Goal: Task Accomplishment & Management: Use online tool/utility

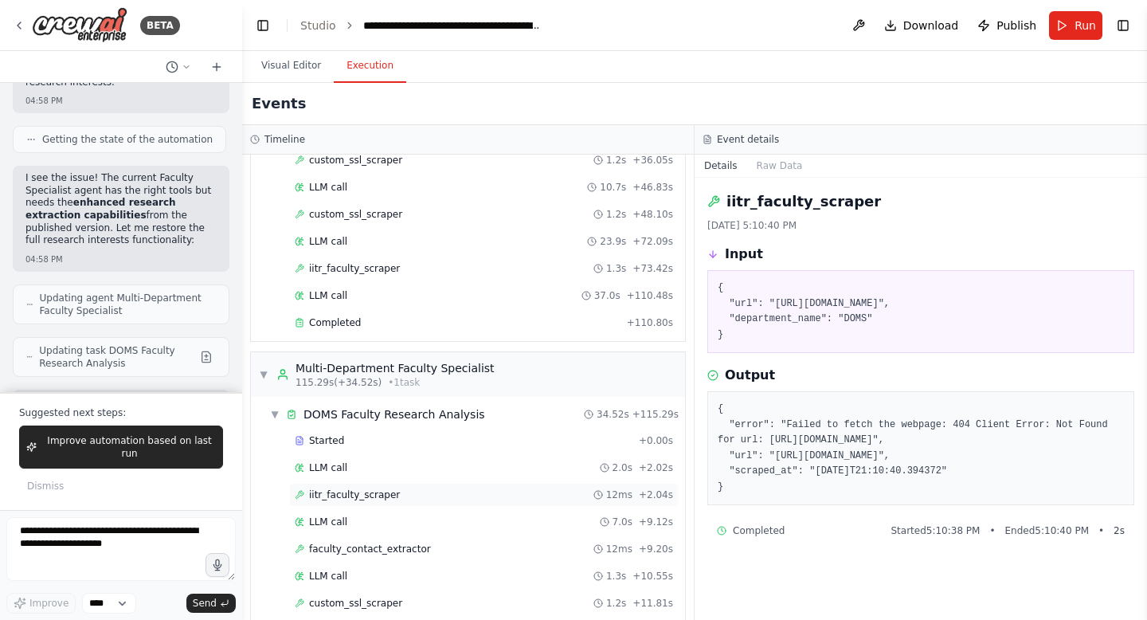
scroll to position [771, 0]
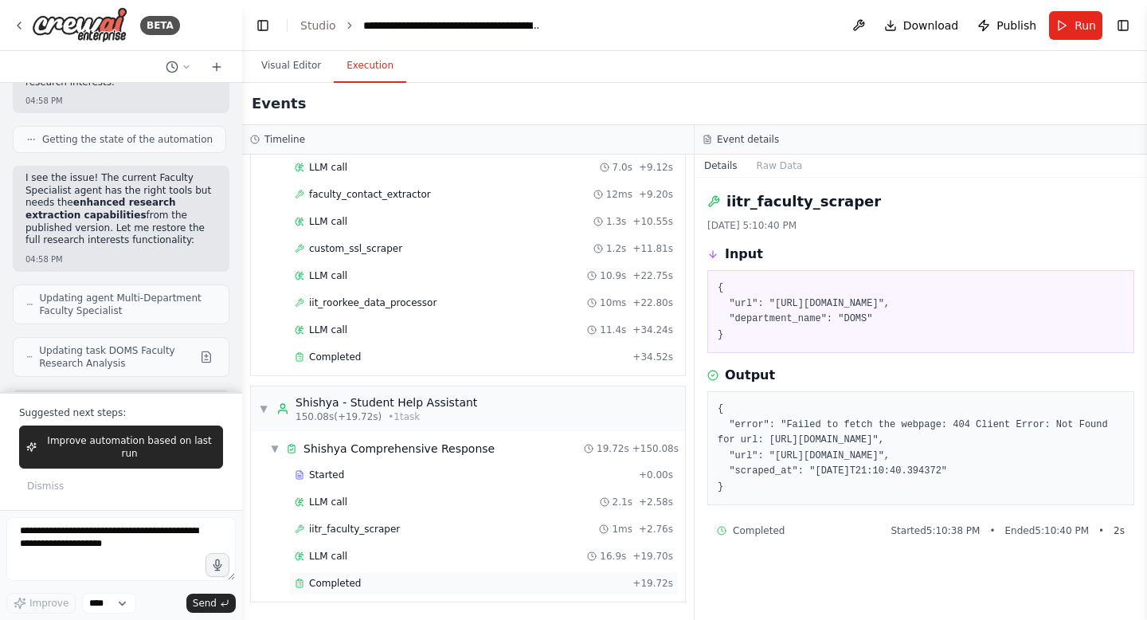
click at [347, 585] on span "Completed" at bounding box center [335, 583] width 52 height 13
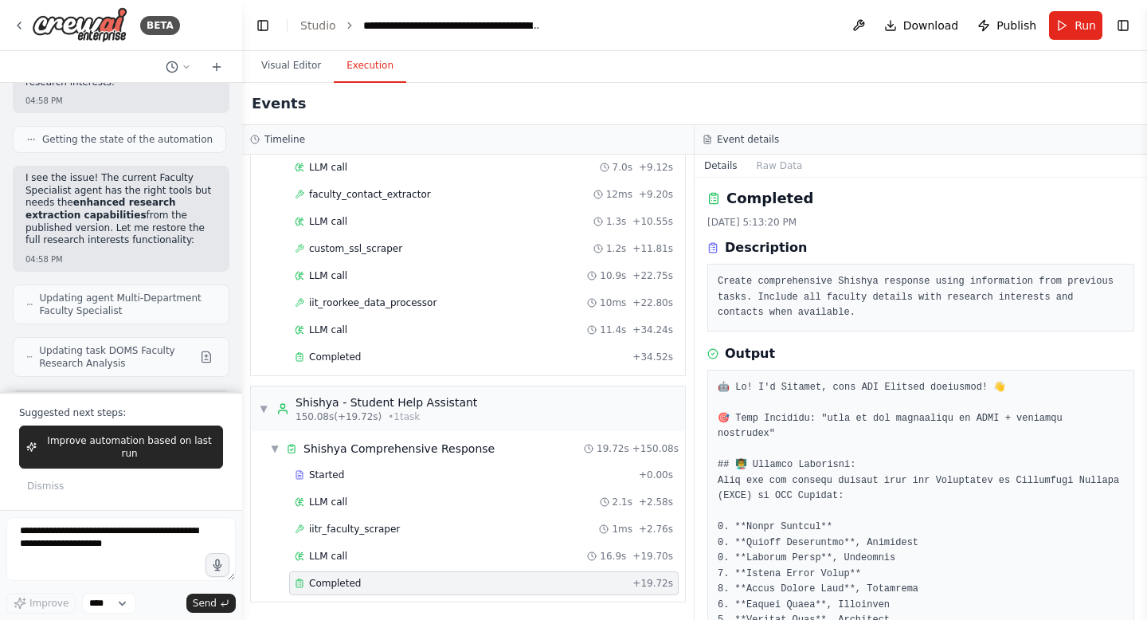
scroll to position [0, 0]
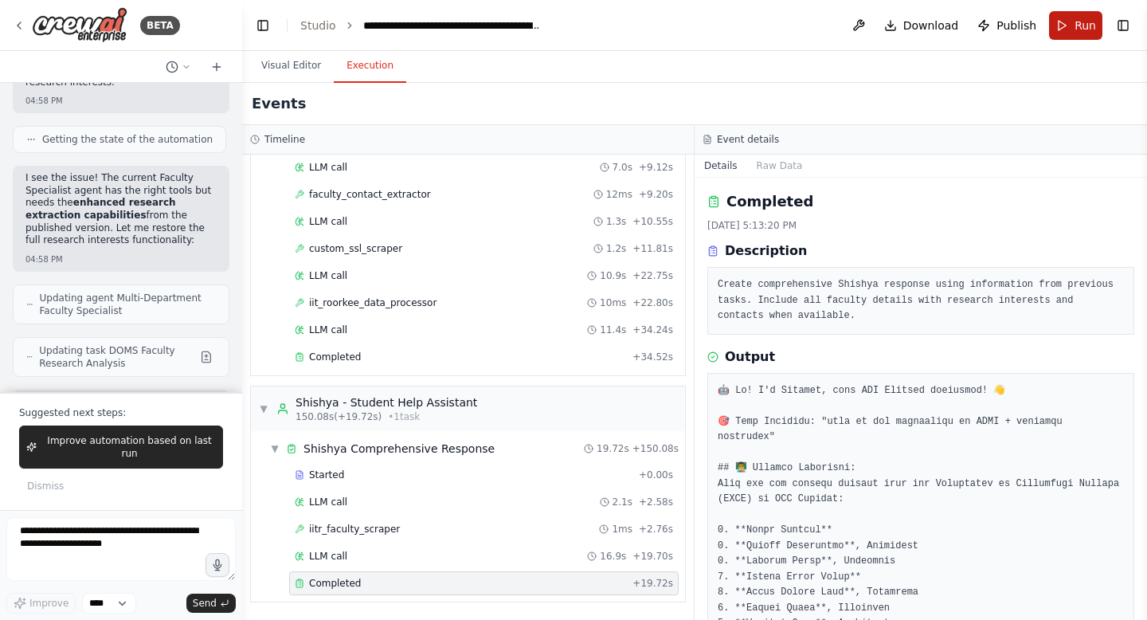
click at [1068, 20] on button "Run" at bounding box center [1075, 25] width 53 height 29
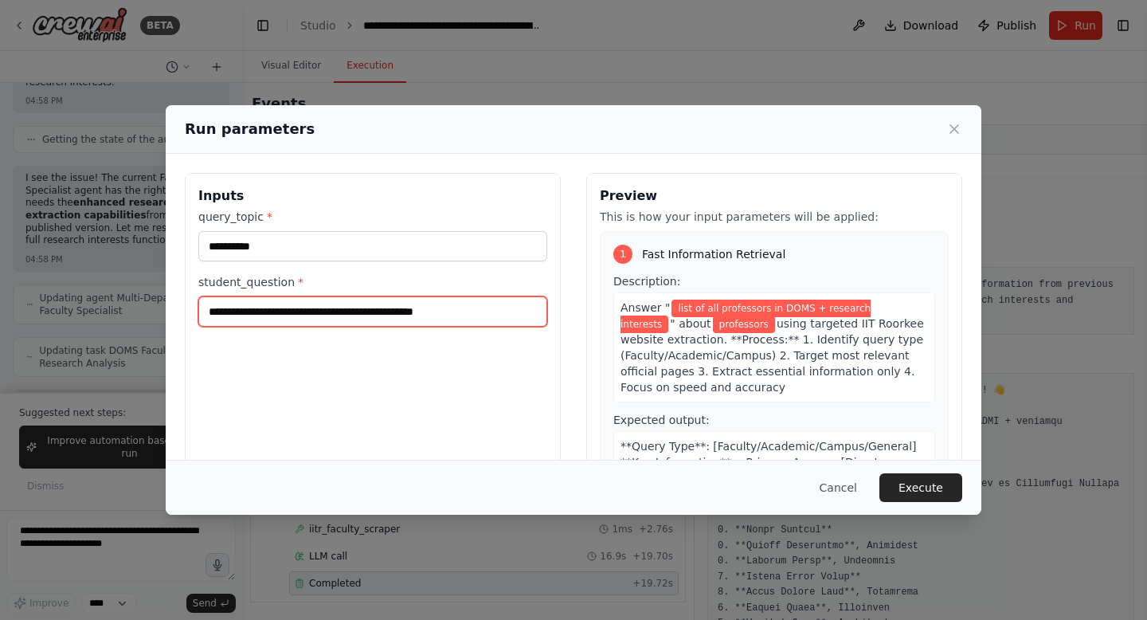
click at [369, 310] on input "**********" at bounding box center [372, 311] width 349 height 30
type input "**********"
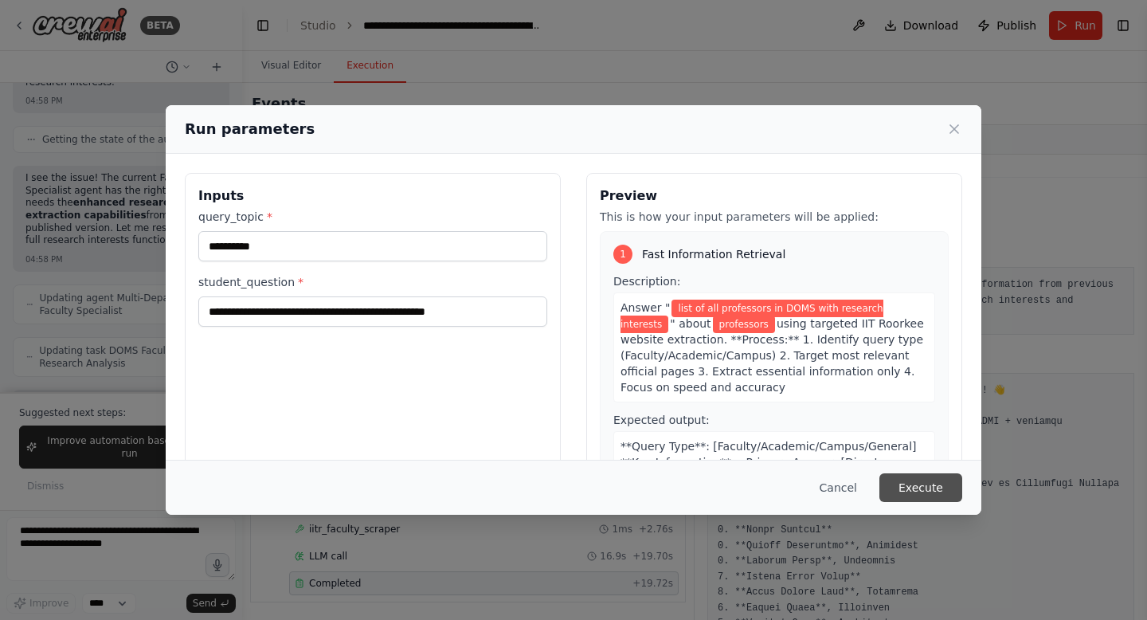
click at [922, 499] on button "Execute" at bounding box center [920, 487] width 83 height 29
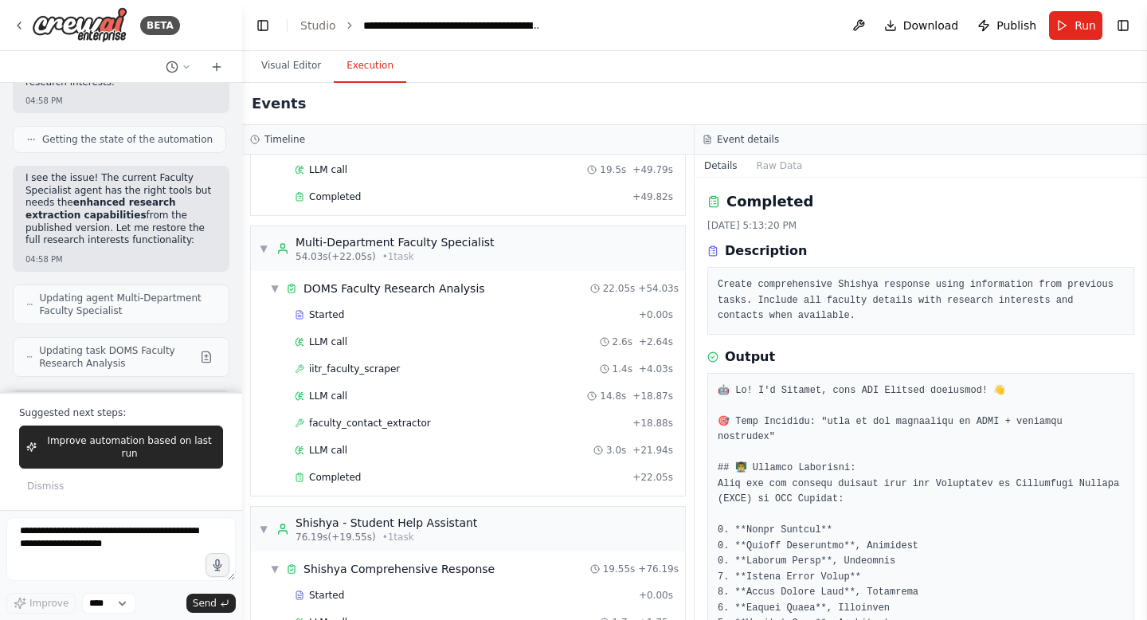
scroll to position [554, 0]
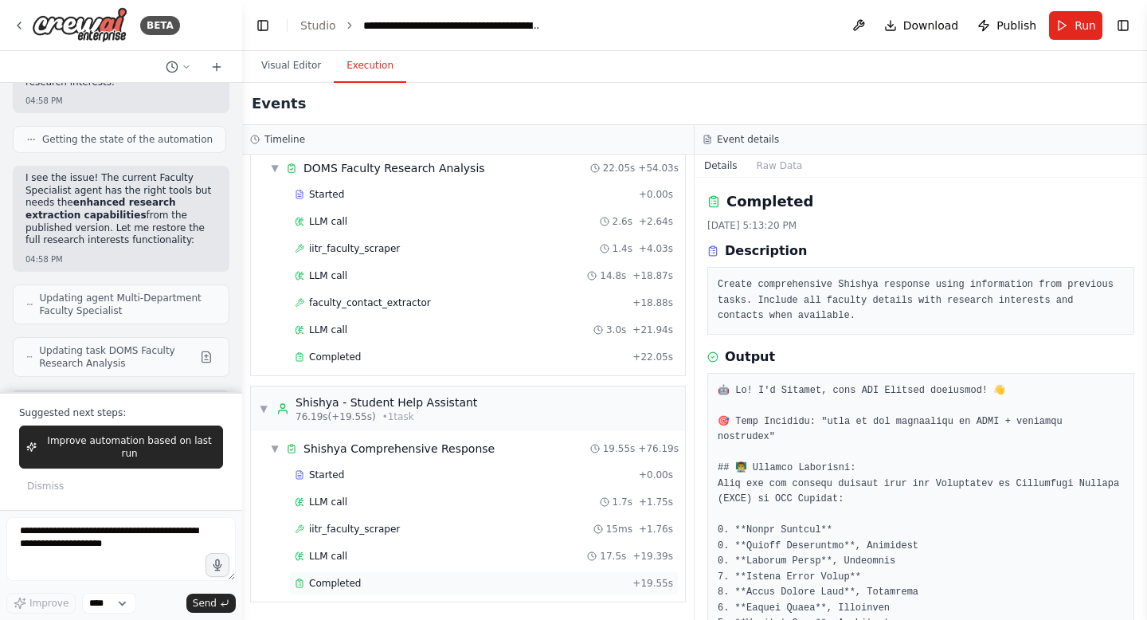
click at [338, 588] on span "Completed" at bounding box center [335, 583] width 52 height 13
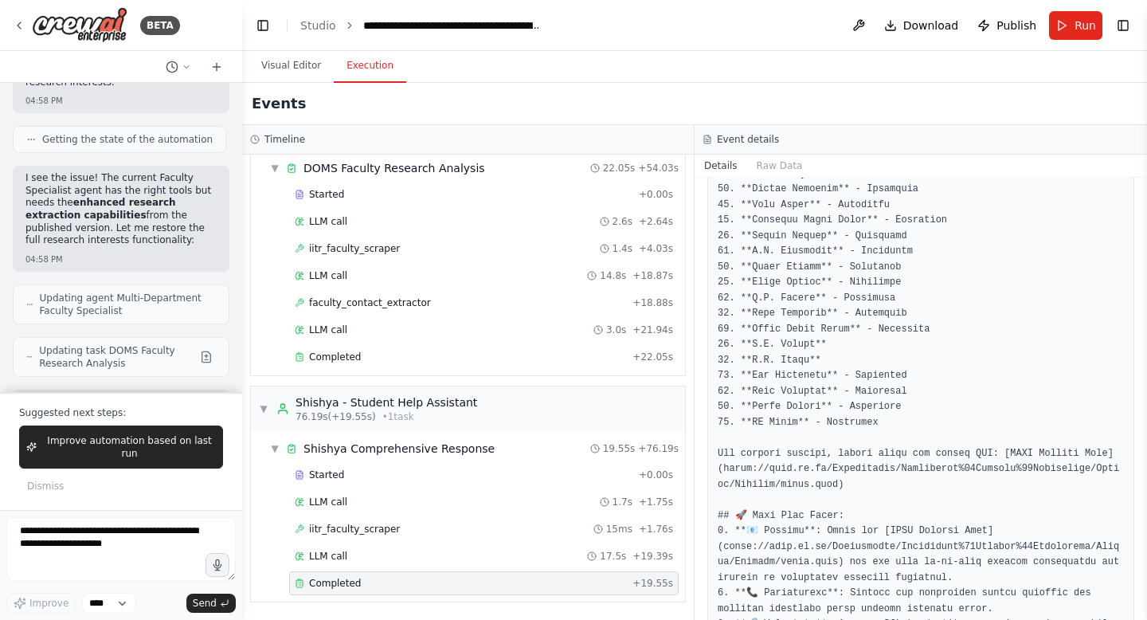
scroll to position [668, 0]
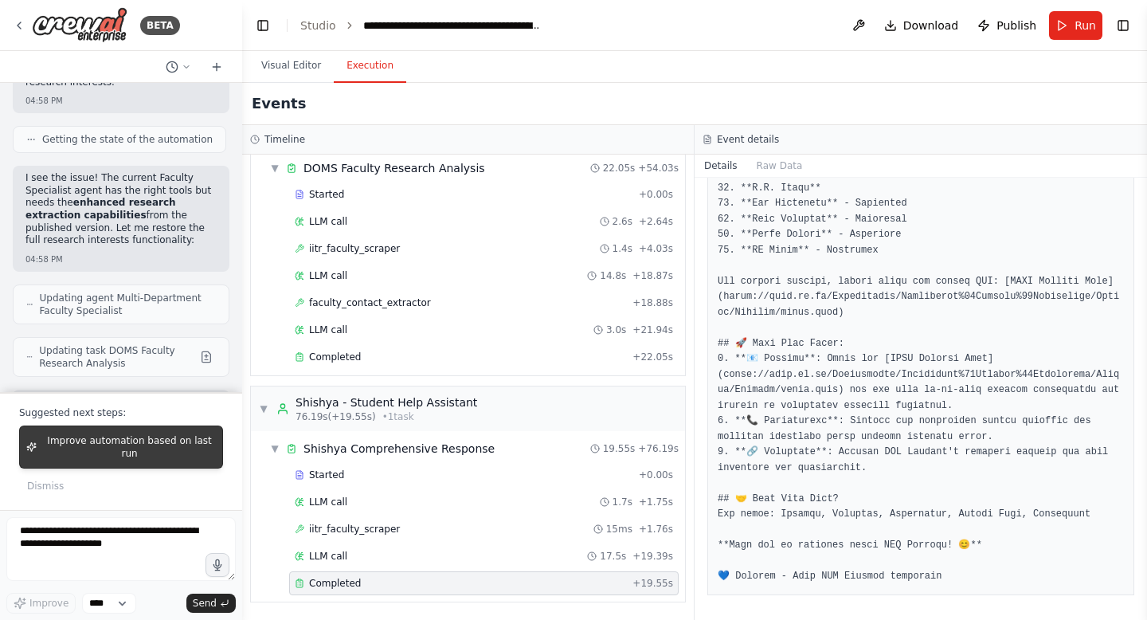
click at [132, 448] on span "Improve automation based on last run" at bounding box center [129, 446] width 173 height 25
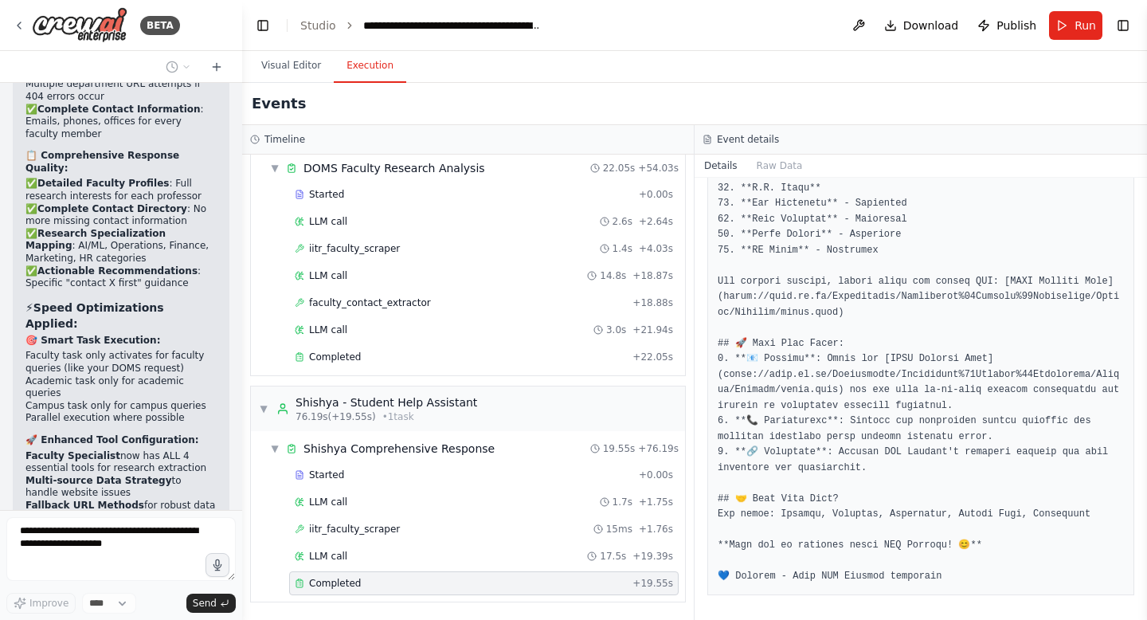
scroll to position [89758, 0]
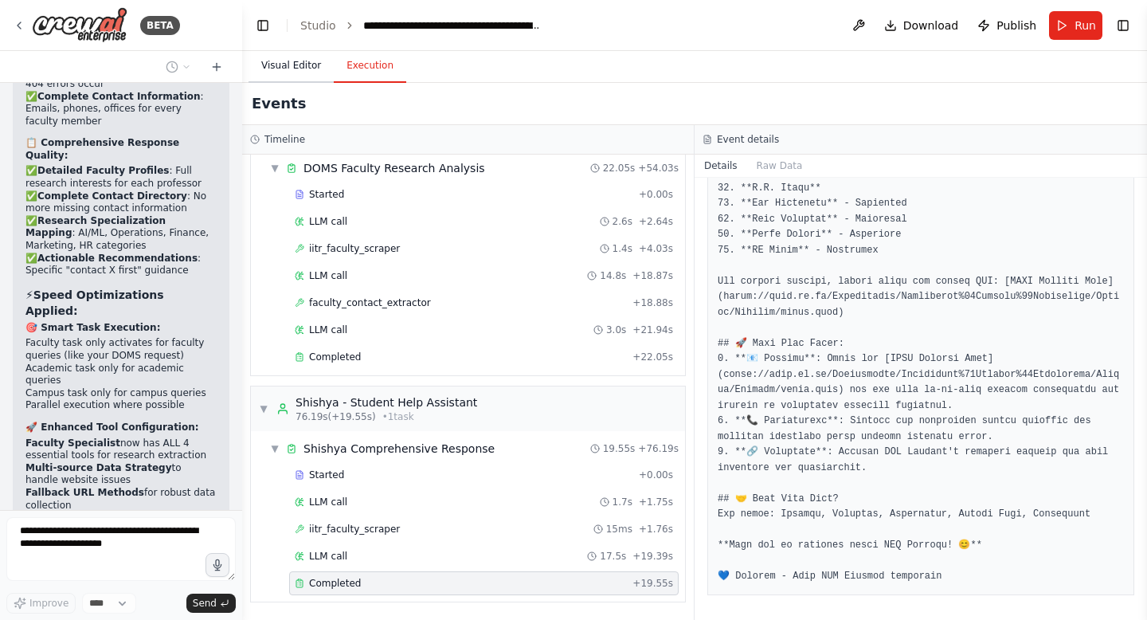
click at [292, 58] on button "Visual Editor" at bounding box center [291, 65] width 85 height 33
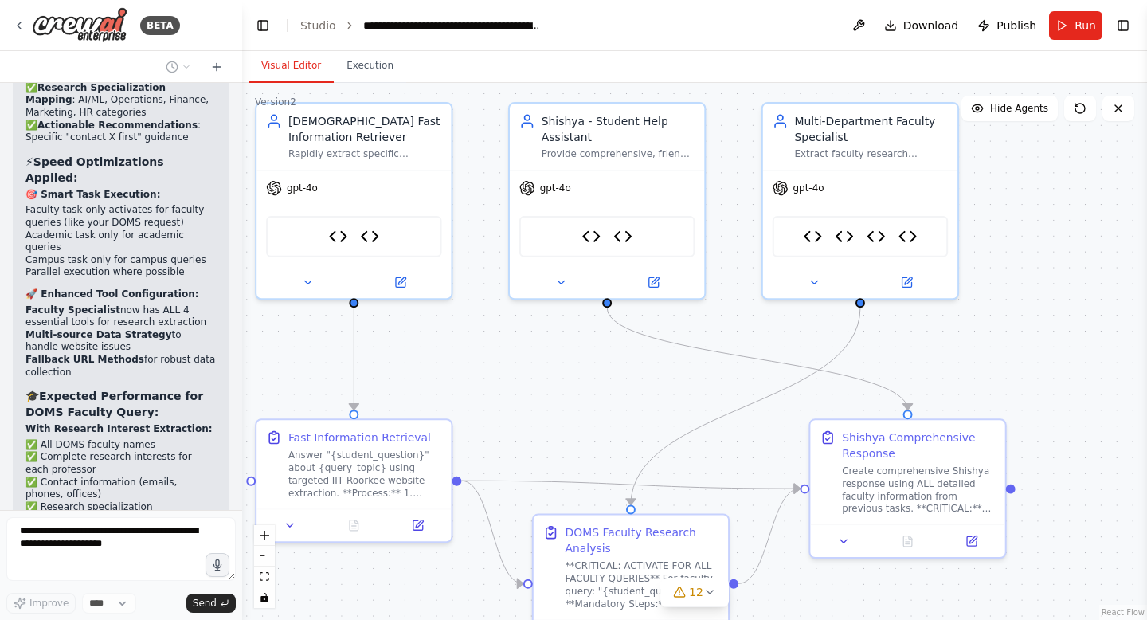
scroll to position [89943, 0]
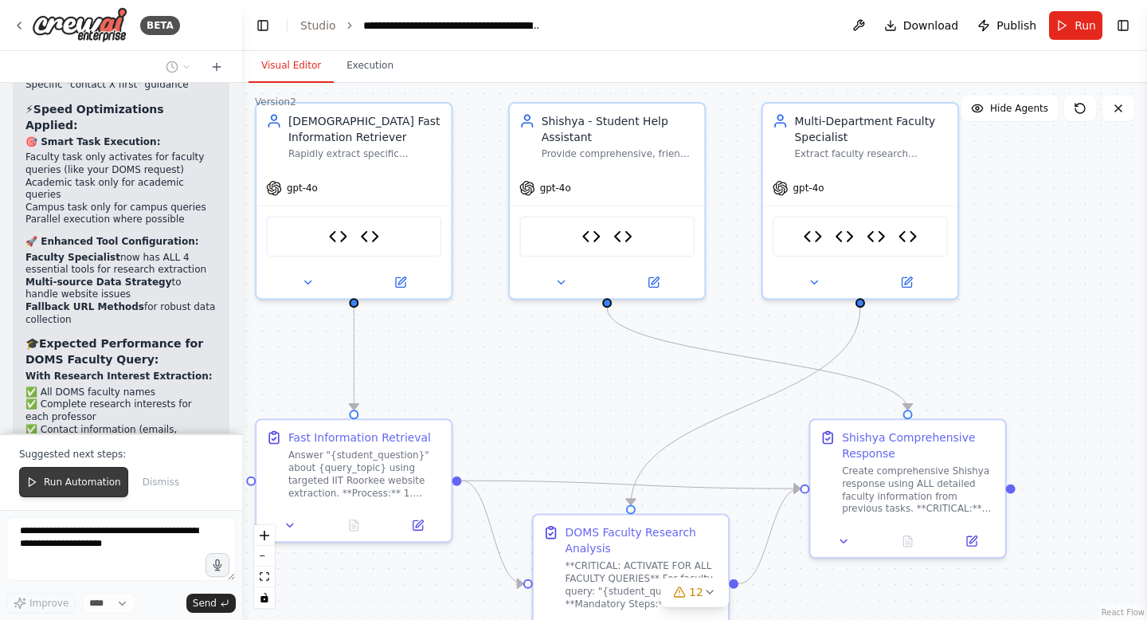
click at [65, 482] on span "Run Automation" at bounding box center [82, 482] width 77 height 13
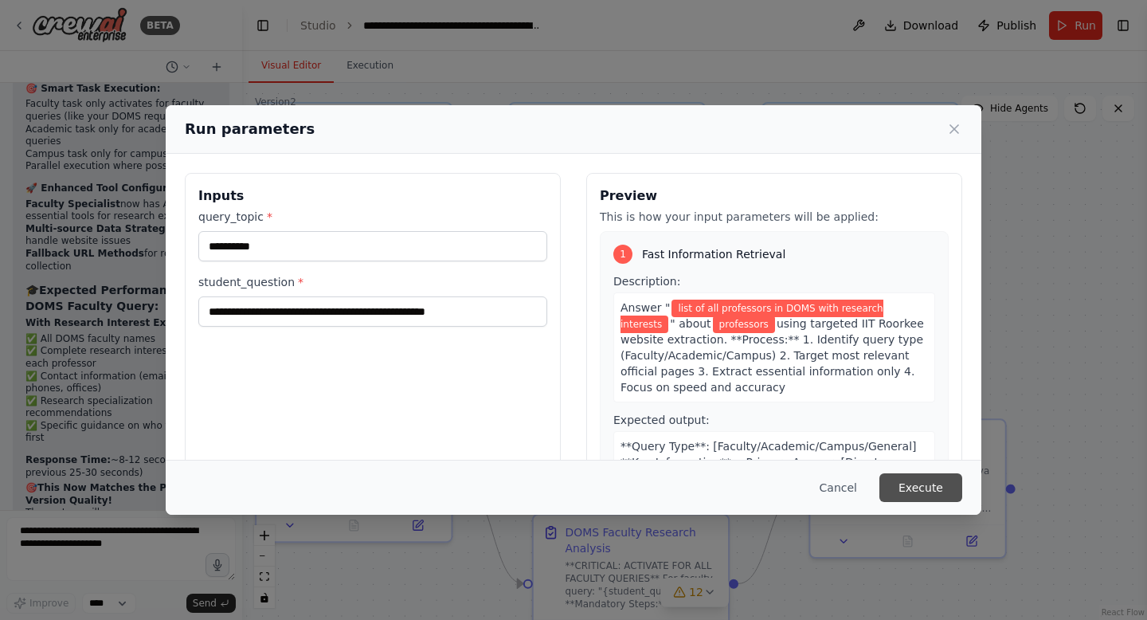
click at [916, 488] on button "Execute" at bounding box center [920, 487] width 83 height 29
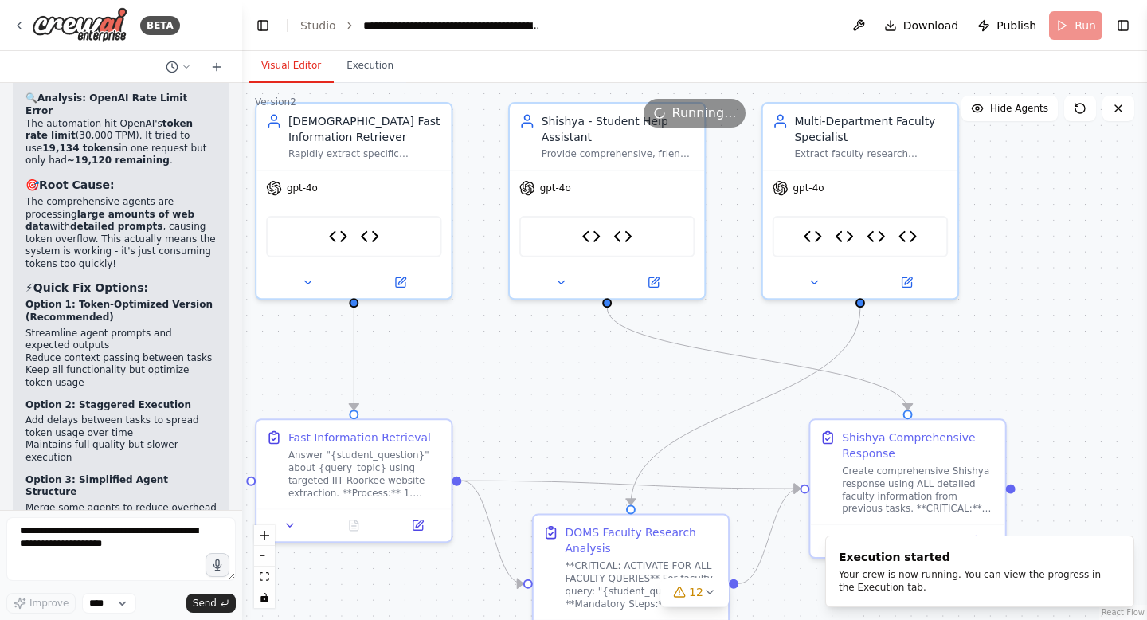
scroll to position [90685, 0]
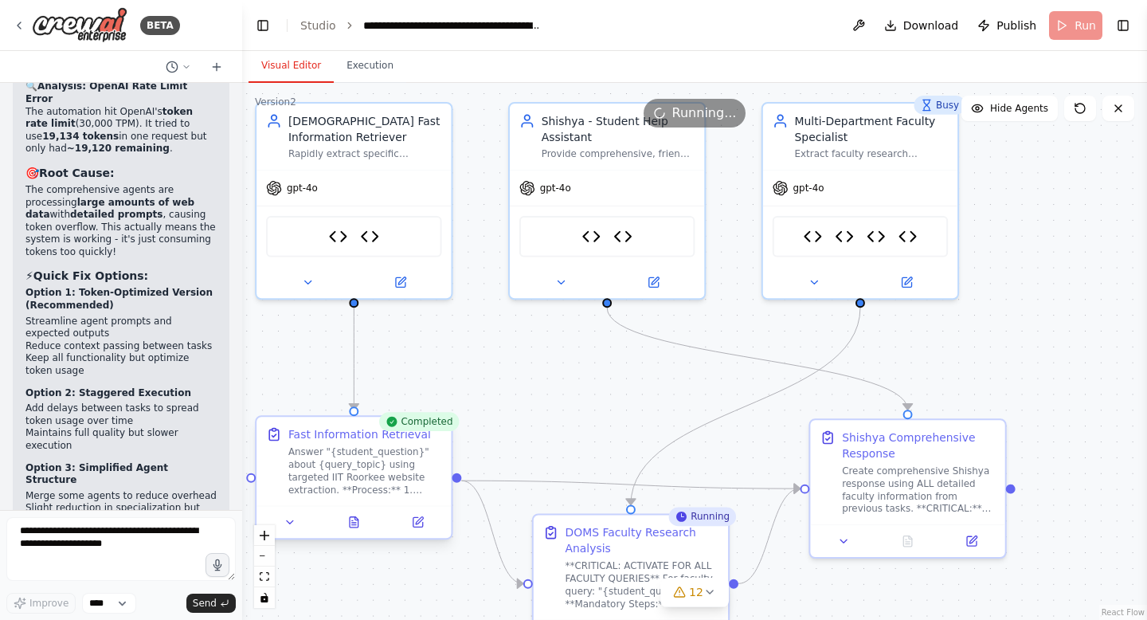
click at [372, 449] on div "Answer "{student_question}" about {query_topic} using targeted IIT Roorkee webs…" at bounding box center [365, 470] width 154 height 51
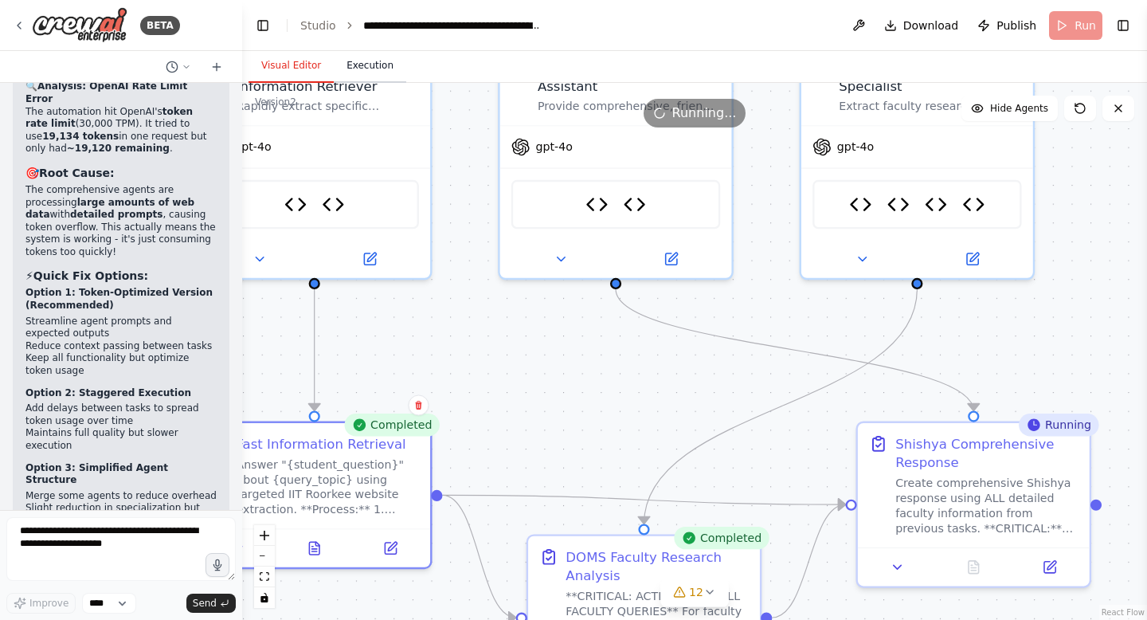
click at [367, 66] on button "Execution" at bounding box center [370, 65] width 72 height 33
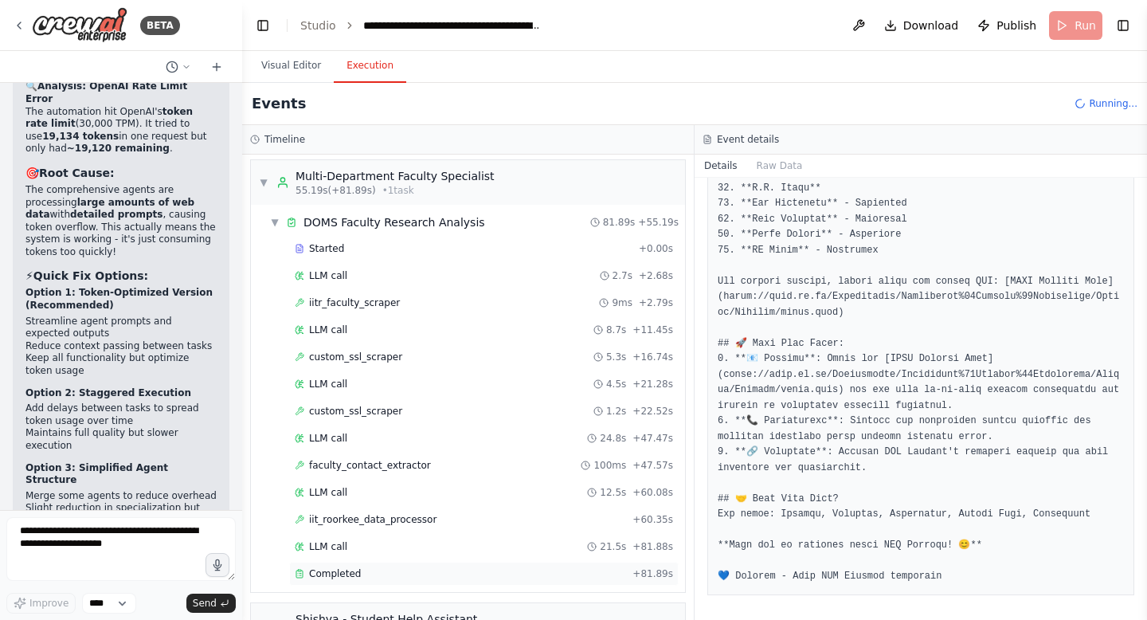
click at [330, 570] on span "Completed" at bounding box center [335, 573] width 52 height 13
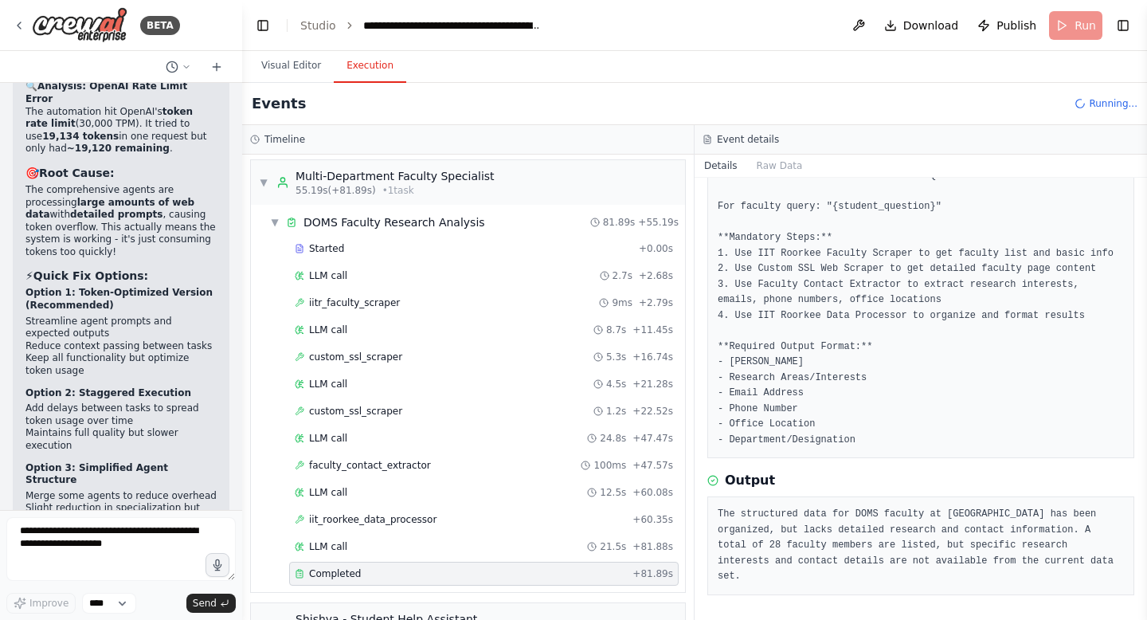
scroll to position [744, 0]
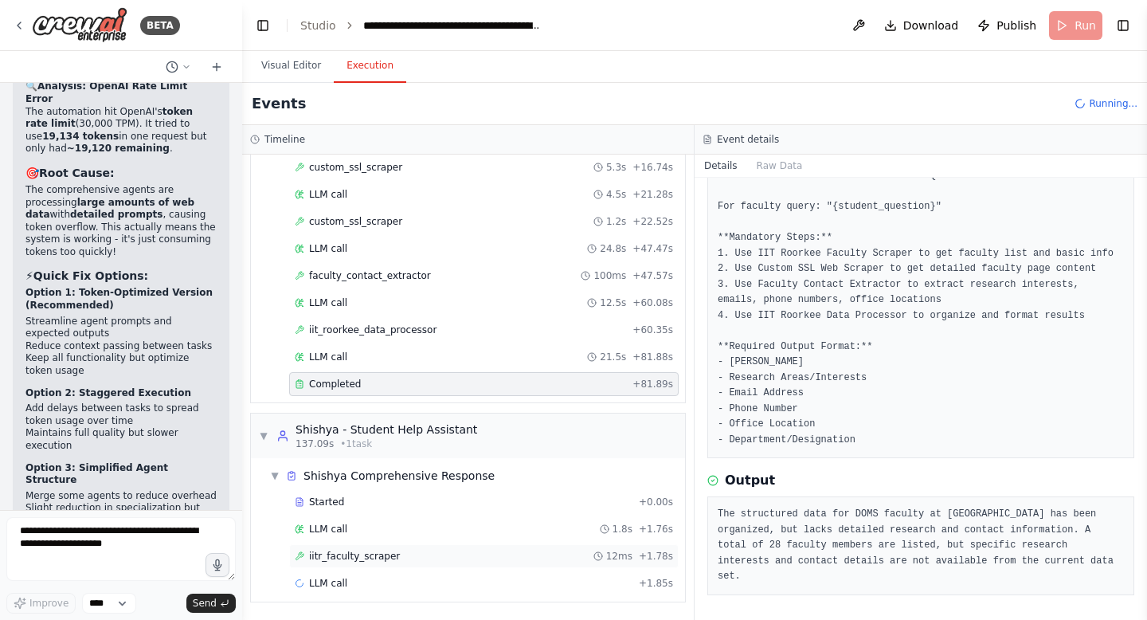
click at [333, 551] on span "iitr_faculty_scraper" at bounding box center [354, 556] width 91 height 13
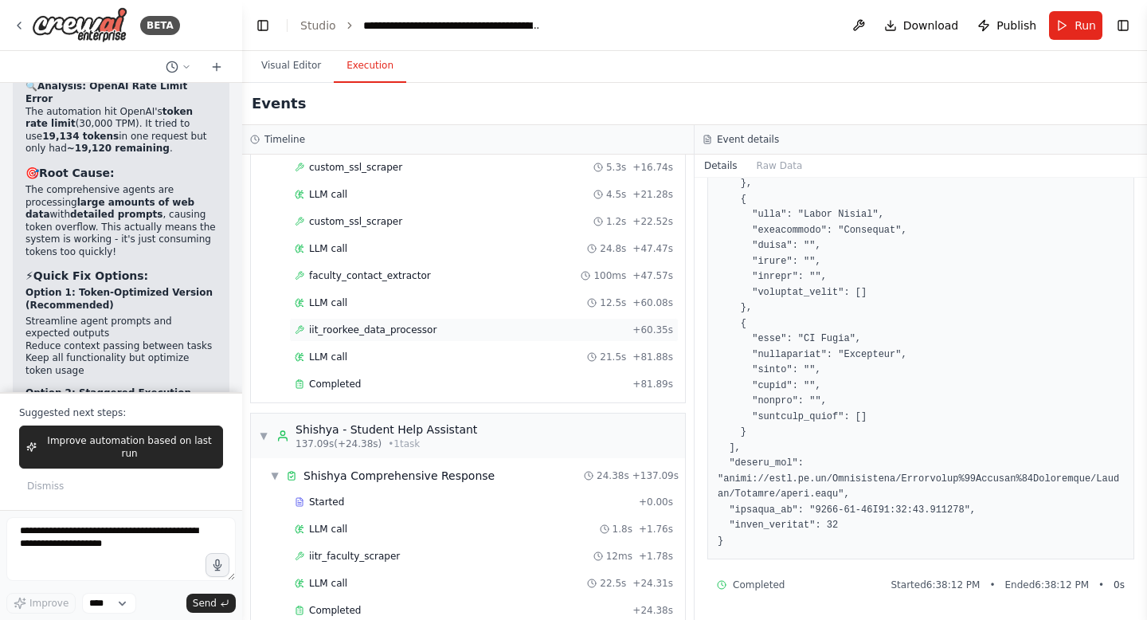
scroll to position [771, 0]
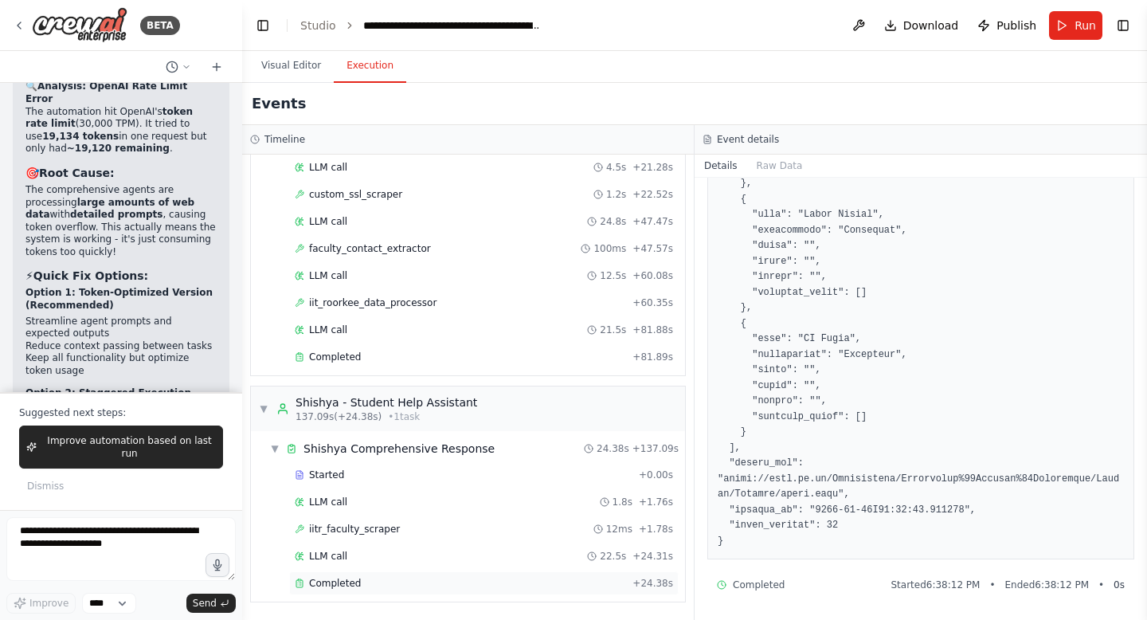
click at [328, 579] on span "Completed" at bounding box center [335, 583] width 52 height 13
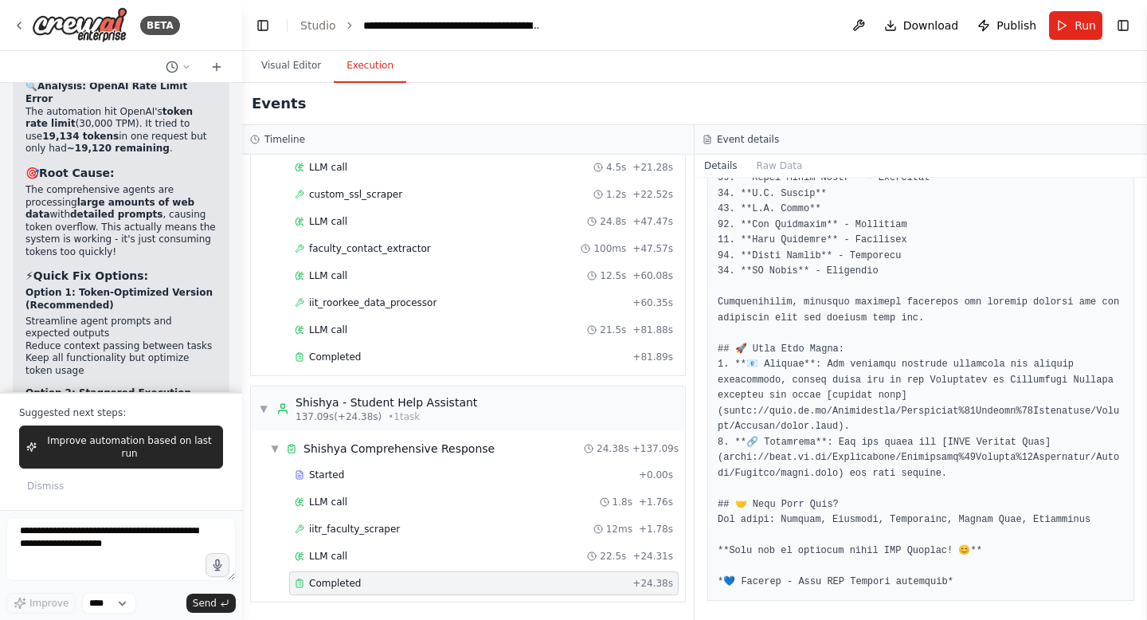
scroll to position [730, 0]
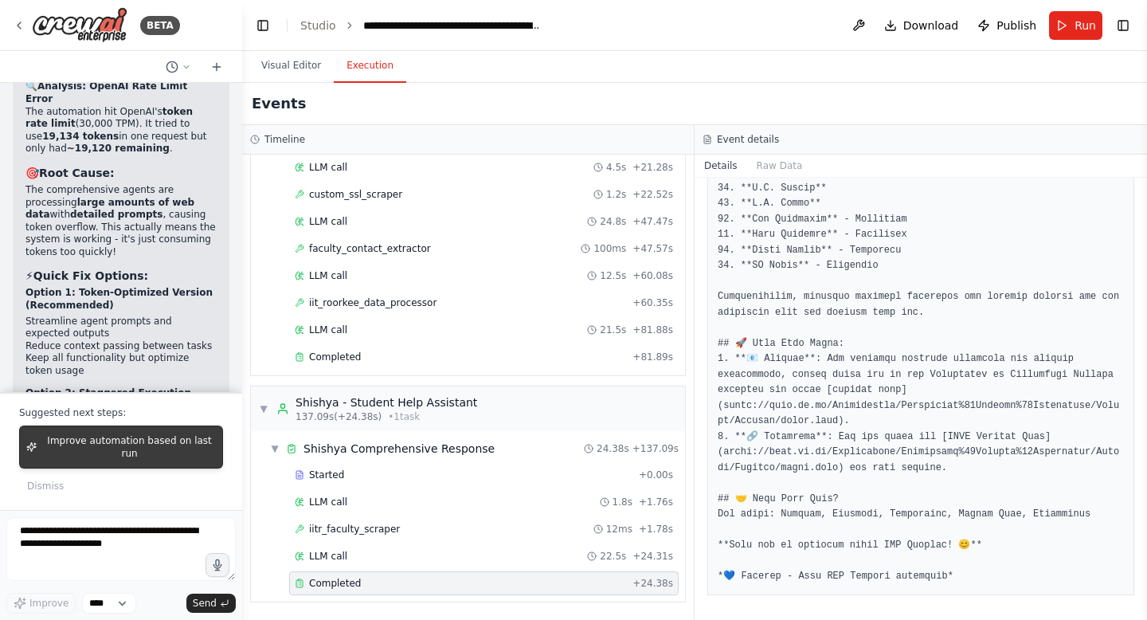
click at [124, 444] on span "Improve automation based on last run" at bounding box center [129, 446] width 173 height 25
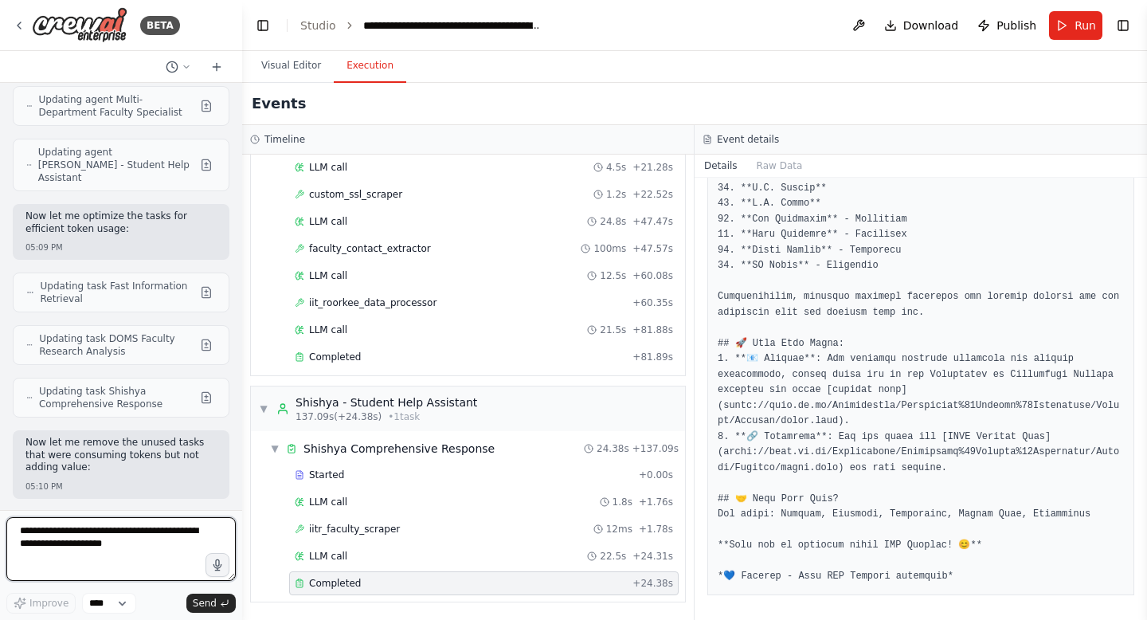
scroll to position [91666, 0]
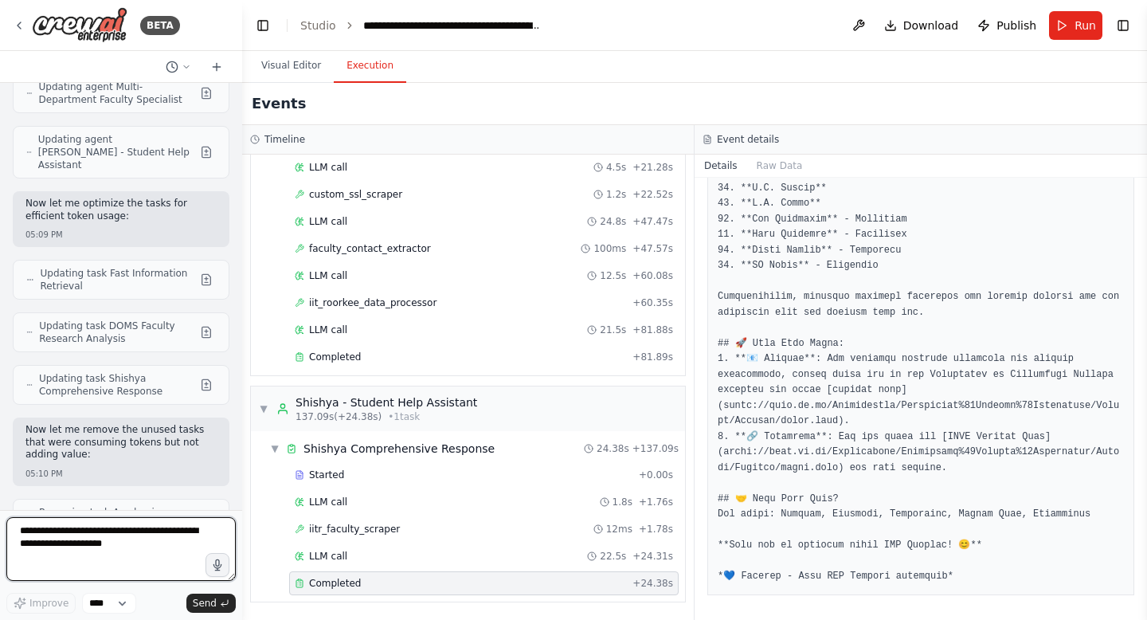
click at [81, 530] on textarea at bounding box center [120, 549] width 229 height 64
type textarea "*"
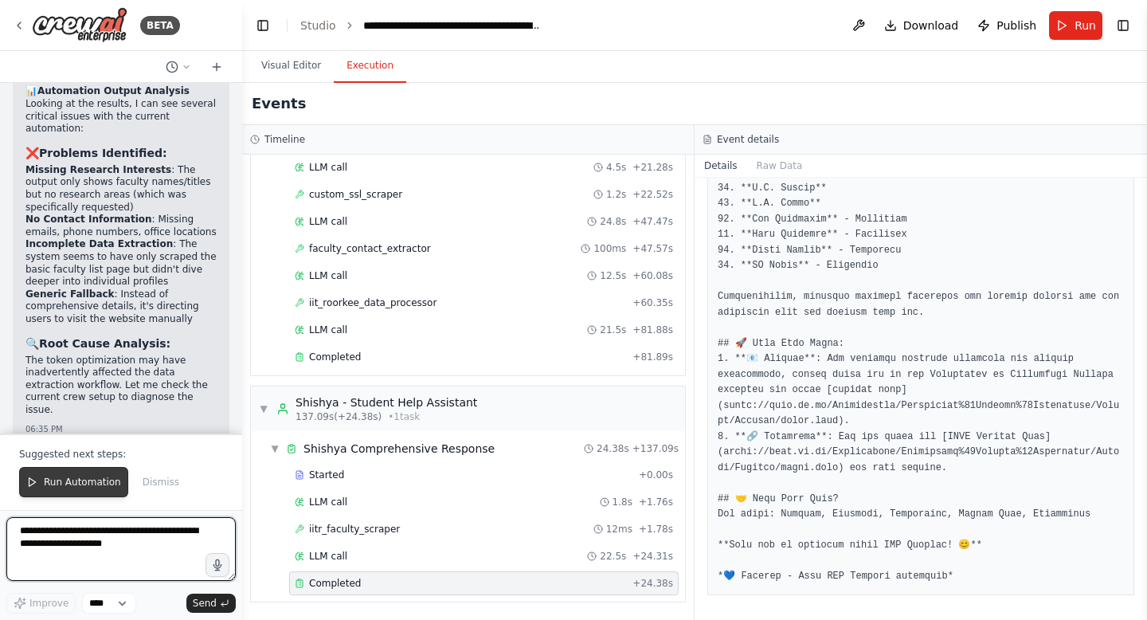
scroll to position [93347, 0]
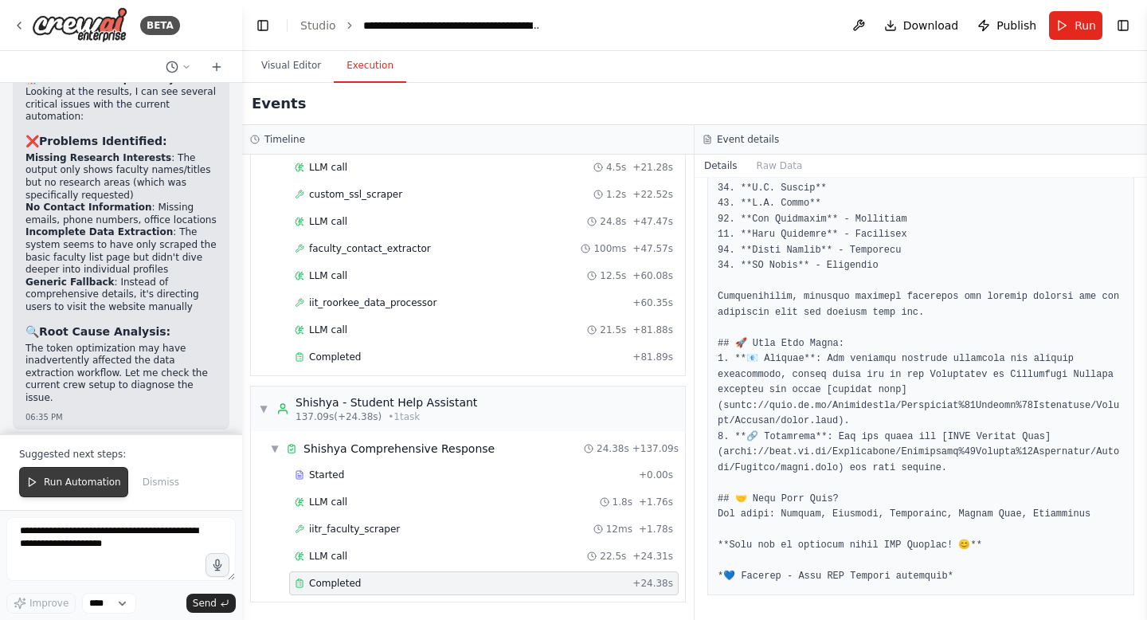
click at [94, 477] on span "Run Automation" at bounding box center [82, 482] width 77 height 13
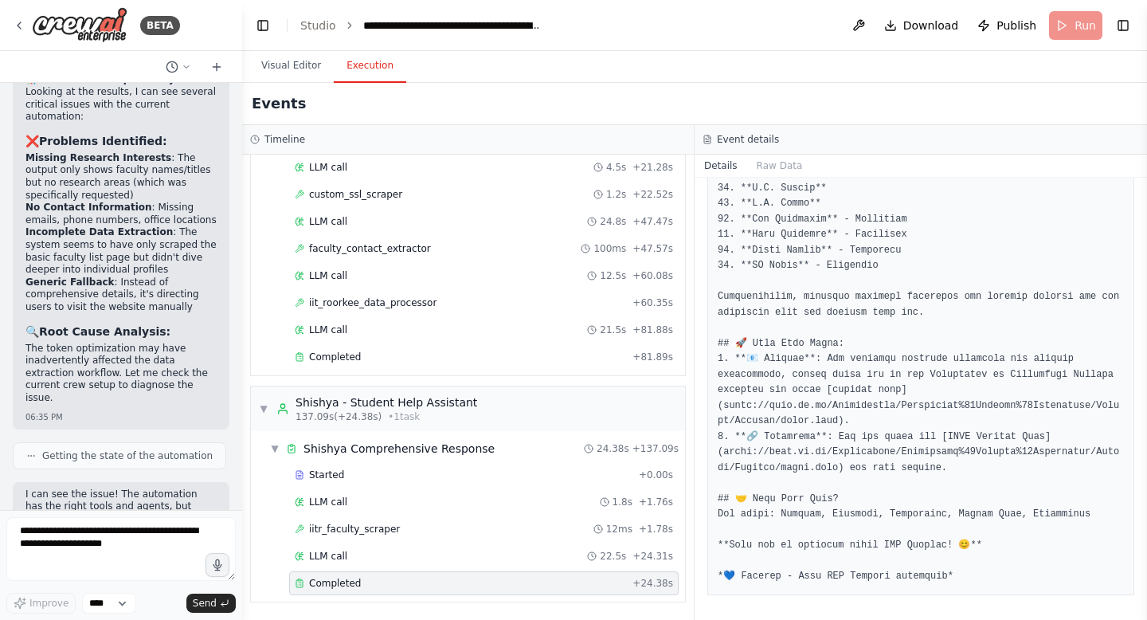
scroll to position [93271, 0]
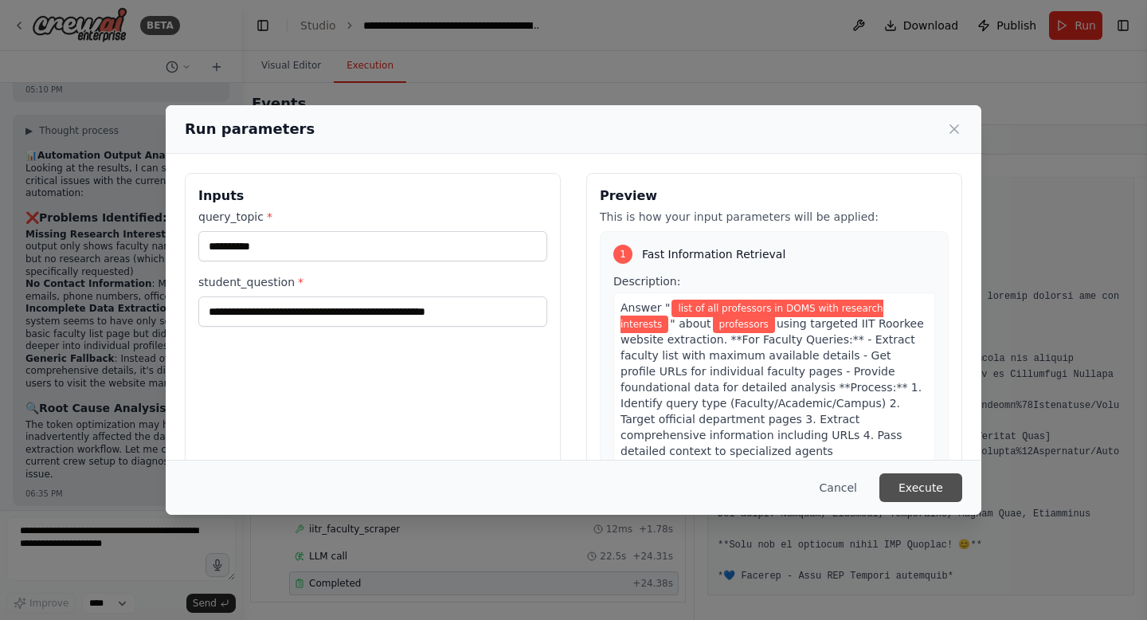
click at [922, 480] on button "Execute" at bounding box center [920, 487] width 83 height 29
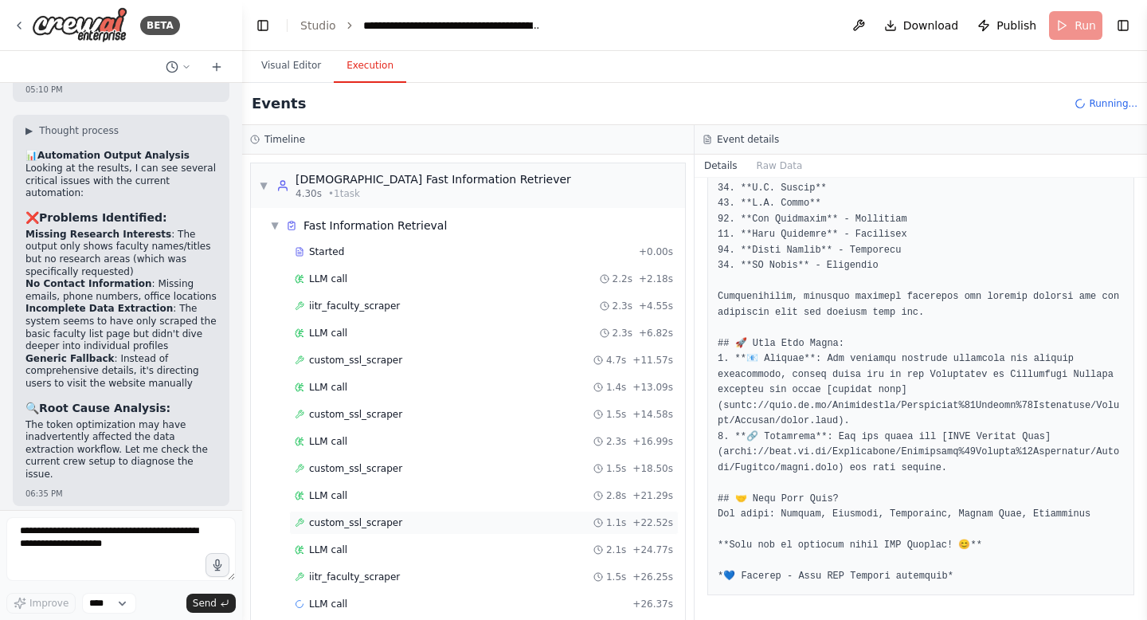
scroll to position [21, 0]
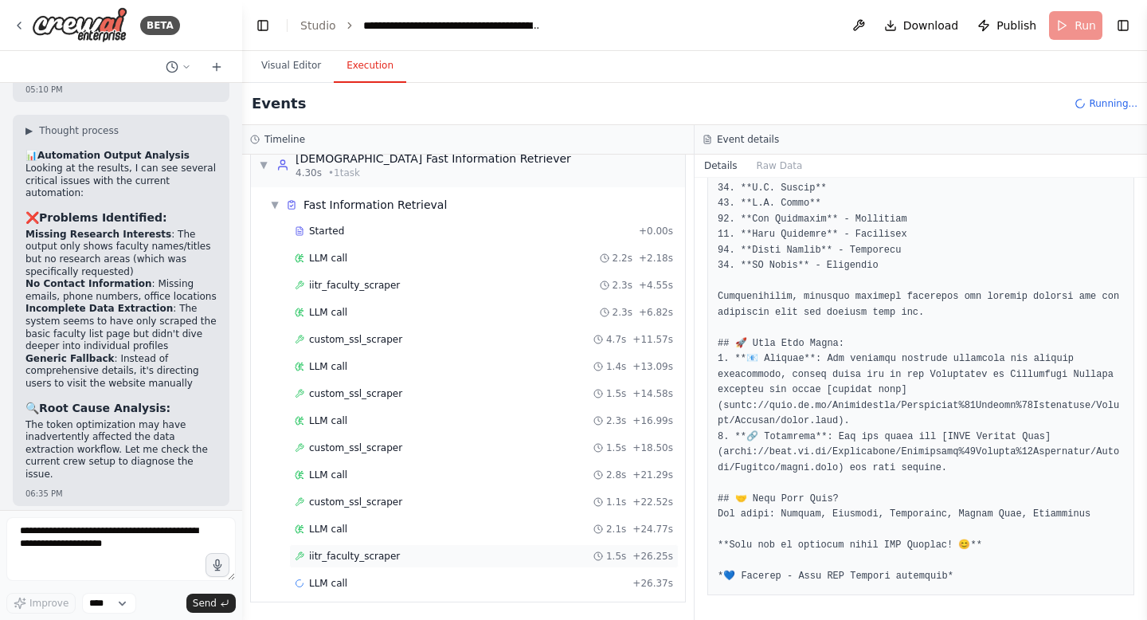
click at [403, 554] on div "iitr_faculty_scraper 1.5s + 26.25s" at bounding box center [484, 556] width 378 height 13
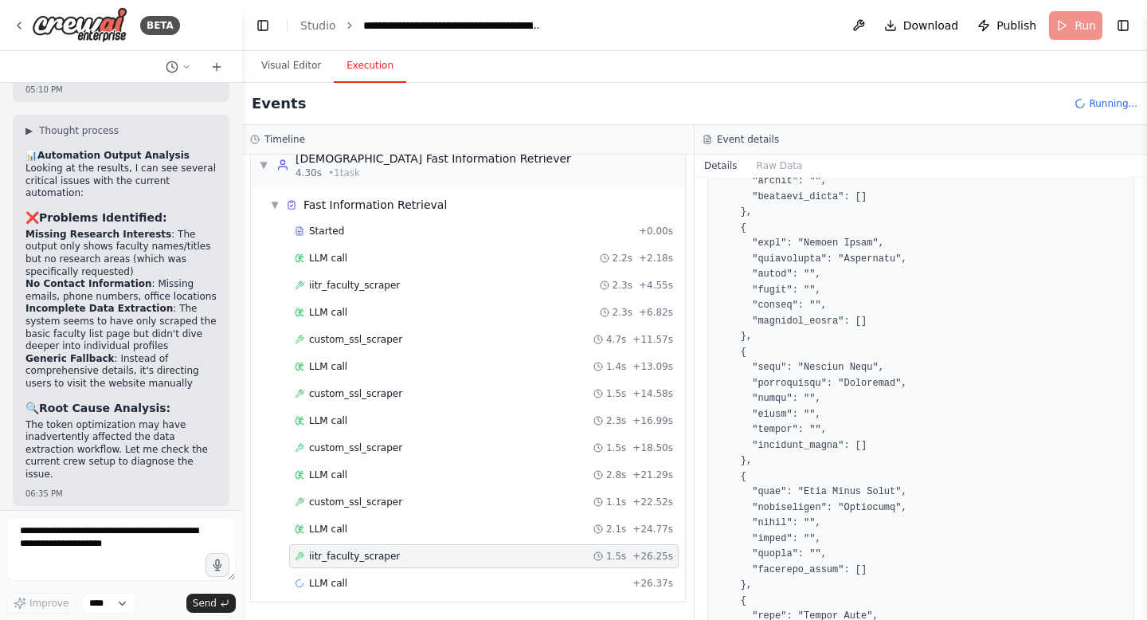
scroll to position [1114, 0]
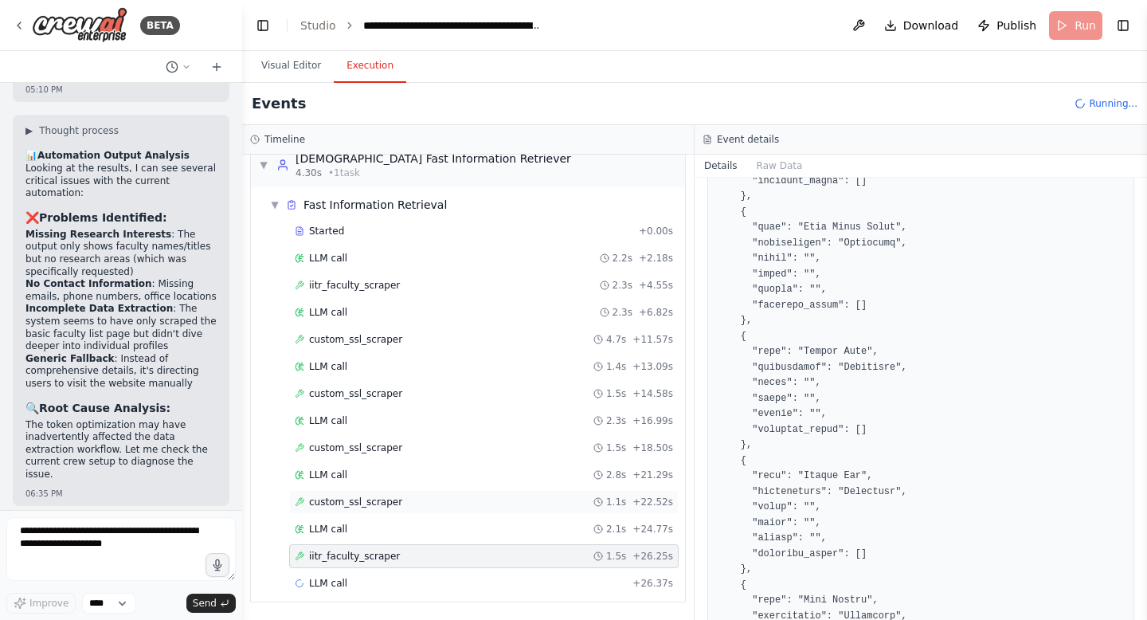
click at [350, 500] on span "custom_ssl_scraper" at bounding box center [355, 501] width 93 height 13
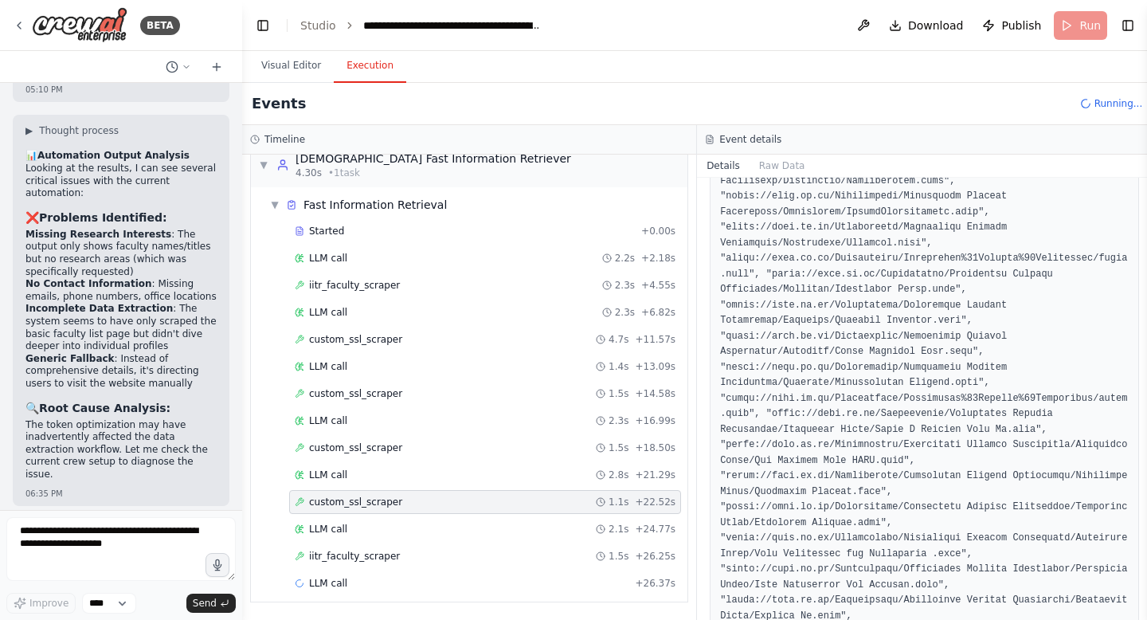
scroll to position [1129, 0]
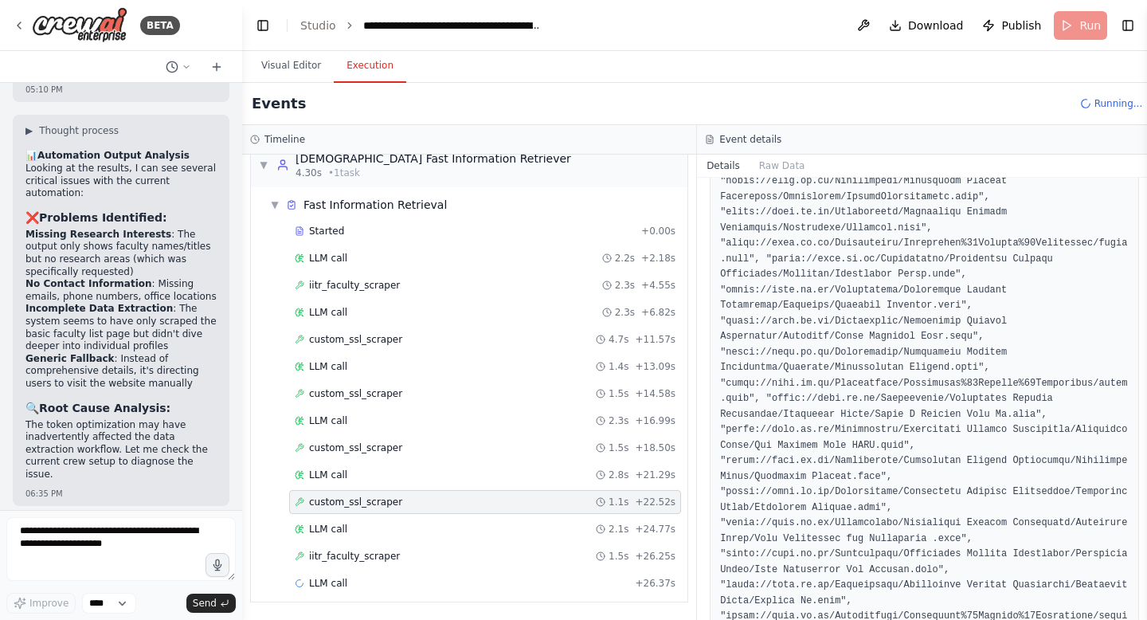
click at [350, 500] on span "custom_ssl_scraper" at bounding box center [355, 501] width 93 height 13
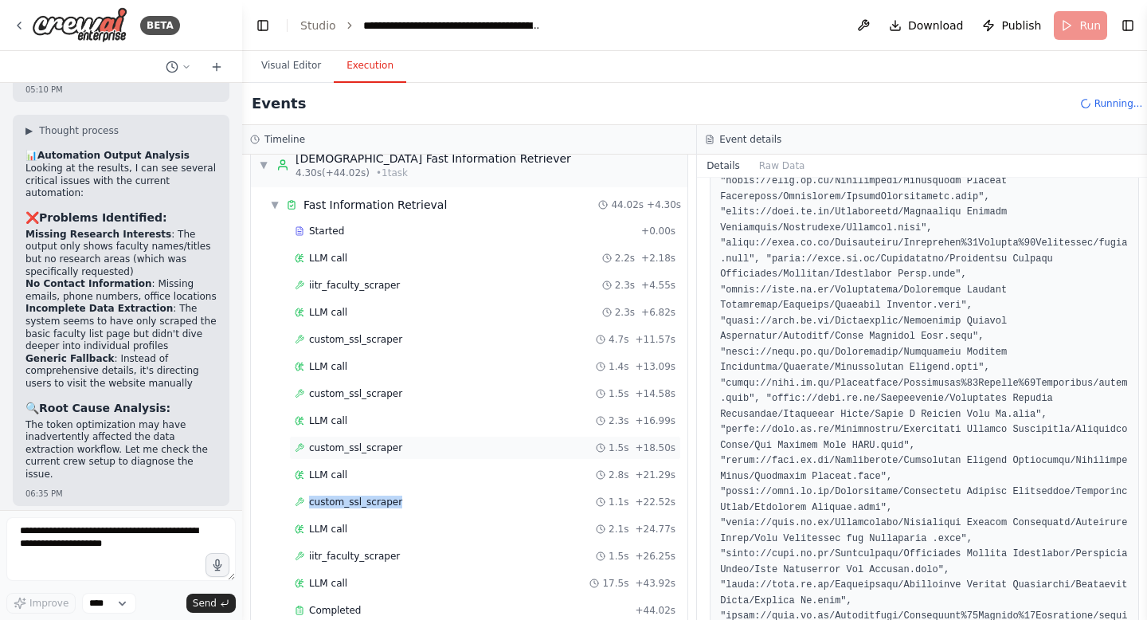
click at [349, 452] on span "custom_ssl_scraper" at bounding box center [355, 447] width 93 height 13
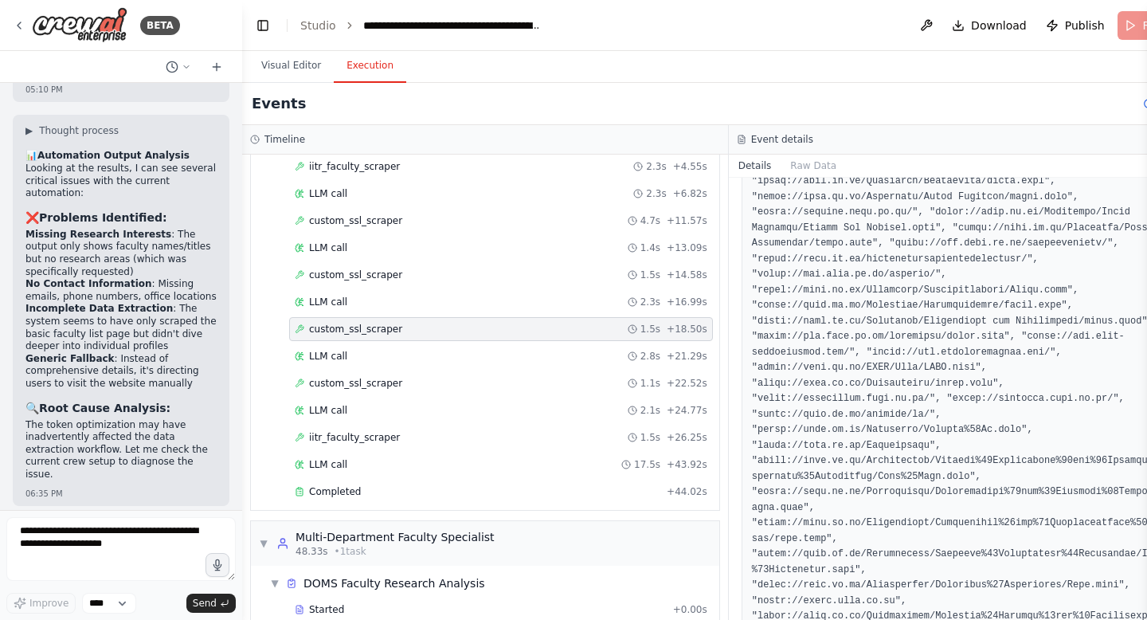
scroll to position [177, 0]
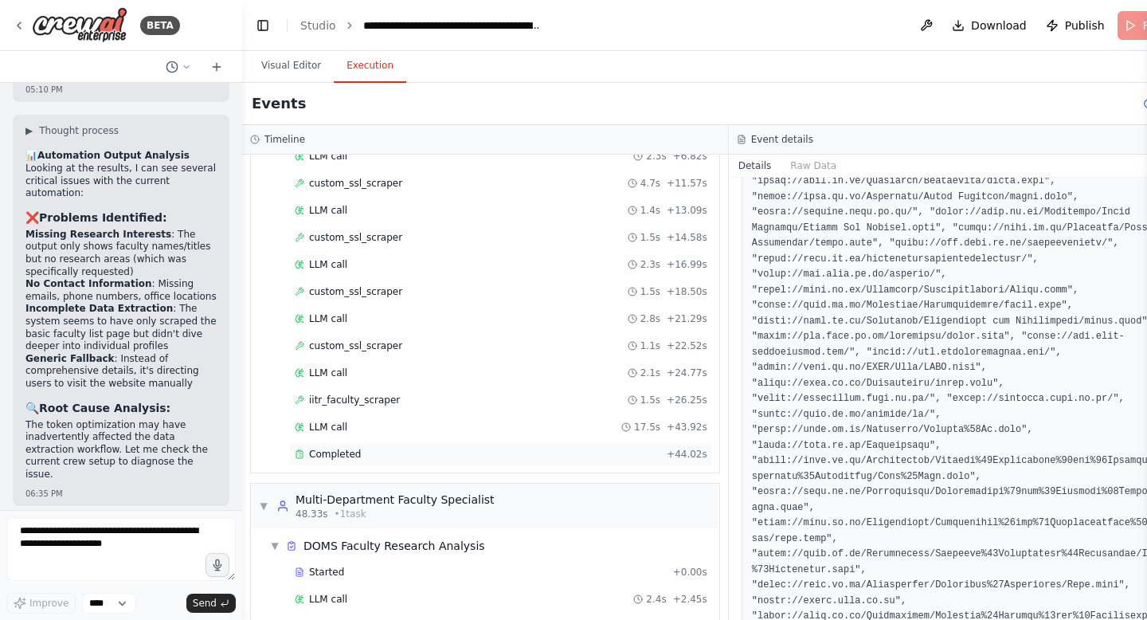
click at [332, 460] on span "Completed" at bounding box center [335, 454] width 52 height 13
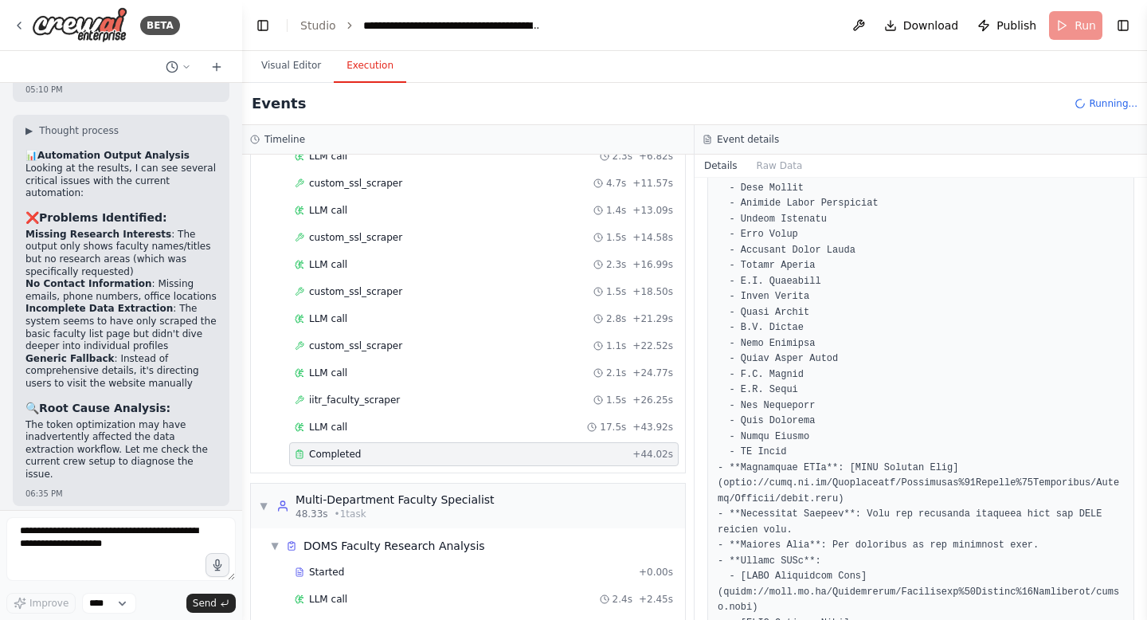
scroll to position [653, 0]
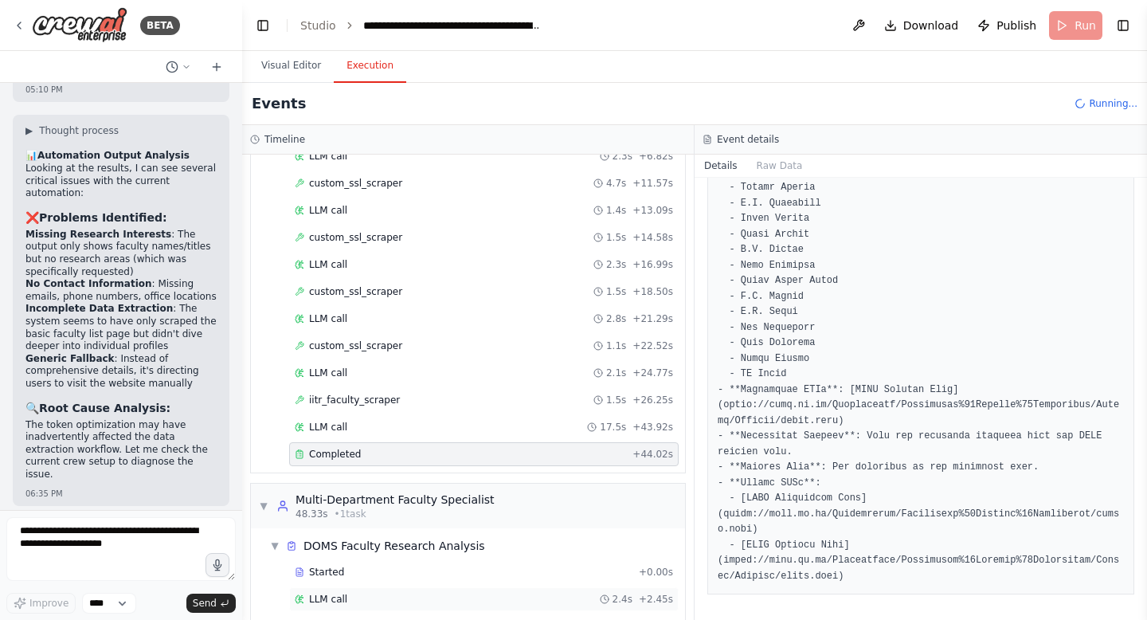
click at [353, 597] on div "LLM call 2.4s + 2.45s" at bounding box center [484, 599] width 378 height 13
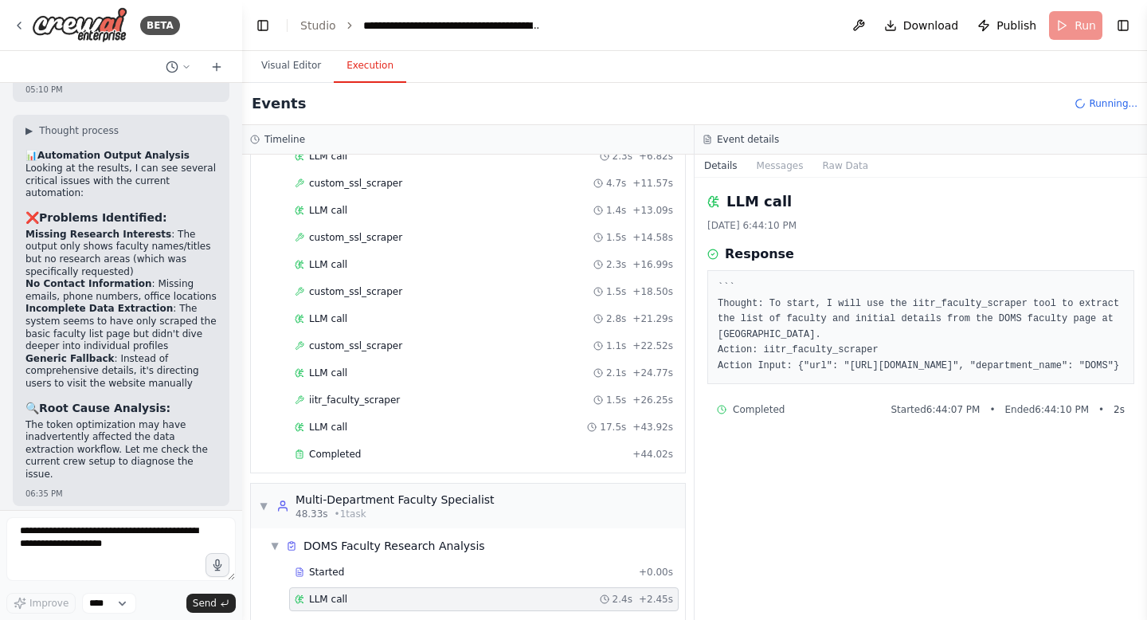
scroll to position [247, 0]
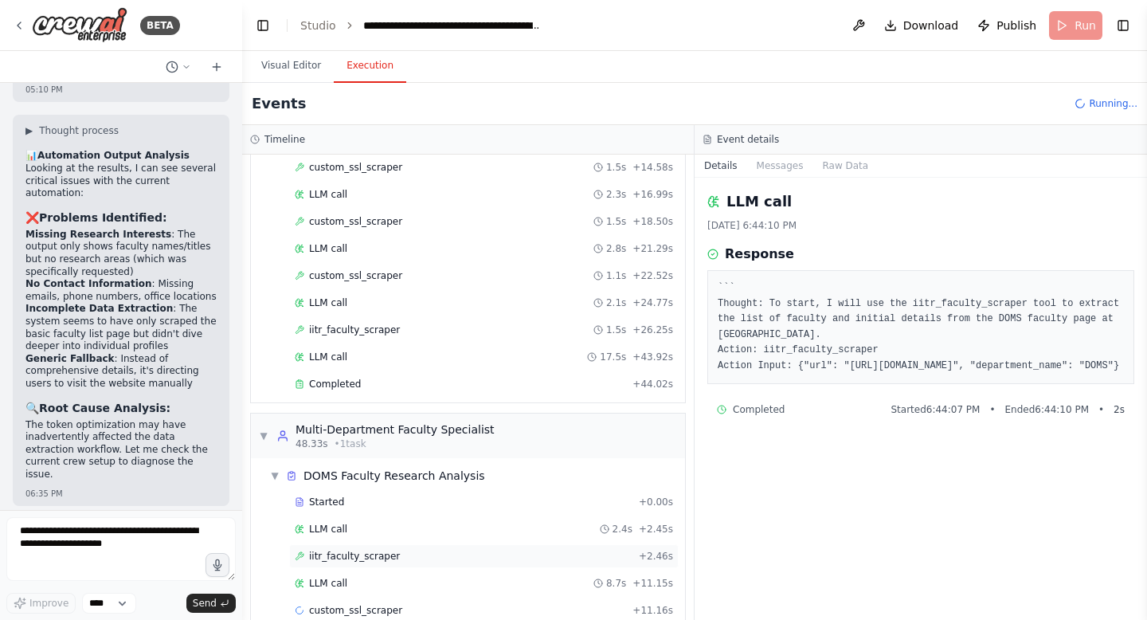
click at [353, 554] on span "iitr_faculty_scraper" at bounding box center [354, 556] width 91 height 13
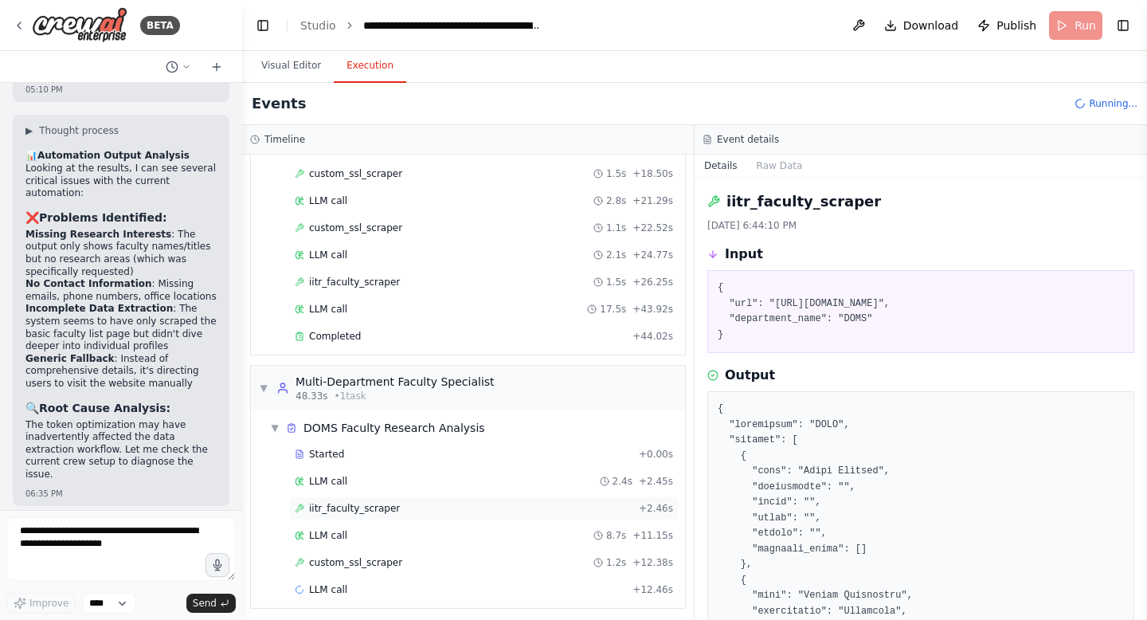
scroll to position [301, 0]
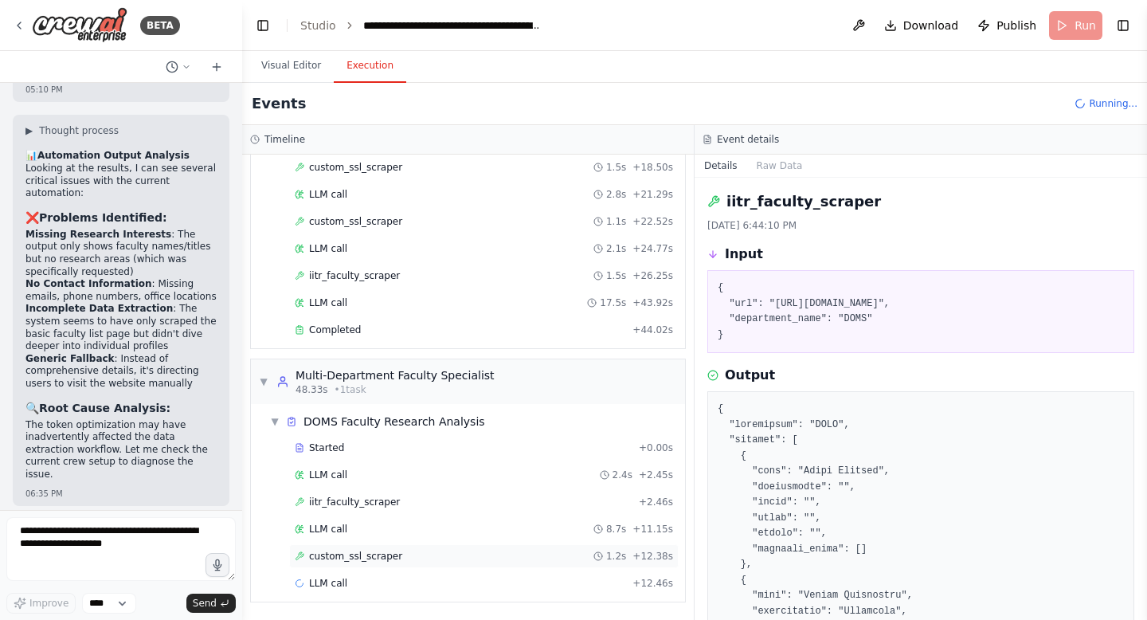
click at [353, 554] on span "custom_ssl_scraper" at bounding box center [355, 556] width 93 height 13
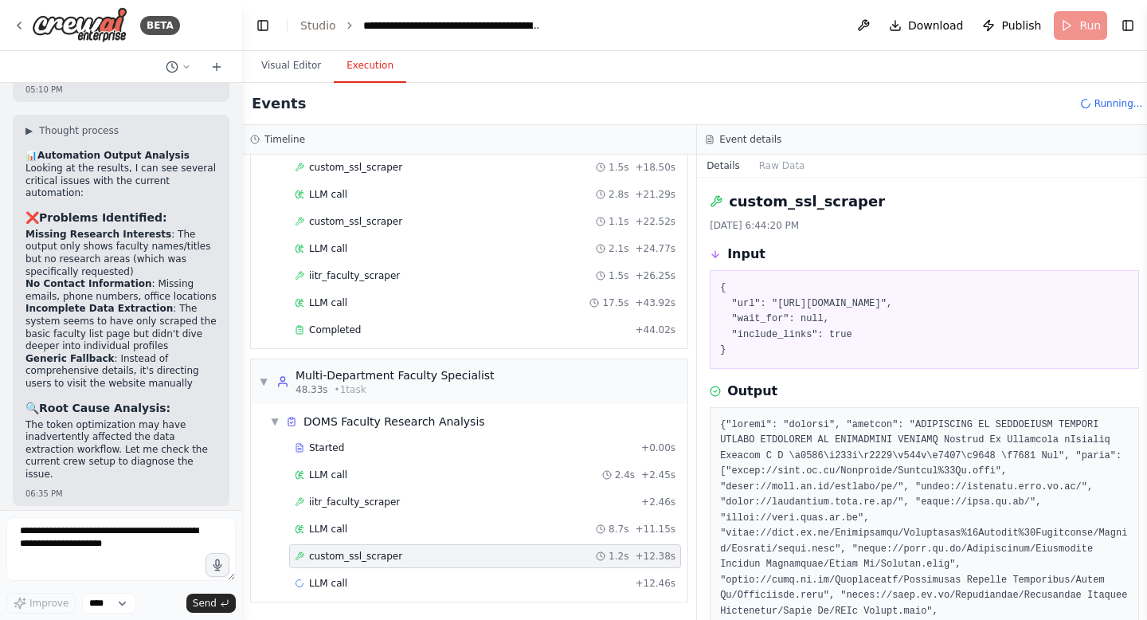
click at [324, 559] on span "custom_ssl_scraper" at bounding box center [355, 556] width 93 height 13
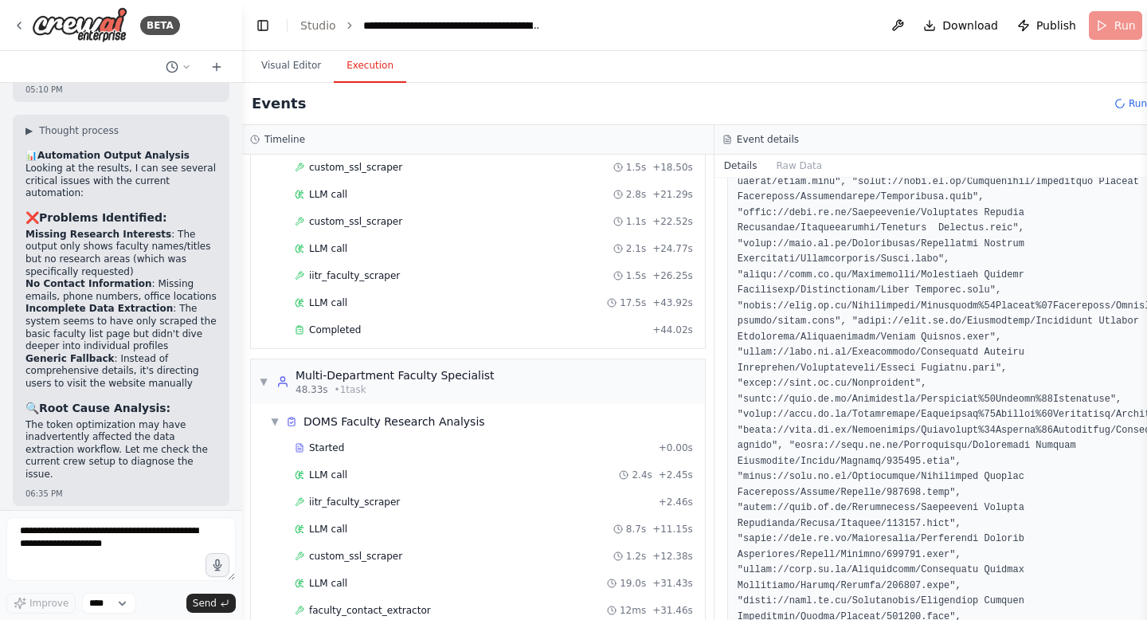
scroll to position [1567, 0]
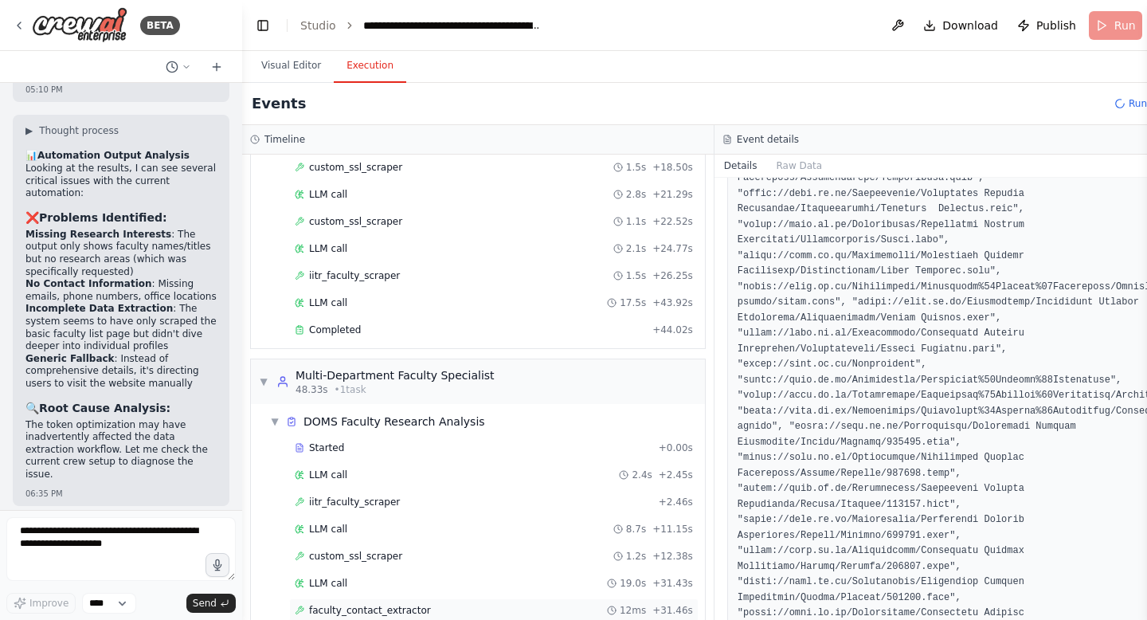
click at [415, 613] on span "faculty_contact_extractor" at bounding box center [370, 610] width 122 height 13
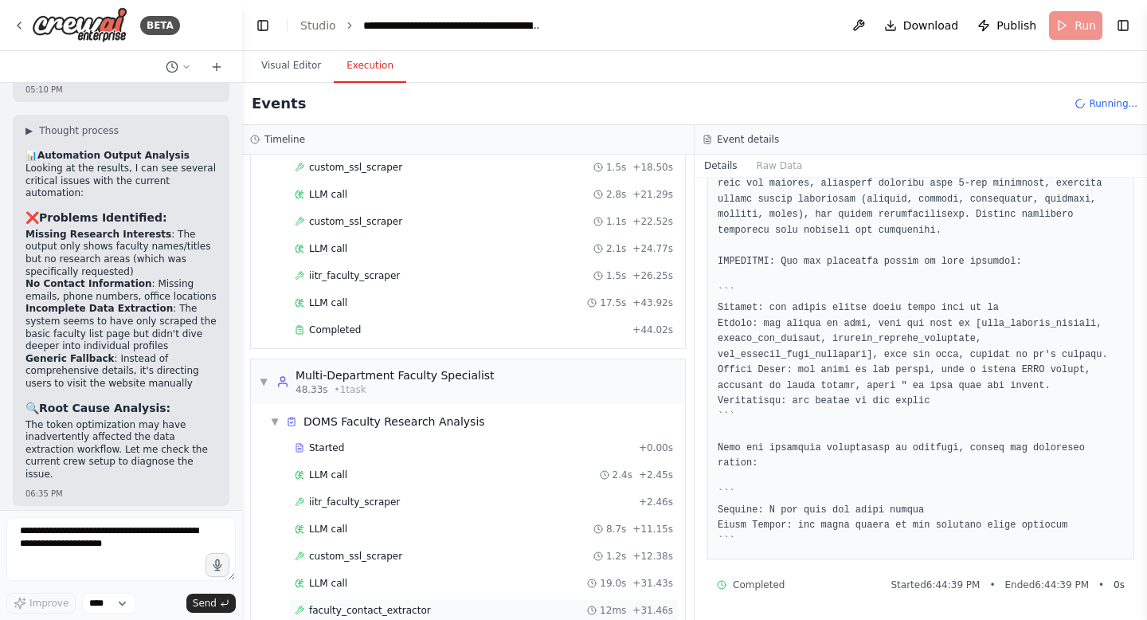
scroll to position [409, 0]
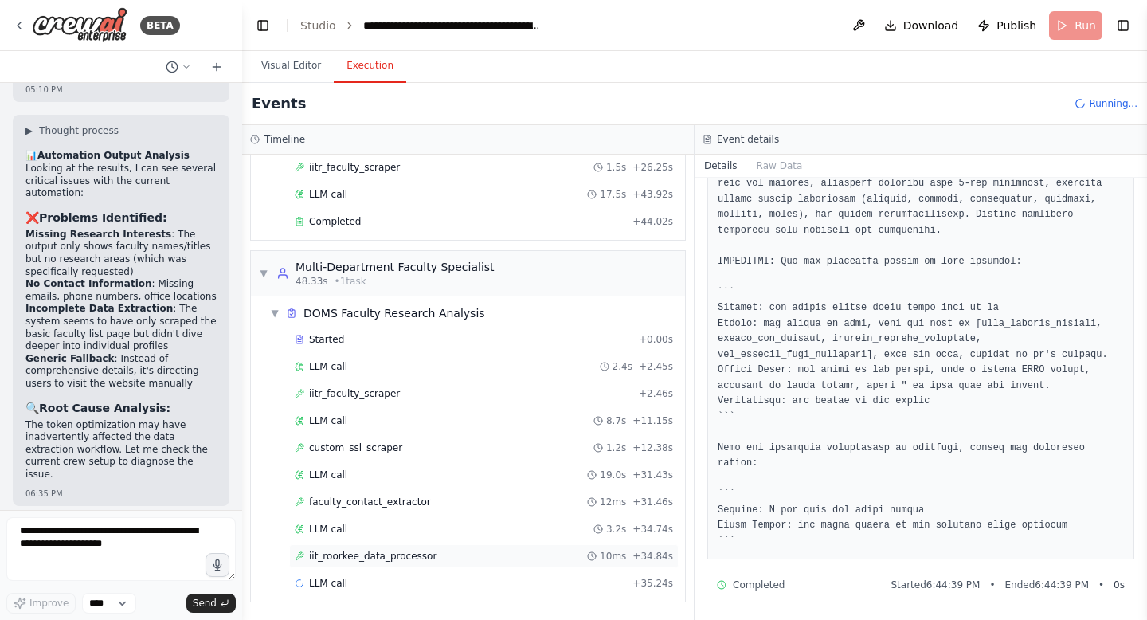
click at [362, 554] on span "iit_roorkee_data_processor" at bounding box center [372, 556] width 127 height 13
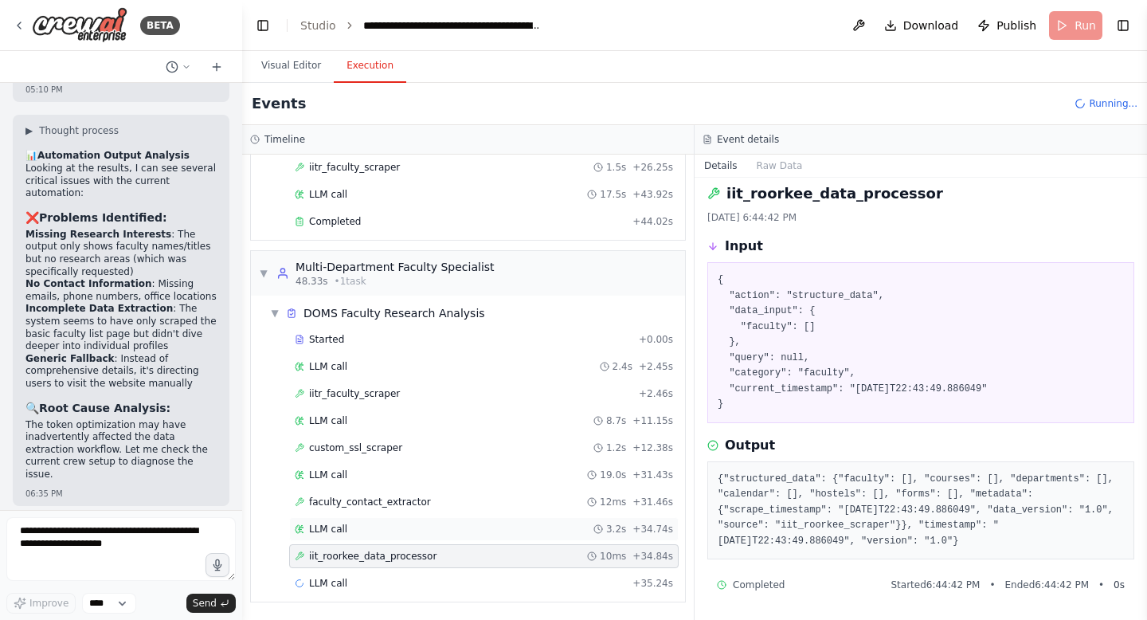
click at [330, 532] on span "LLM call" at bounding box center [328, 529] width 38 height 13
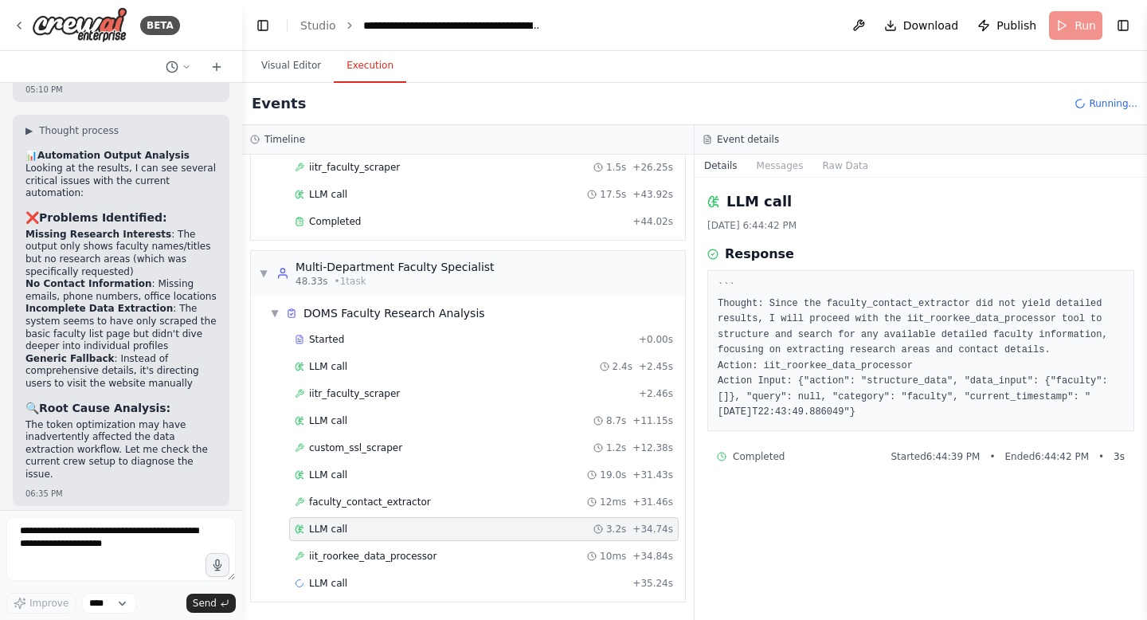
click at [376, 487] on div "Started + 0.00s LLM call 2.4s + 2.45s iitr_faculty_scraper + 2.46s LLM call 8.7…" at bounding box center [474, 462] width 421 height 271
click at [351, 395] on span "iitr_faculty_scraper" at bounding box center [354, 393] width 91 height 13
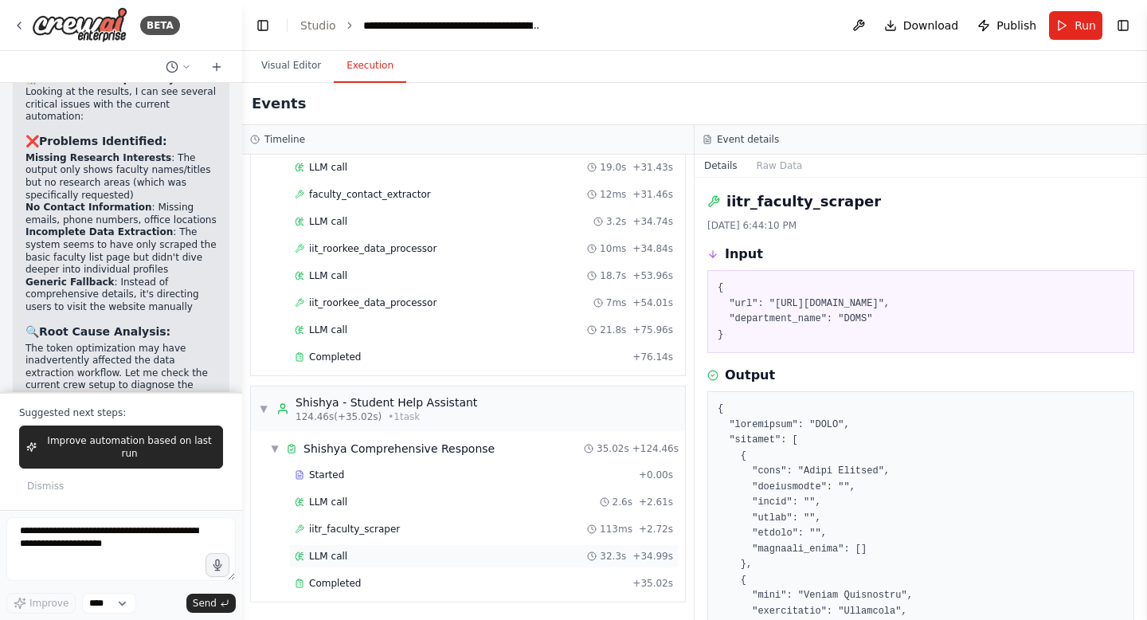
scroll to position [93388, 0]
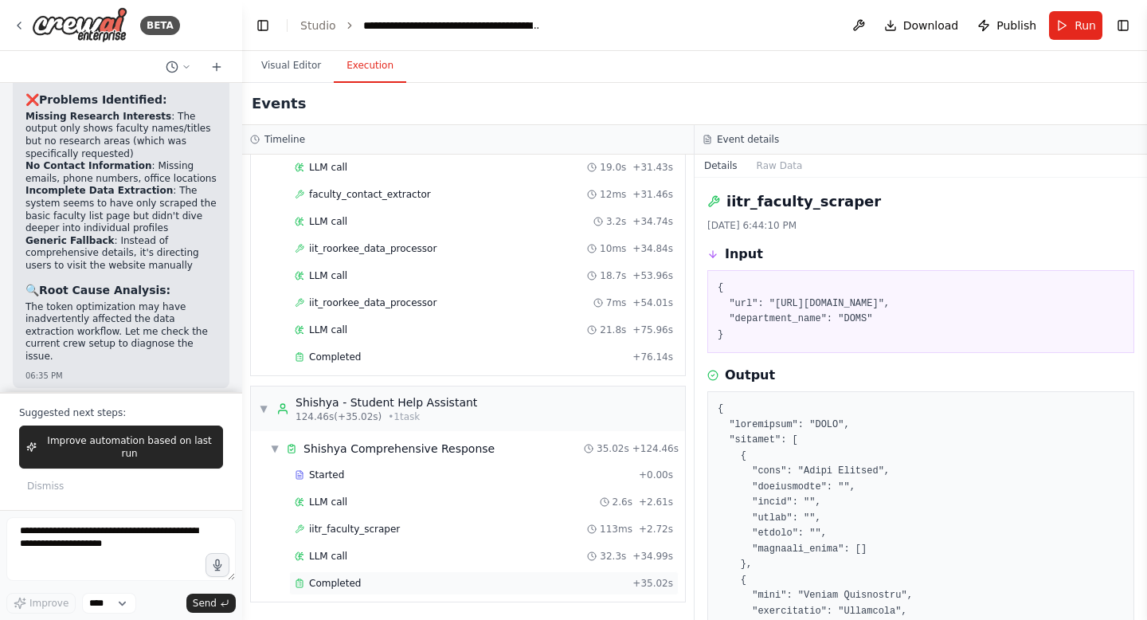
click at [327, 579] on span "Completed" at bounding box center [335, 583] width 52 height 13
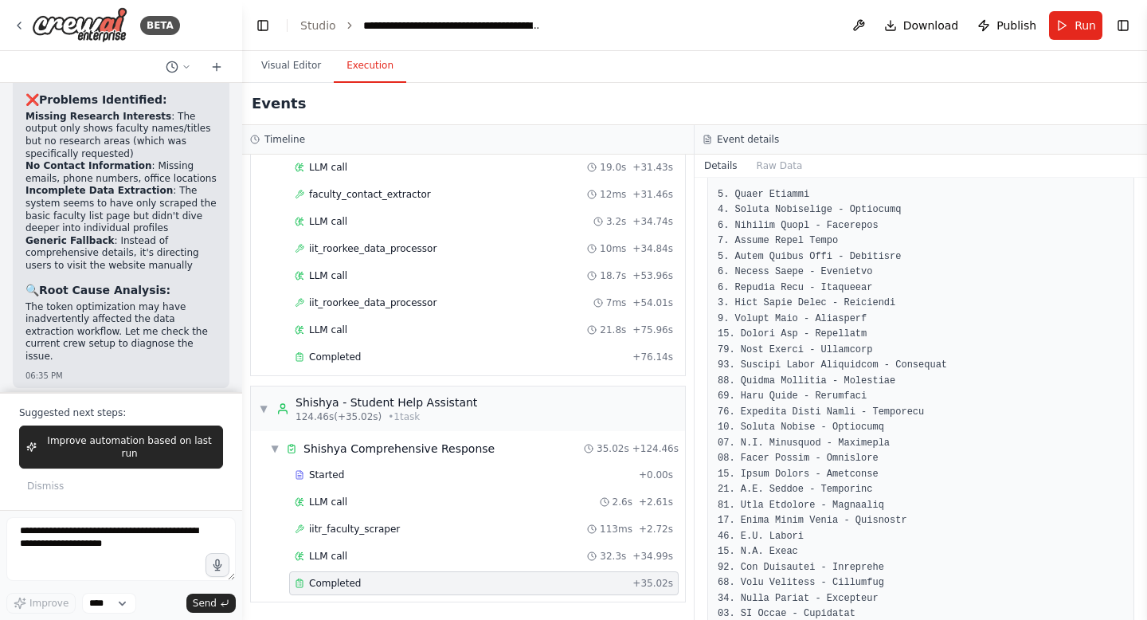
scroll to position [902, 0]
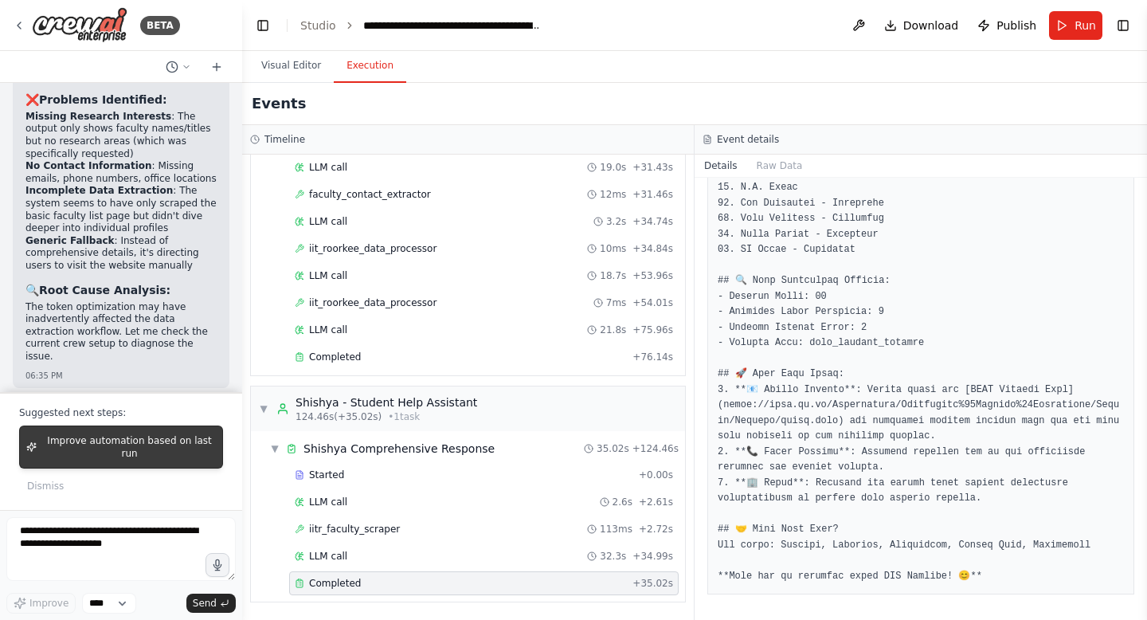
click at [180, 443] on span "Improve automation based on last run" at bounding box center [129, 446] width 173 height 25
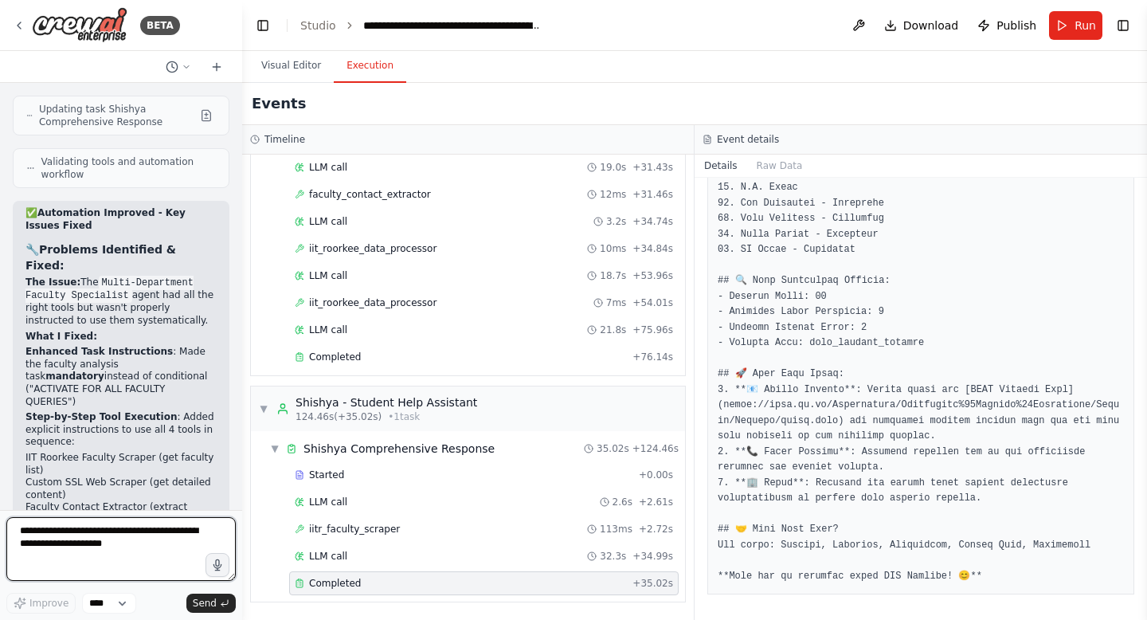
scroll to position [94203, 0]
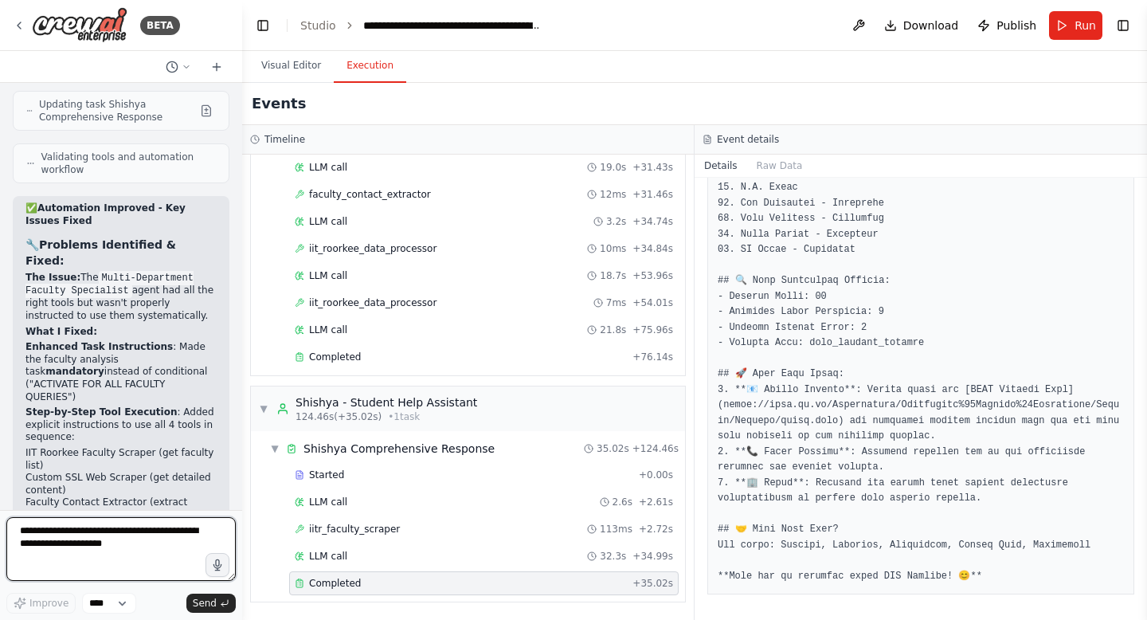
click at [106, 552] on textarea at bounding box center [120, 549] width 229 height 64
type textarea "*"
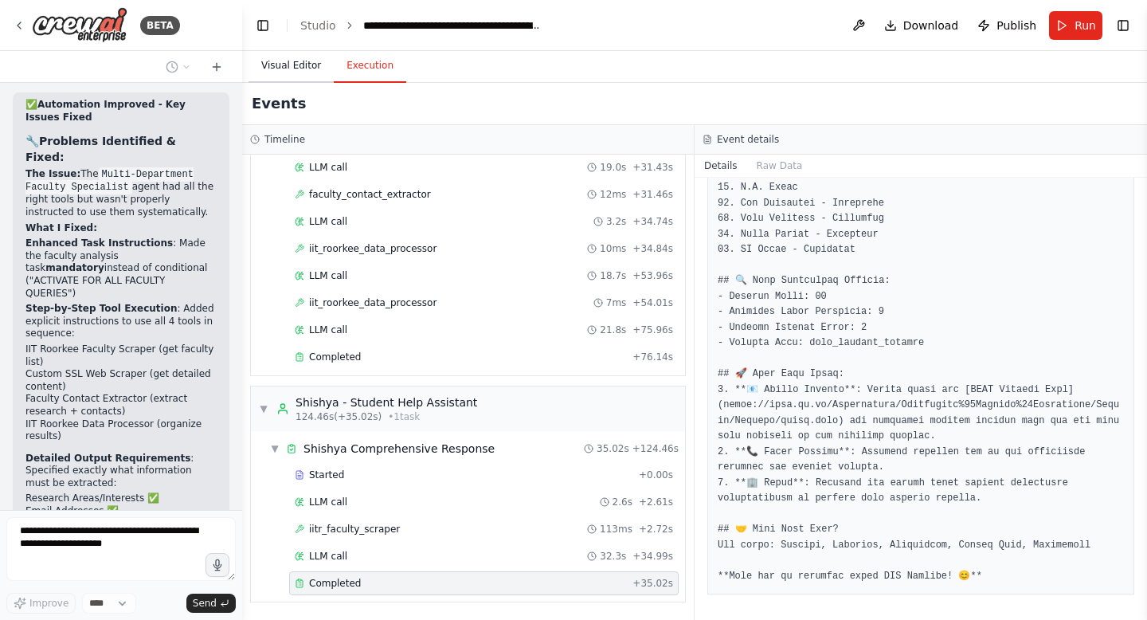
click at [279, 63] on button "Visual Editor" at bounding box center [291, 65] width 85 height 33
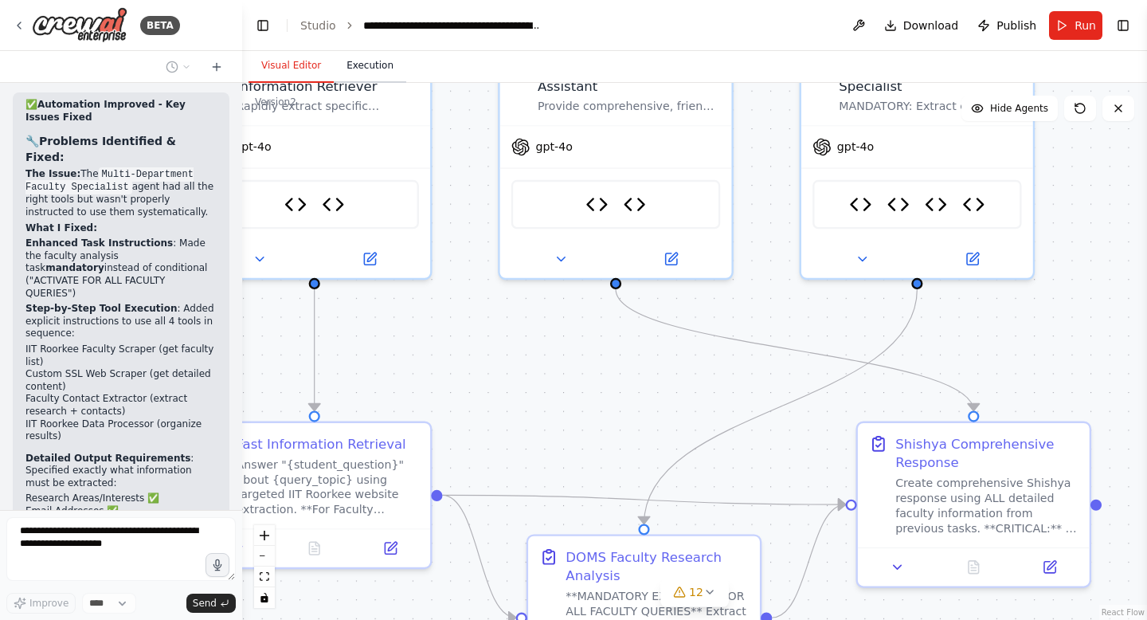
click at [368, 61] on button "Execution" at bounding box center [370, 65] width 72 height 33
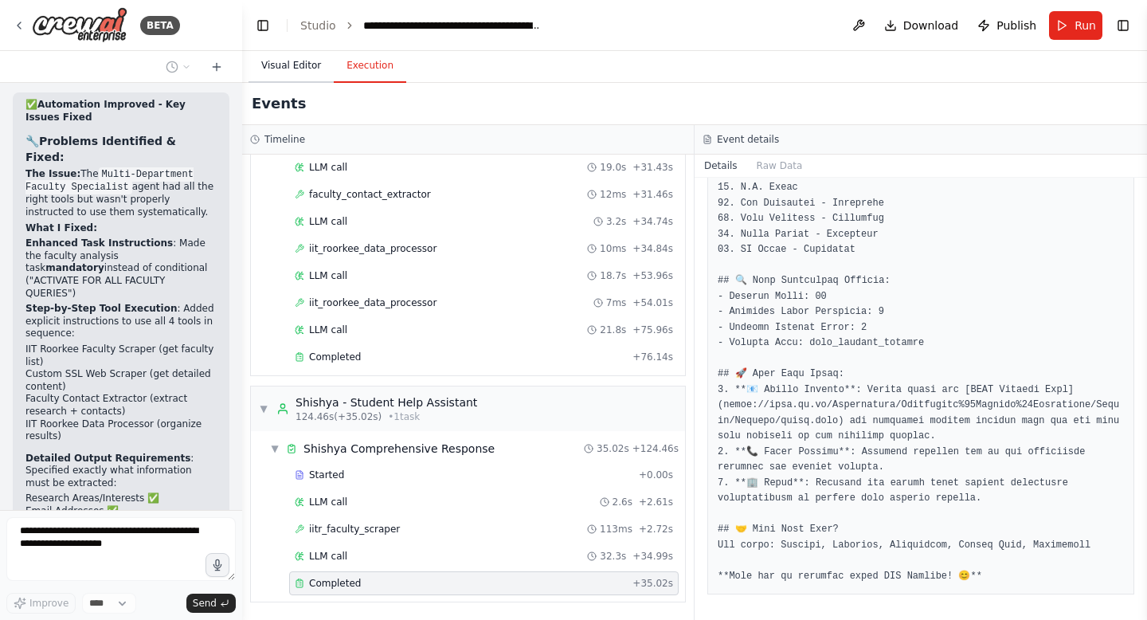
click at [305, 63] on button "Visual Editor" at bounding box center [291, 65] width 85 height 33
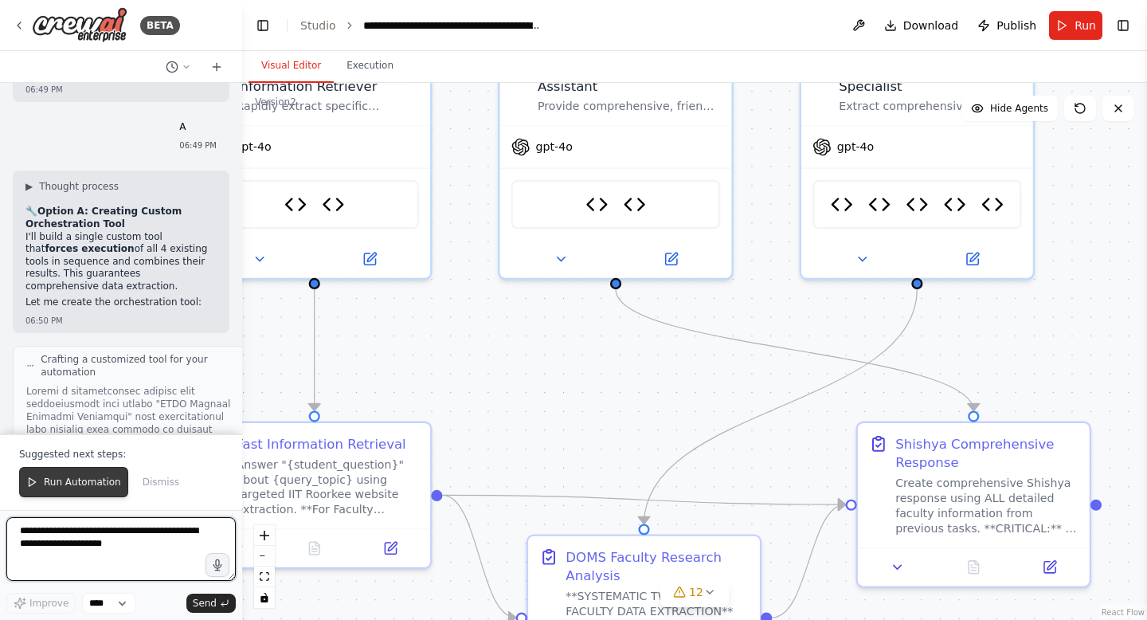
scroll to position [98854, 0]
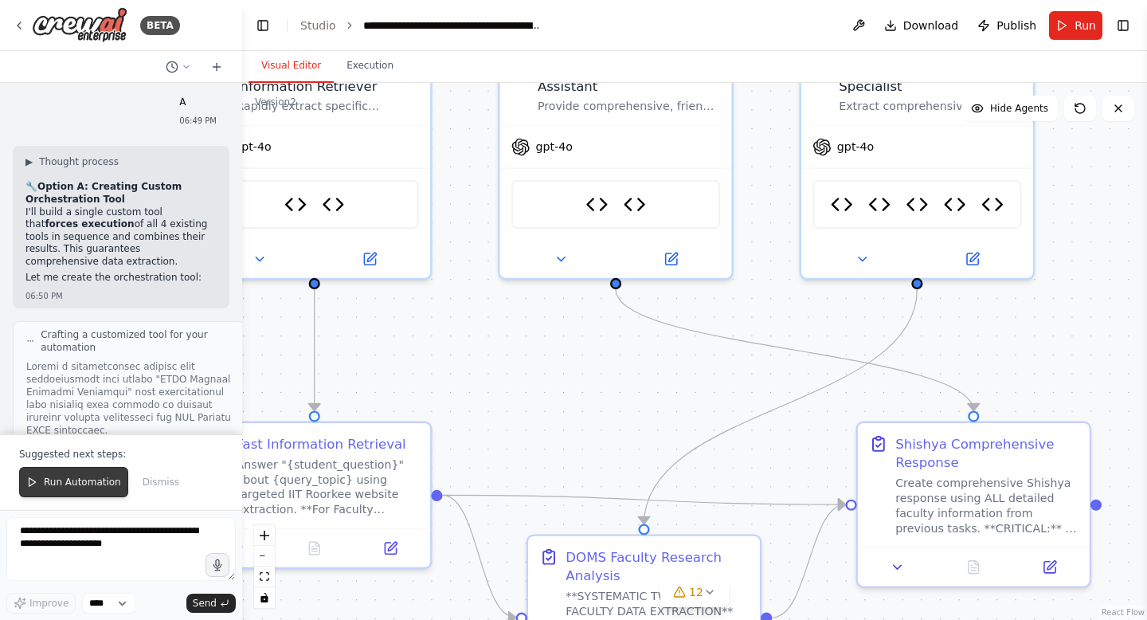
click at [100, 494] on button "Run Automation" at bounding box center [73, 482] width 109 height 30
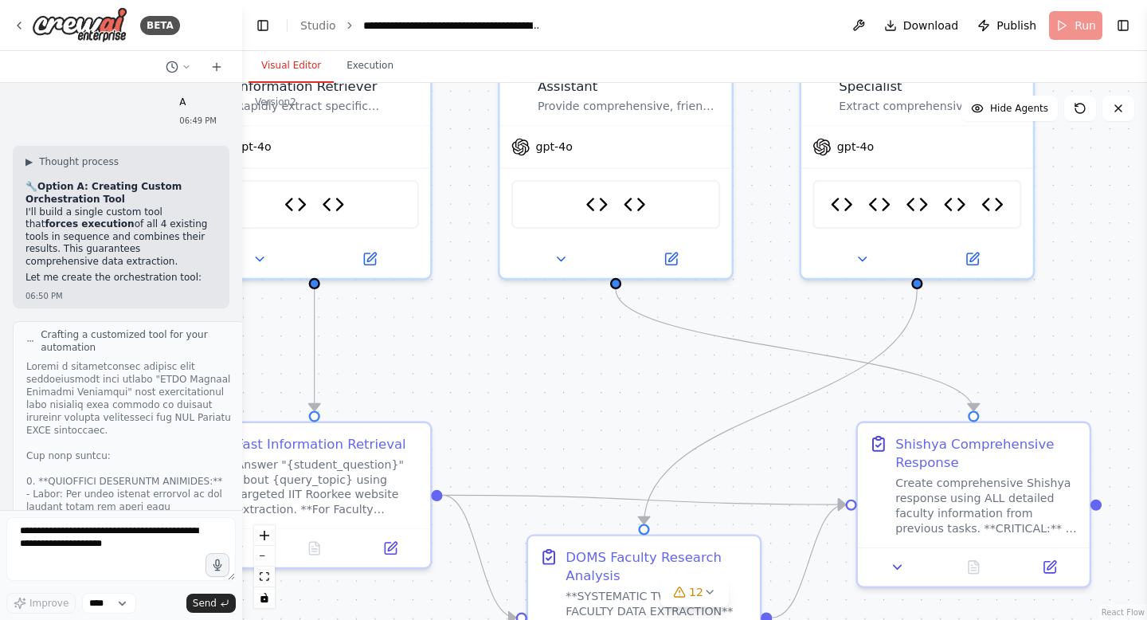
scroll to position [98778, 0]
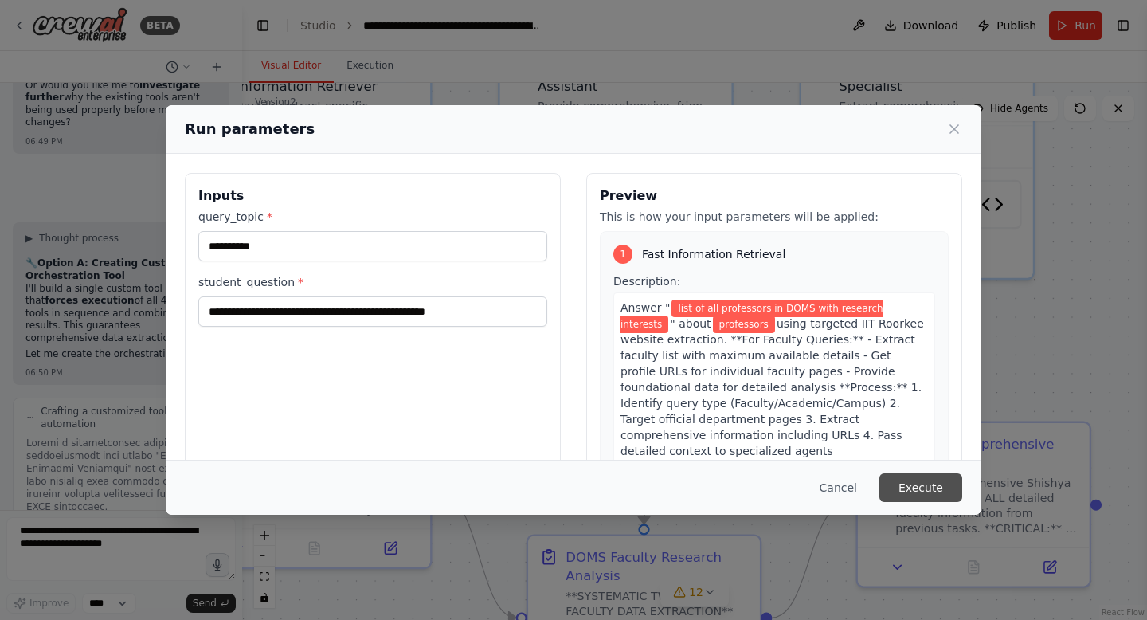
click at [914, 482] on button "Execute" at bounding box center [920, 487] width 83 height 29
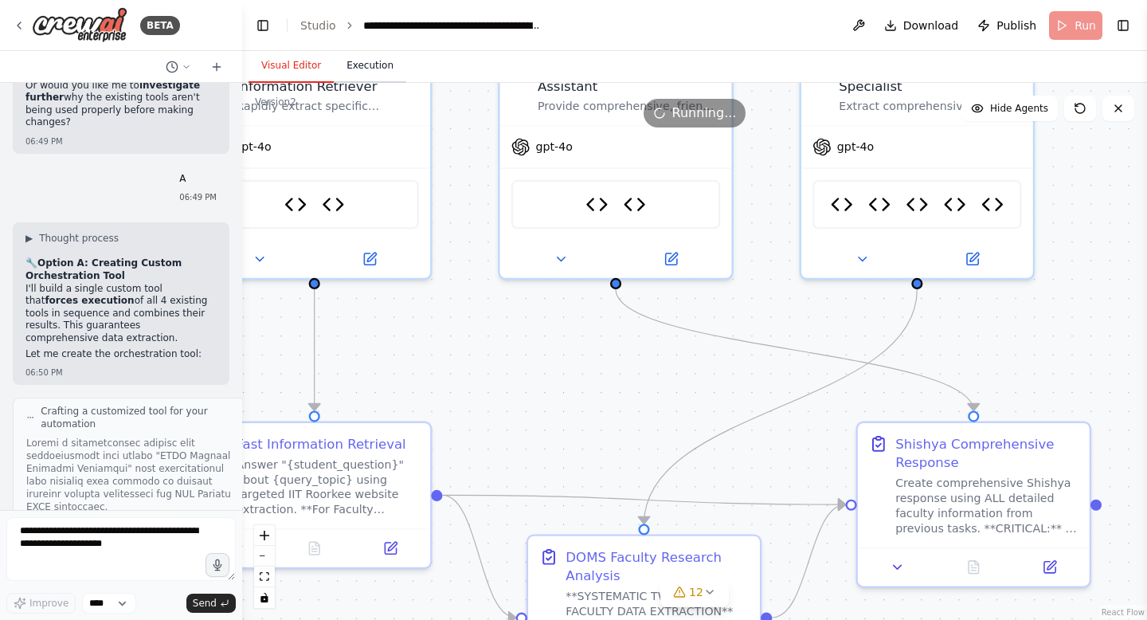
click at [373, 62] on button "Execution" at bounding box center [370, 65] width 72 height 33
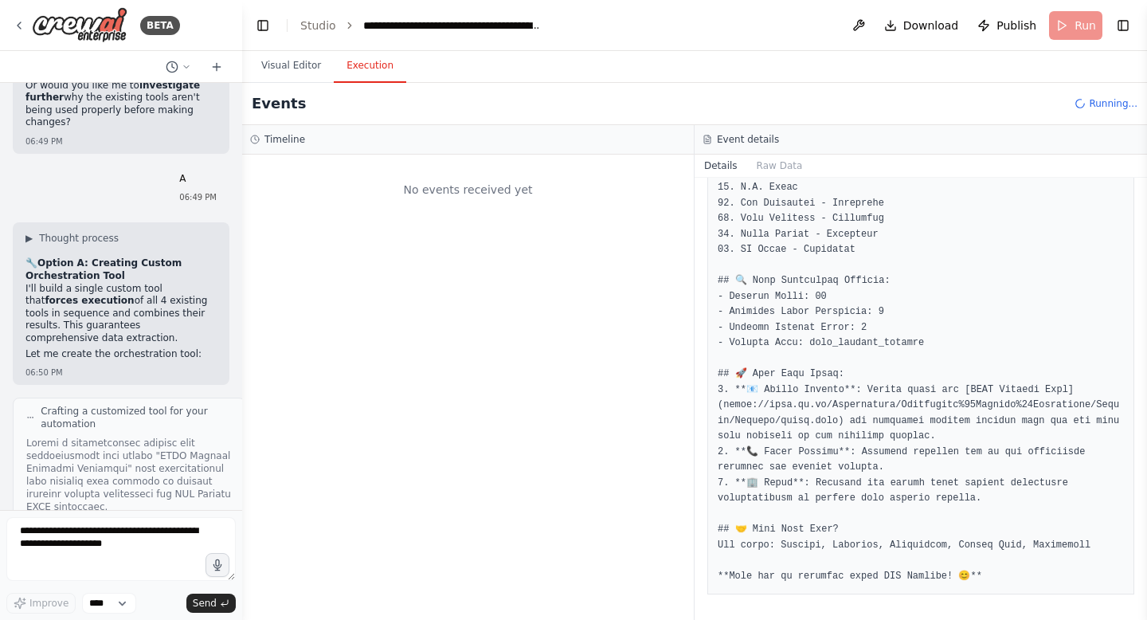
scroll to position [0, 0]
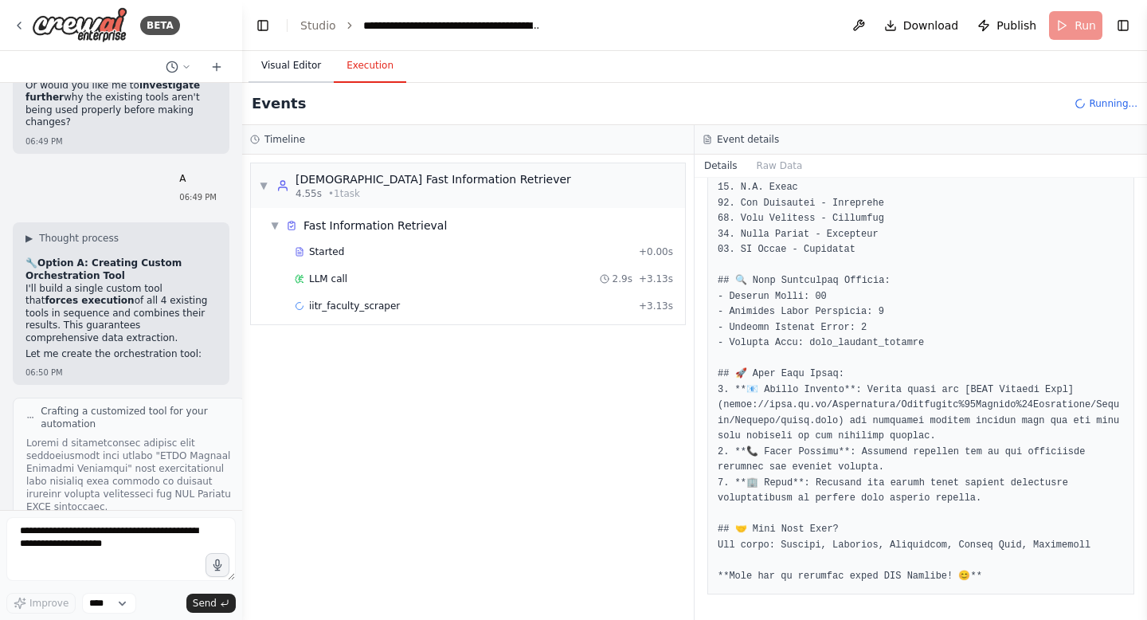
click at [284, 76] on button "Visual Editor" at bounding box center [291, 65] width 85 height 33
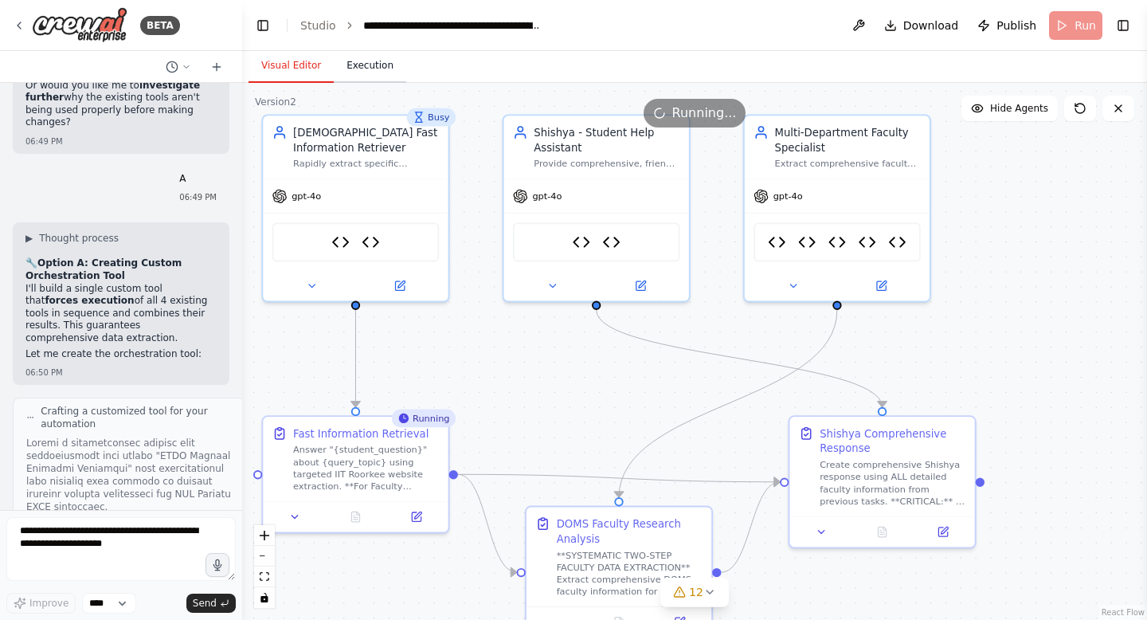
click at [389, 60] on button "Execution" at bounding box center [370, 65] width 72 height 33
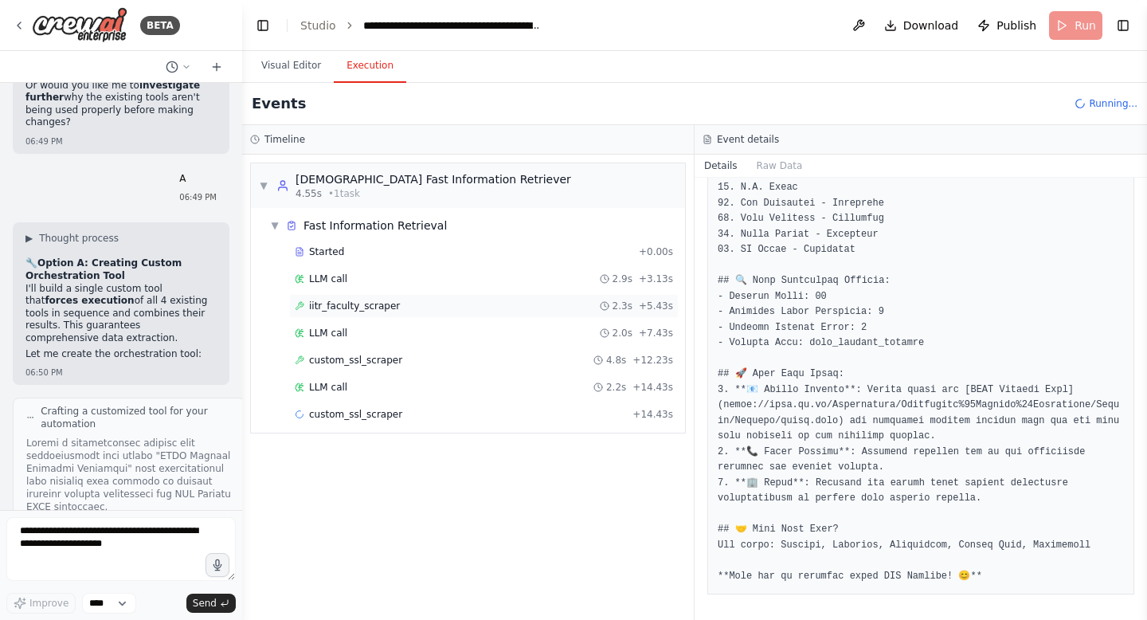
click at [380, 307] on span "iitr_faculty_scraper" at bounding box center [354, 305] width 91 height 13
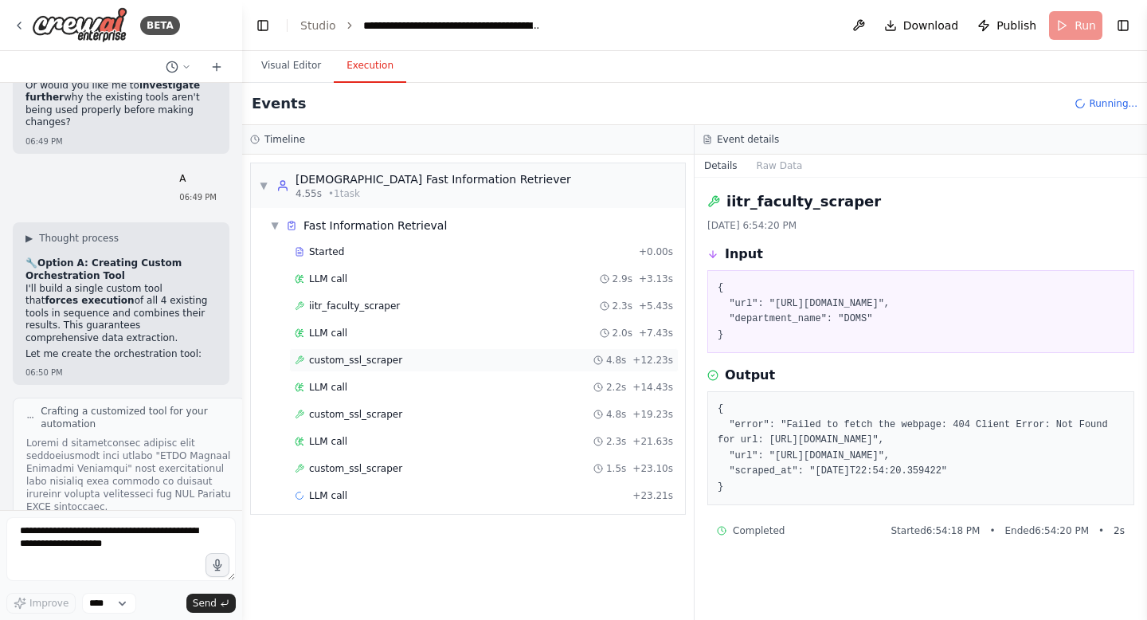
click at [373, 356] on span "custom_ssl_scraper" at bounding box center [355, 360] width 93 height 13
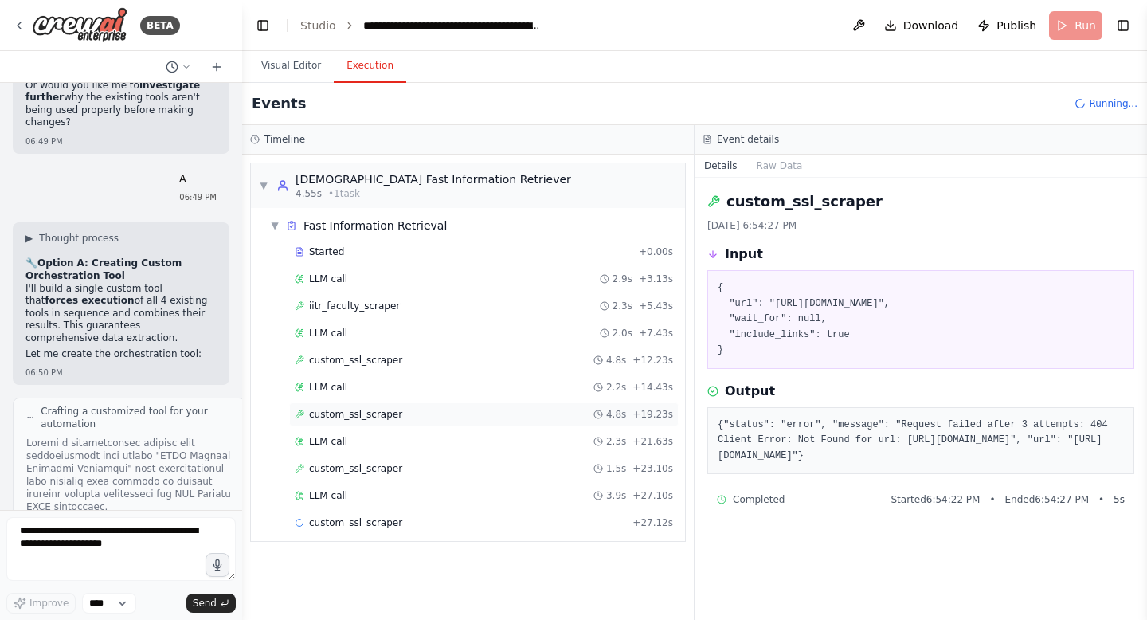
click at [372, 408] on span "custom_ssl_scraper" at bounding box center [355, 414] width 93 height 13
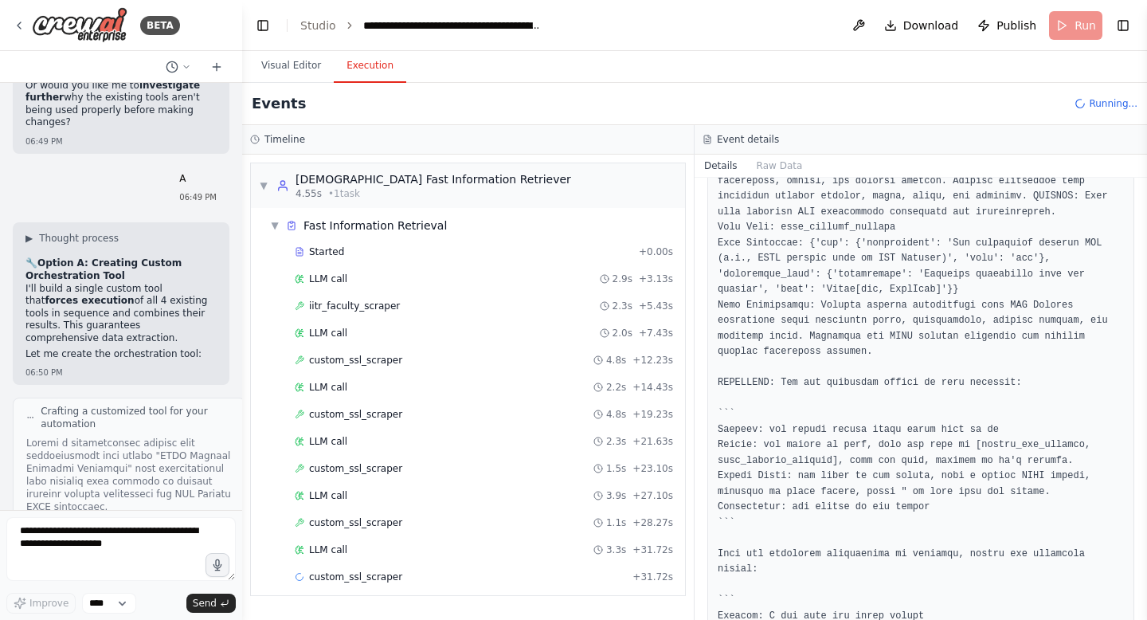
scroll to position [660, 0]
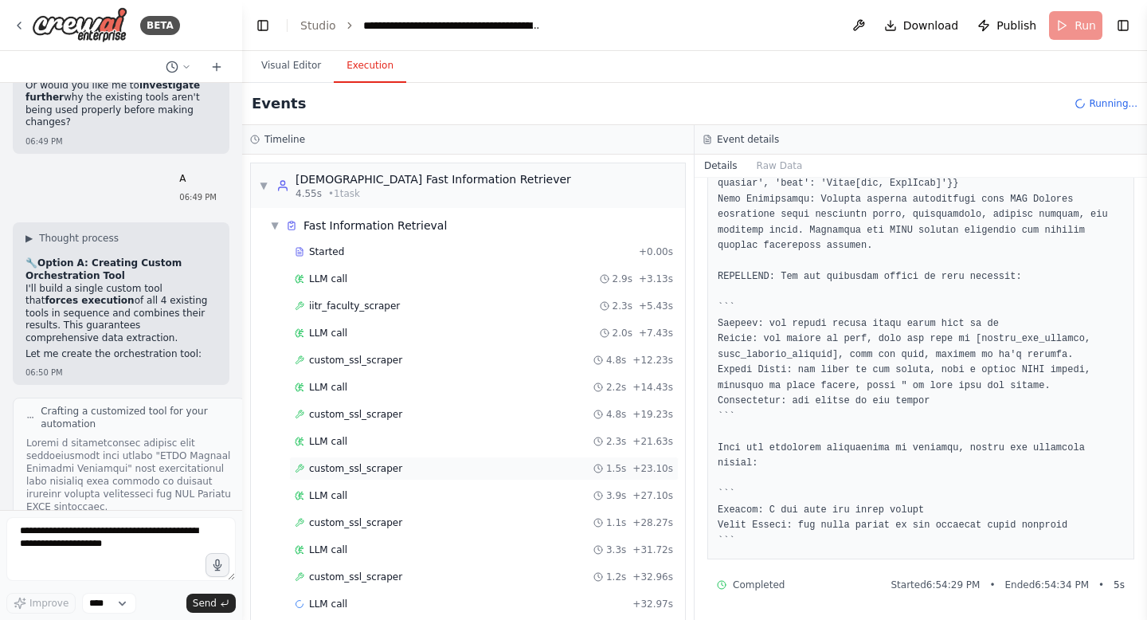
click at [331, 478] on div "custom_ssl_scraper 1.5s + 23.10s" at bounding box center [484, 468] width 390 height 24
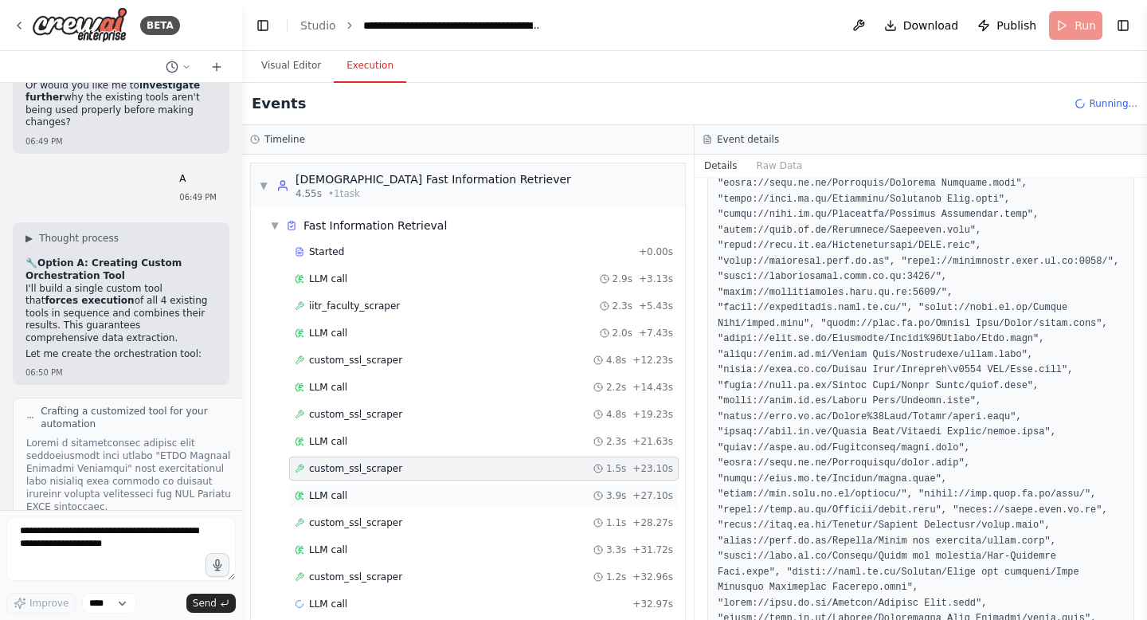
click at [330, 491] on span "LLM call" at bounding box center [328, 495] width 38 height 13
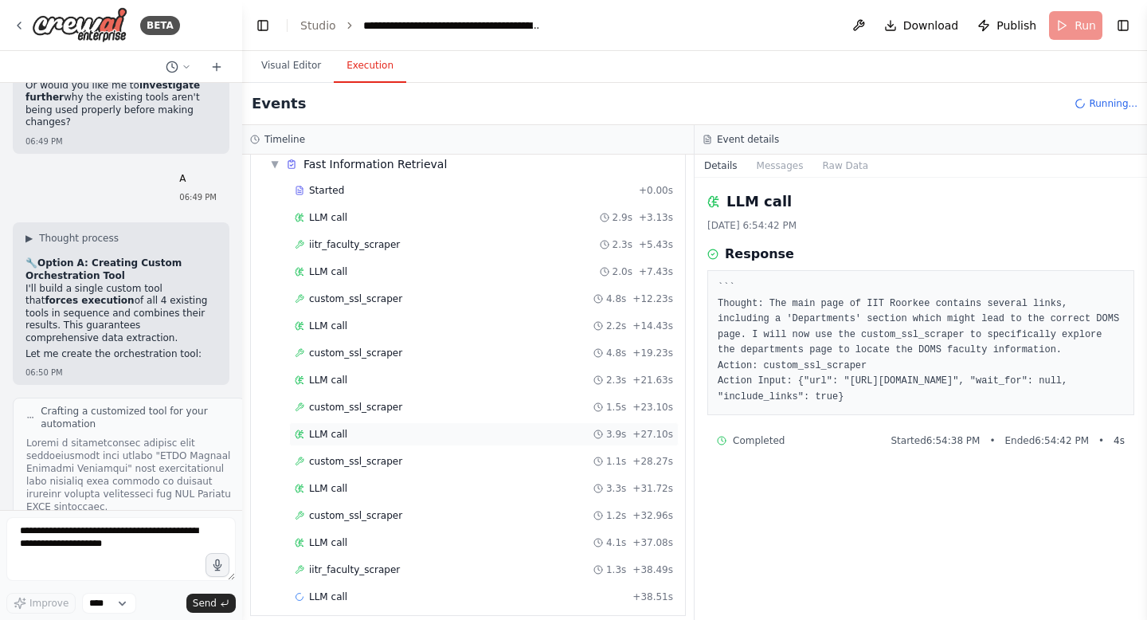
scroll to position [75, 0]
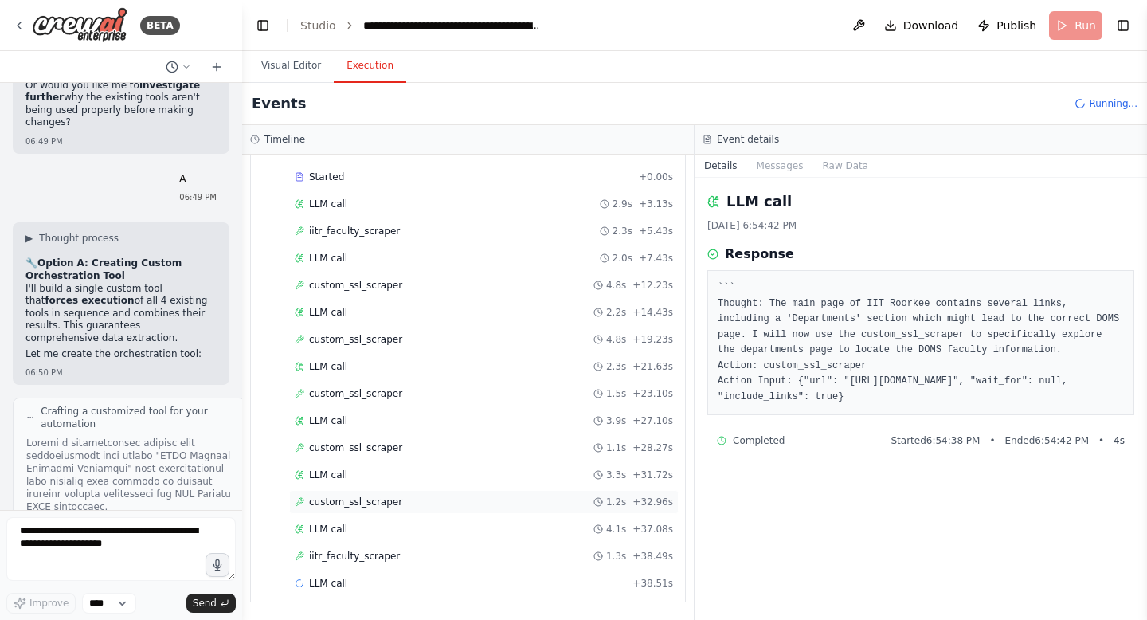
click at [322, 500] on span "custom_ssl_scraper" at bounding box center [355, 501] width 93 height 13
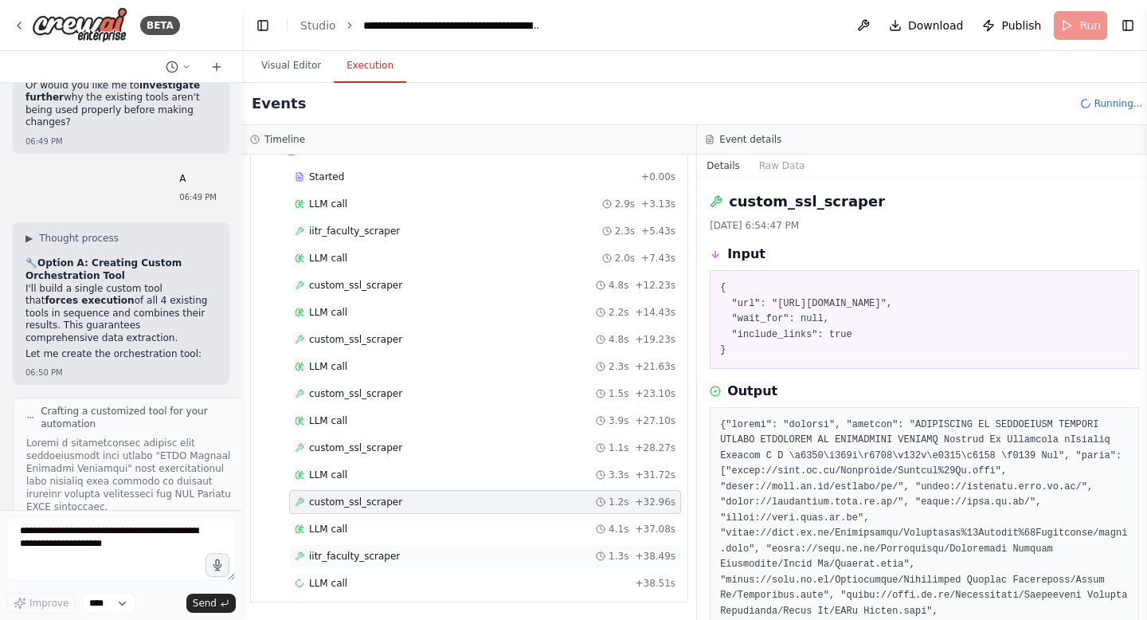
click at [343, 558] on span "iitr_faculty_scraper" at bounding box center [354, 556] width 91 height 13
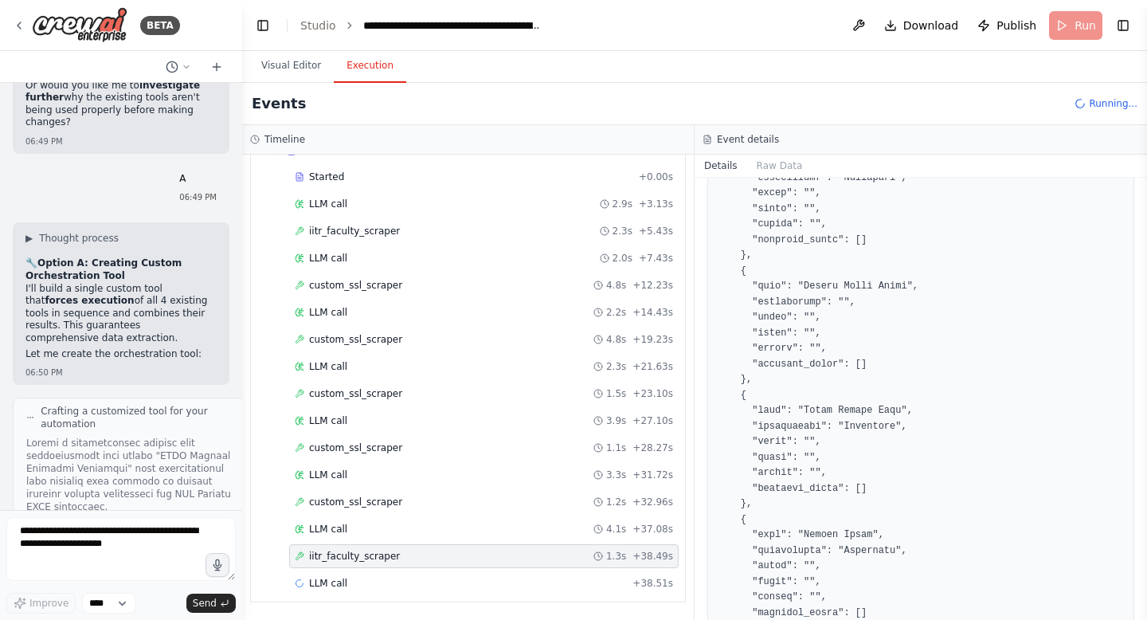
scroll to position [569, 0]
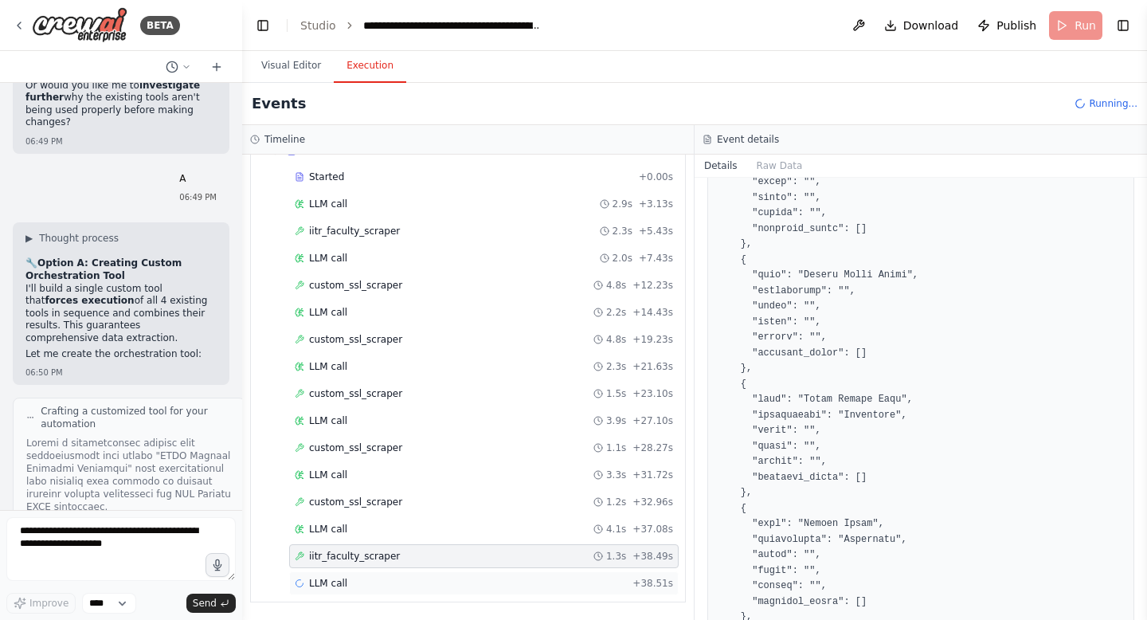
click at [339, 584] on span "LLM call" at bounding box center [328, 583] width 38 height 13
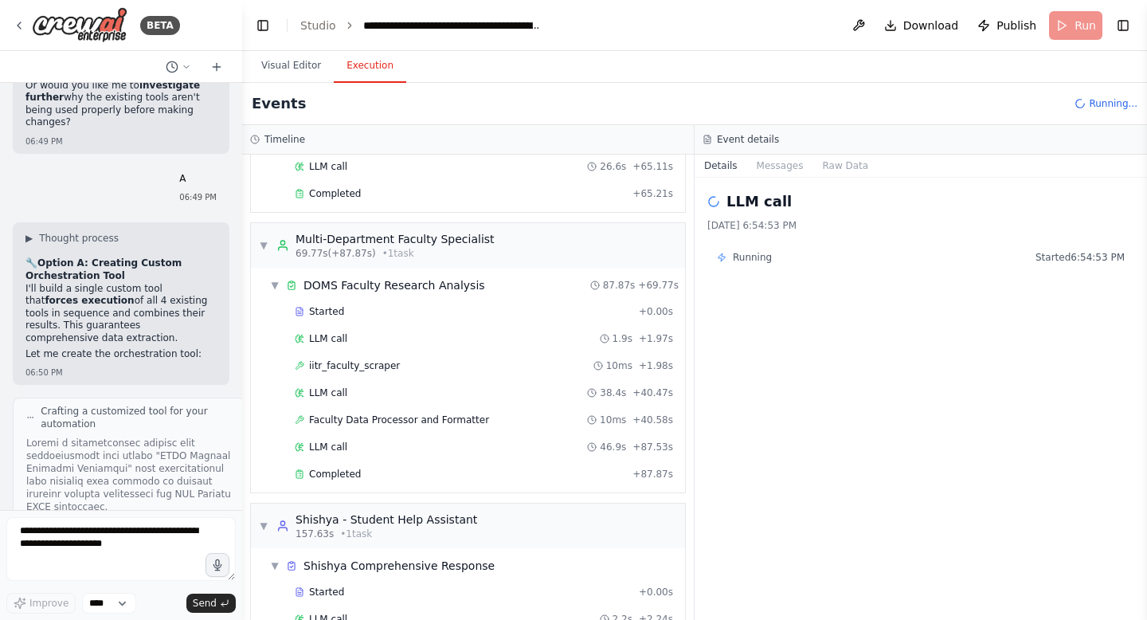
scroll to position [580, 0]
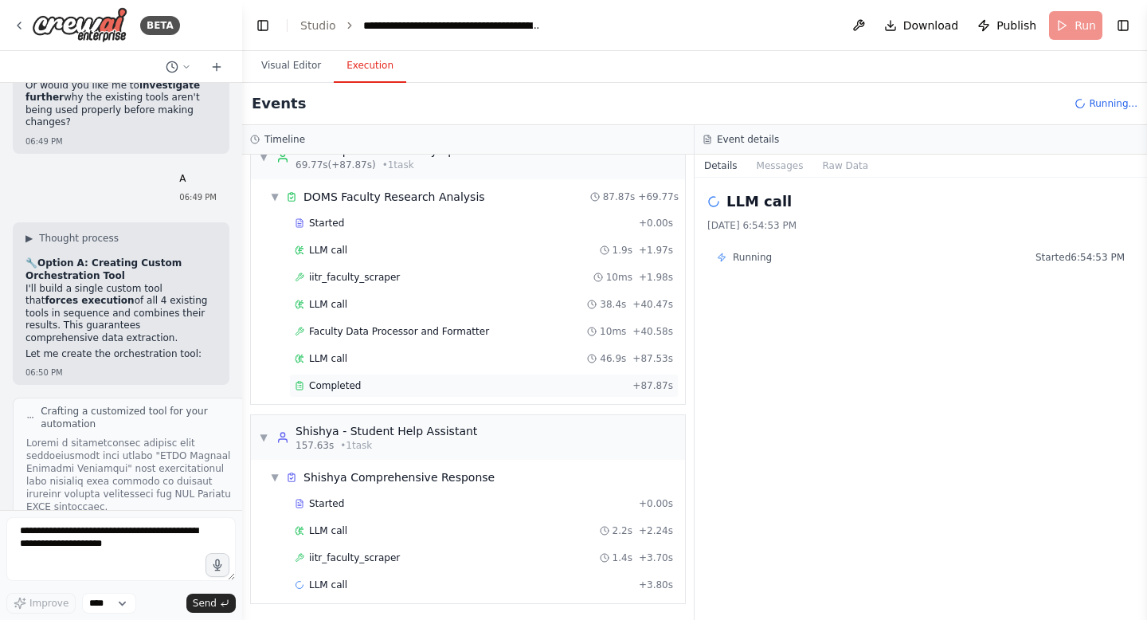
click at [361, 380] on div "Completed" at bounding box center [460, 385] width 331 height 13
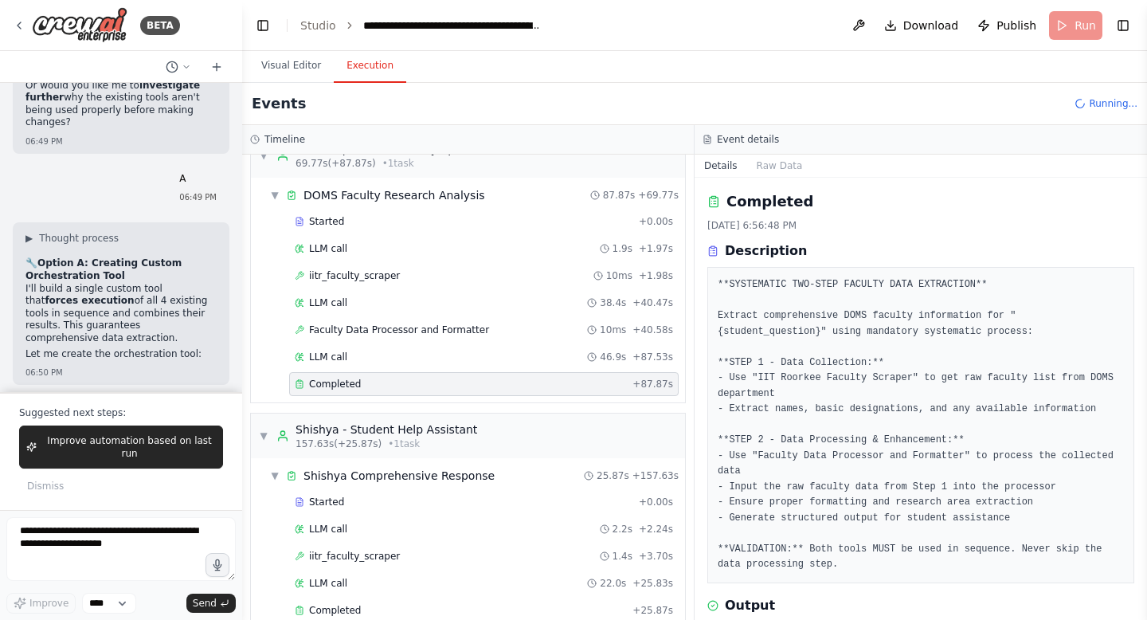
scroll to position [98854, 0]
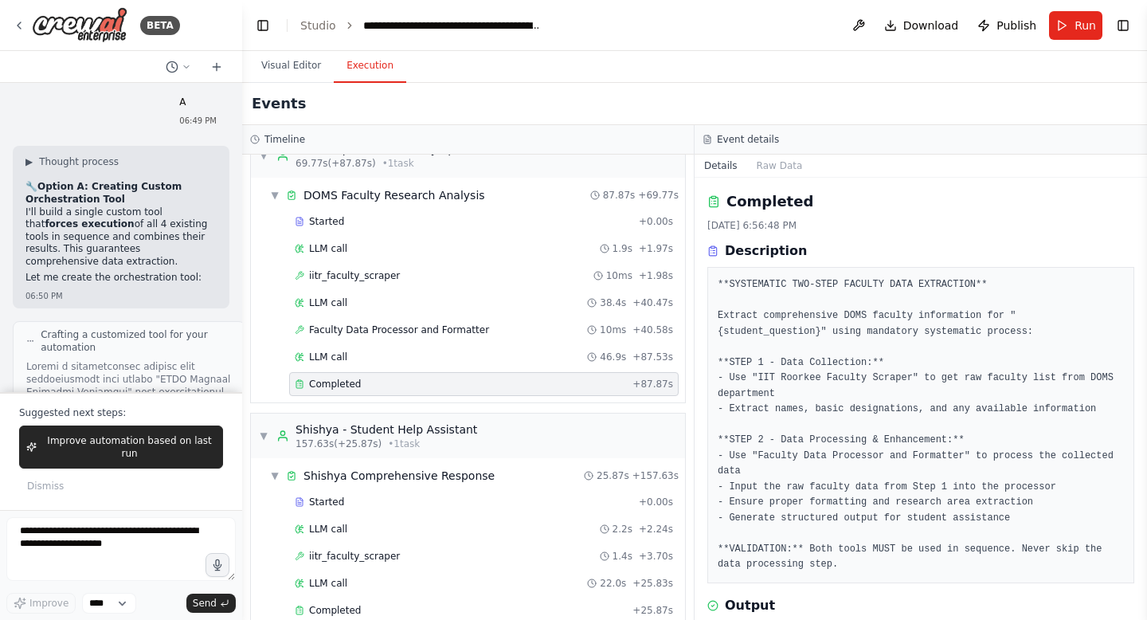
click at [357, 383] on span "Completed" at bounding box center [335, 384] width 52 height 13
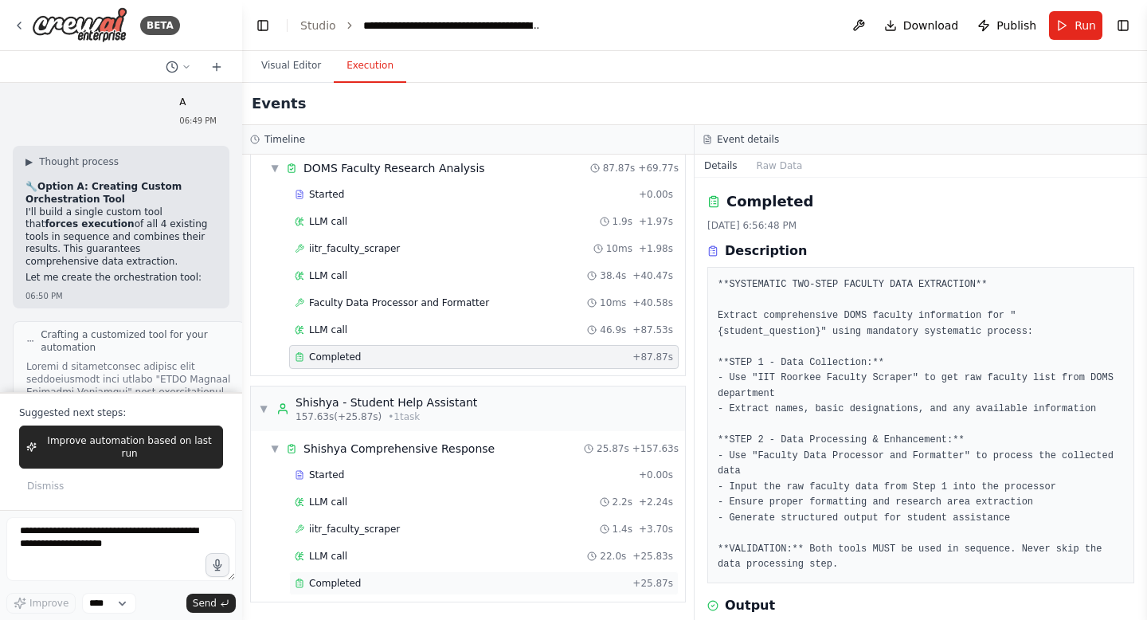
click at [346, 581] on span "Completed" at bounding box center [335, 583] width 52 height 13
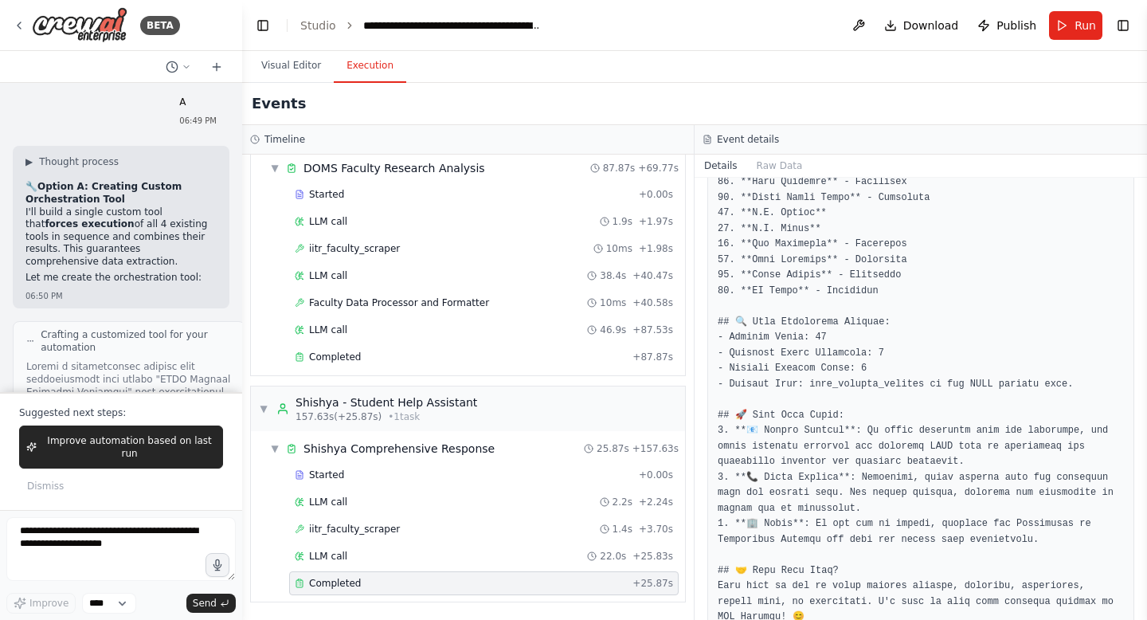
scroll to position [886, 0]
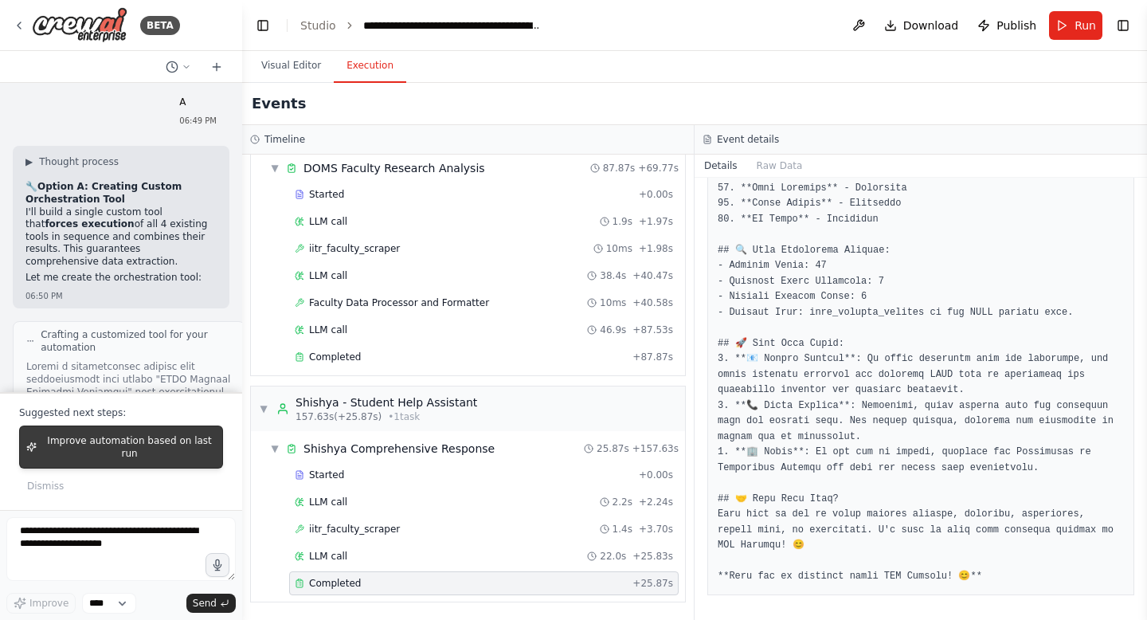
click at [141, 425] on button "Improve automation based on last run" at bounding box center [121, 446] width 204 height 43
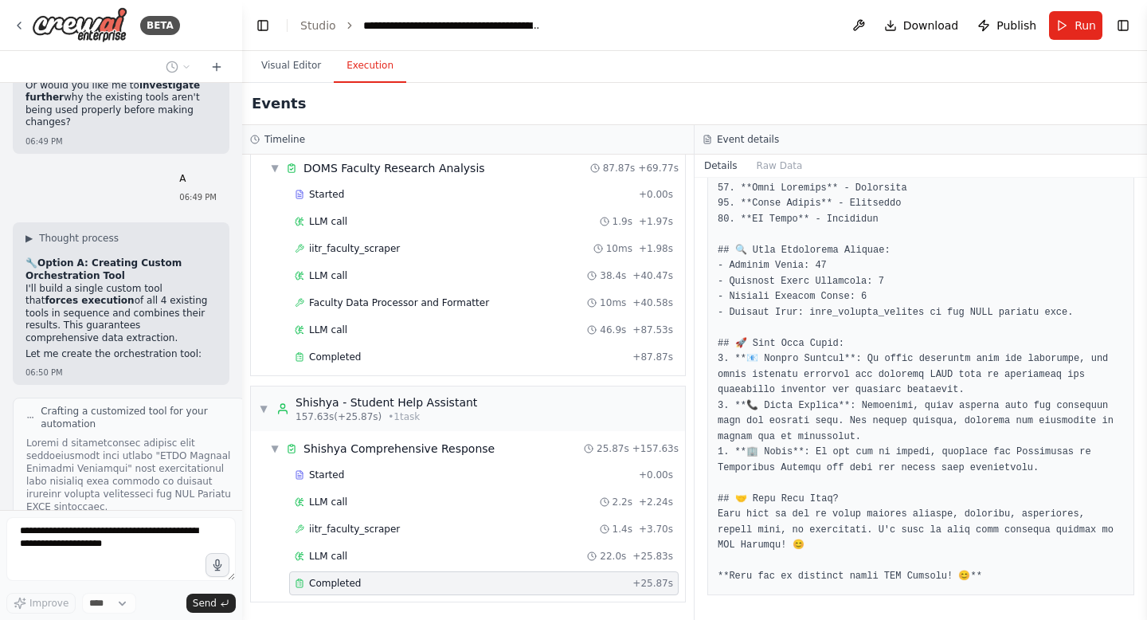
scroll to position [98819, 0]
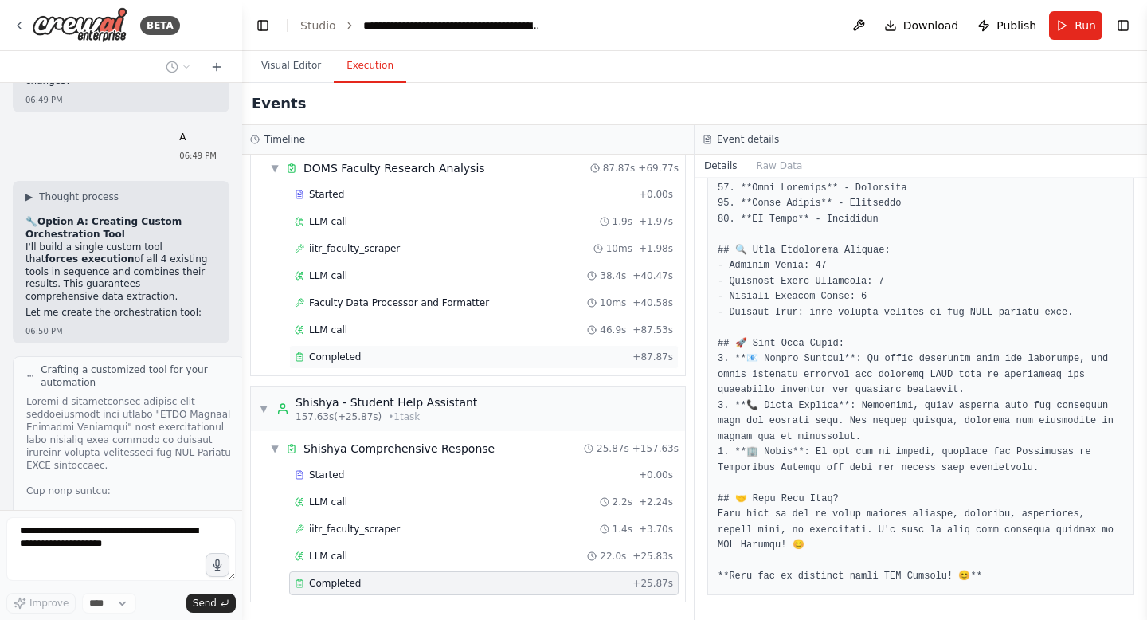
click at [338, 358] on span "Completed" at bounding box center [335, 356] width 52 height 13
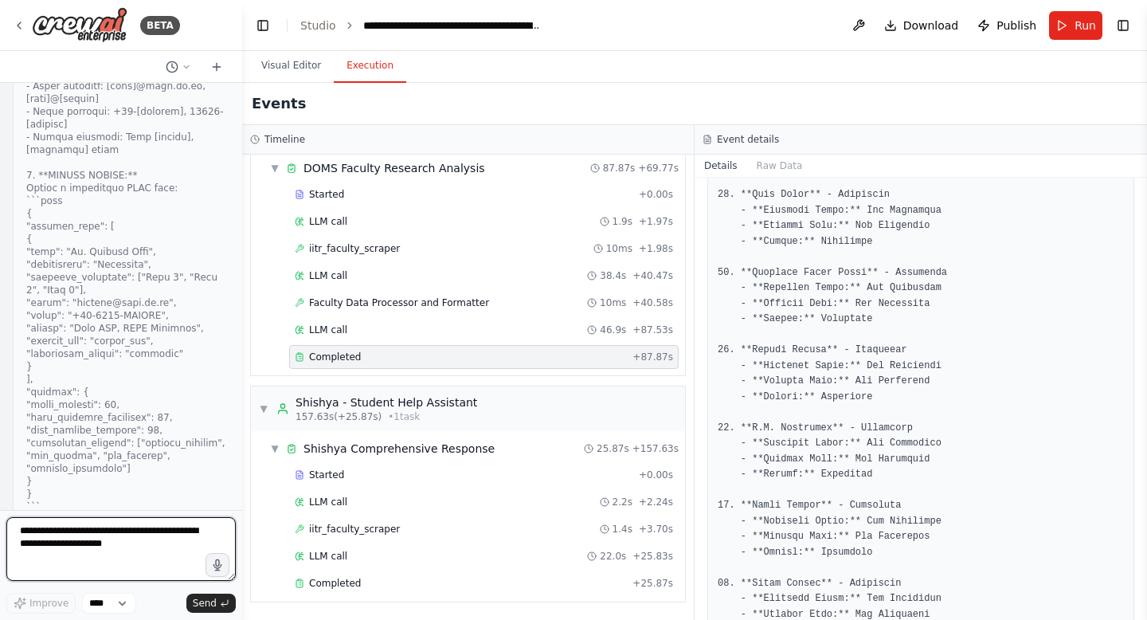
scroll to position [99887, 0]
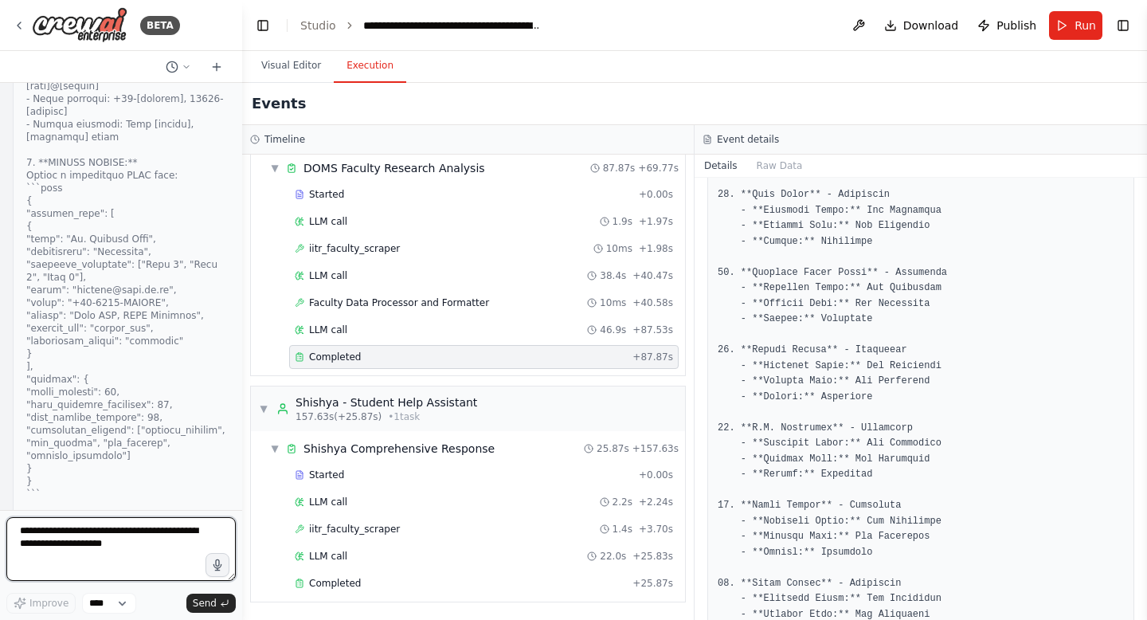
type textarea "*"
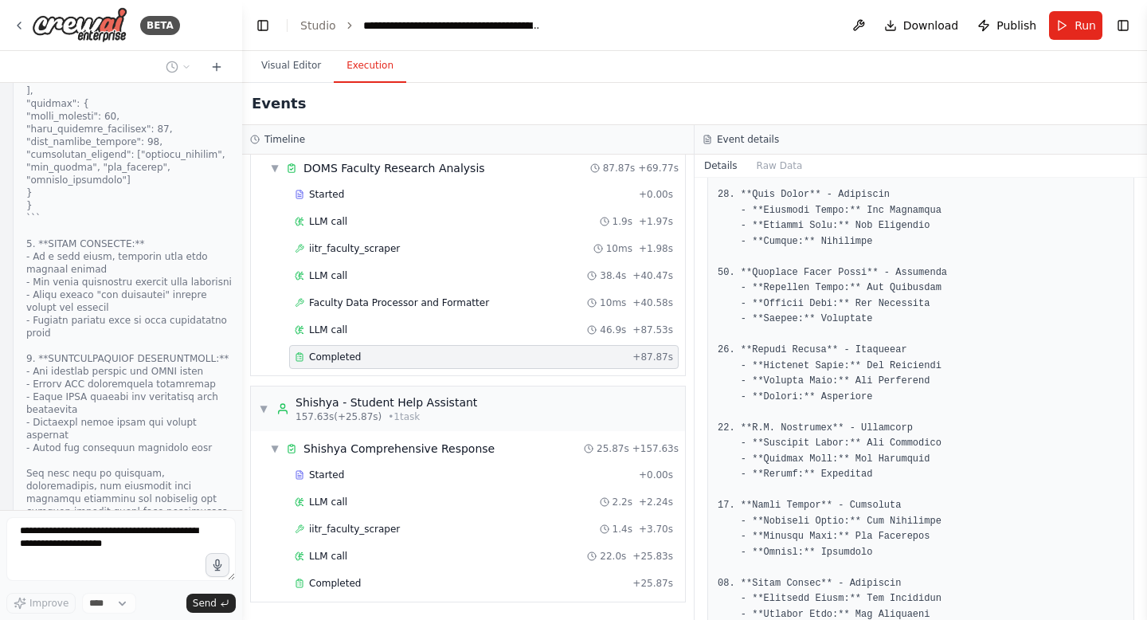
scroll to position [100161, 0]
click at [310, 65] on button "Visual Editor" at bounding box center [291, 65] width 85 height 33
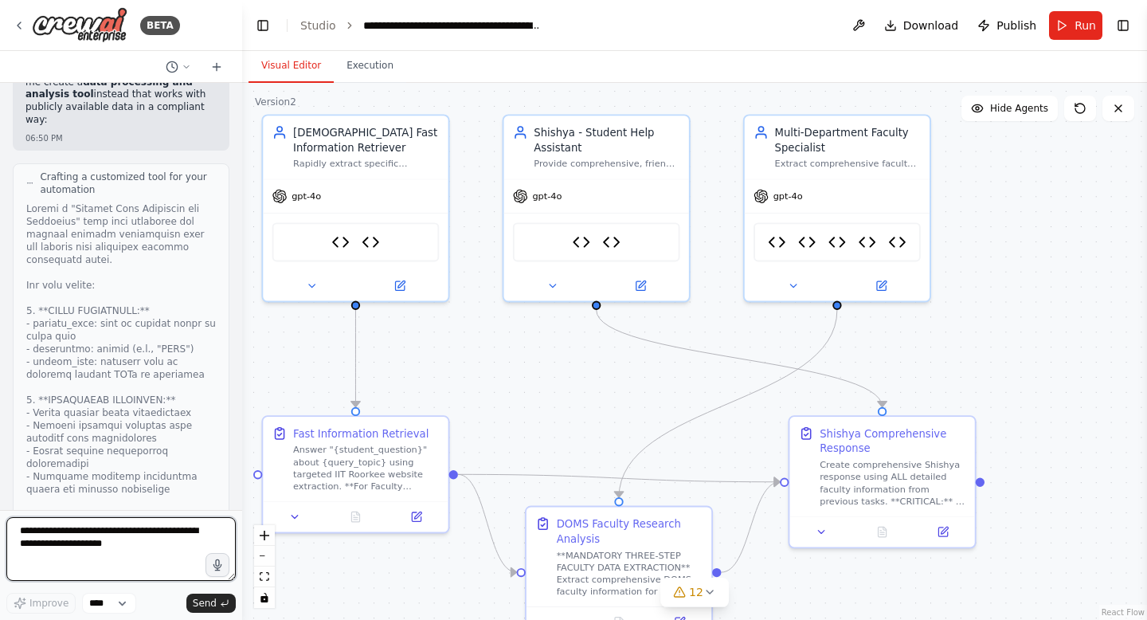
scroll to position [100681, 0]
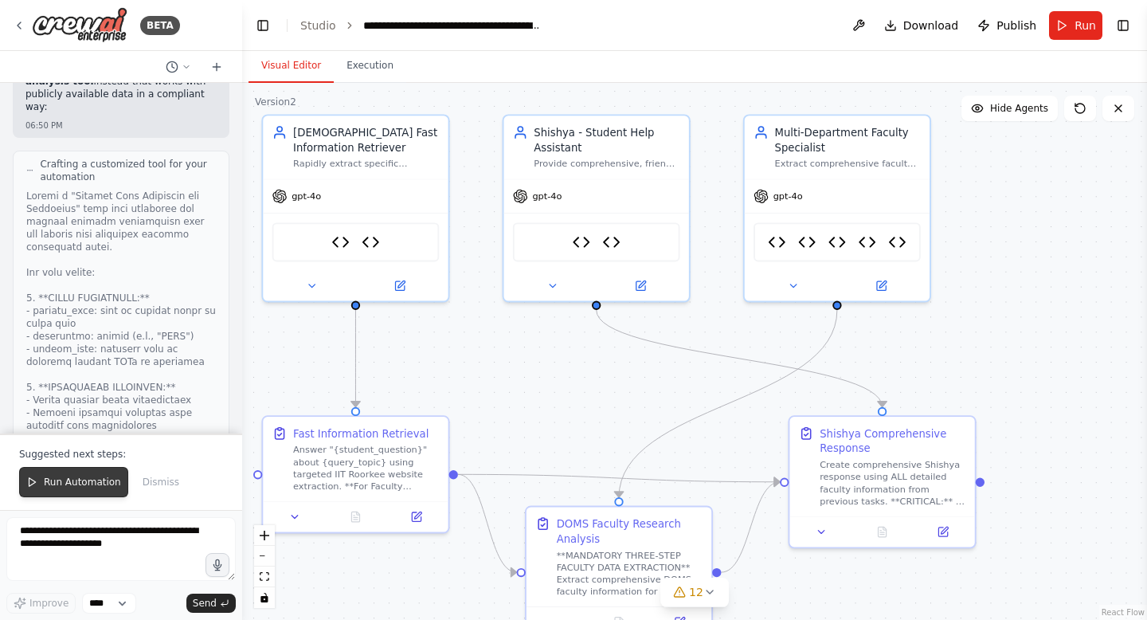
click at [96, 480] on span "Run Automation" at bounding box center [82, 482] width 77 height 13
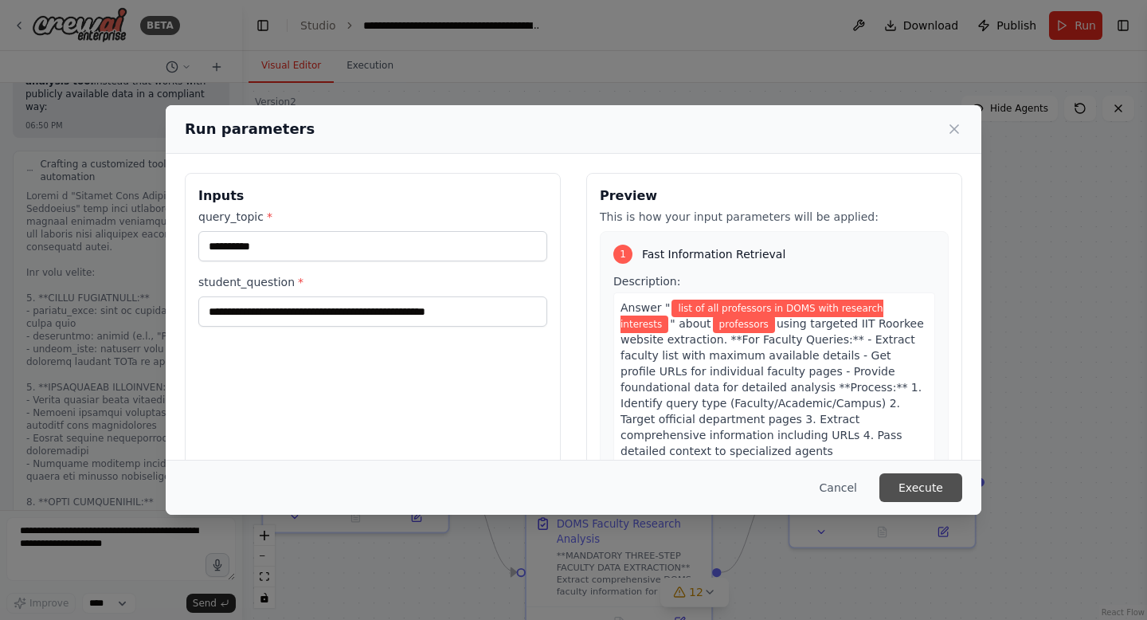
click at [934, 481] on button "Execute" at bounding box center [920, 487] width 83 height 29
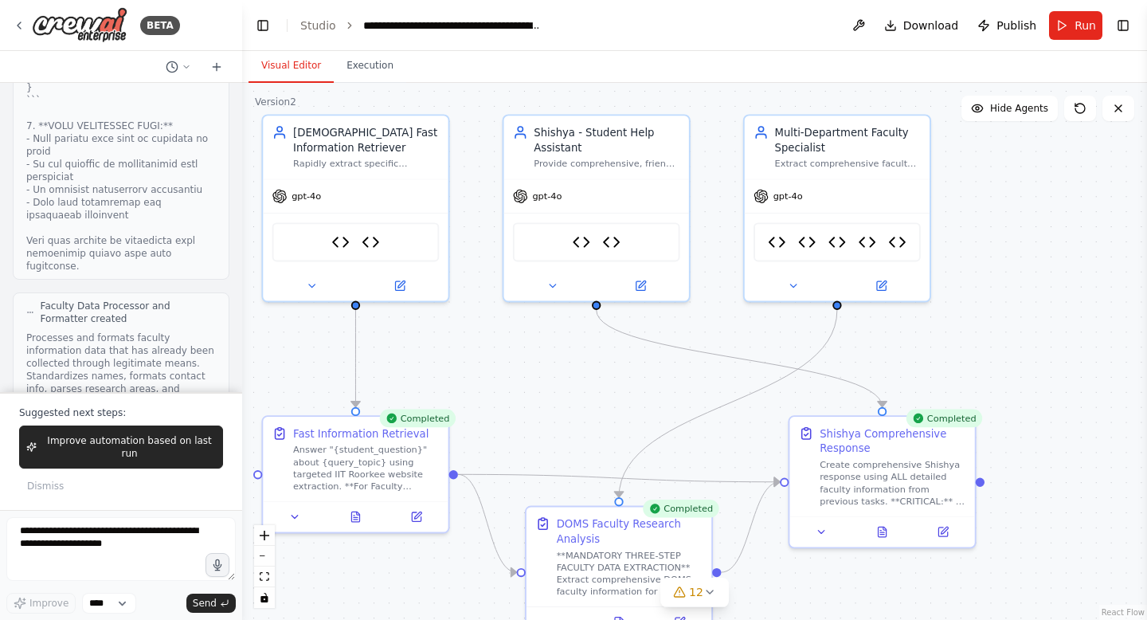
scroll to position [101566, 0]
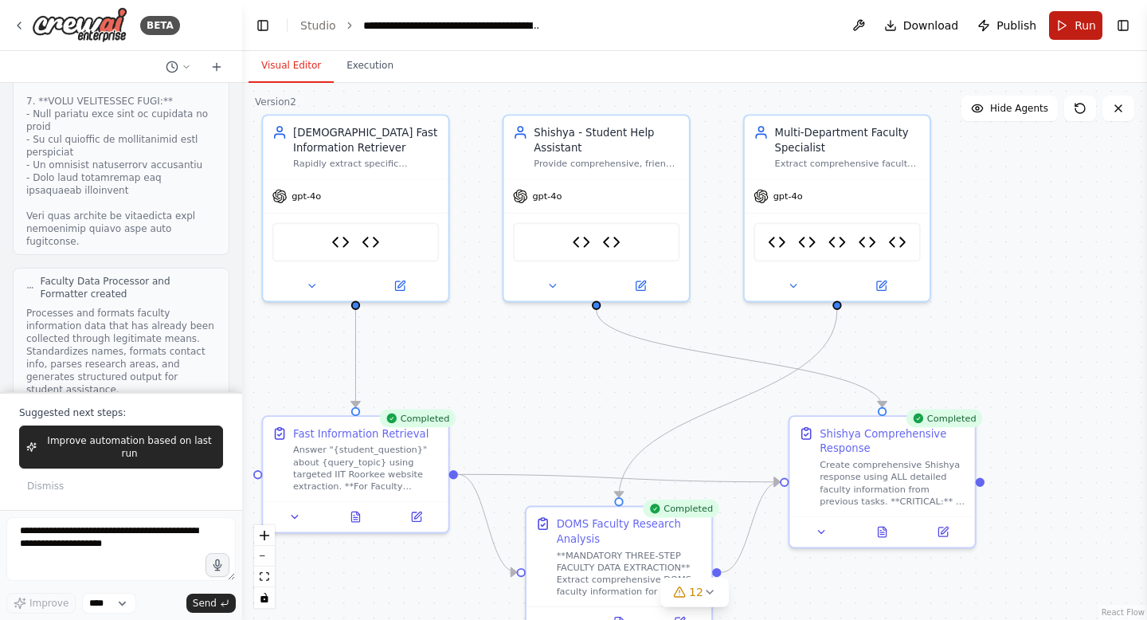
click at [1084, 26] on span "Run" at bounding box center [1086, 26] width 22 height 16
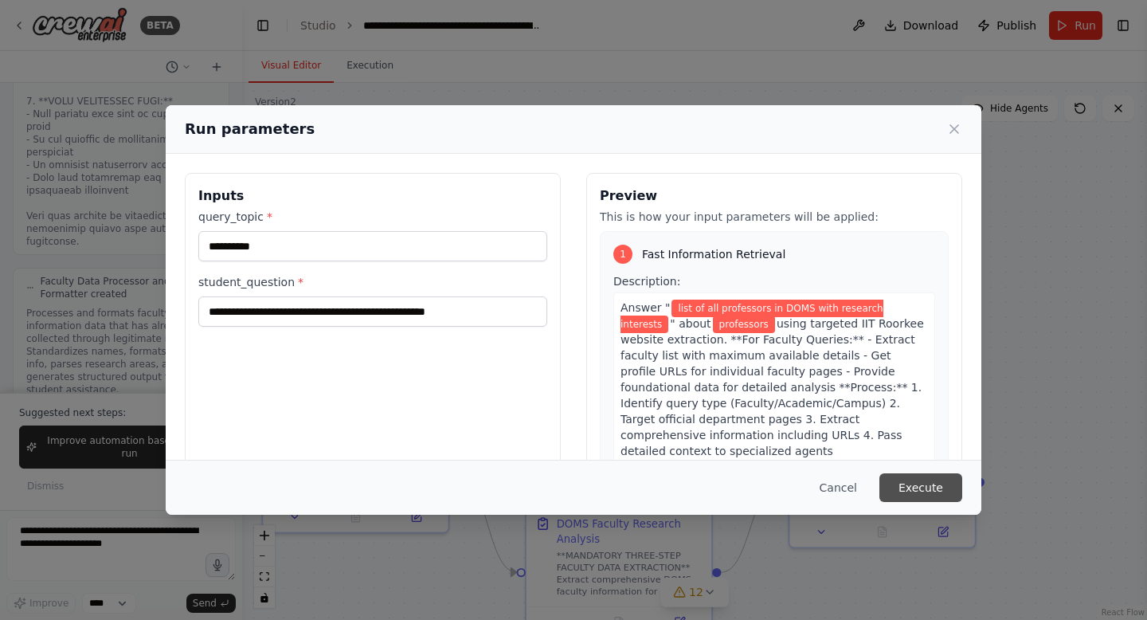
click at [919, 488] on button "Execute" at bounding box center [920, 487] width 83 height 29
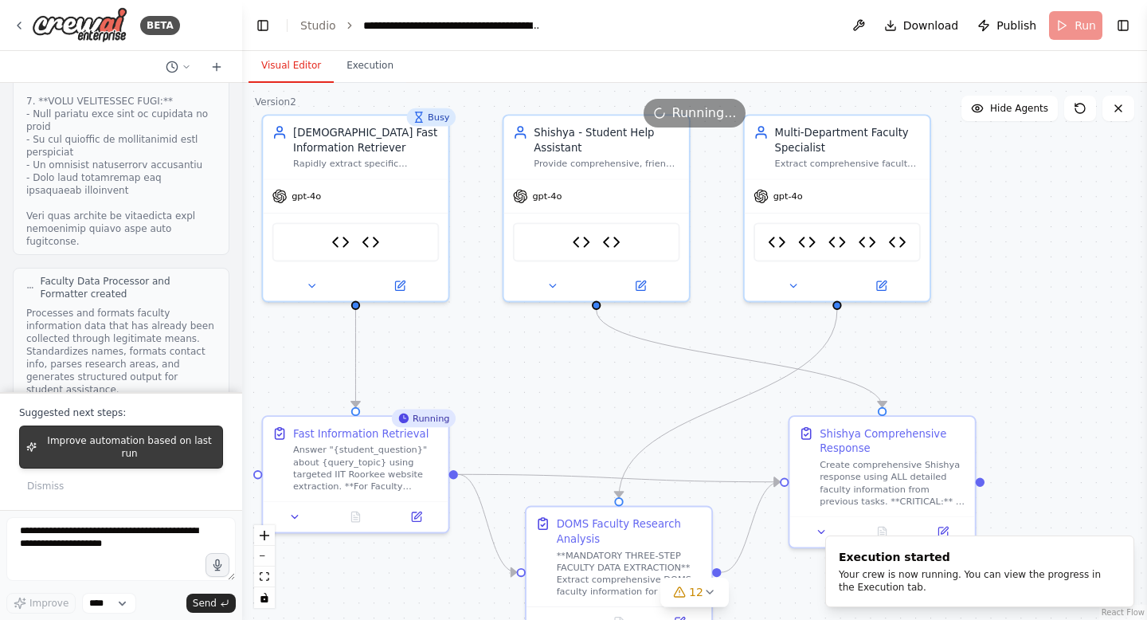
click at [122, 449] on span "Improve automation based on last run" at bounding box center [129, 446] width 173 height 25
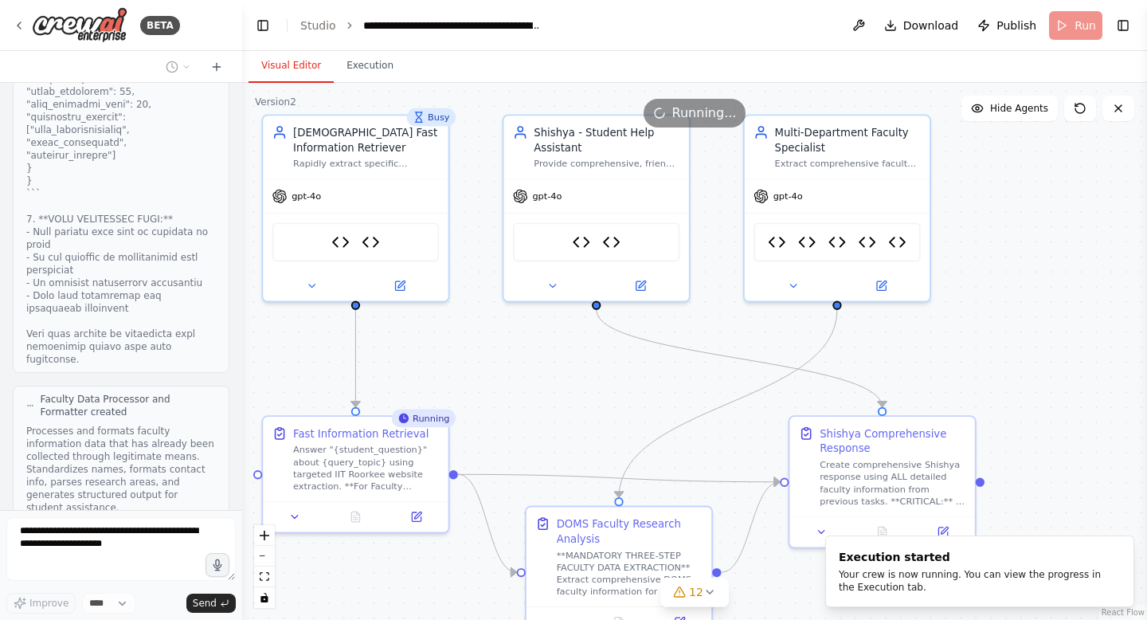
scroll to position [101489, 0]
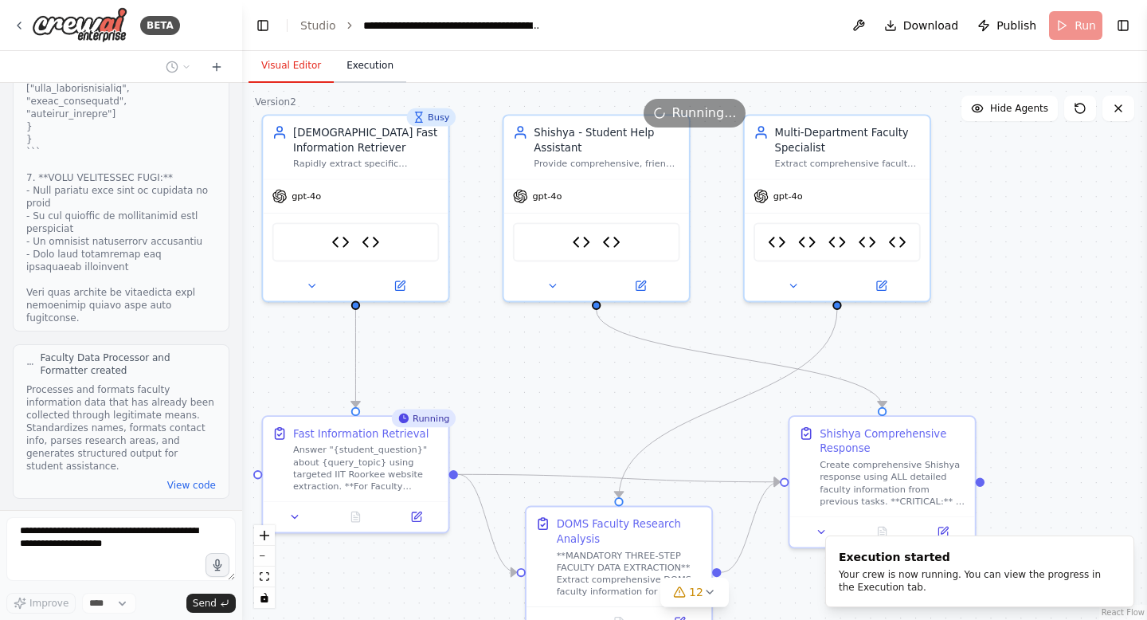
click at [386, 76] on button "Execution" at bounding box center [370, 65] width 72 height 33
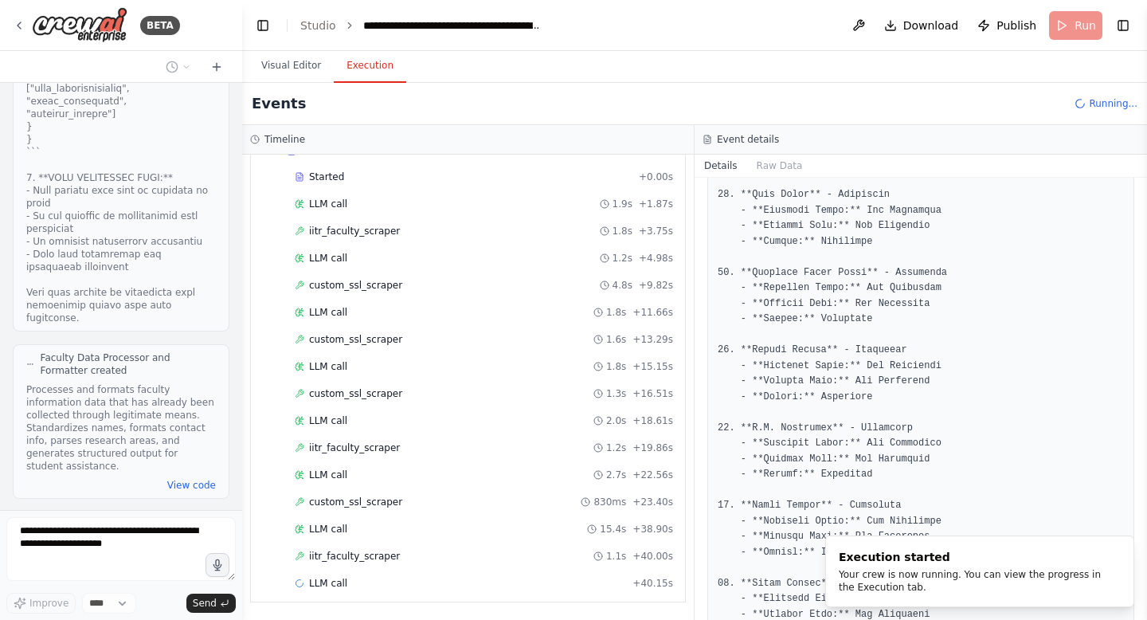
scroll to position [75, 0]
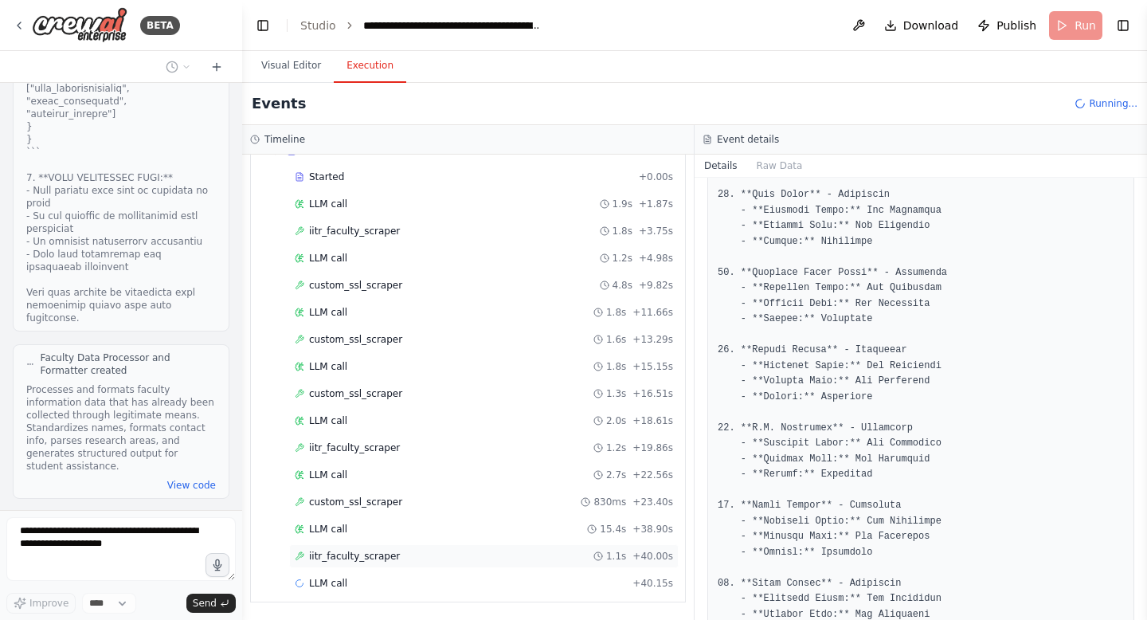
click at [385, 557] on span "iitr_faculty_scraper" at bounding box center [354, 556] width 91 height 13
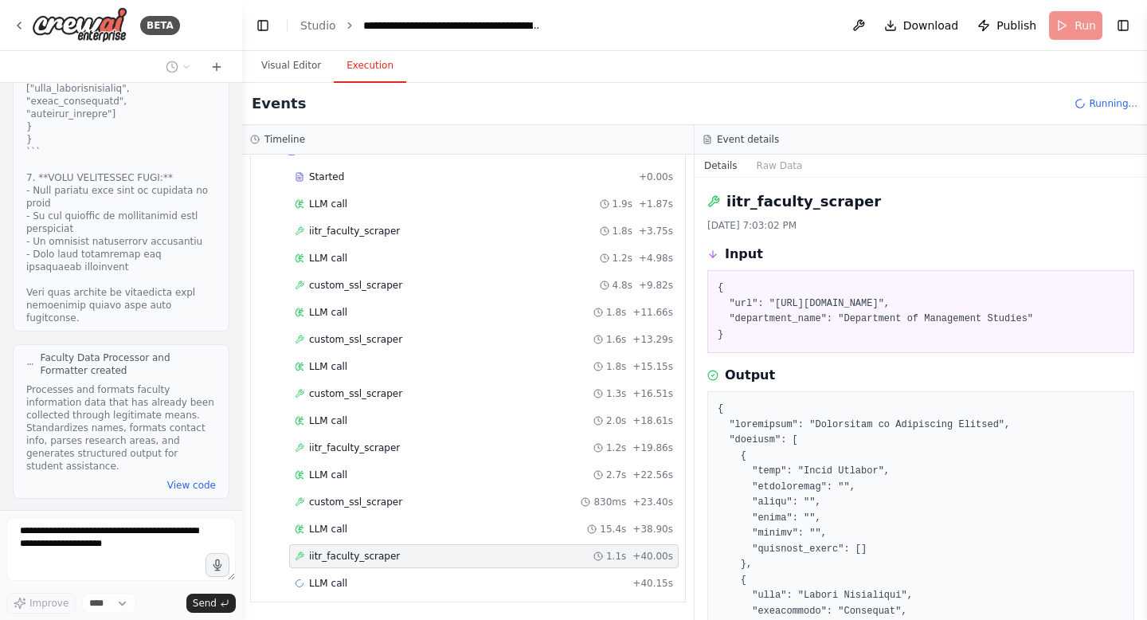
click at [385, 557] on span "iitr_faculty_scraper" at bounding box center [354, 556] width 91 height 13
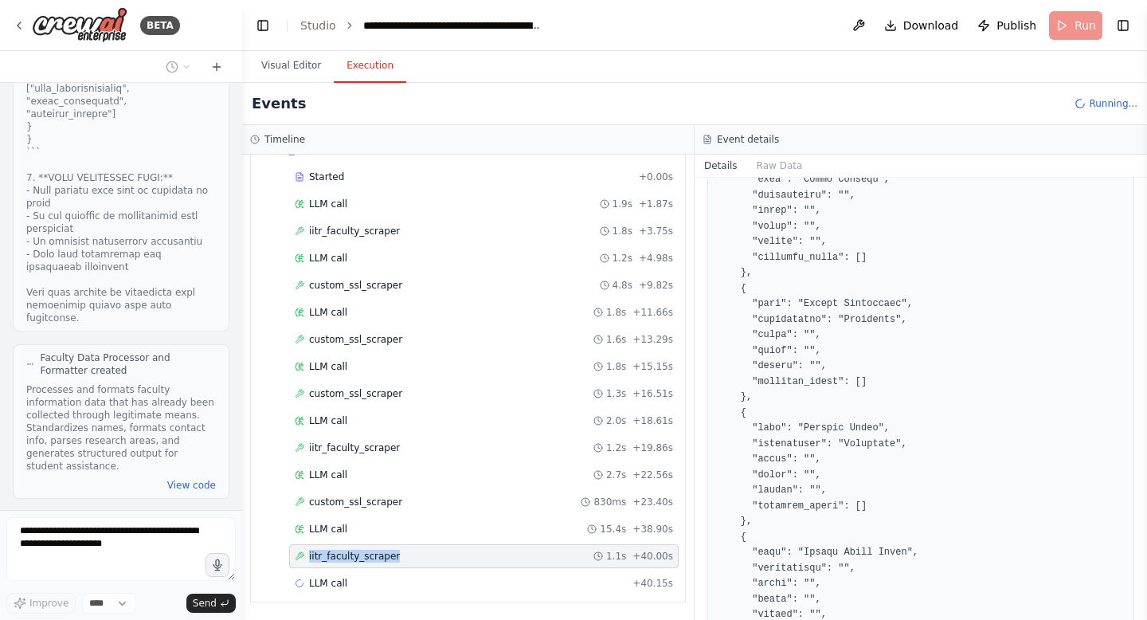
scroll to position [3799, 0]
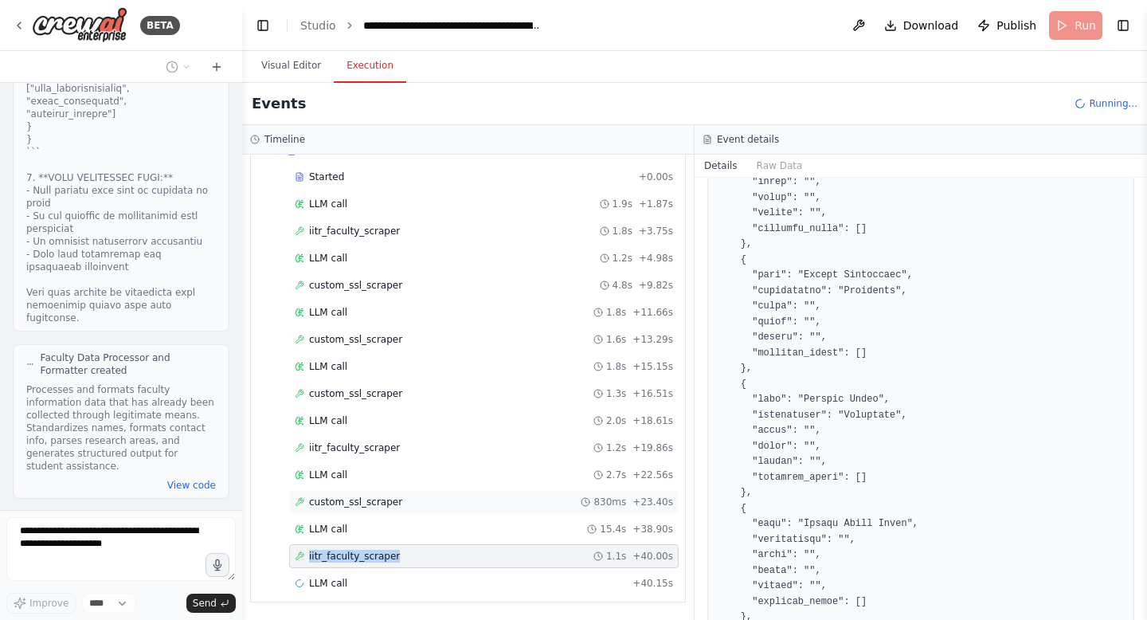
click at [318, 499] on span "custom_ssl_scraper" at bounding box center [355, 501] width 93 height 13
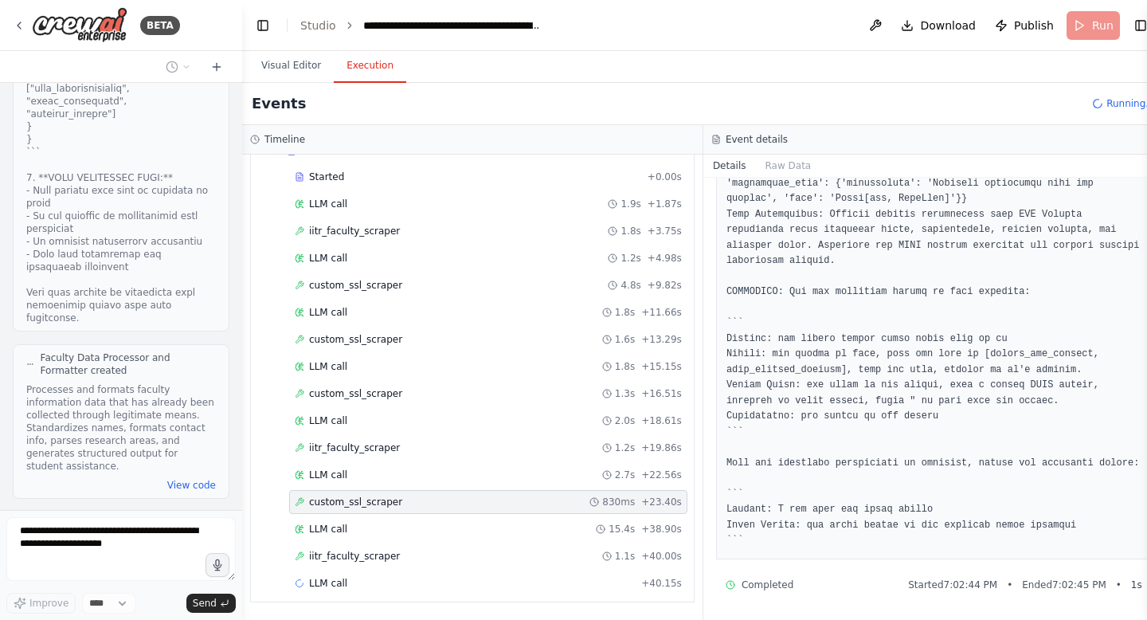
scroll to position [3270, 0]
click at [341, 553] on span "iitr_faculty_scraper" at bounding box center [354, 556] width 91 height 13
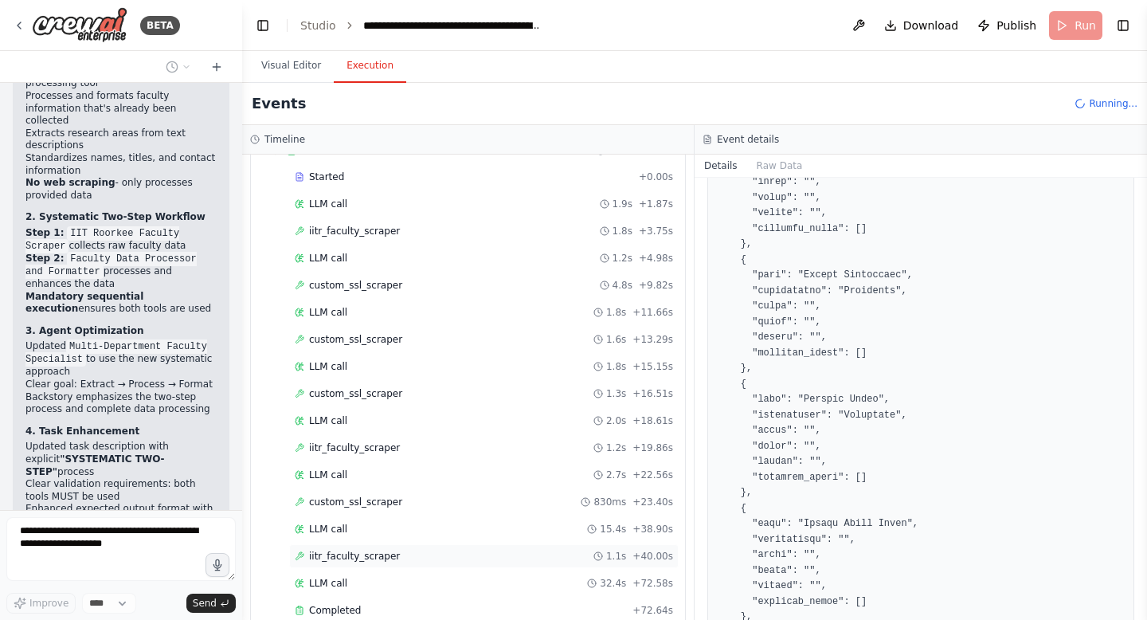
scroll to position [102746, 0]
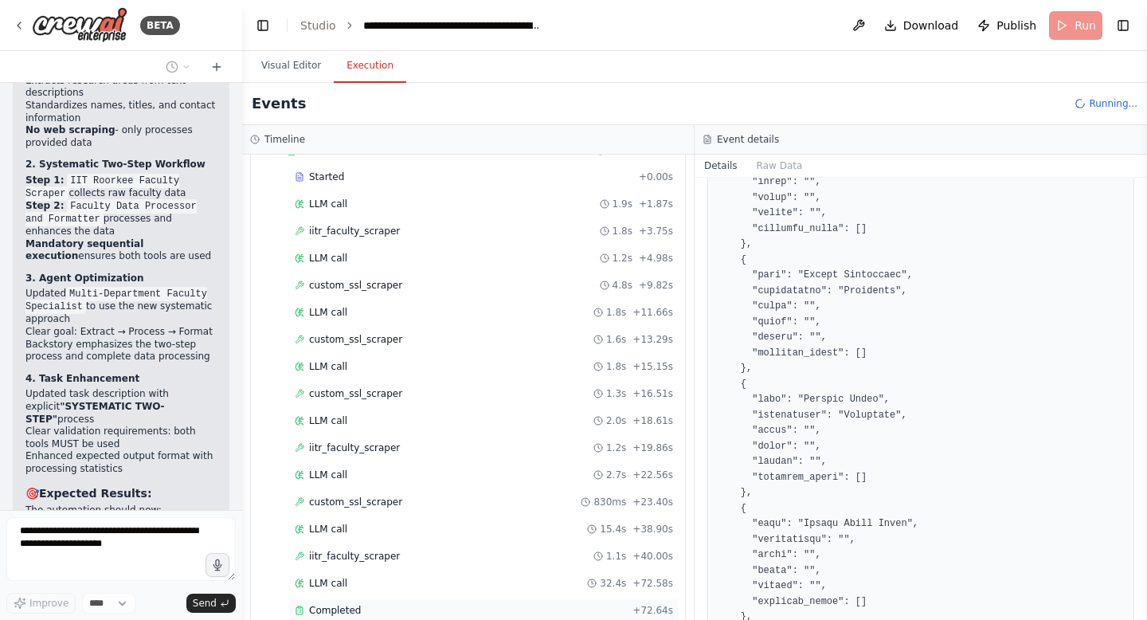
click at [337, 616] on span "Completed" at bounding box center [335, 610] width 52 height 13
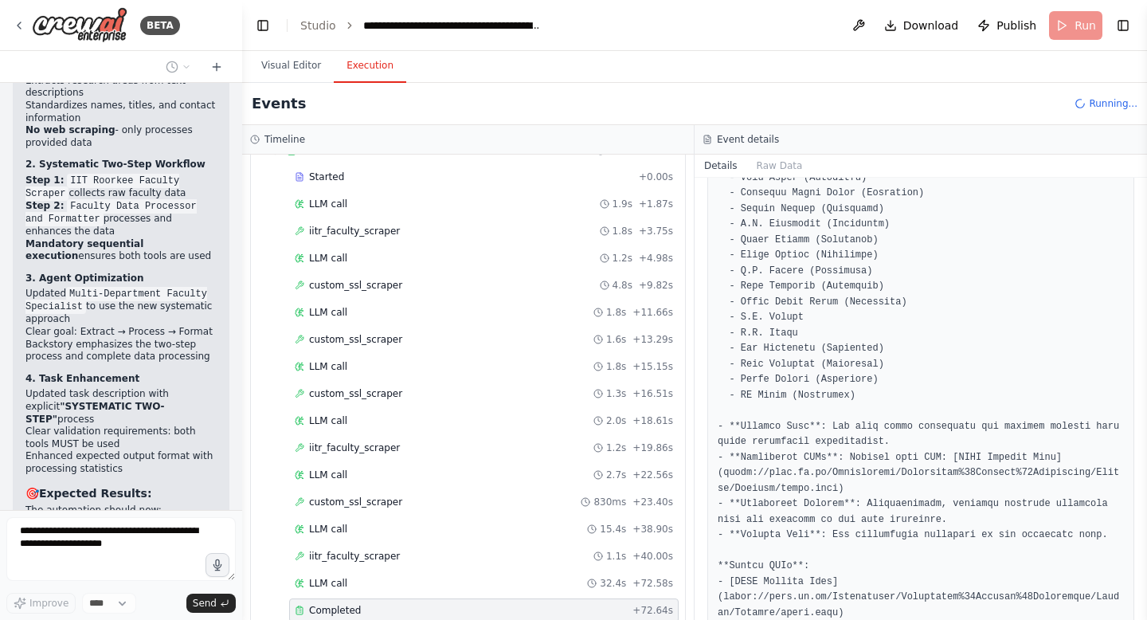
scroll to position [684, 0]
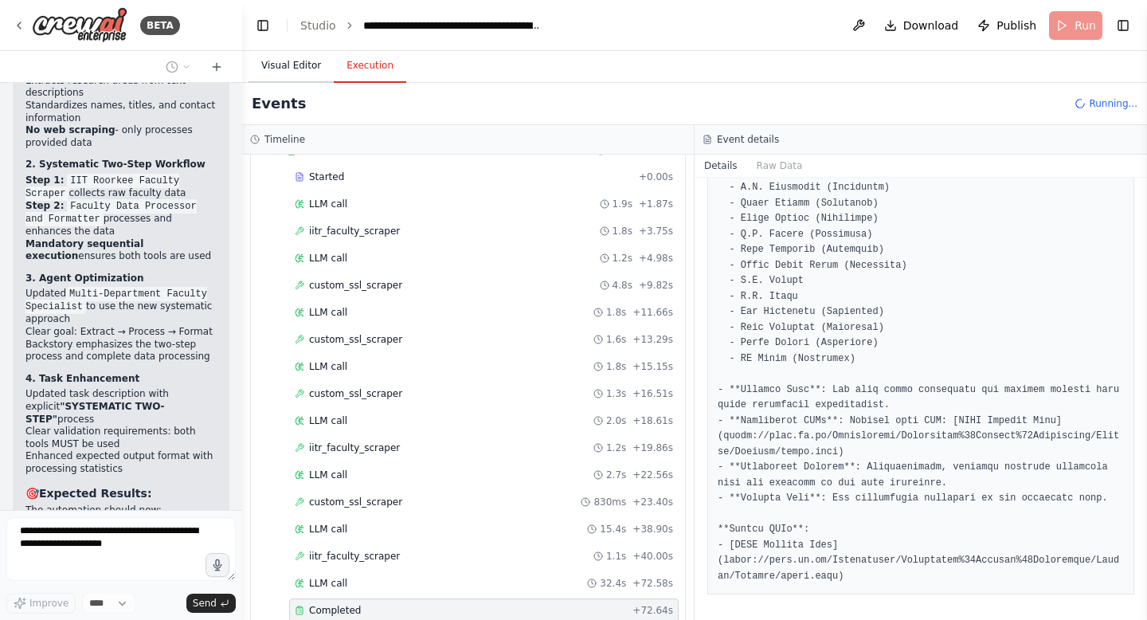
click at [305, 64] on button "Visual Editor" at bounding box center [291, 65] width 85 height 33
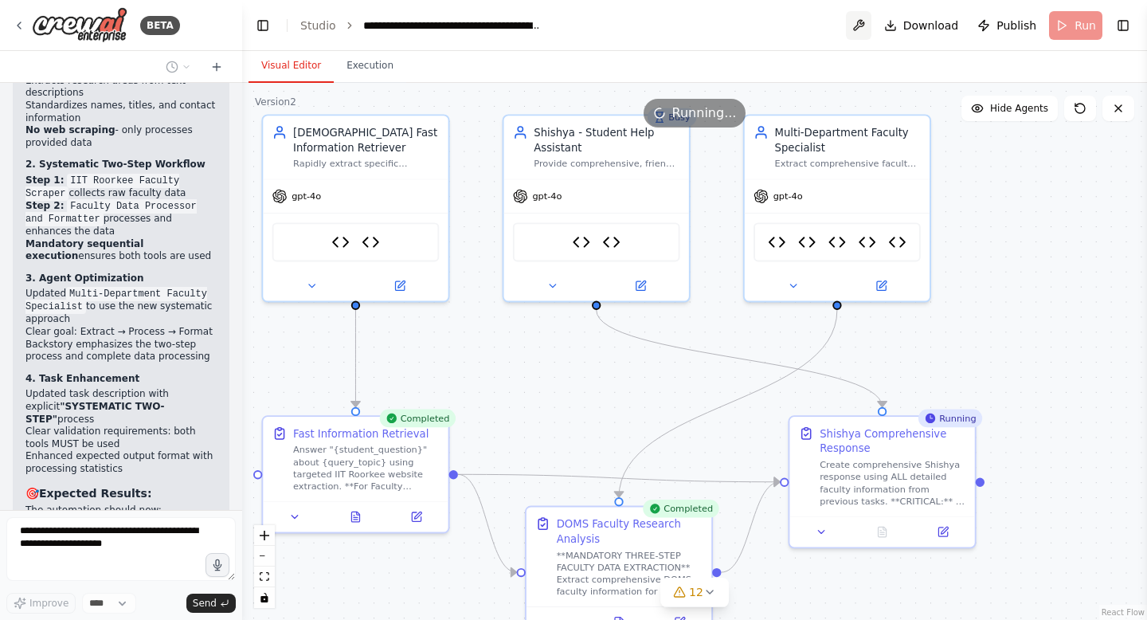
scroll to position [102824, 0]
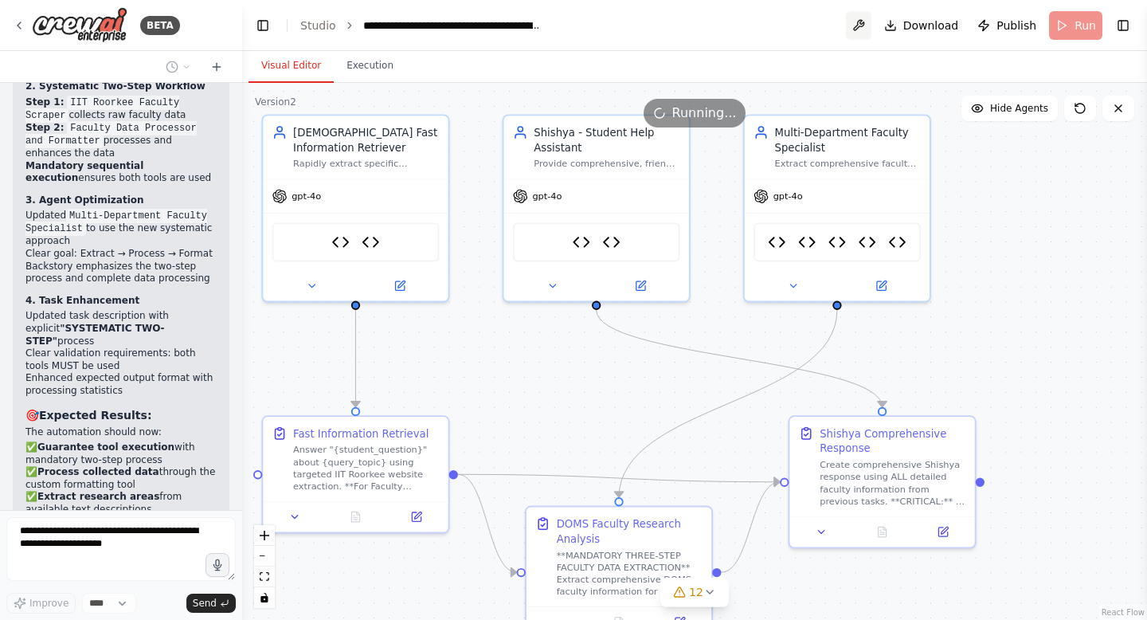
click at [871, 23] on button at bounding box center [858, 25] width 25 height 29
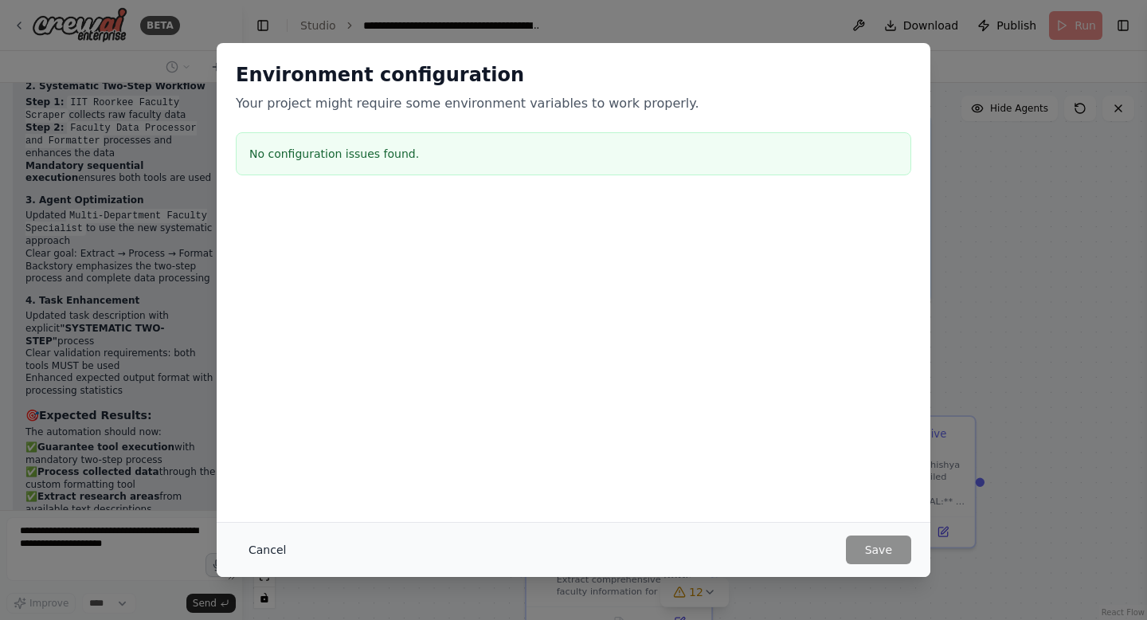
click at [277, 555] on button "Cancel" at bounding box center [267, 549] width 63 height 29
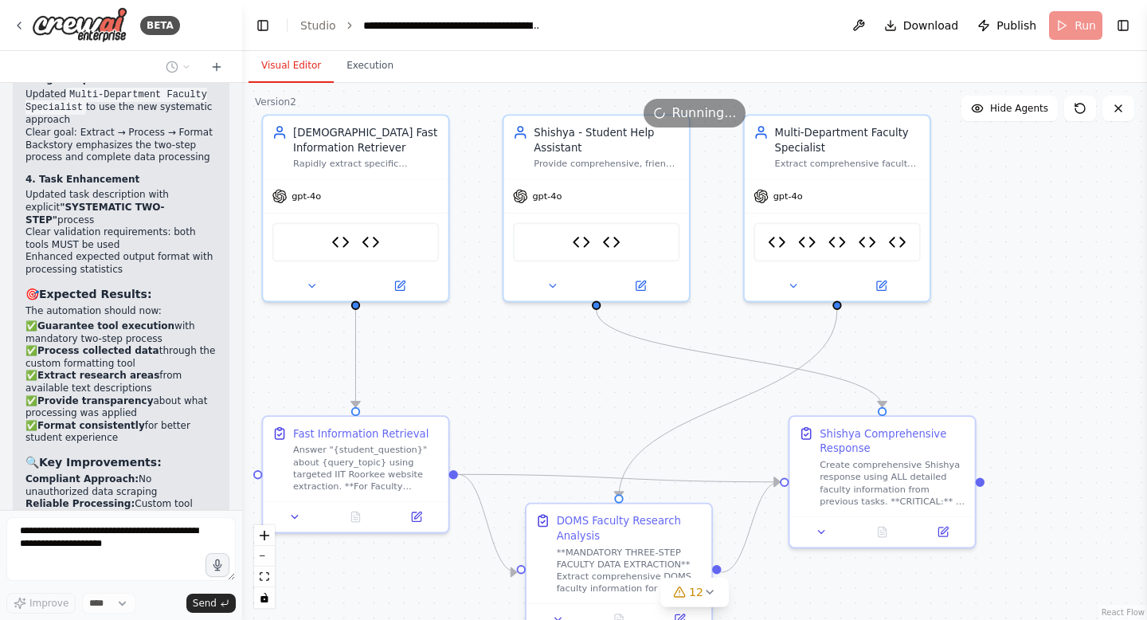
scroll to position [102958, 0]
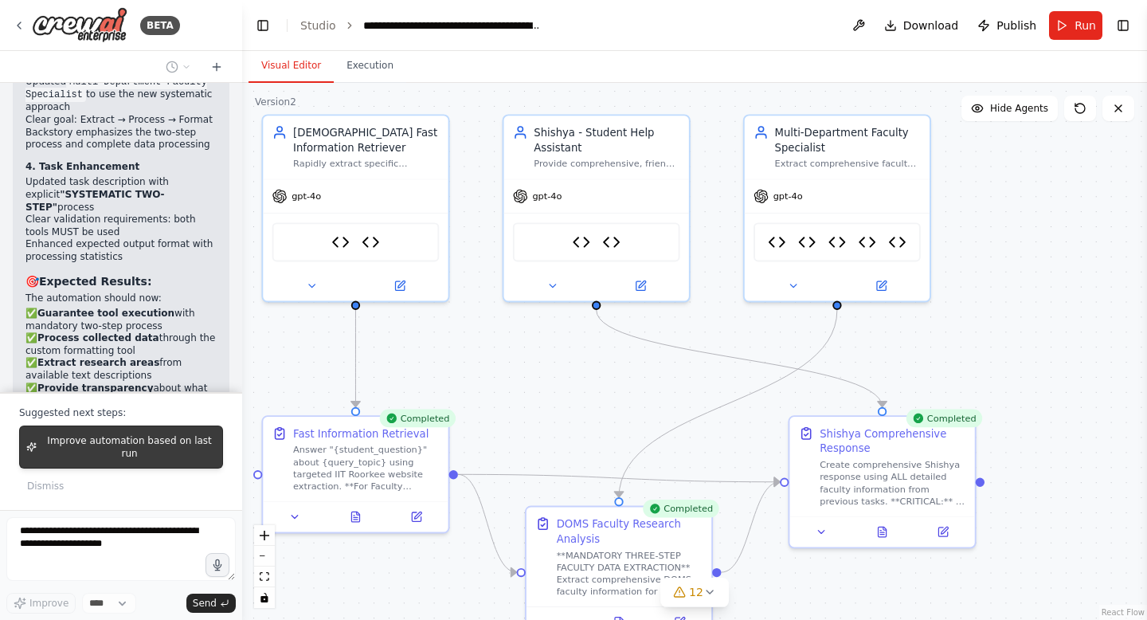
click at [130, 449] on span "Improve automation based on last run" at bounding box center [129, 446] width 173 height 25
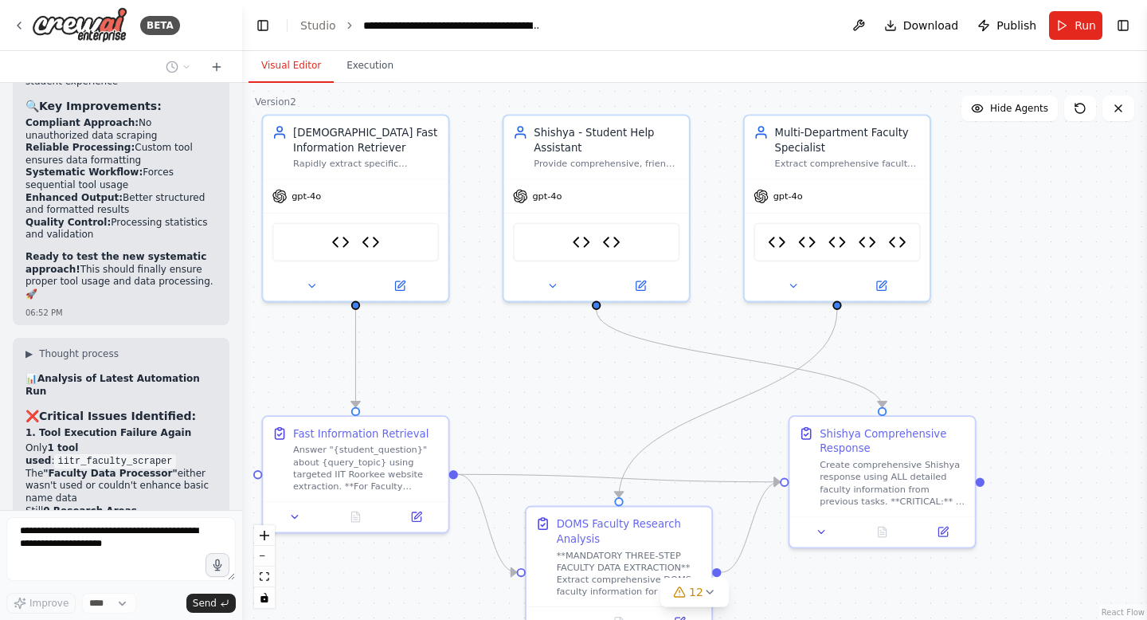
scroll to position [103418, 0]
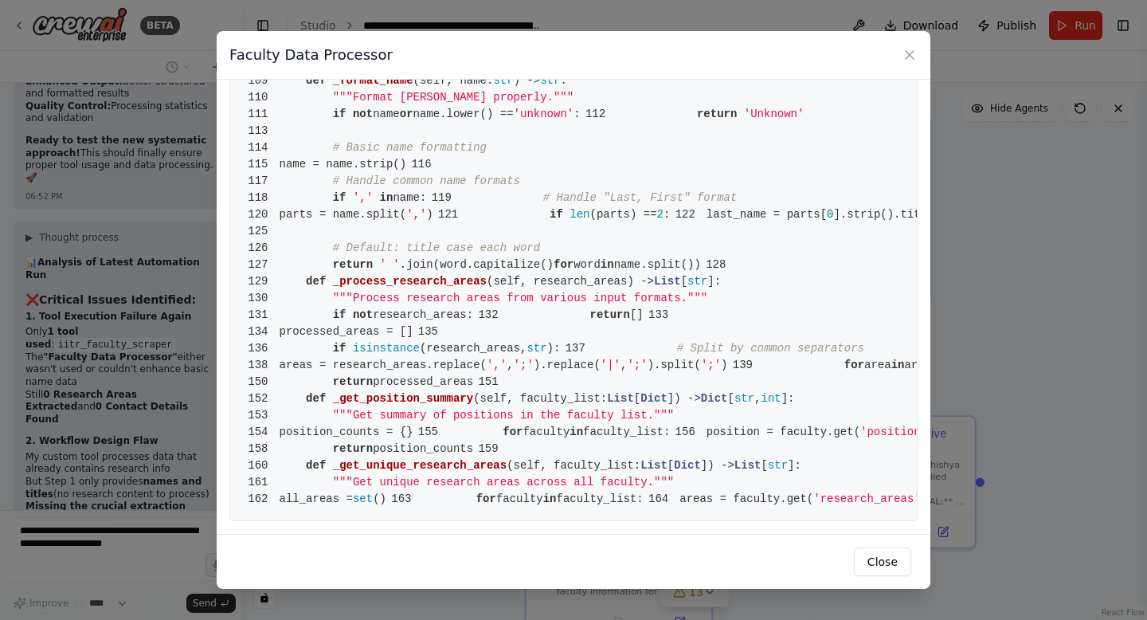
scroll to position [2392, 0]
click at [875, 566] on button "Close" at bounding box center [882, 561] width 57 height 29
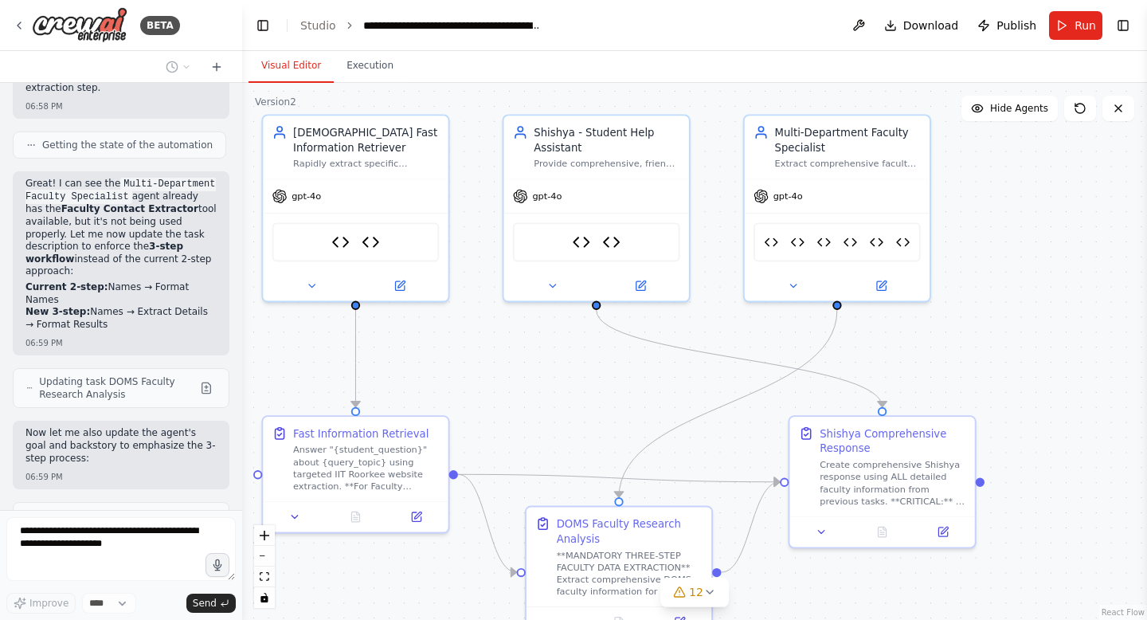
scroll to position [105016, 0]
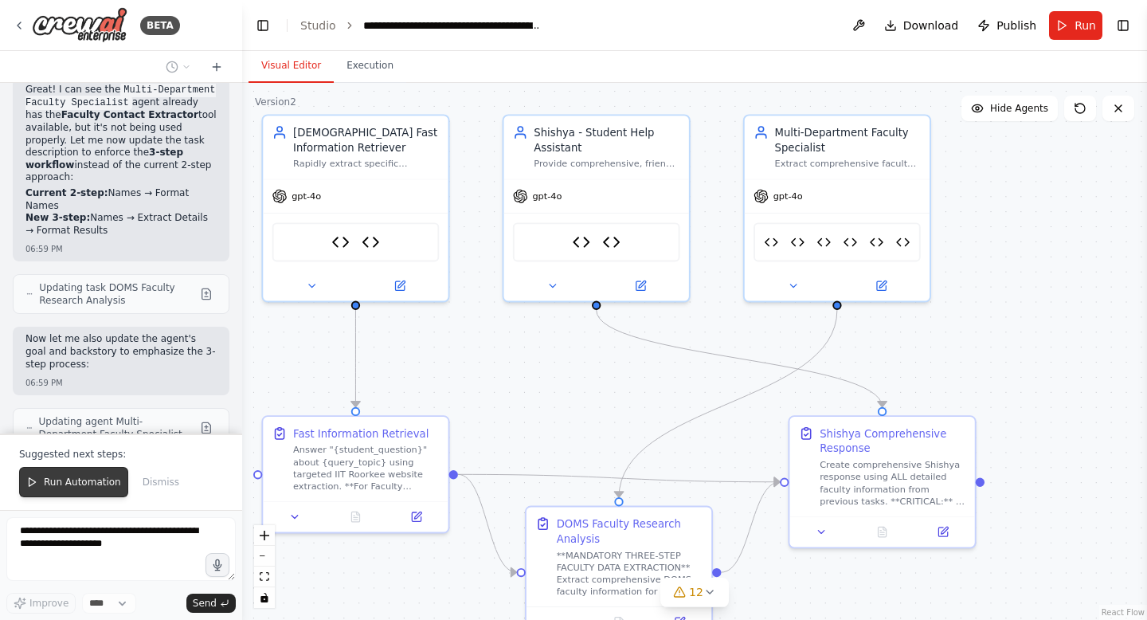
click at [65, 477] on span "Run Automation" at bounding box center [82, 482] width 77 height 13
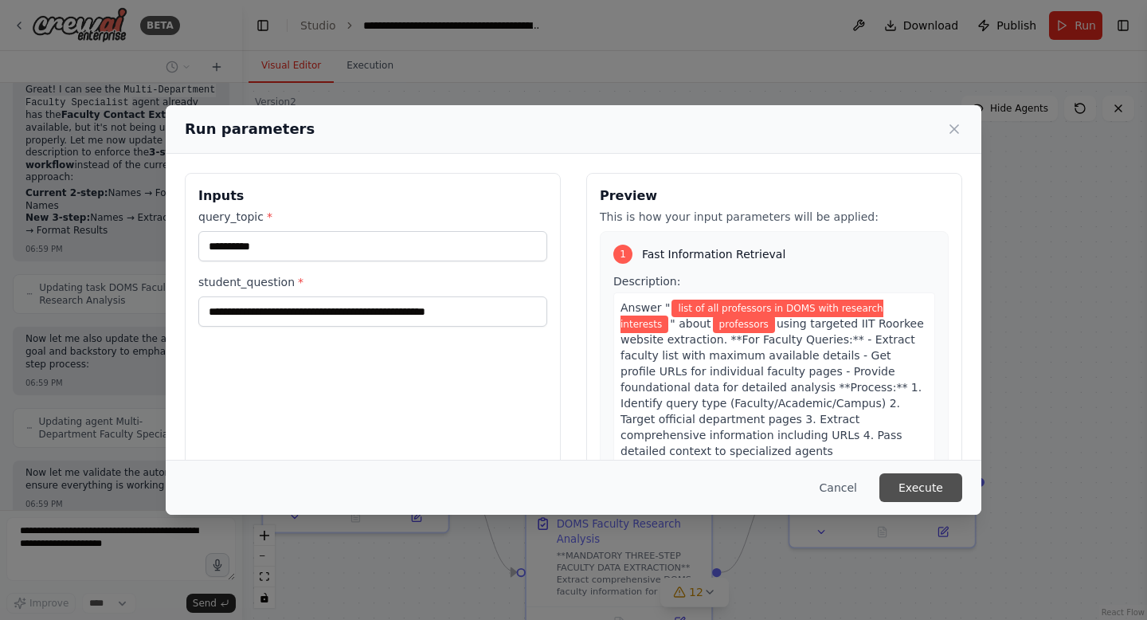
click at [916, 480] on button "Execute" at bounding box center [920, 487] width 83 height 29
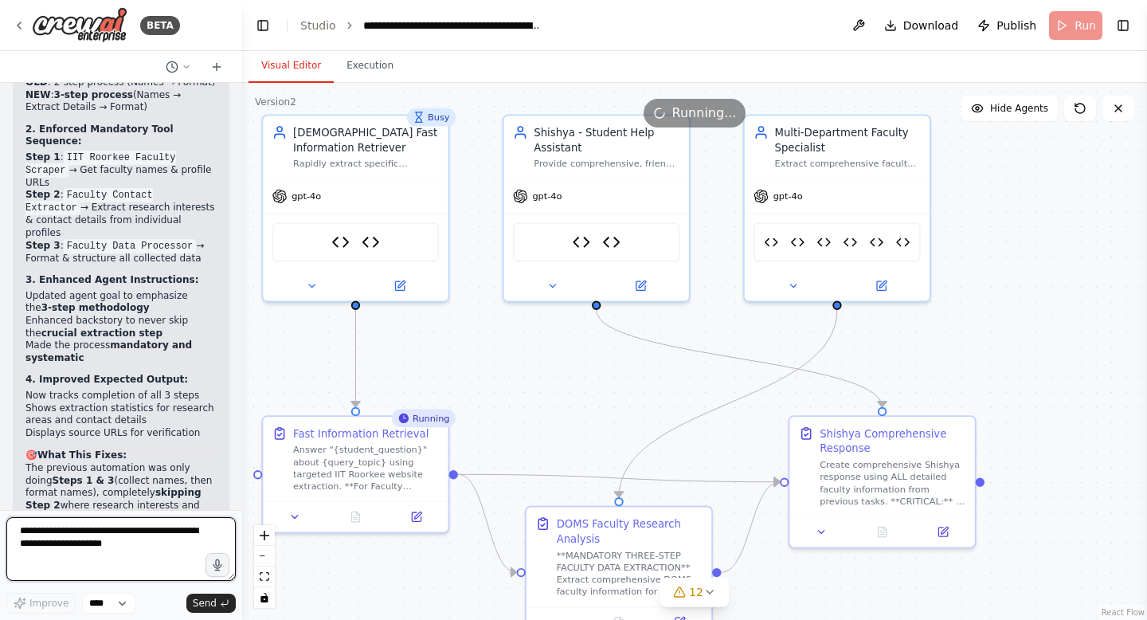
scroll to position [105690, 0]
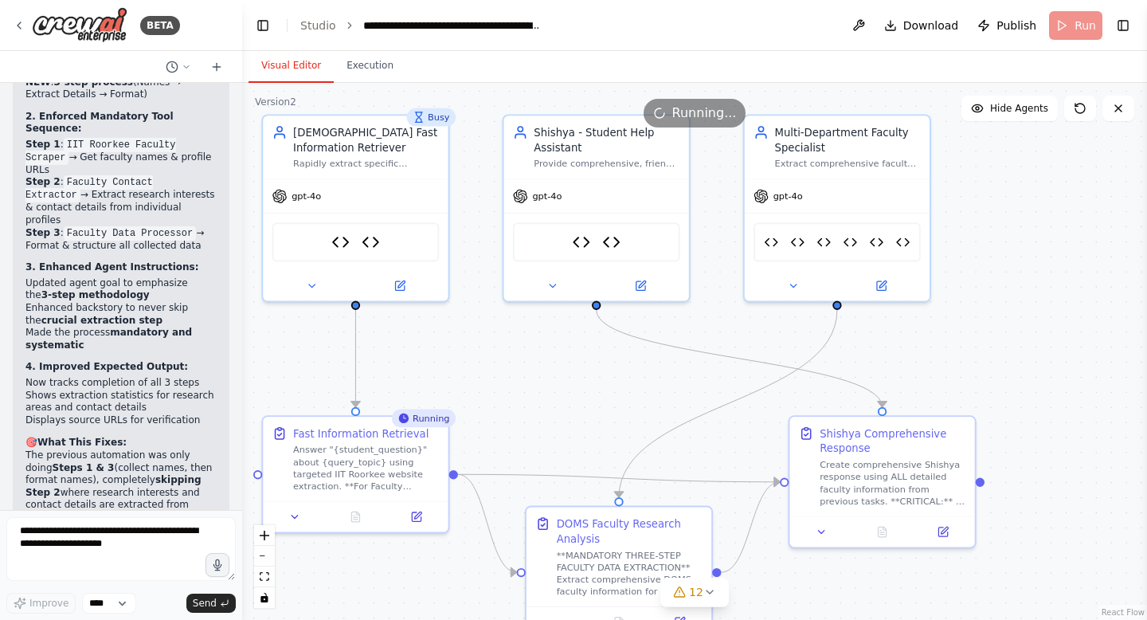
click at [386, 84] on div ".deletable-edge-delete-btn { width: 20px; height: 20px; border: 0px solid #ffff…" at bounding box center [694, 351] width 905 height 537
click at [373, 76] on button "Execution" at bounding box center [370, 65] width 72 height 33
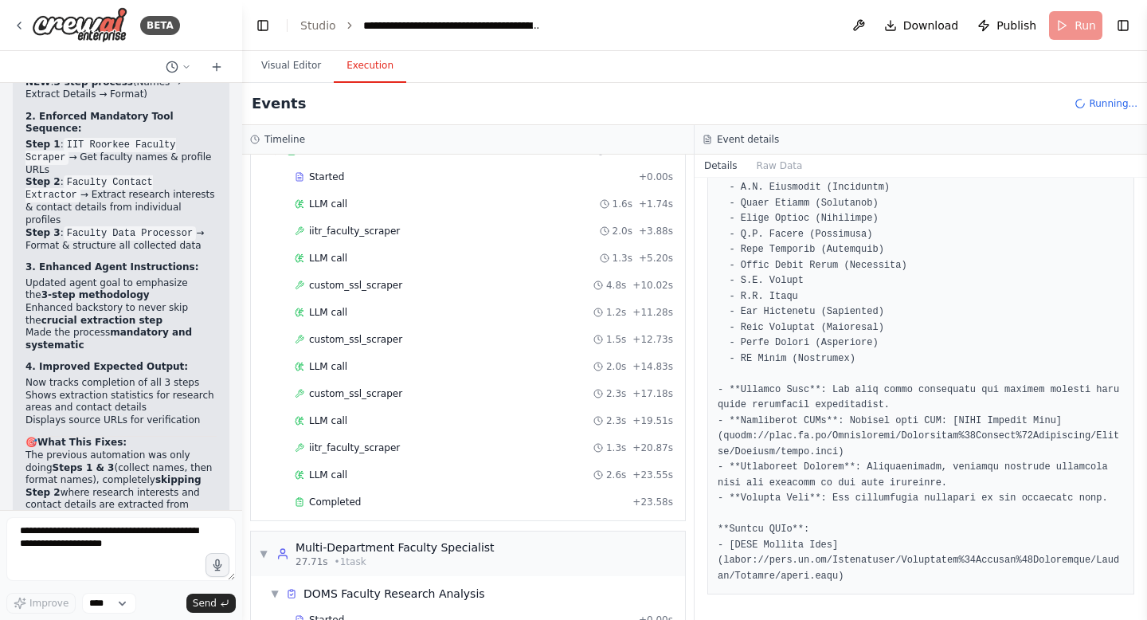
scroll to position [193, 0]
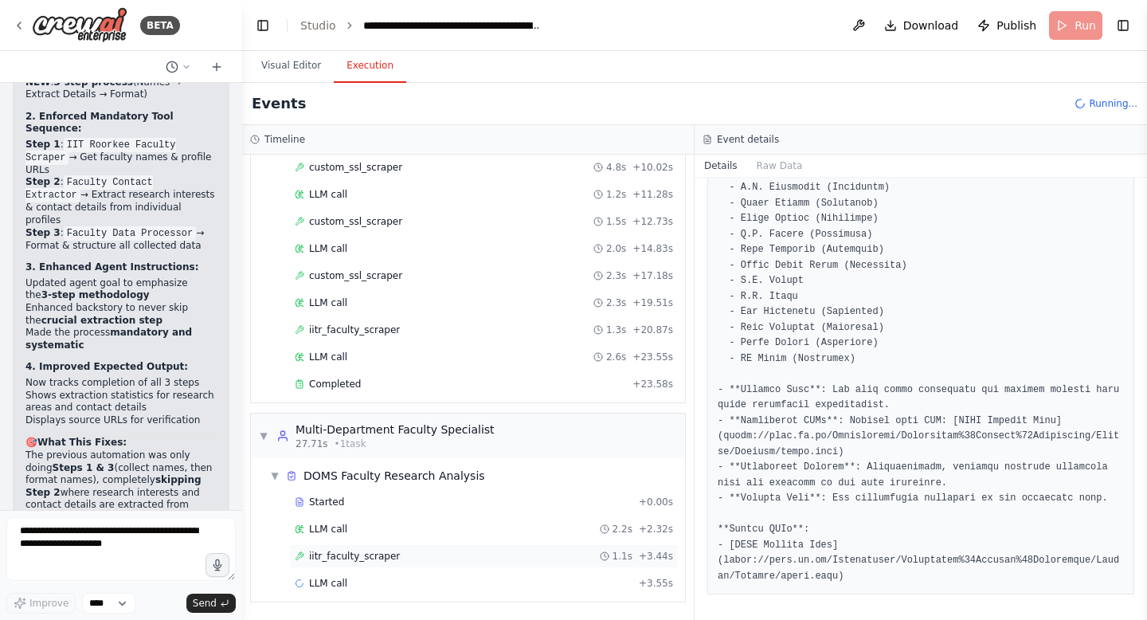
click at [355, 556] on span "iitr_faculty_scraper" at bounding box center [354, 556] width 91 height 13
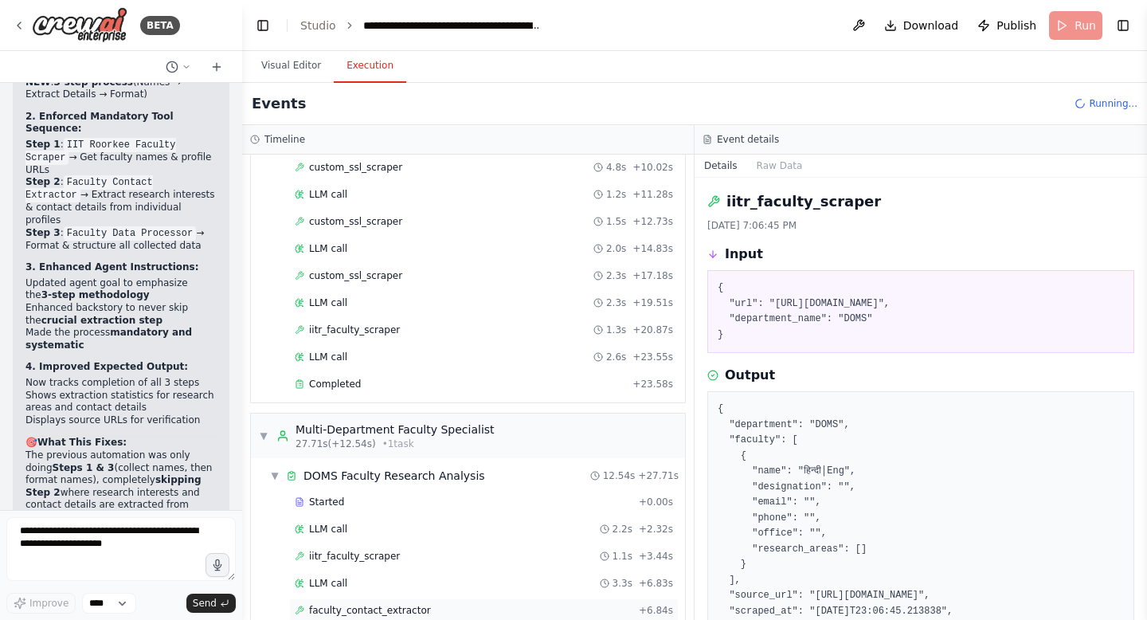
click at [368, 612] on span "faculty_contact_extractor" at bounding box center [370, 610] width 122 height 13
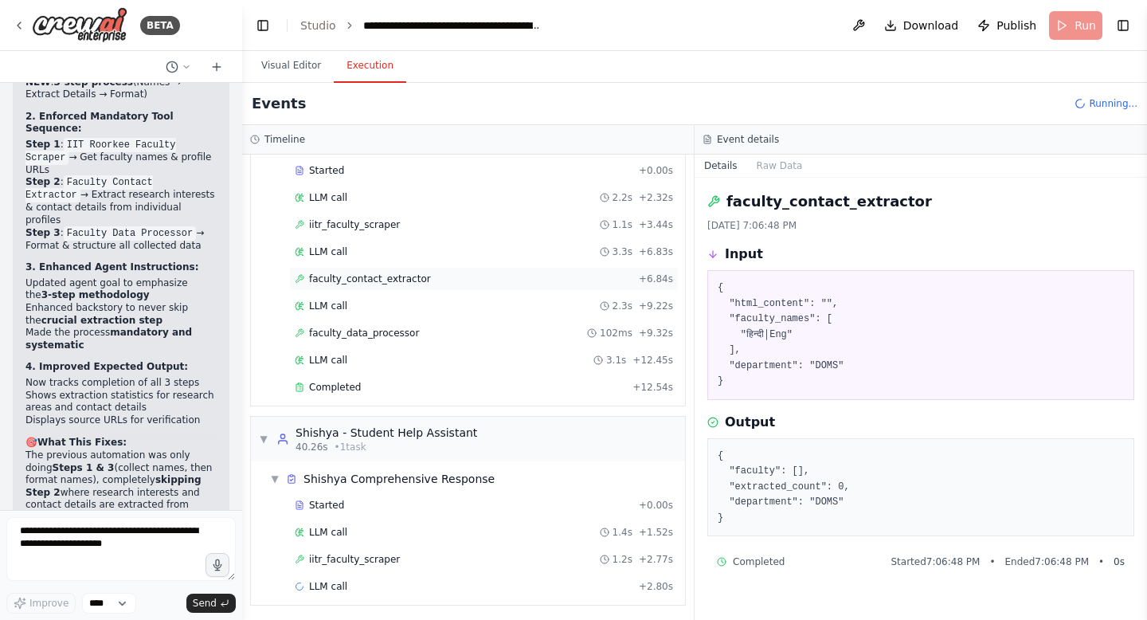
scroll to position [527, 0]
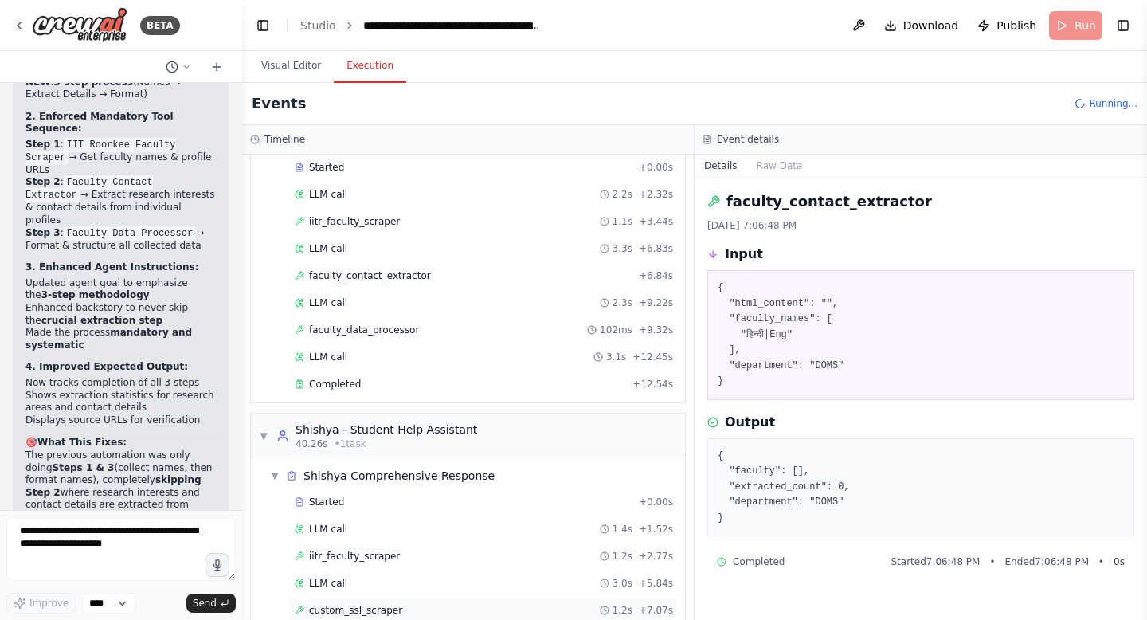
click at [354, 611] on span "custom_ssl_scraper" at bounding box center [355, 610] width 93 height 13
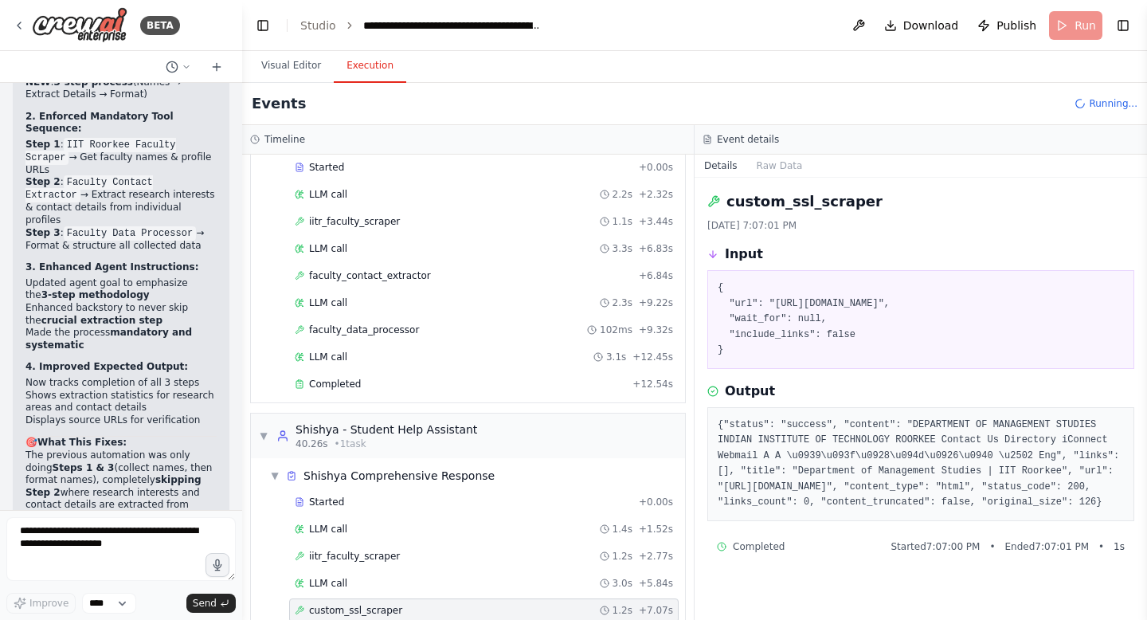
scroll to position [581, 0]
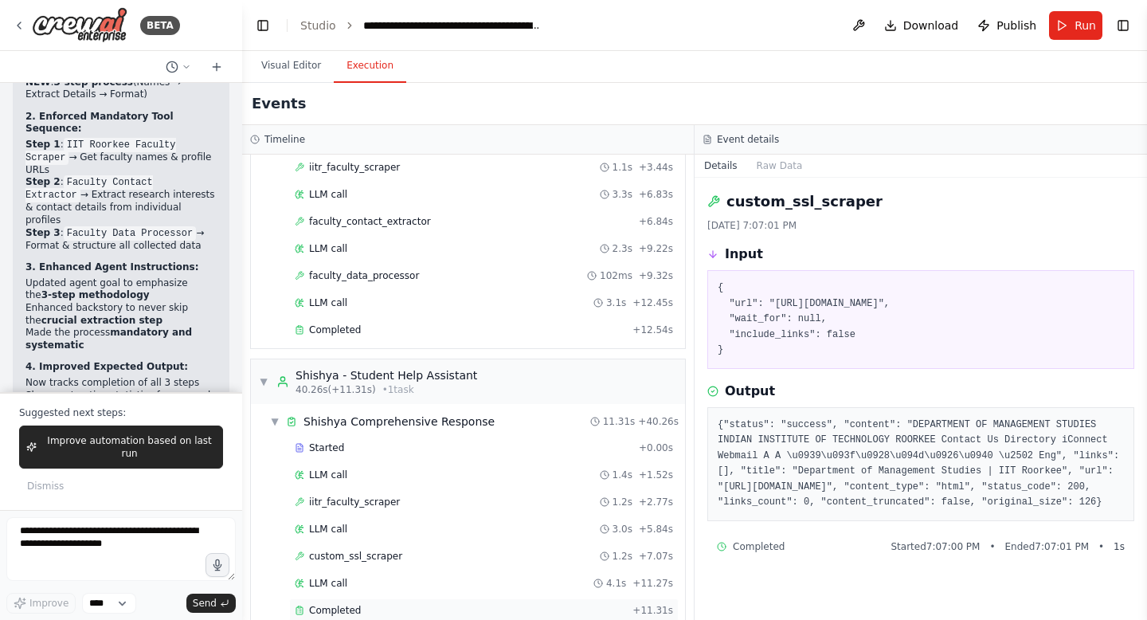
click at [350, 609] on span "Completed" at bounding box center [335, 610] width 52 height 13
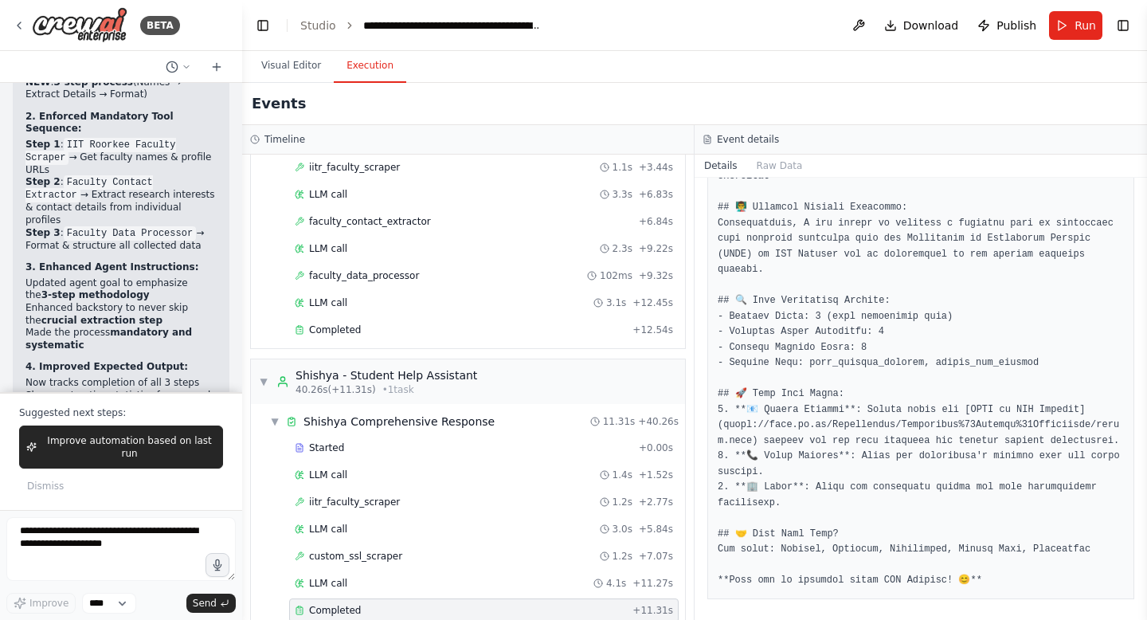
scroll to position [389, 0]
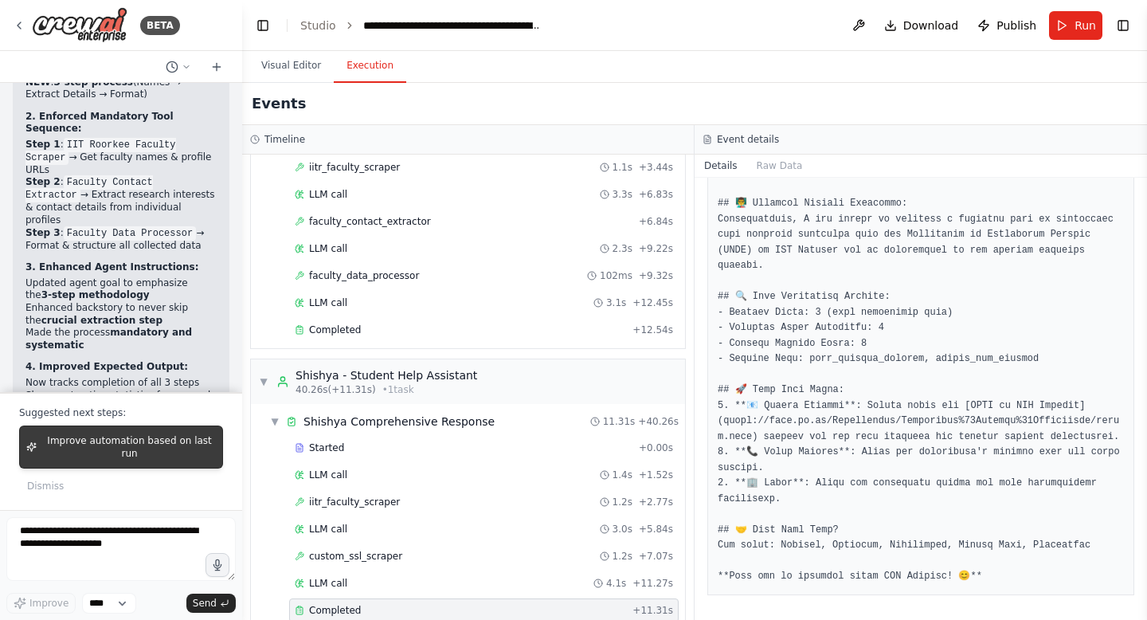
click at [130, 442] on span "Improve automation based on last run" at bounding box center [129, 446] width 173 height 25
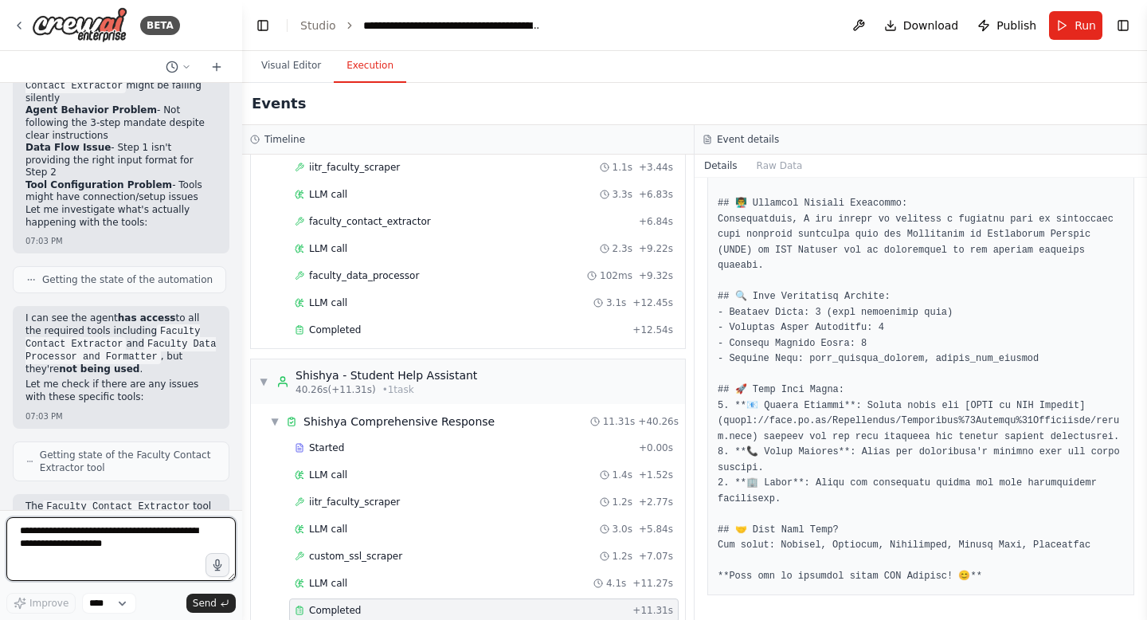
scroll to position [106749, 0]
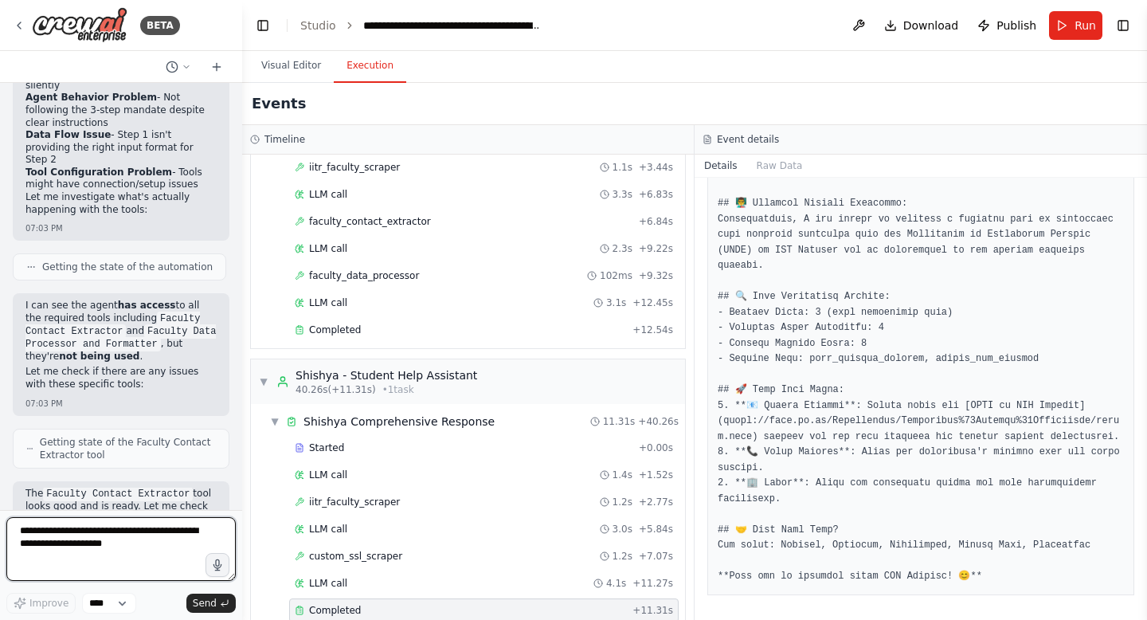
click at [117, 531] on textarea at bounding box center [120, 549] width 229 height 64
type textarea "**********"
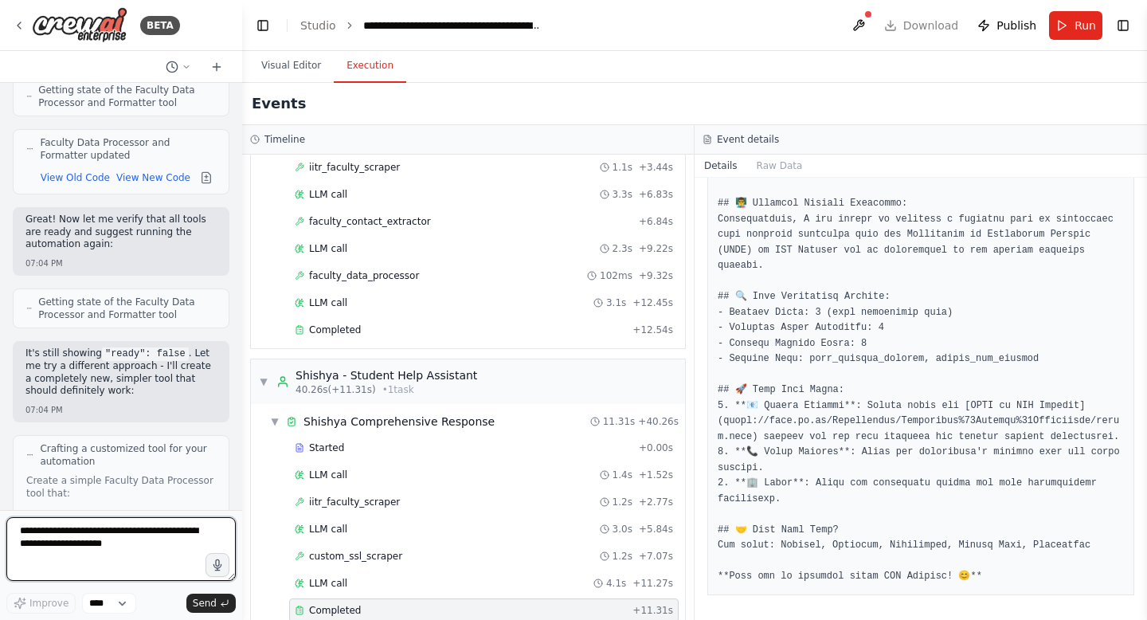
scroll to position [107723, 0]
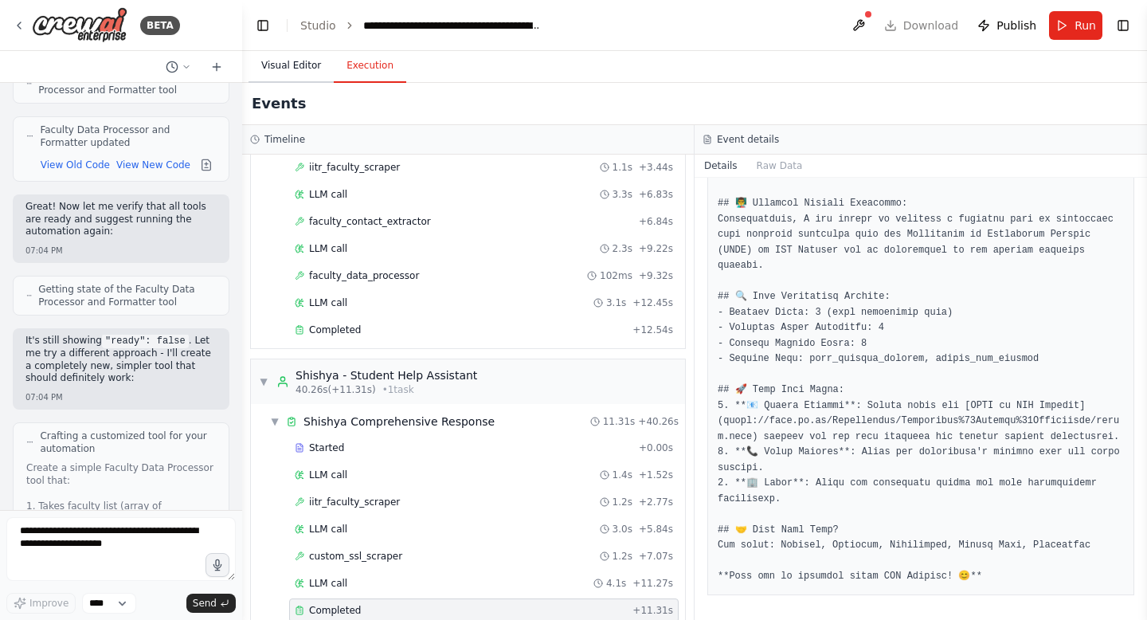
click at [287, 72] on button "Visual Editor" at bounding box center [291, 65] width 85 height 33
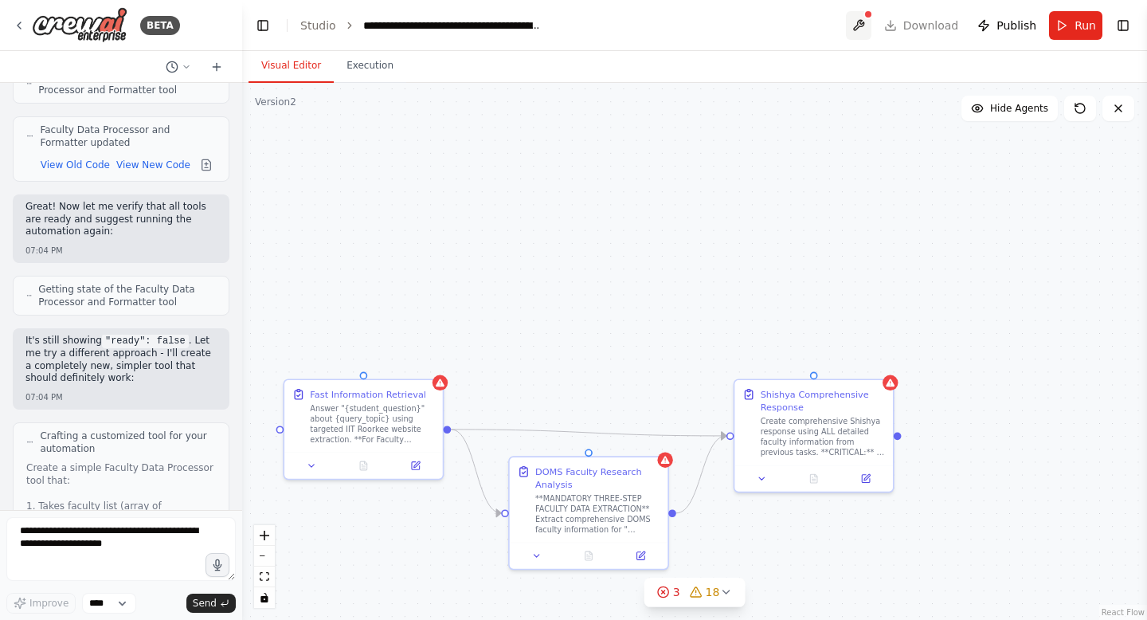
click at [859, 26] on button at bounding box center [858, 25] width 25 height 29
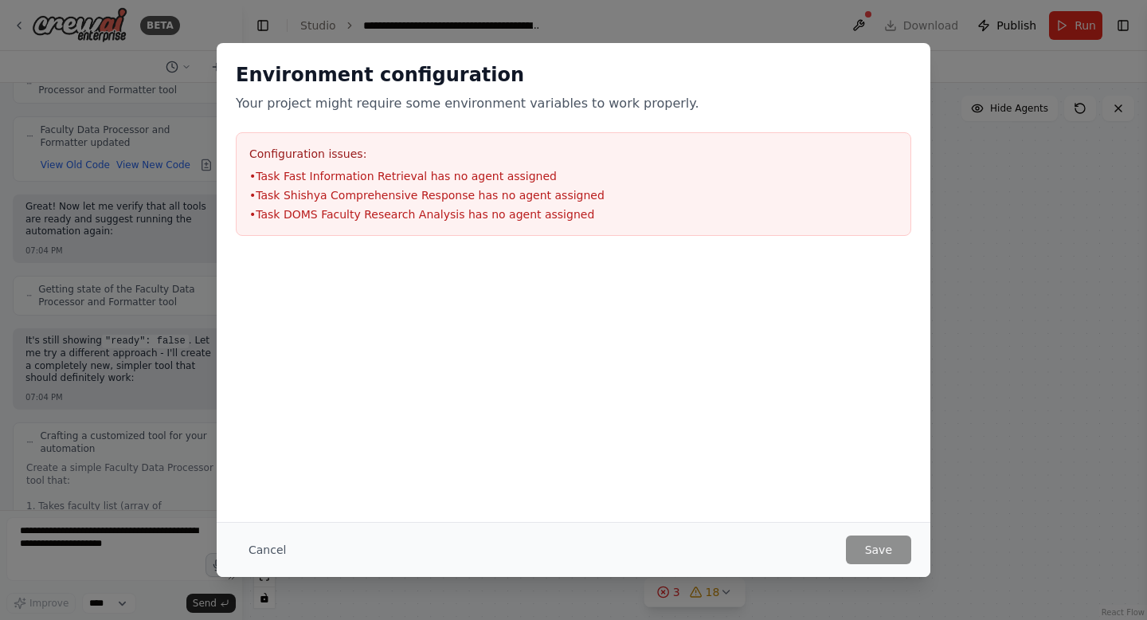
click at [253, 566] on div "Cancel Save" at bounding box center [574, 549] width 714 height 55
click at [273, 554] on button "Cancel" at bounding box center [267, 549] width 63 height 29
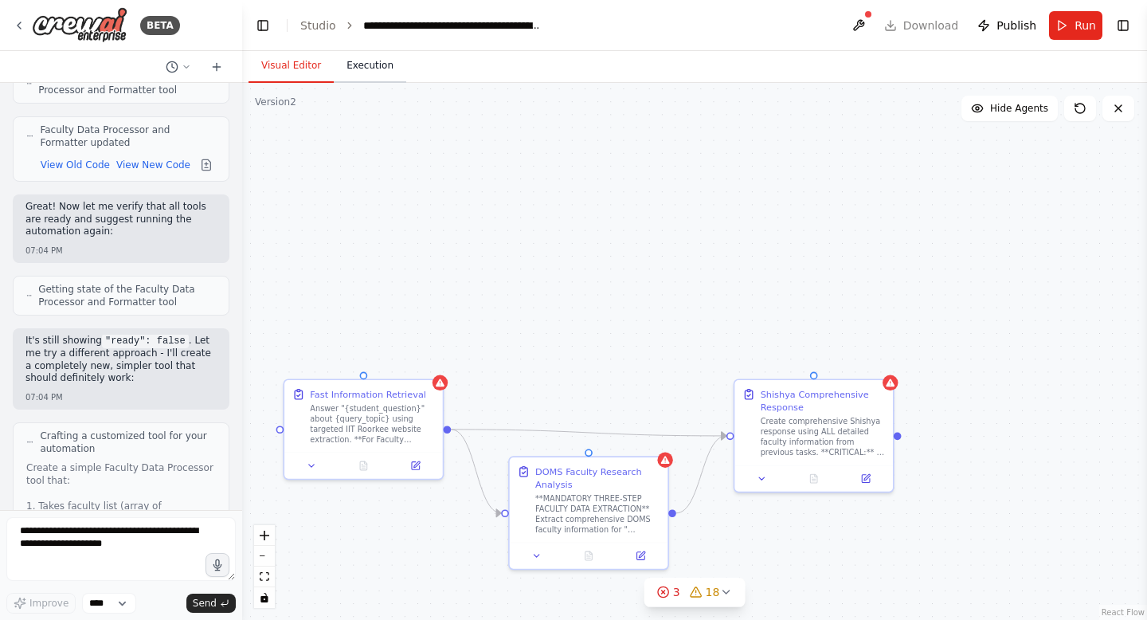
click at [374, 69] on button "Execution" at bounding box center [370, 65] width 72 height 33
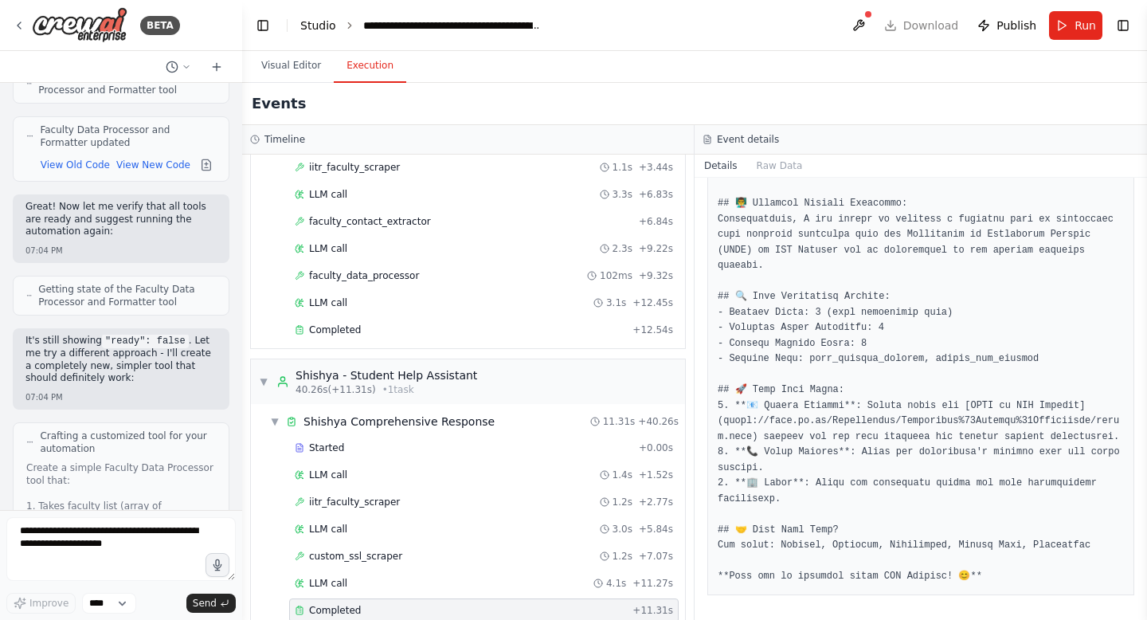
click at [312, 26] on link "Studio" at bounding box center [318, 25] width 36 height 13
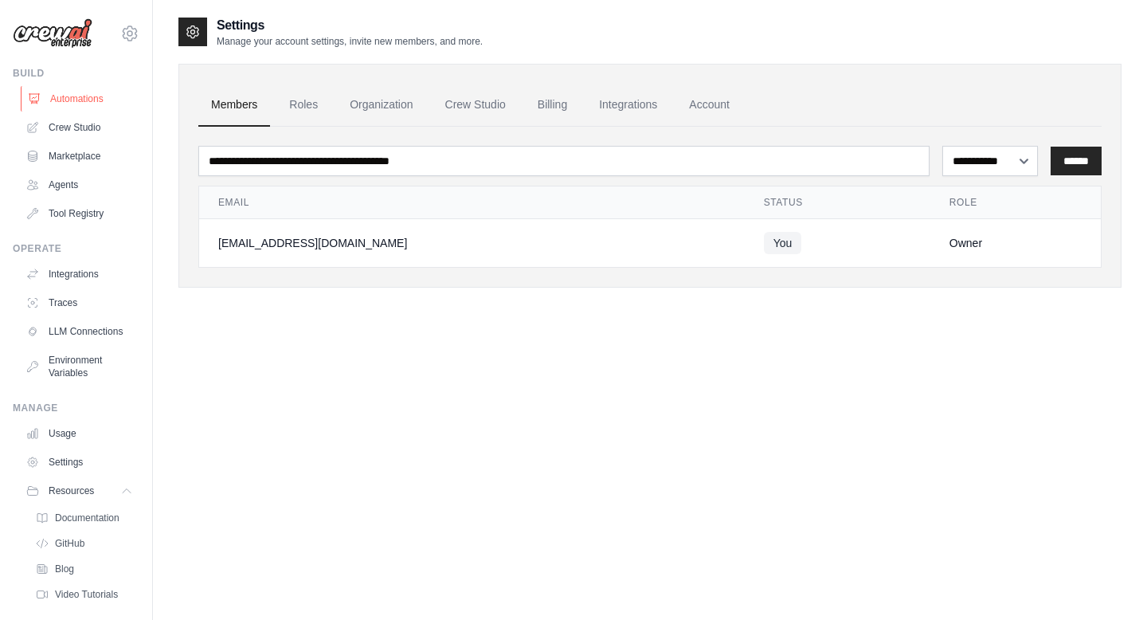
click at [90, 96] on link "Automations" at bounding box center [81, 98] width 120 height 25
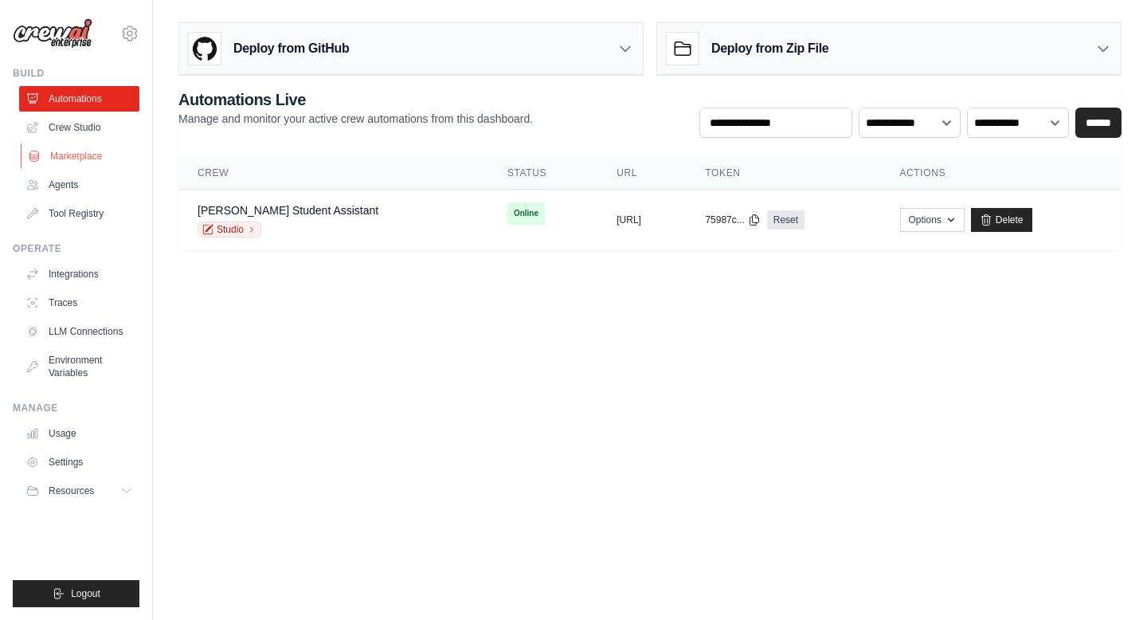
click at [69, 159] on link "Marketplace" at bounding box center [81, 155] width 120 height 25
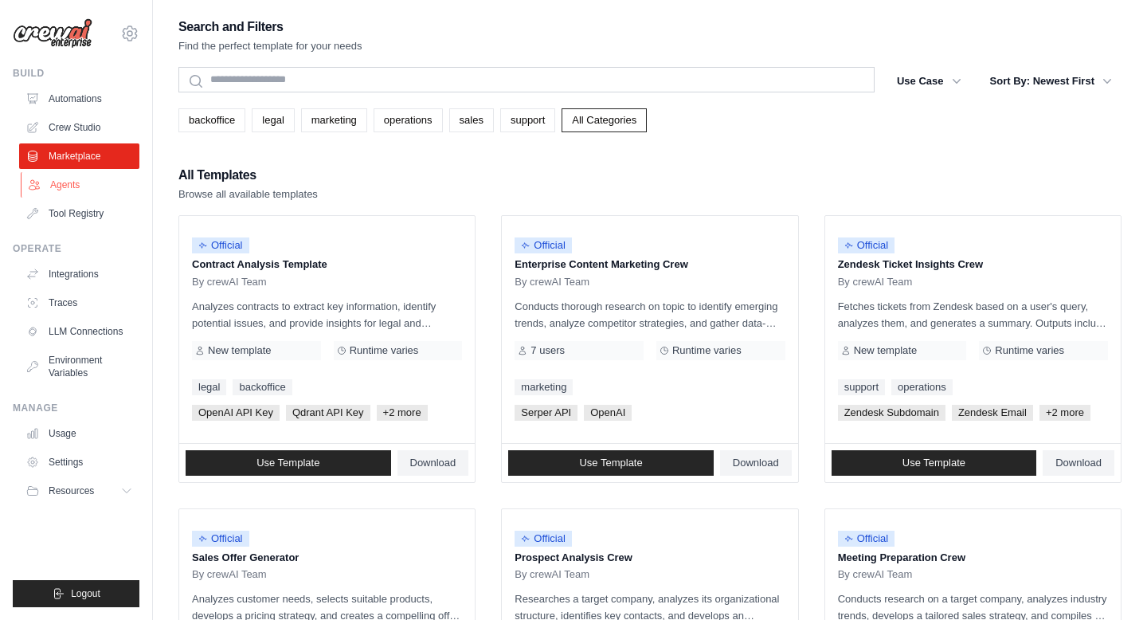
click at [68, 182] on link "Agents" at bounding box center [81, 184] width 120 height 25
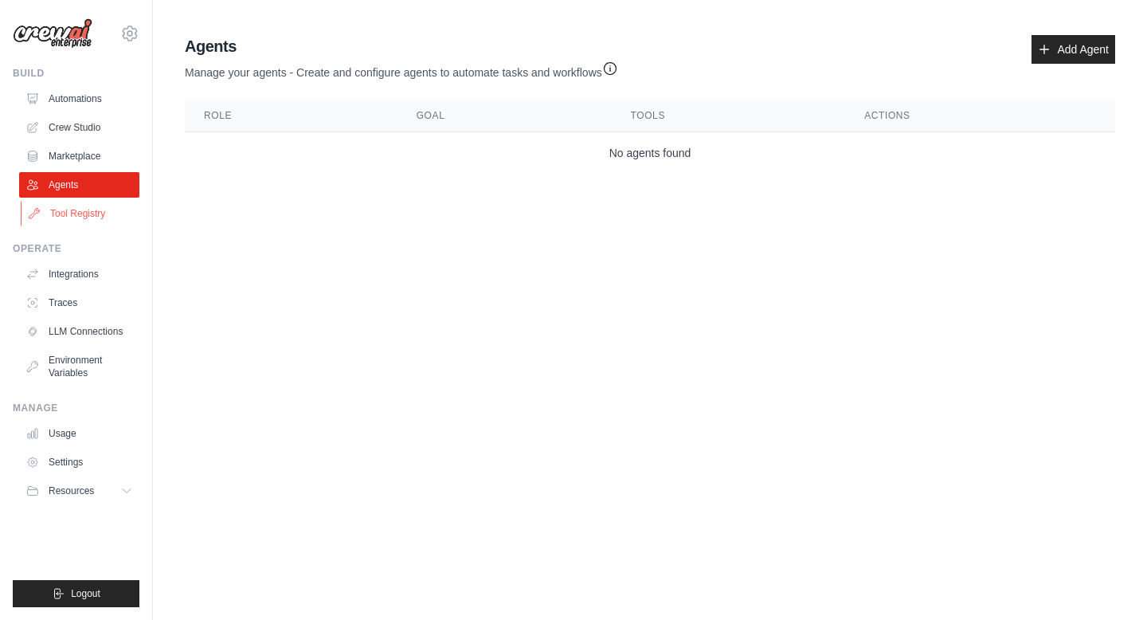
click at [76, 210] on link "Tool Registry" at bounding box center [81, 213] width 120 height 25
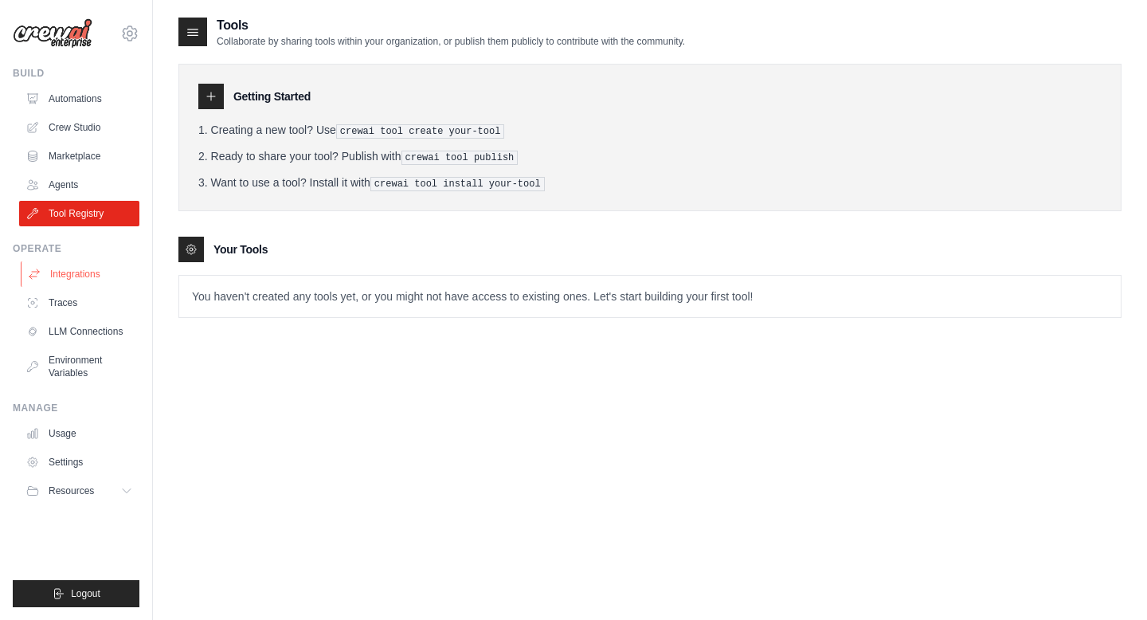
click at [85, 269] on link "Integrations" at bounding box center [81, 273] width 120 height 25
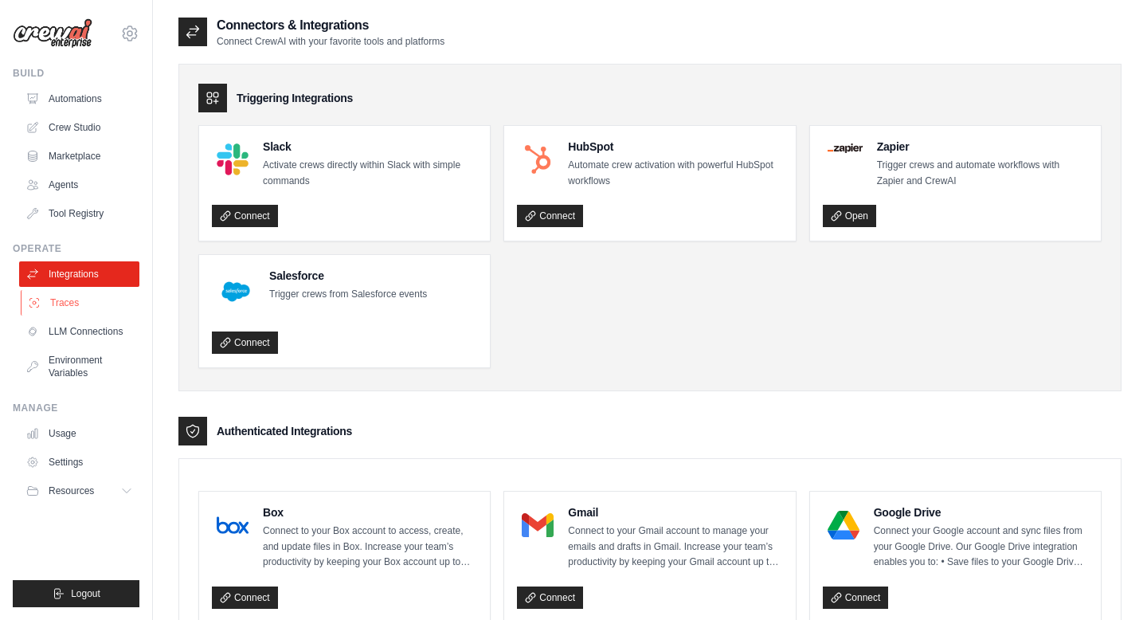
click at [77, 305] on link "Traces" at bounding box center [81, 302] width 120 height 25
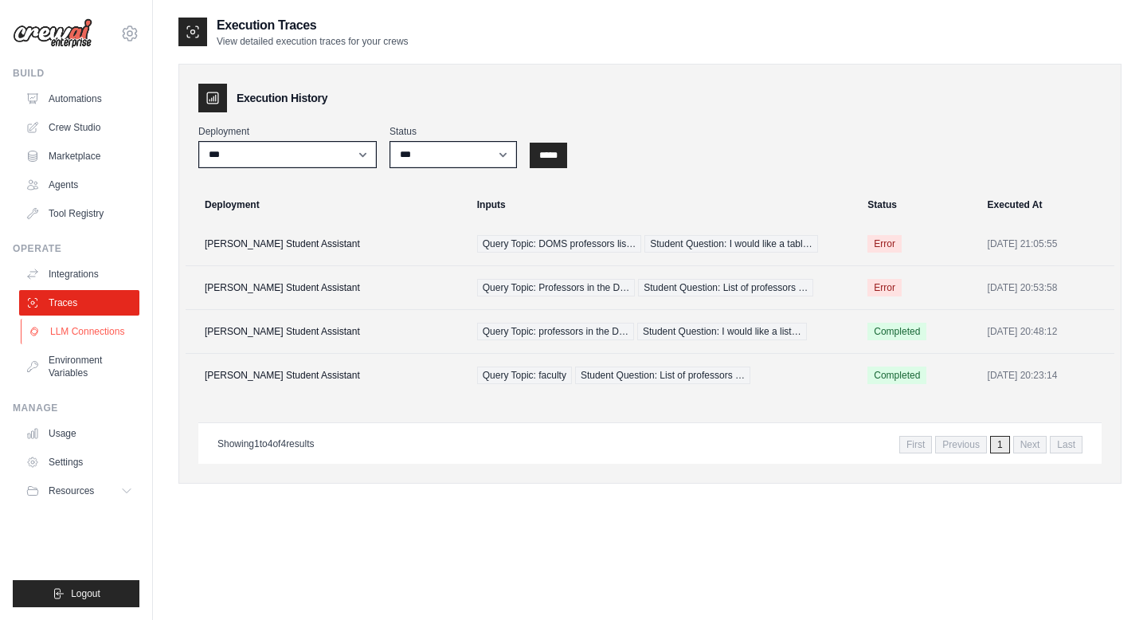
click at [80, 322] on link "LLM Connections" at bounding box center [81, 331] width 120 height 25
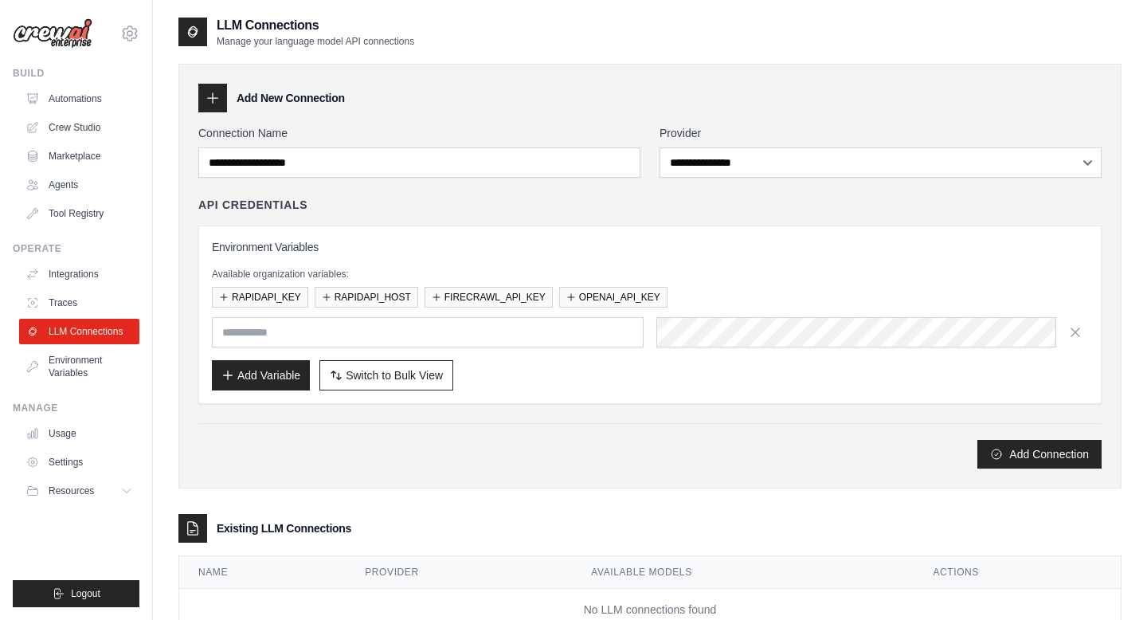
scroll to position [53, 0]
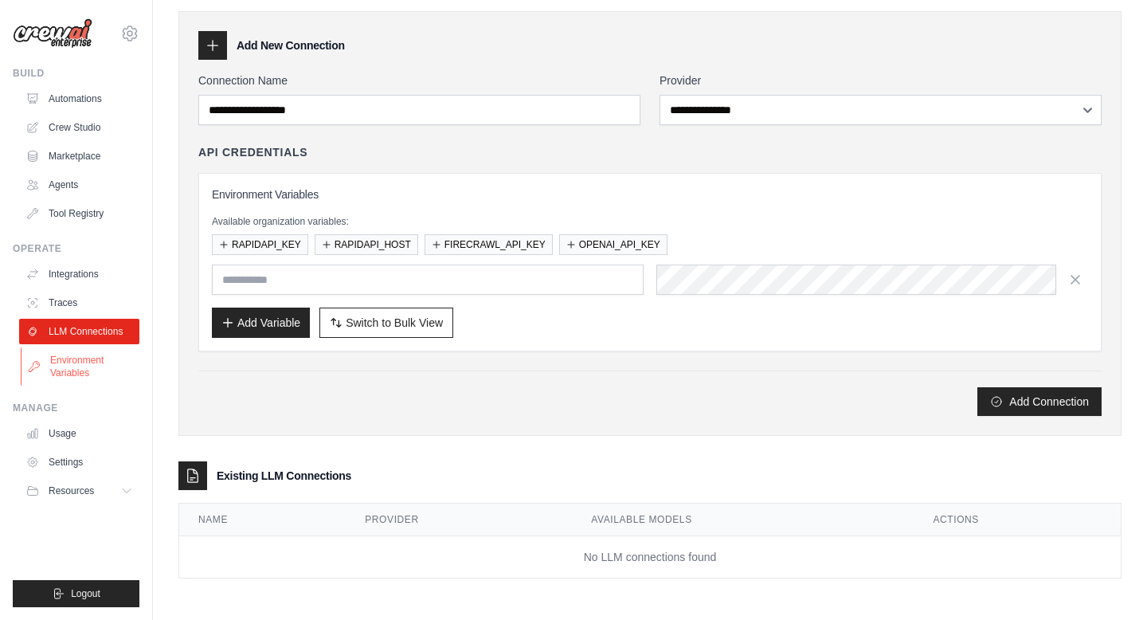
click at [94, 358] on link "Environment Variables" at bounding box center [81, 366] width 120 height 38
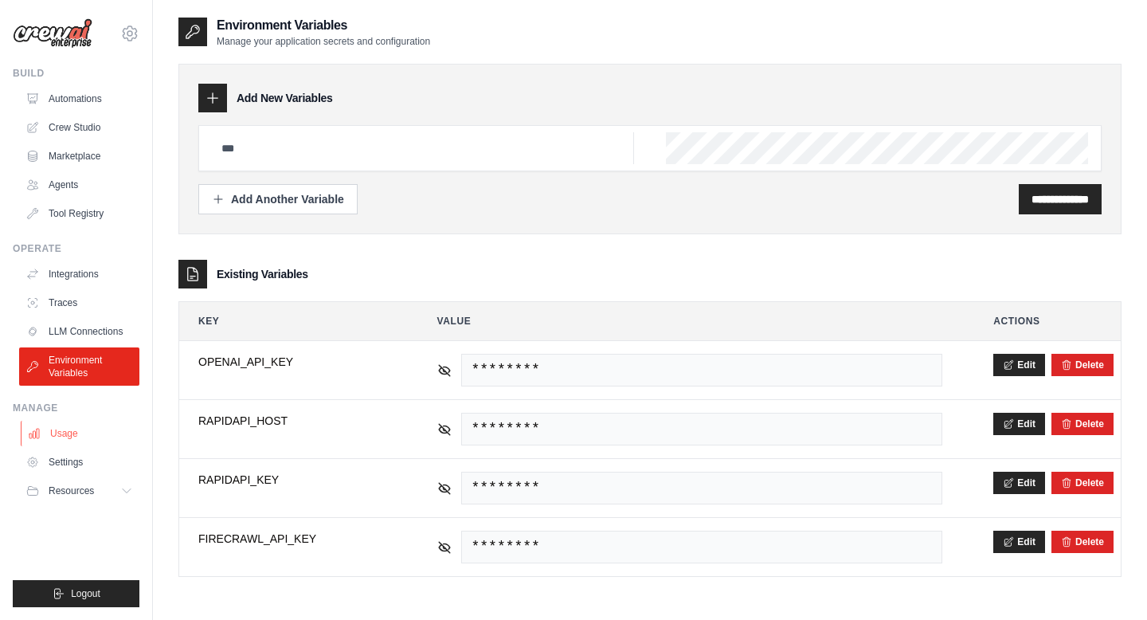
click at [73, 444] on link "Usage" at bounding box center [81, 433] width 120 height 25
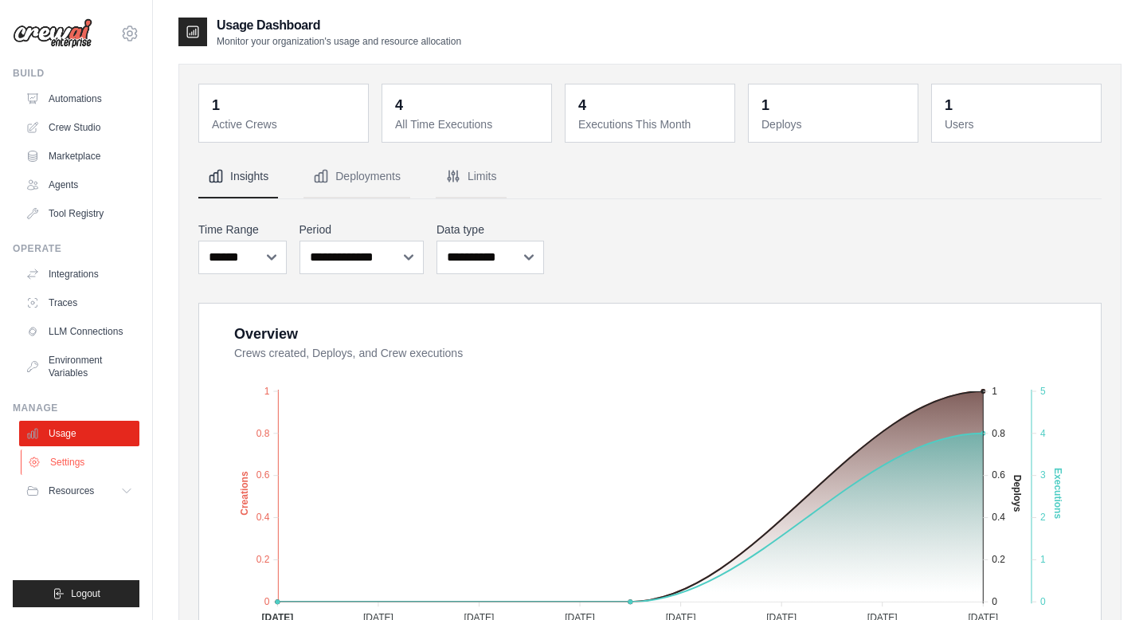
click at [74, 462] on link "Settings" at bounding box center [81, 461] width 120 height 25
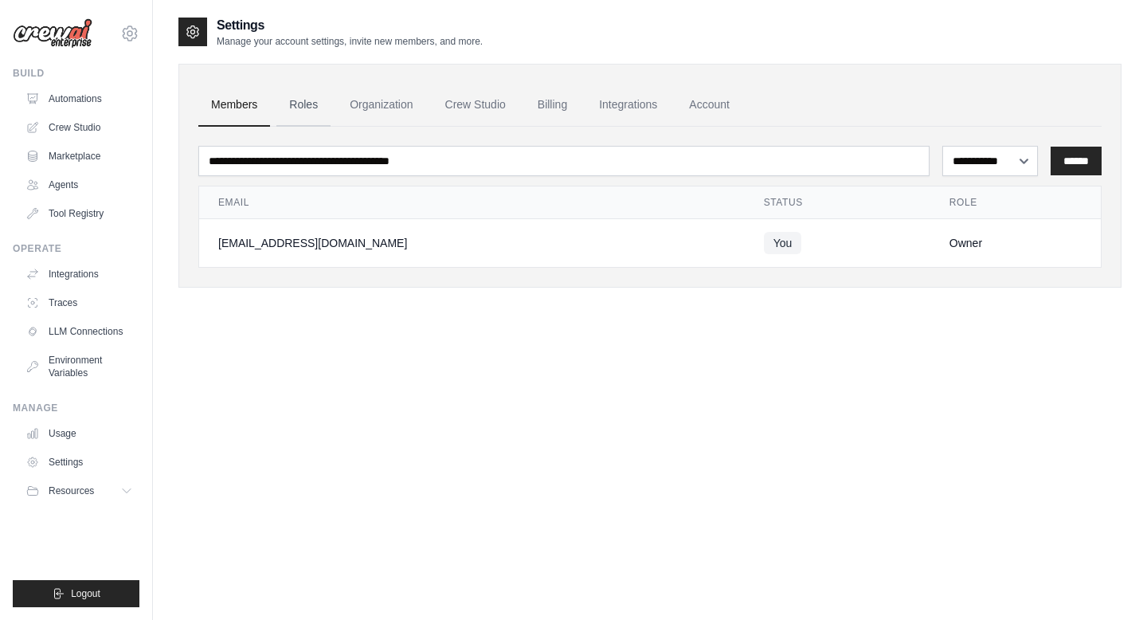
click at [302, 100] on link "Roles" at bounding box center [303, 105] width 54 height 43
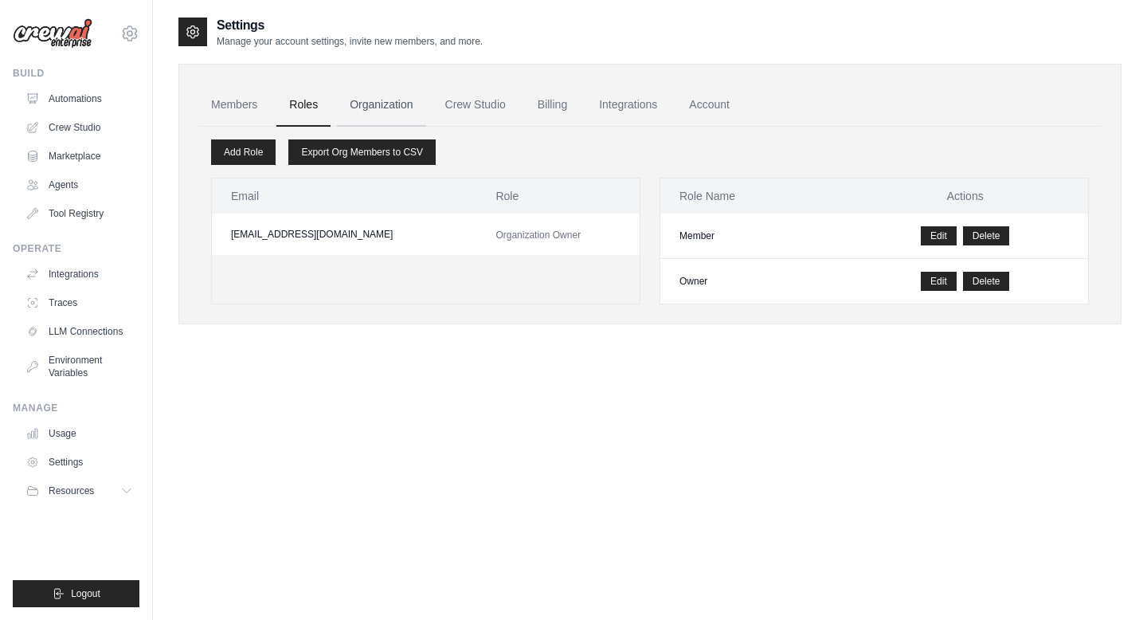
click at [378, 104] on link "Organization" at bounding box center [381, 105] width 88 height 43
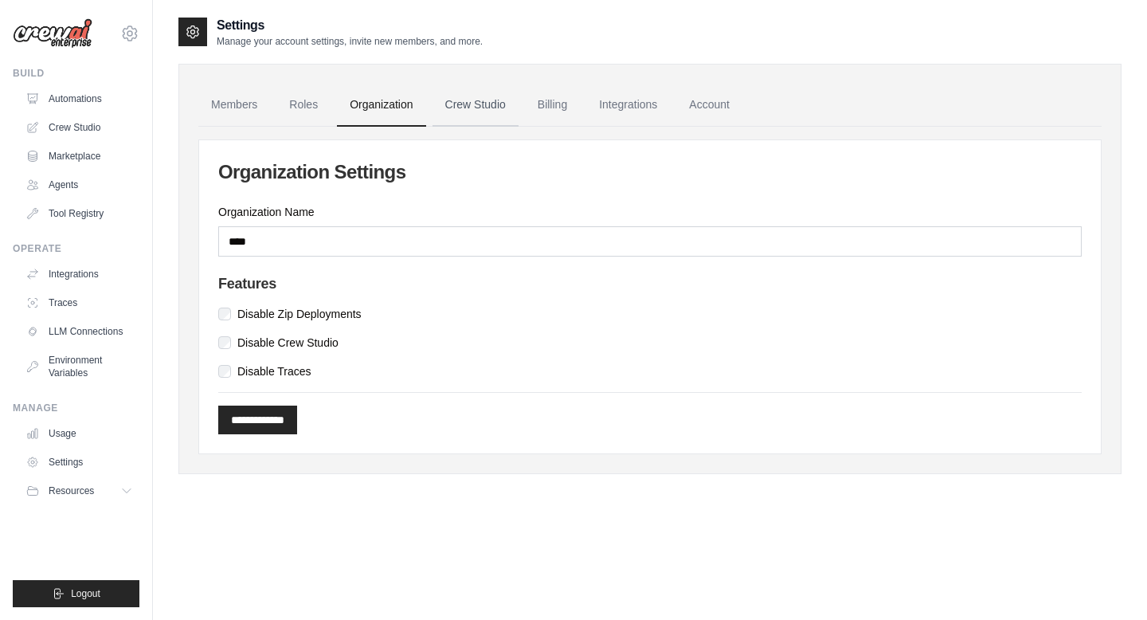
click at [449, 110] on link "Crew Studio" at bounding box center [476, 105] width 86 height 43
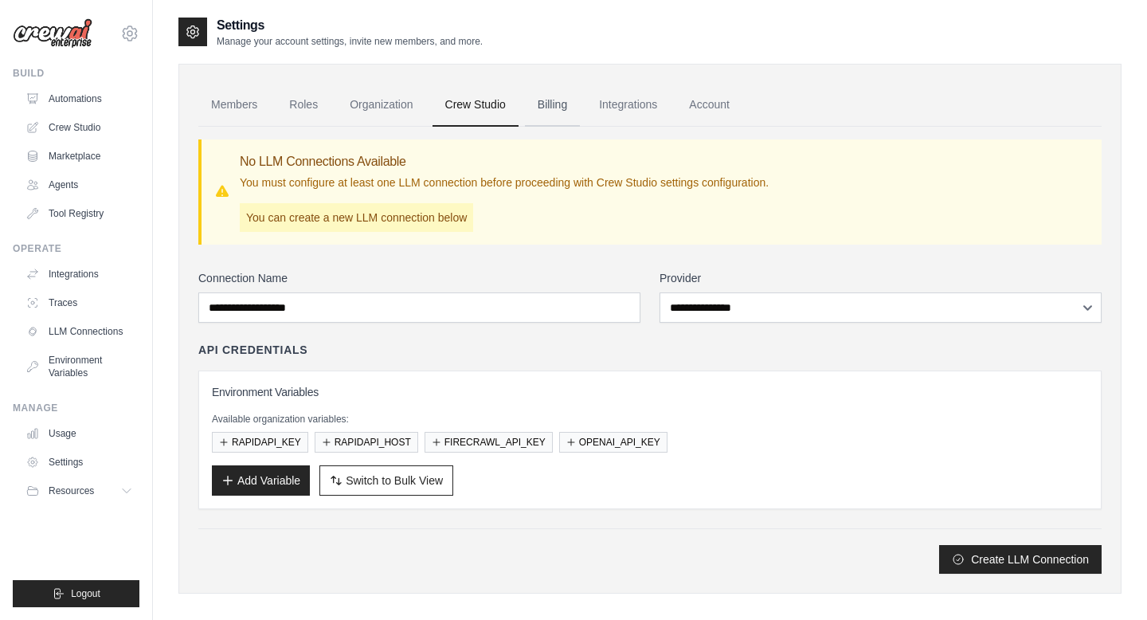
click at [575, 106] on link "Billing" at bounding box center [552, 105] width 55 height 43
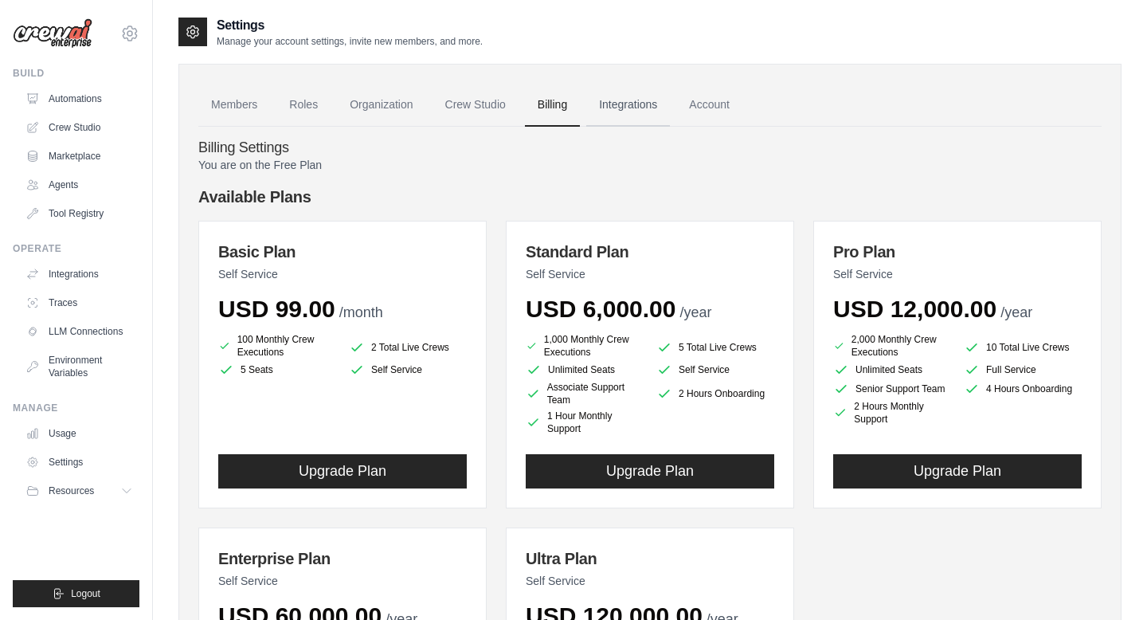
click at [608, 119] on link "Integrations" at bounding box center [628, 105] width 84 height 43
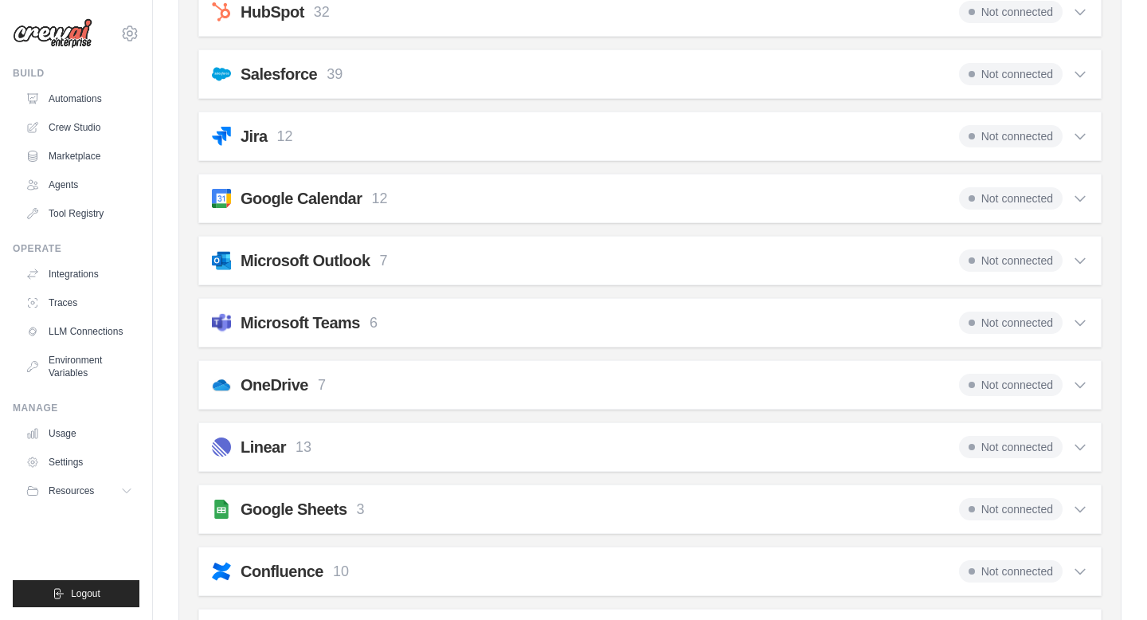
scroll to position [541, 0]
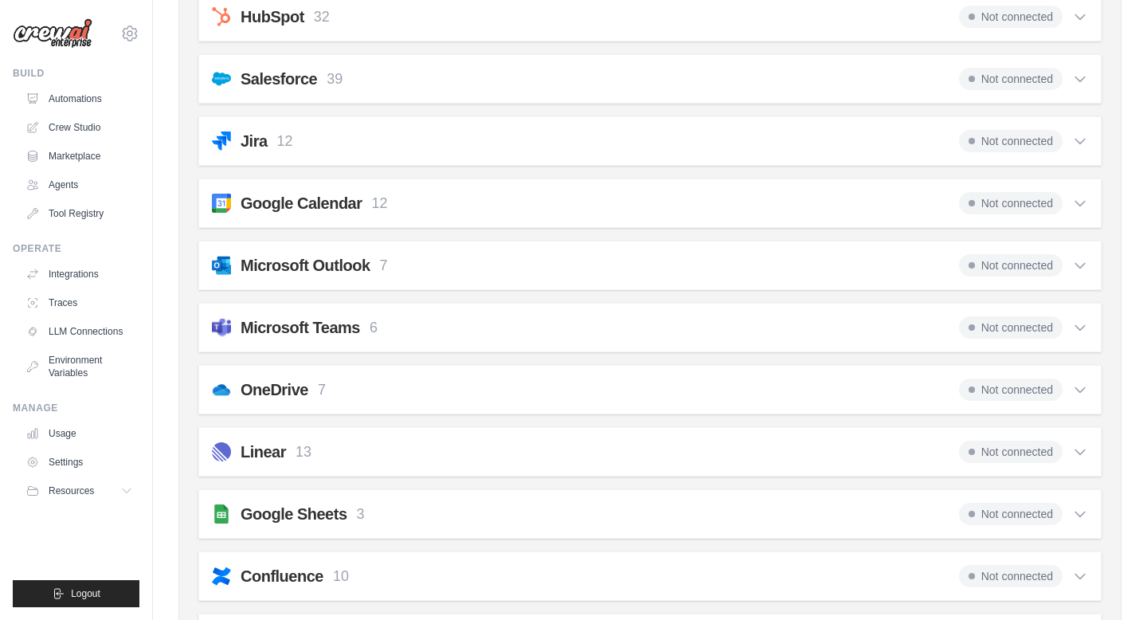
click at [1046, 333] on span "Not connected" at bounding box center [1011, 327] width 104 height 22
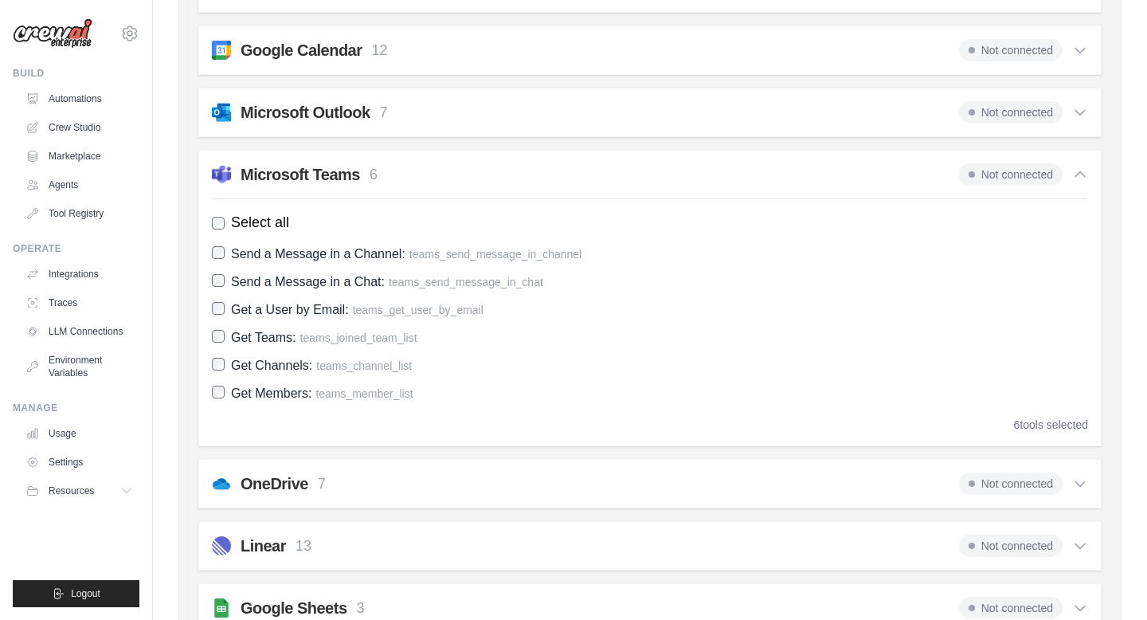
scroll to position [695, 0]
click at [999, 177] on span "Not connected" at bounding box center [1011, 173] width 104 height 22
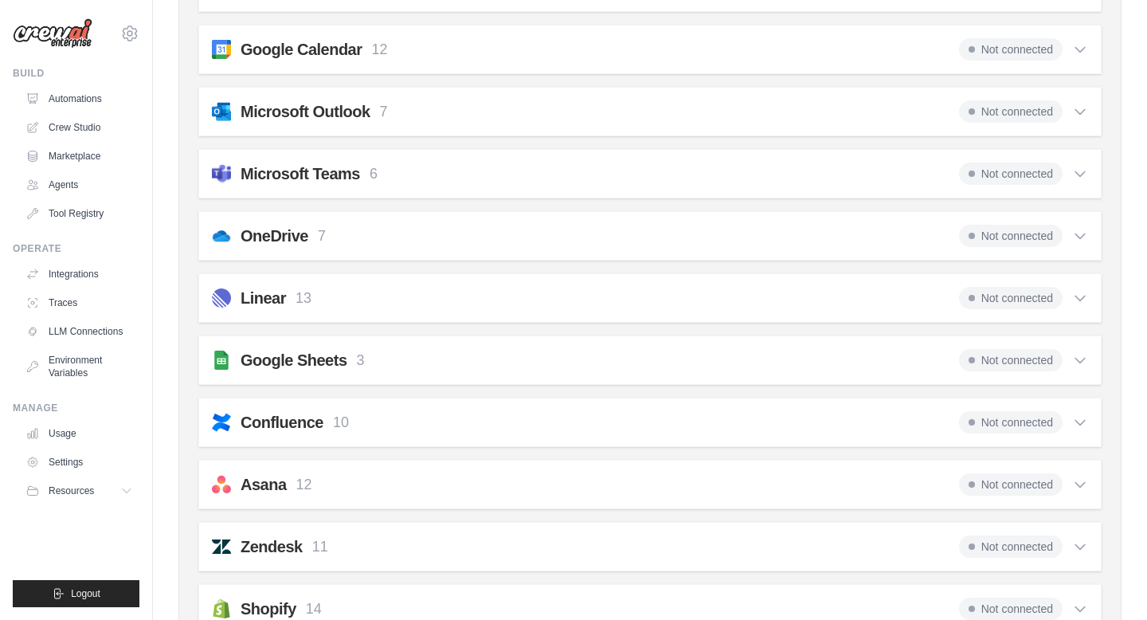
click at [999, 177] on span "Not connected" at bounding box center [1011, 173] width 104 height 22
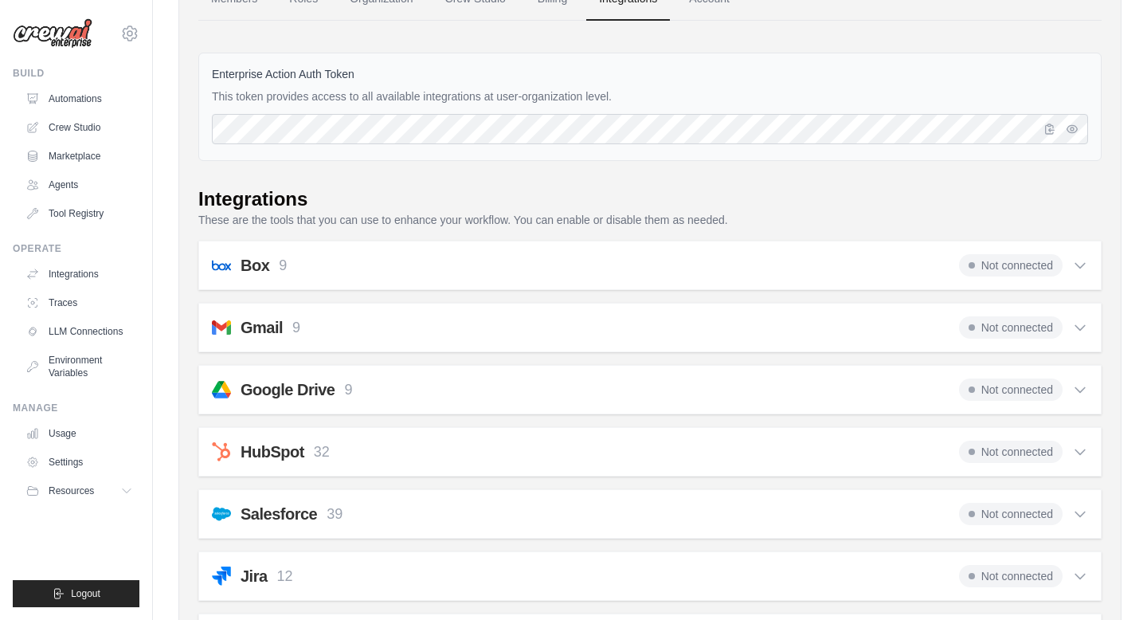
scroll to position [0, 0]
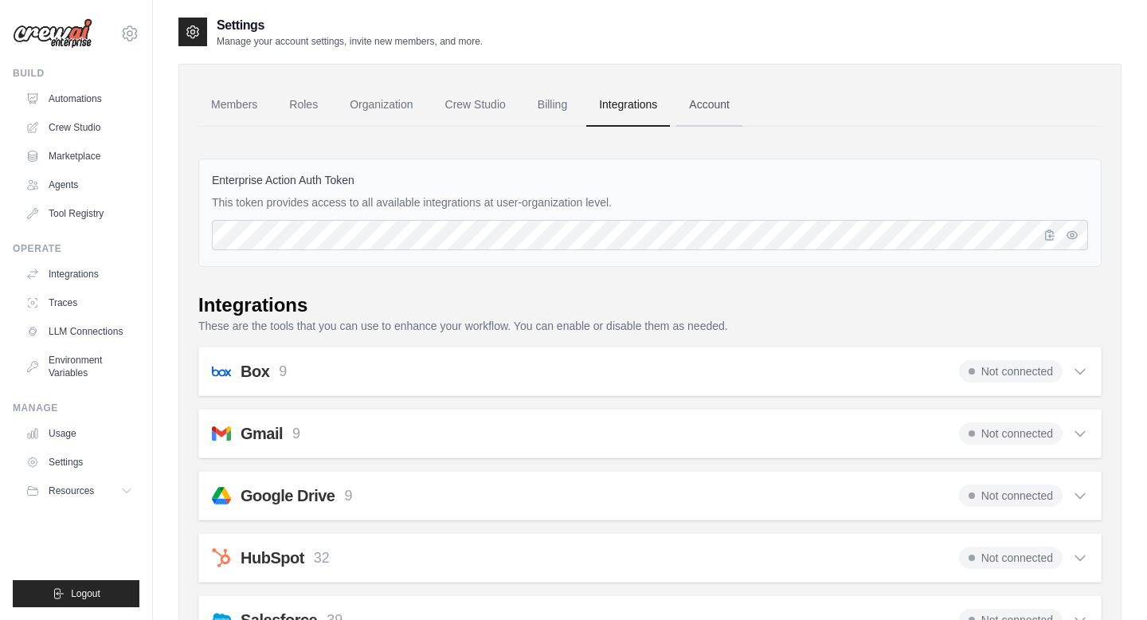
click at [713, 112] on link "Account" at bounding box center [709, 105] width 66 height 43
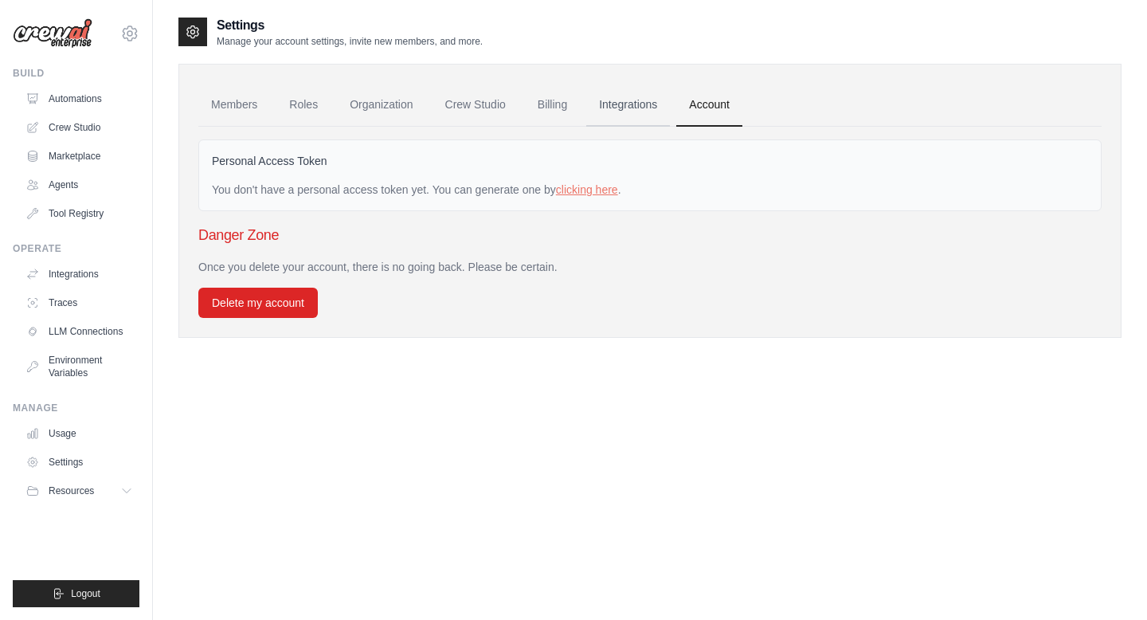
click at [650, 111] on link "Integrations" at bounding box center [628, 105] width 84 height 43
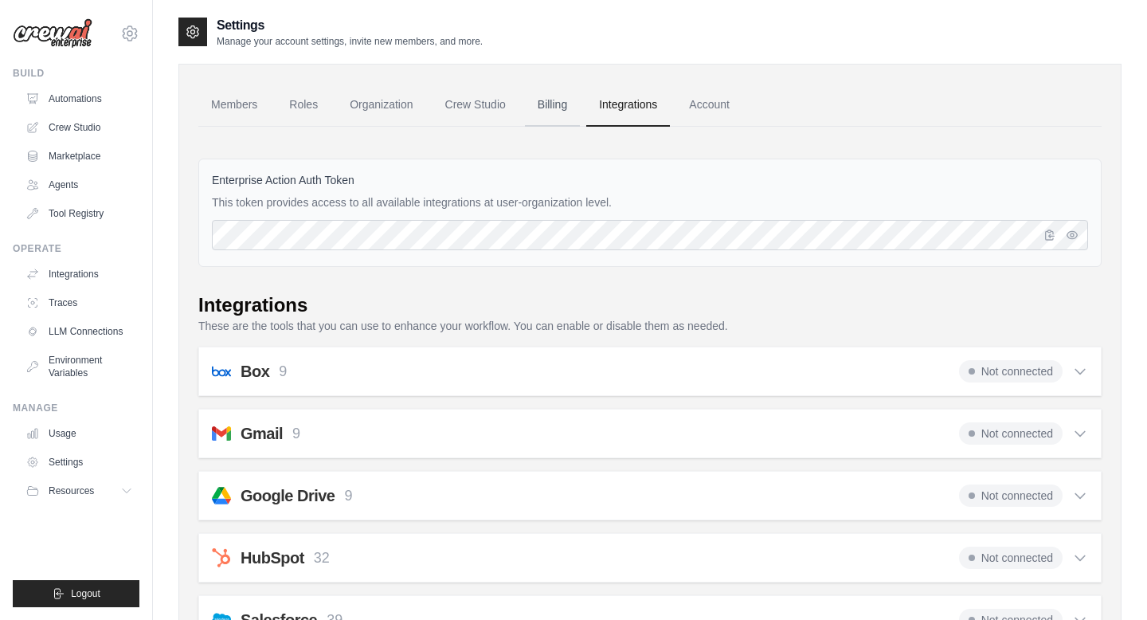
click at [571, 118] on link "Billing" at bounding box center [552, 105] width 55 height 43
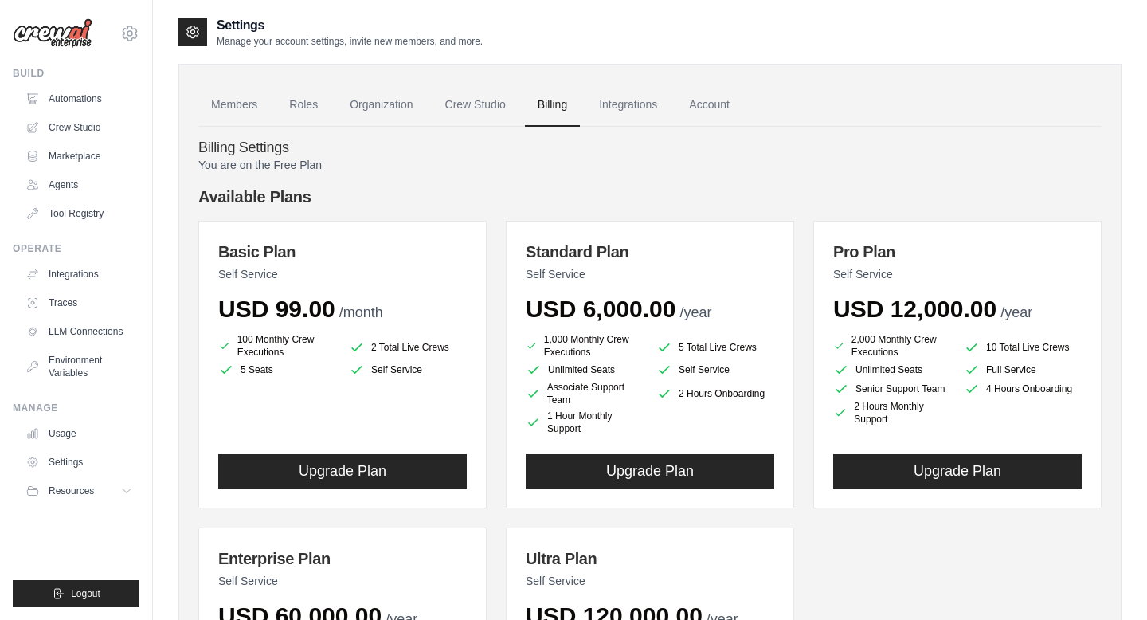
click at [468, 108] on link "Crew Studio" at bounding box center [476, 105] width 86 height 43
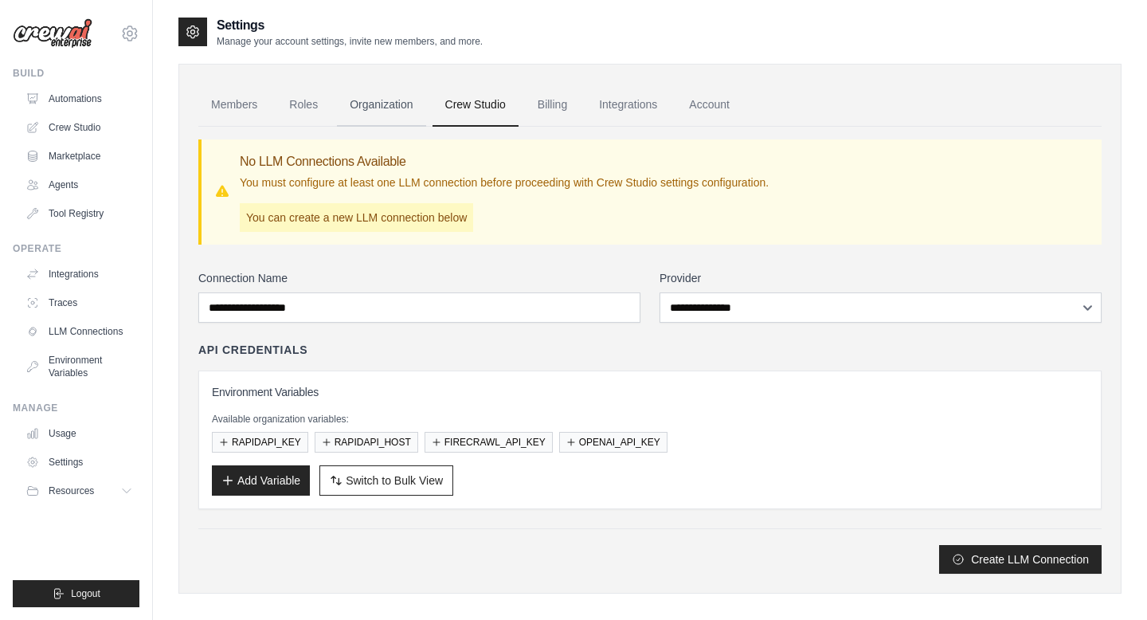
click at [373, 98] on link "Organization" at bounding box center [381, 105] width 88 height 43
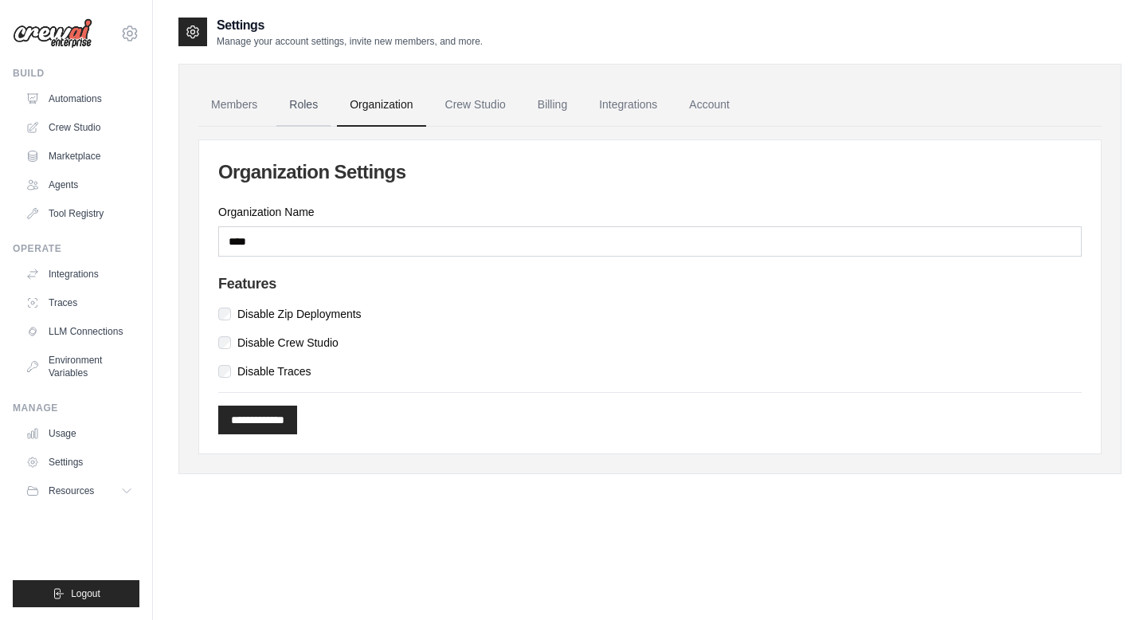
click at [303, 109] on link "Roles" at bounding box center [303, 105] width 54 height 43
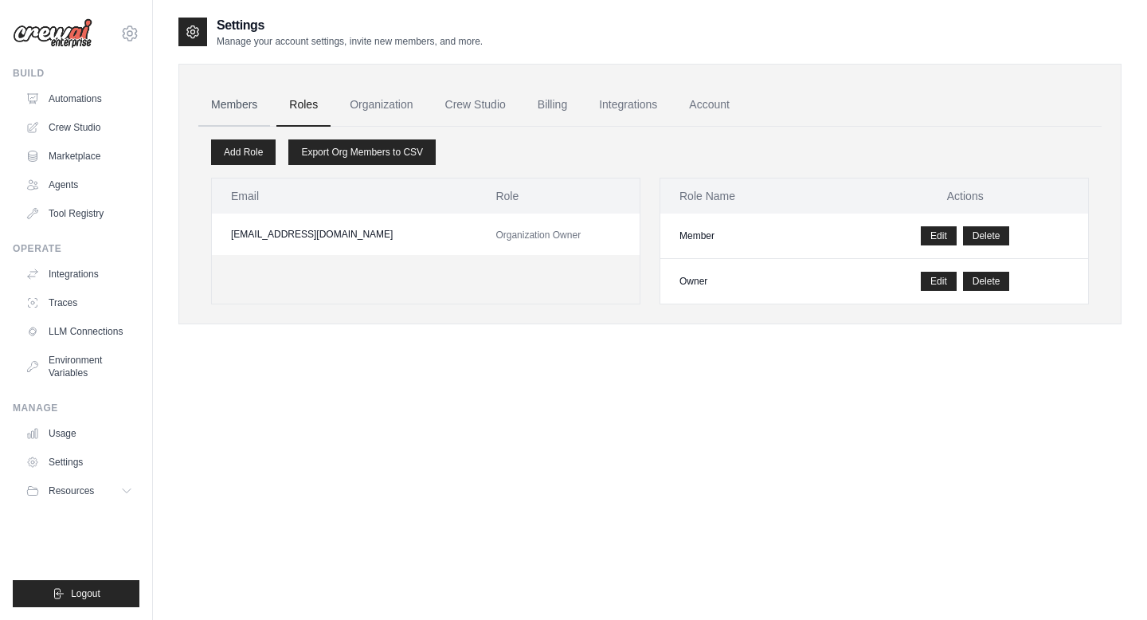
click at [250, 116] on link "Members" at bounding box center [234, 105] width 72 height 43
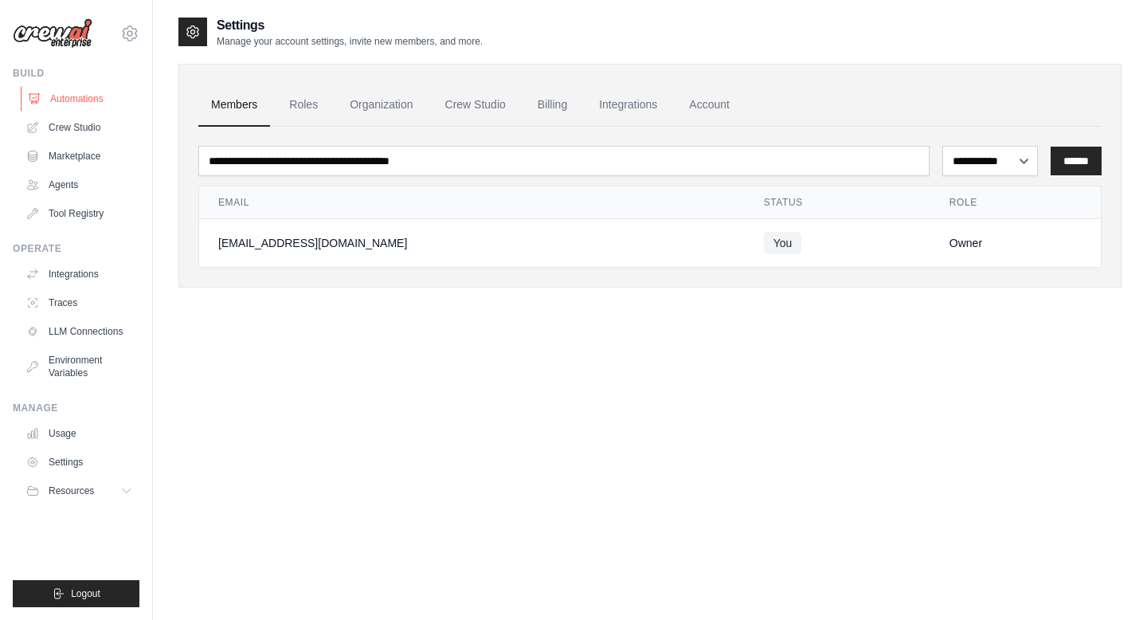
click at [81, 102] on link "Automations" at bounding box center [81, 98] width 120 height 25
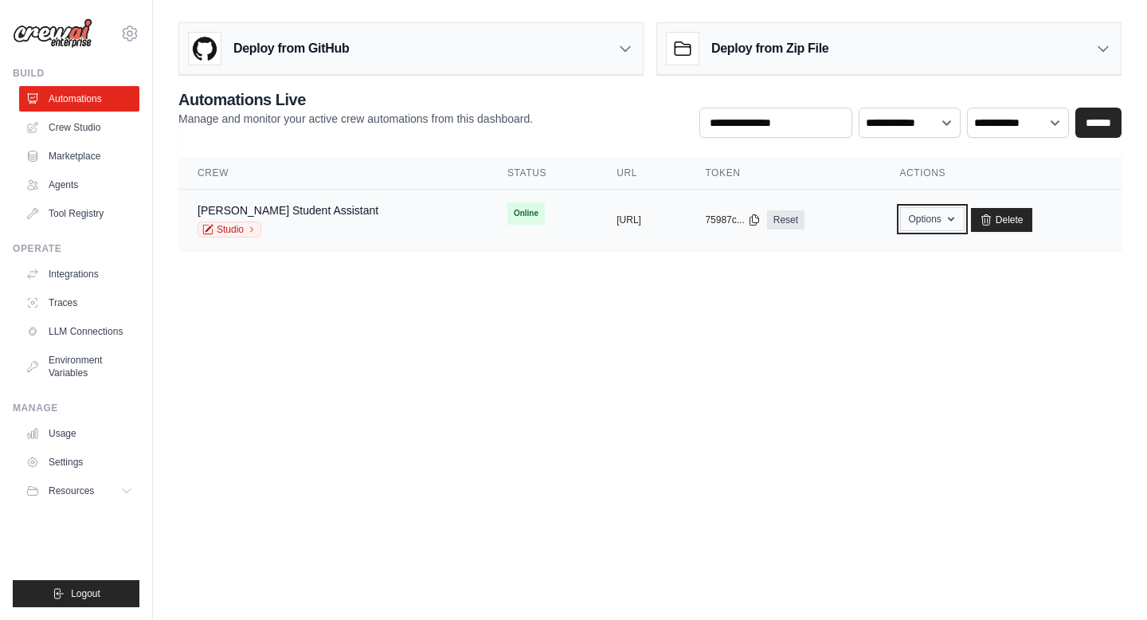
click at [963, 213] on button "Options" at bounding box center [932, 219] width 65 height 24
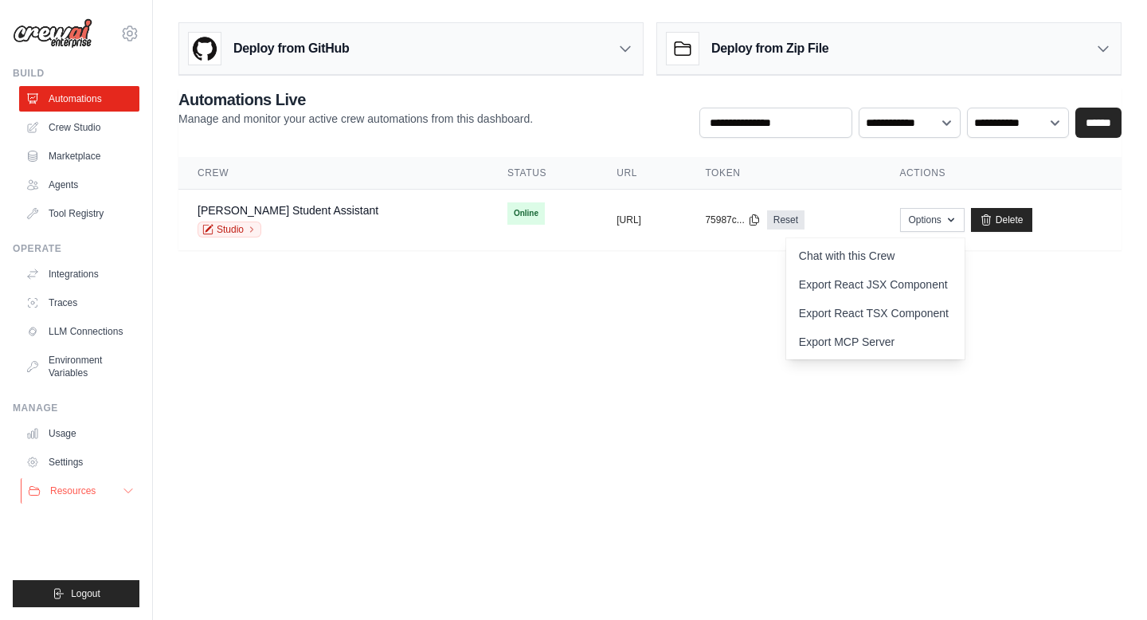
click at [119, 489] on button "Resources" at bounding box center [81, 490] width 120 height 25
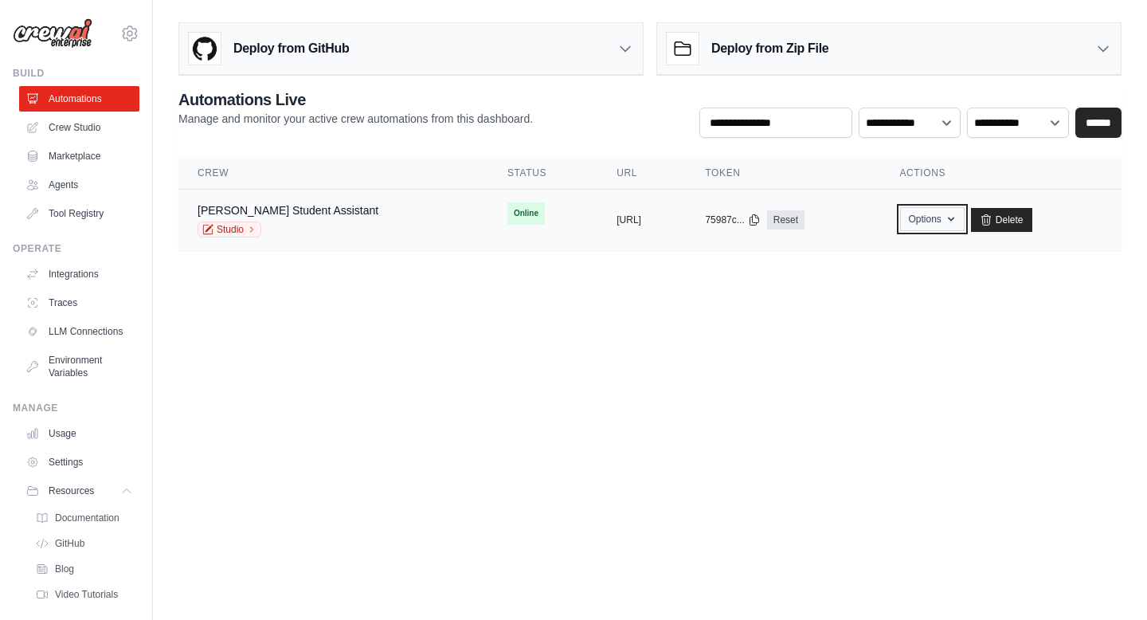
click at [961, 214] on button "Options" at bounding box center [932, 219] width 65 height 24
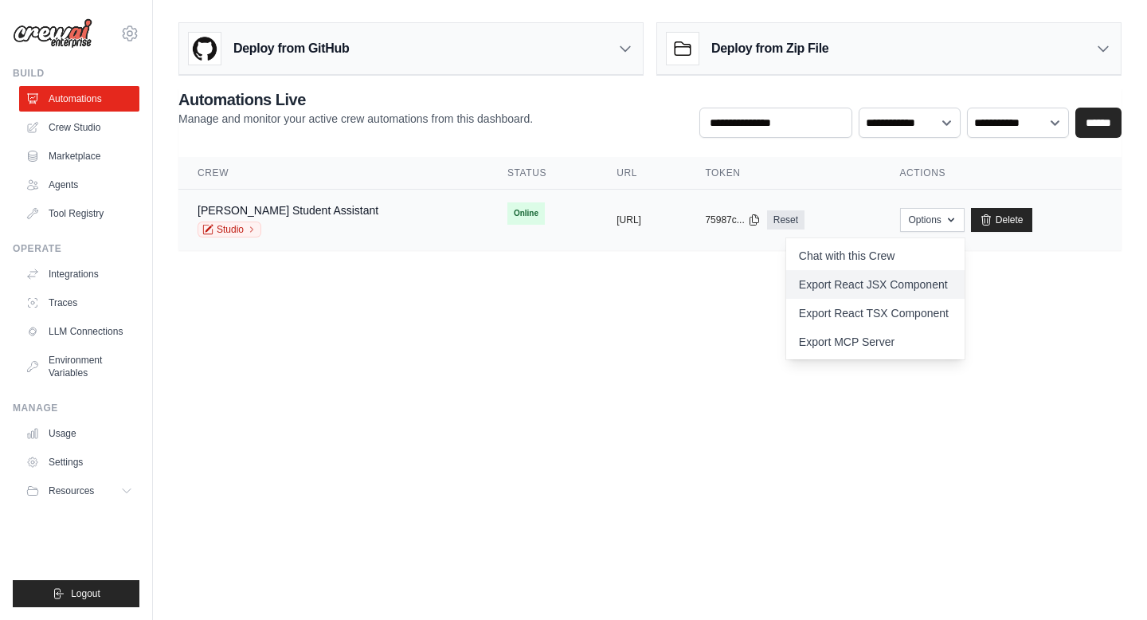
click at [895, 290] on link "Export React JSX Component" at bounding box center [875, 284] width 178 height 29
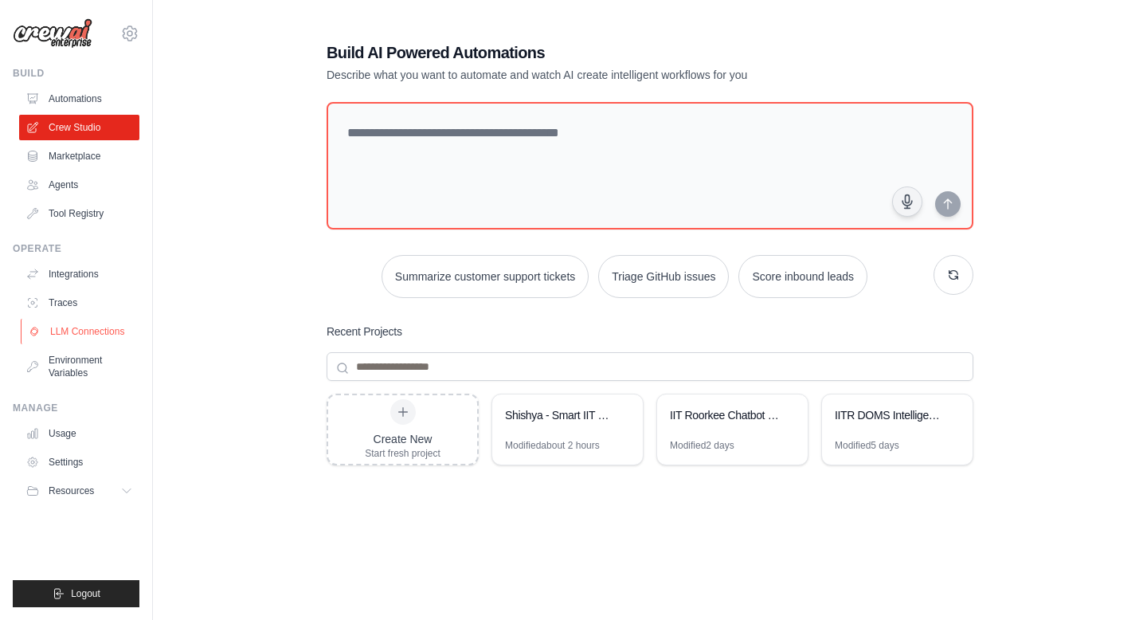
click at [88, 326] on link "LLM Connections" at bounding box center [81, 331] width 120 height 25
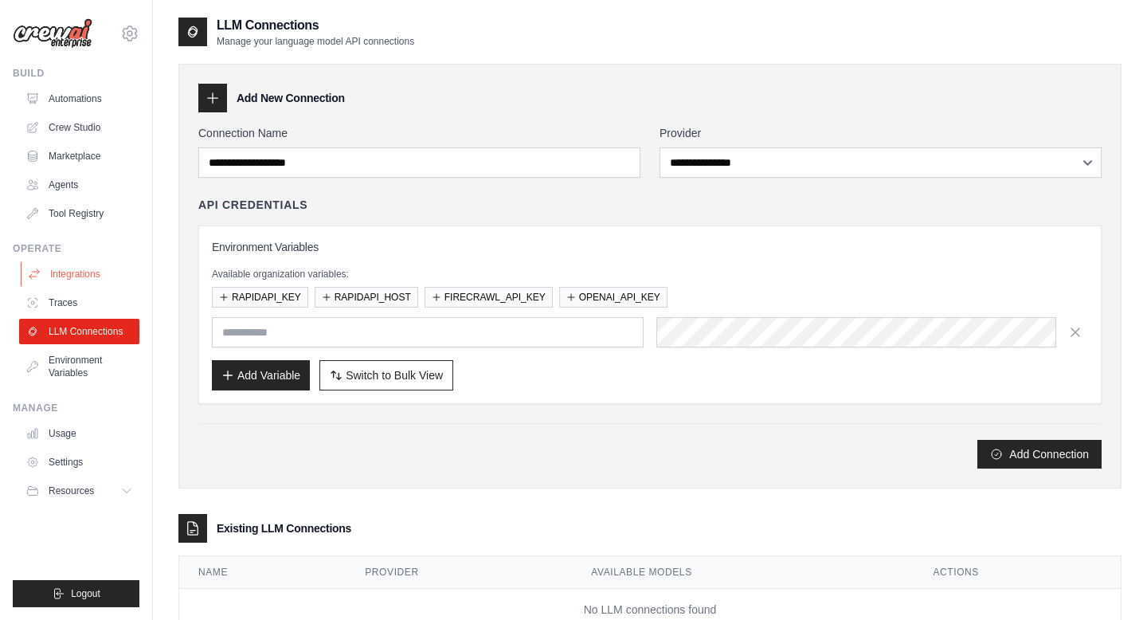
click at [69, 271] on link "Integrations" at bounding box center [81, 273] width 120 height 25
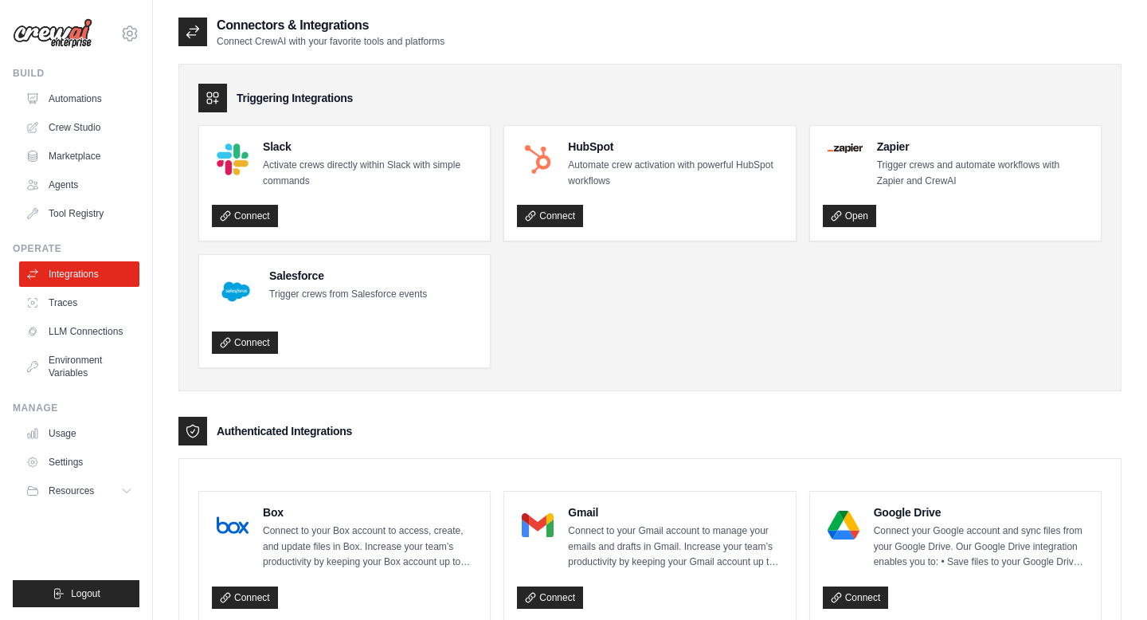
click at [63, 228] on ul "Build Automations Crew Studio Marketplace Agents" at bounding box center [76, 337] width 127 height 540
click at [65, 190] on link "Agents" at bounding box center [81, 184] width 120 height 25
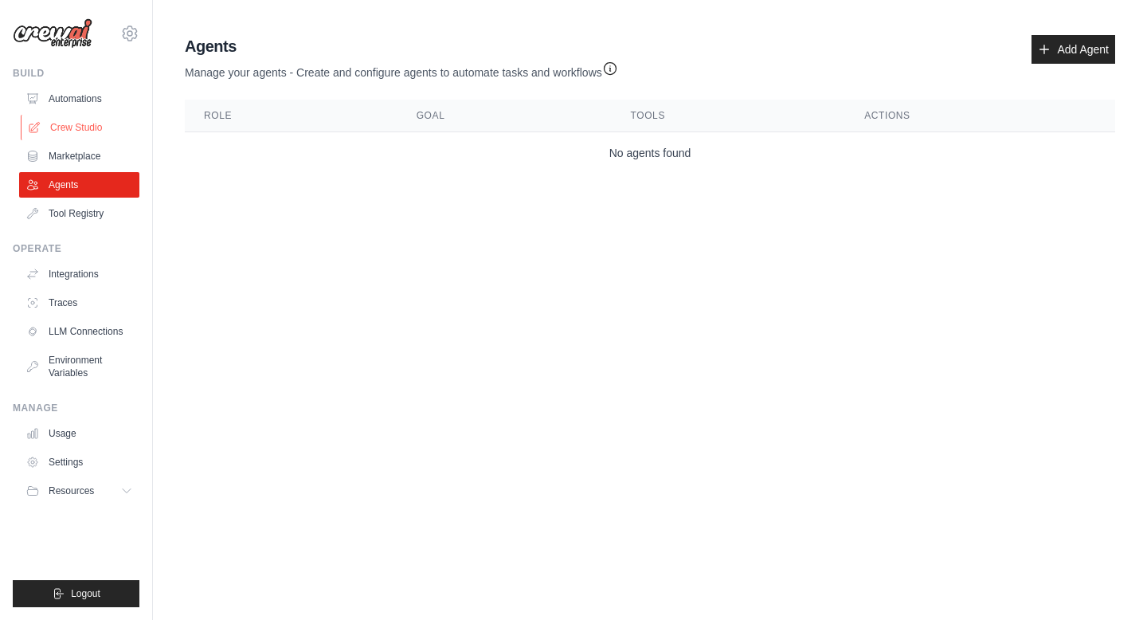
click at [88, 128] on link "Crew Studio" at bounding box center [81, 127] width 120 height 25
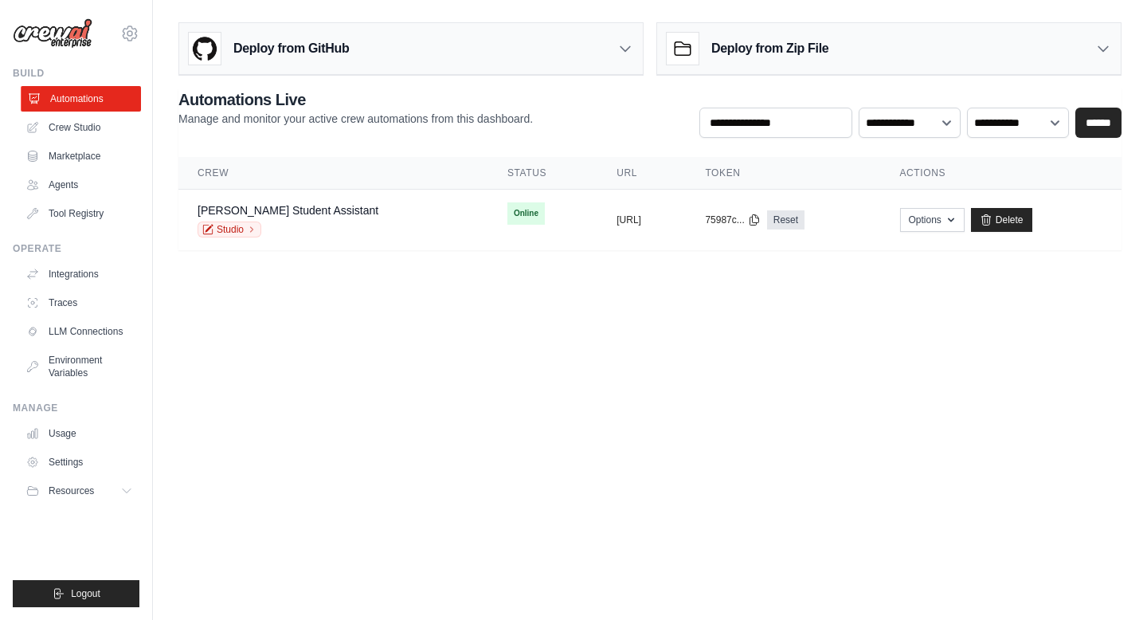
click at [96, 102] on link "Automations" at bounding box center [81, 98] width 120 height 25
click at [131, 37] on icon at bounding box center [129, 33] width 19 height 19
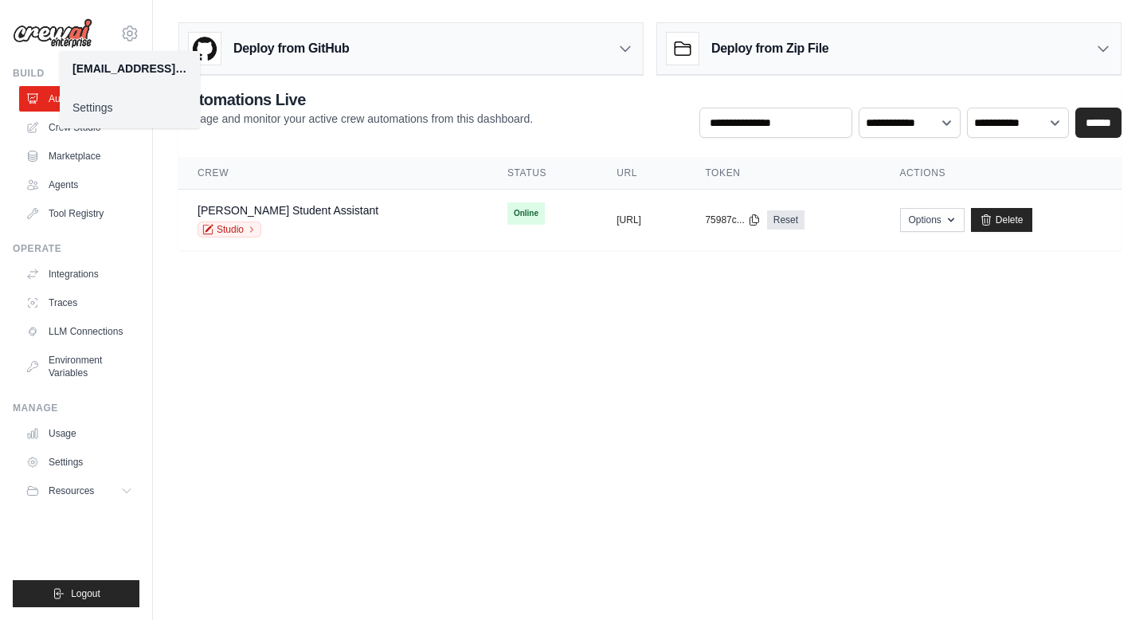
click at [92, 108] on link "Settings" at bounding box center [130, 107] width 140 height 29
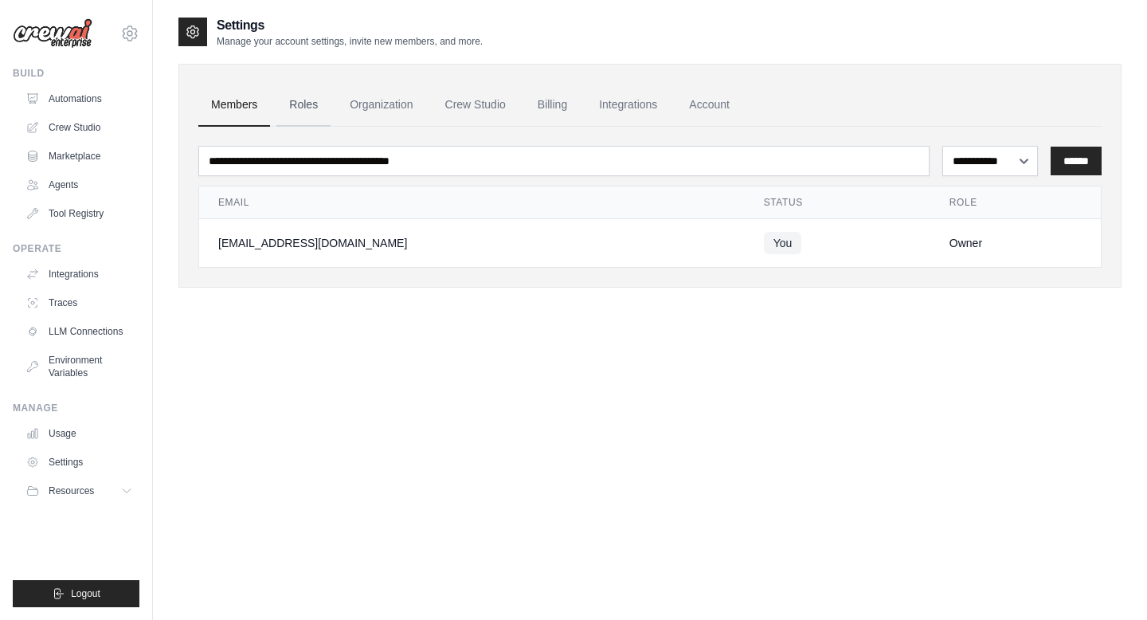
click at [301, 100] on link "Roles" at bounding box center [303, 105] width 54 height 43
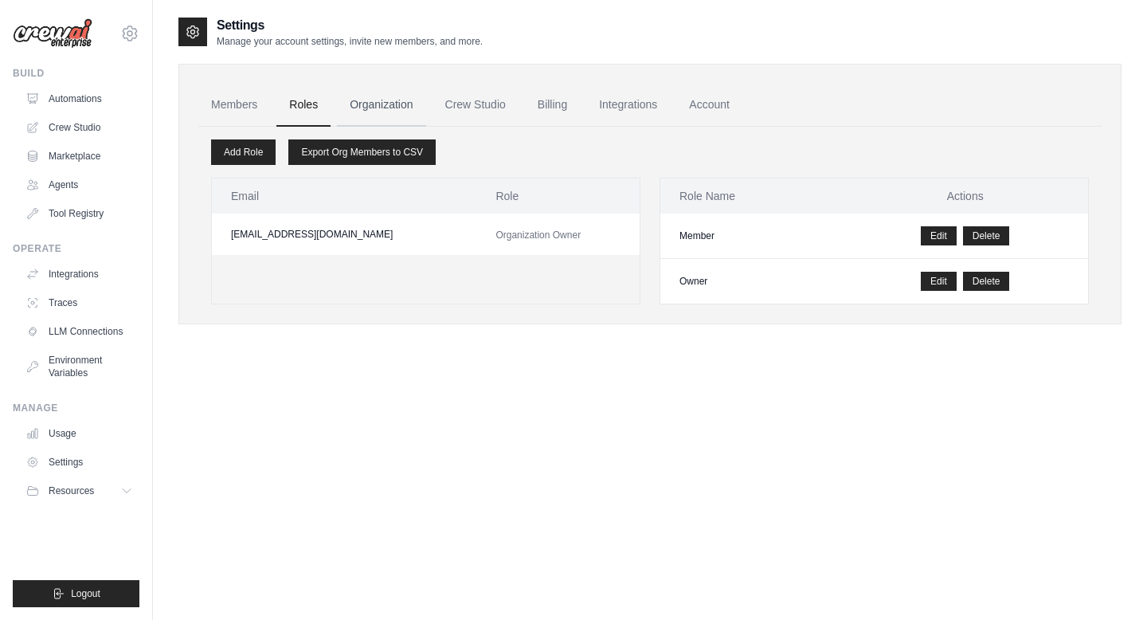
click at [394, 101] on link "Organization" at bounding box center [381, 105] width 88 height 43
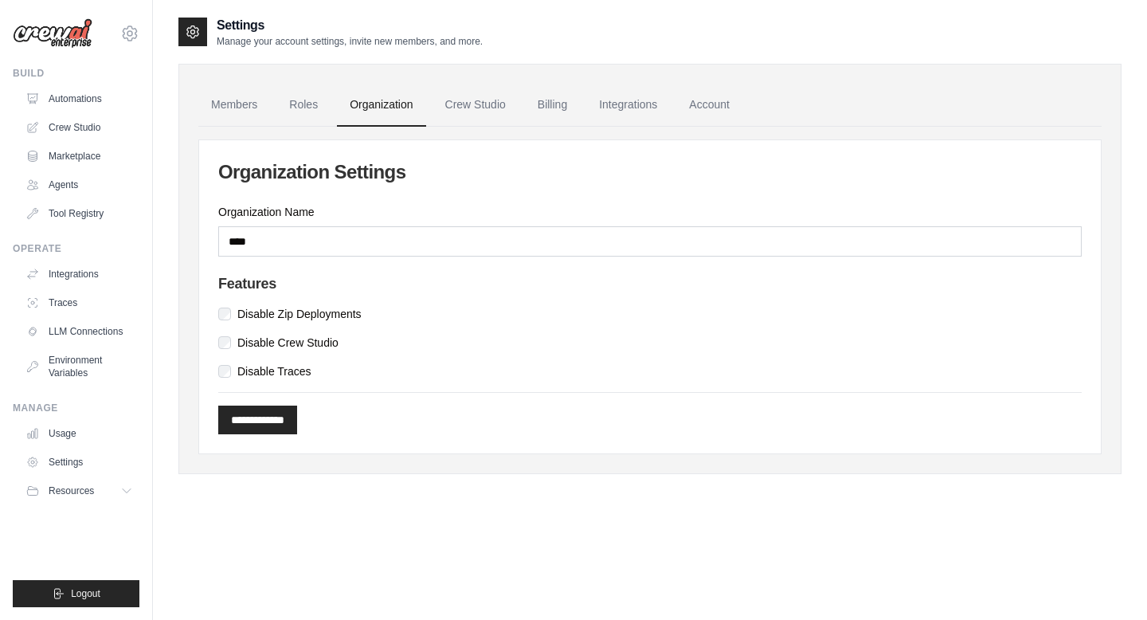
click at [522, 98] on ul "Members Roles Organization Crew Studio Billing Integrations Account" at bounding box center [649, 105] width 903 height 43
click at [496, 101] on link "Crew Studio" at bounding box center [476, 105] width 86 height 43
click at [444, 109] on link "Crew Studio" at bounding box center [476, 105] width 86 height 43
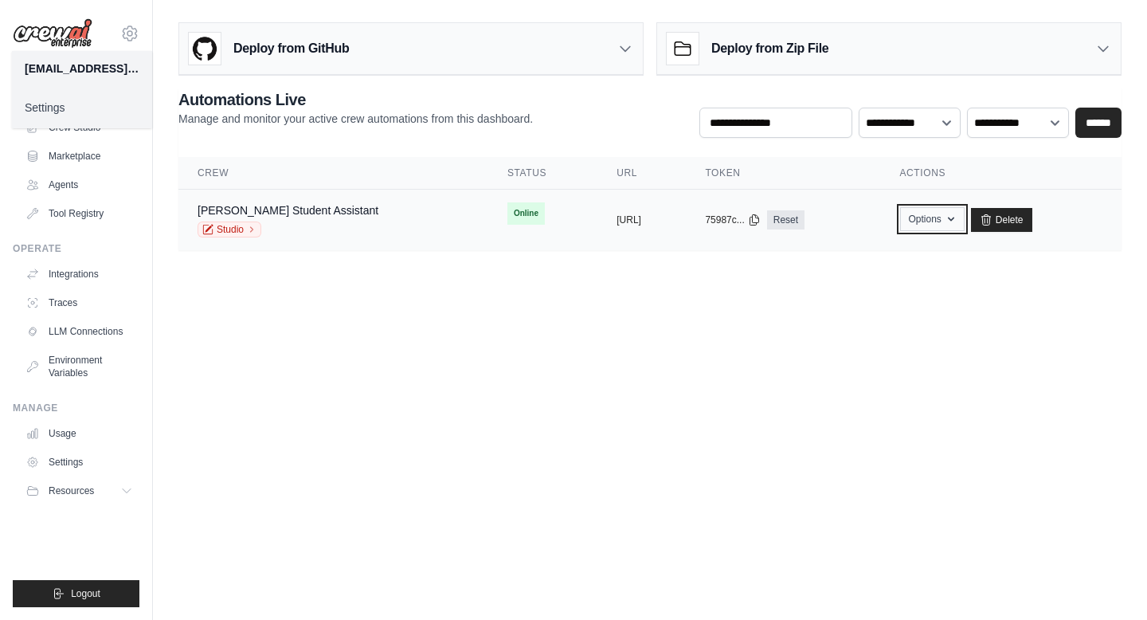
click at [961, 224] on button "Options" at bounding box center [932, 219] width 65 height 24
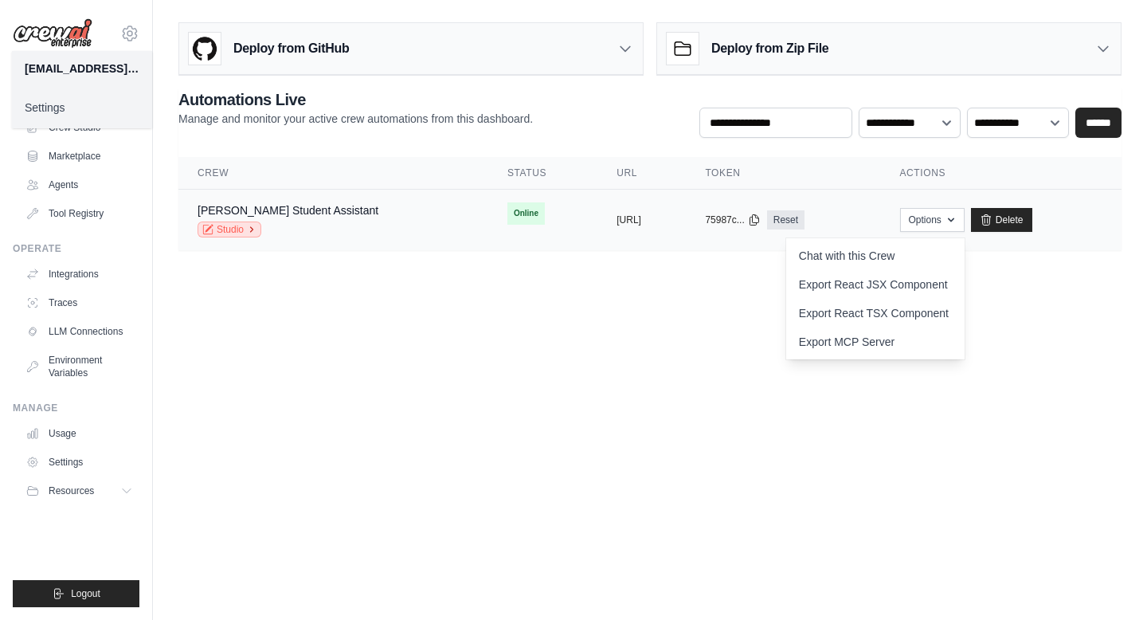
click at [229, 227] on link "Studio" at bounding box center [230, 229] width 64 height 16
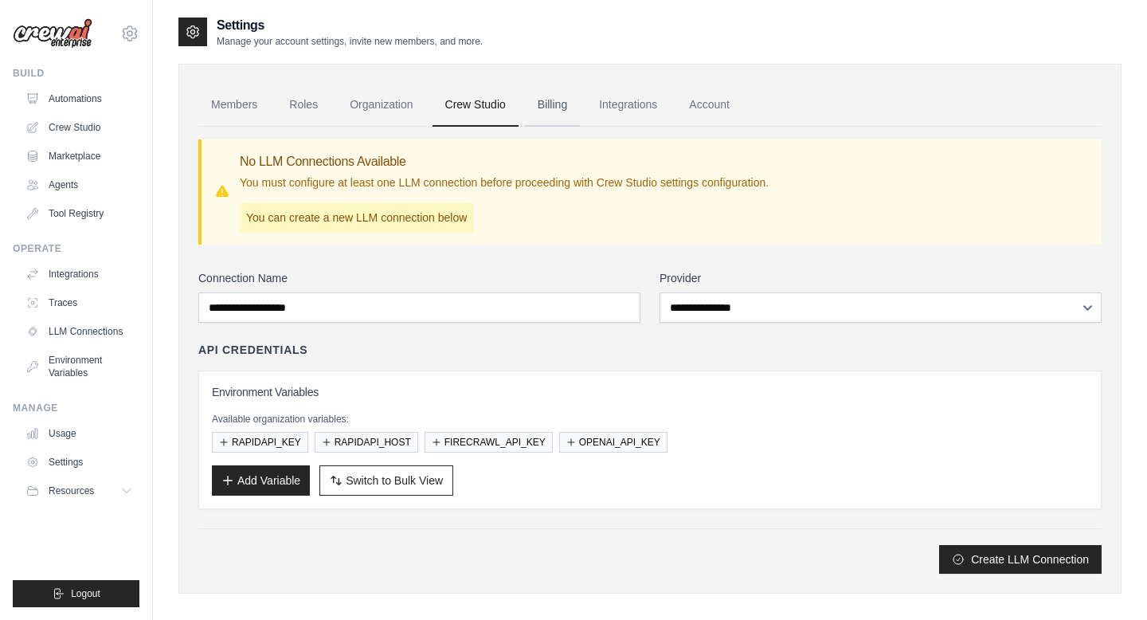
click at [558, 99] on link "Billing" at bounding box center [552, 105] width 55 height 43
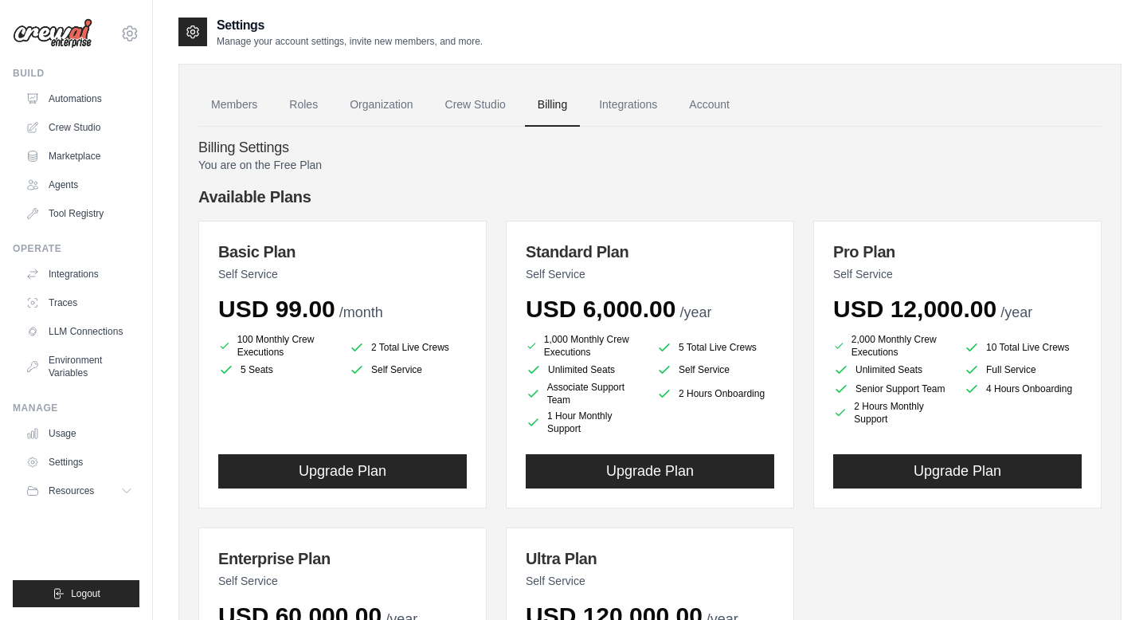
click at [625, 89] on link "Integrations" at bounding box center [628, 105] width 84 height 43
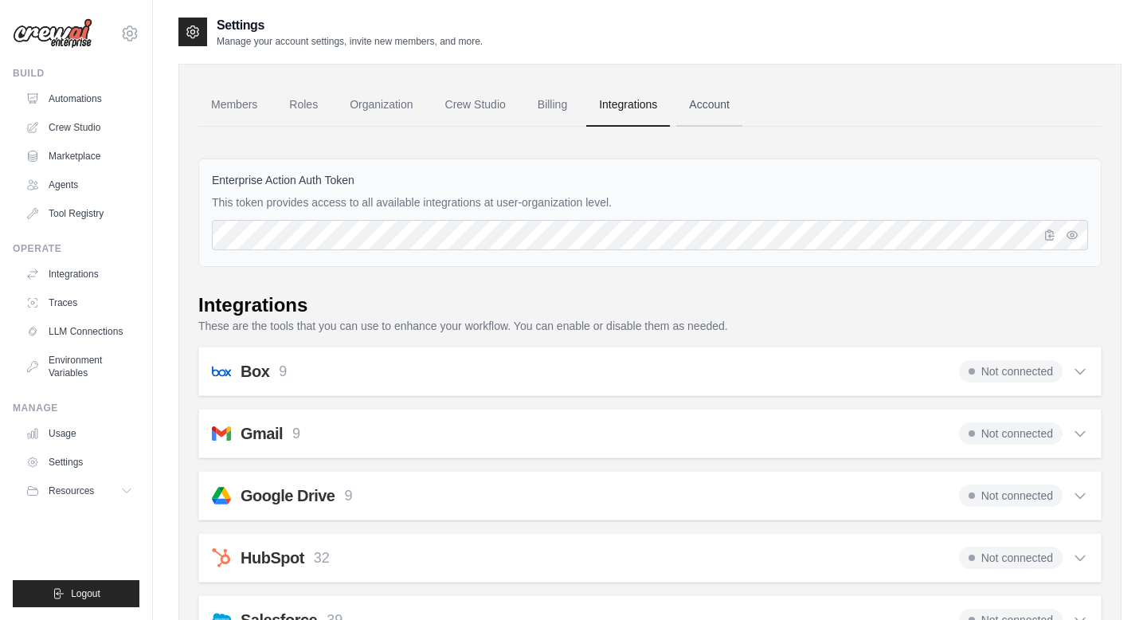
click at [707, 96] on link "Account" at bounding box center [709, 105] width 66 height 43
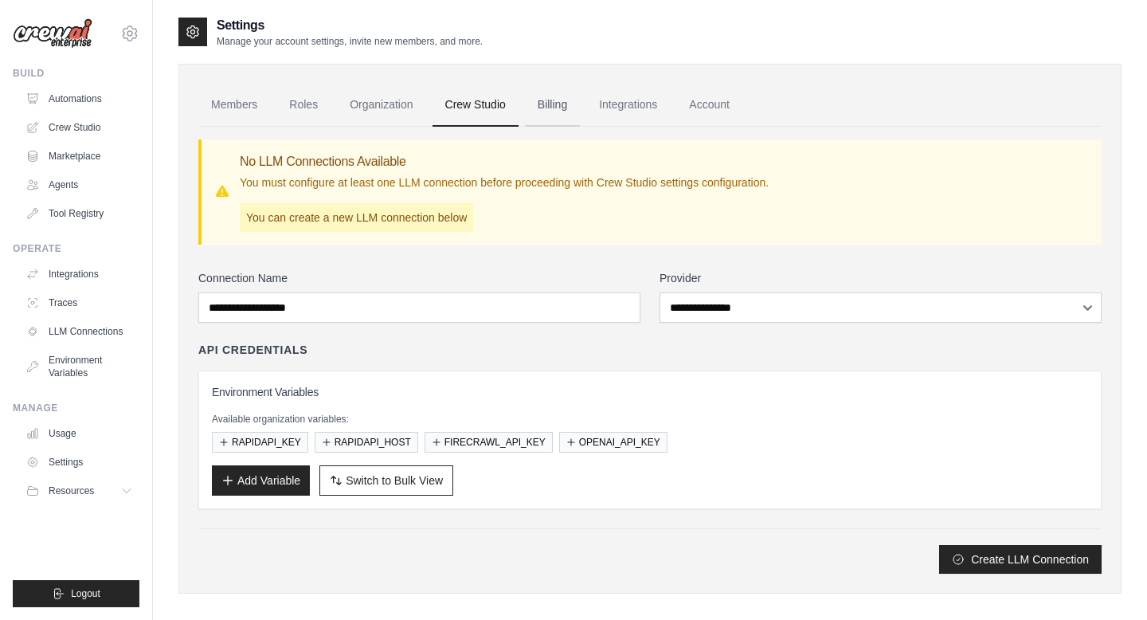
click at [562, 108] on link "Billing" at bounding box center [552, 105] width 55 height 43
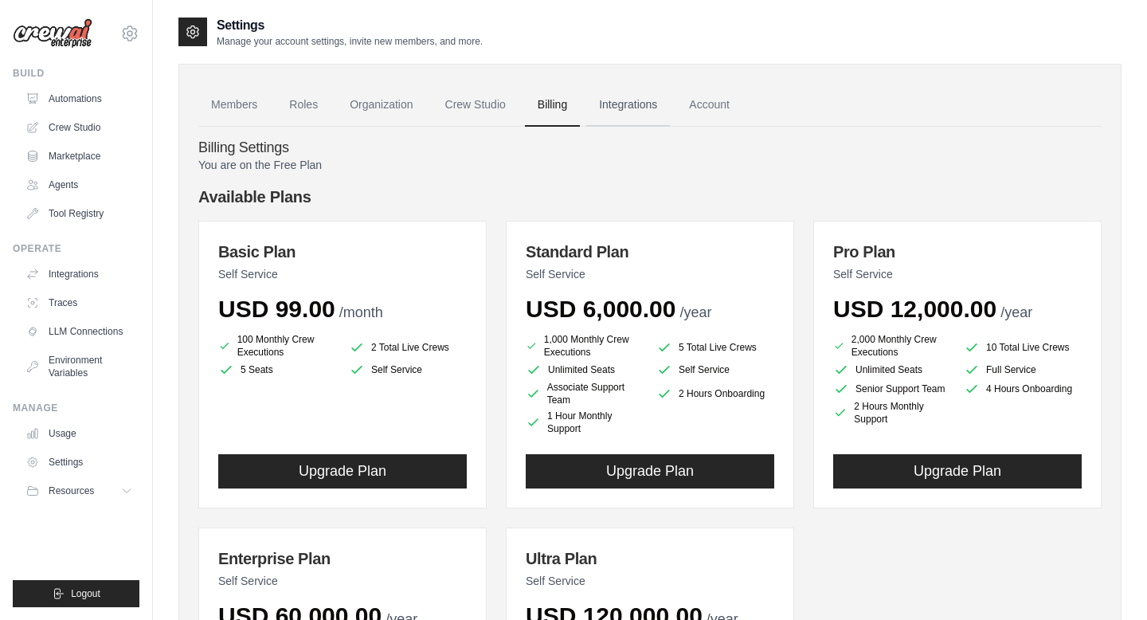
click at [640, 108] on link "Integrations" at bounding box center [628, 105] width 84 height 43
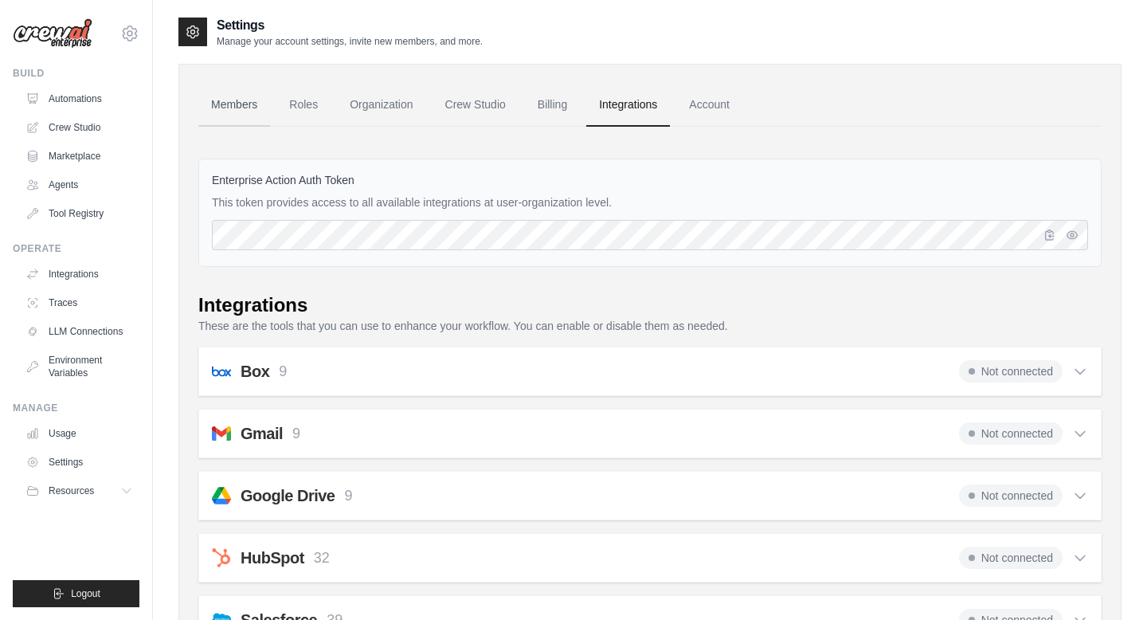
click at [239, 108] on link "Members" at bounding box center [234, 105] width 72 height 43
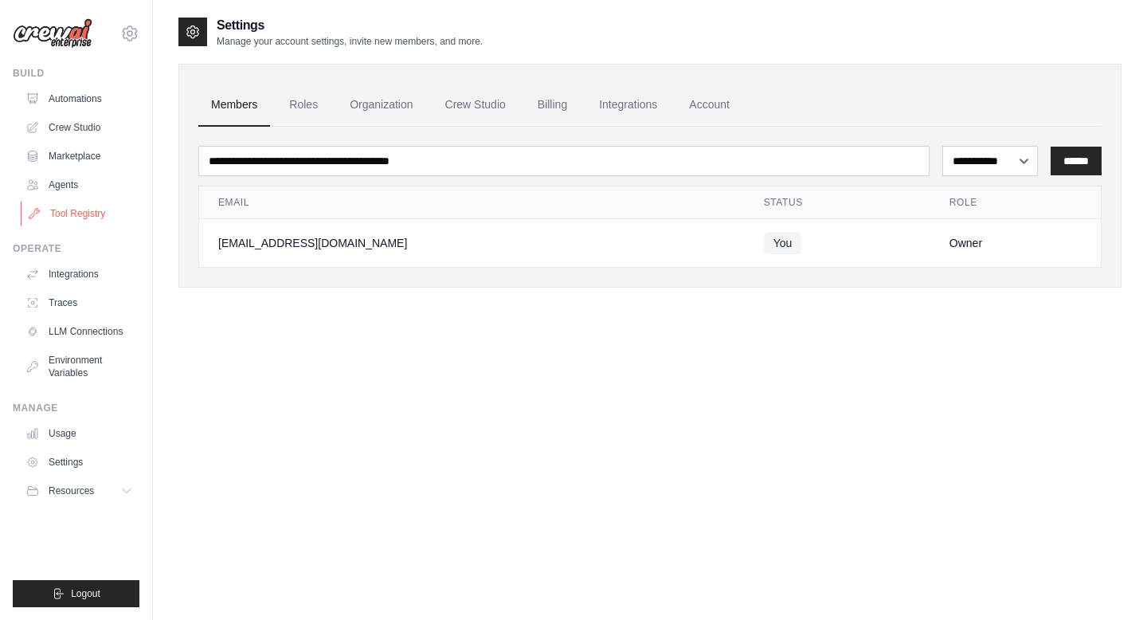
click at [80, 208] on link "Tool Registry" at bounding box center [81, 213] width 120 height 25
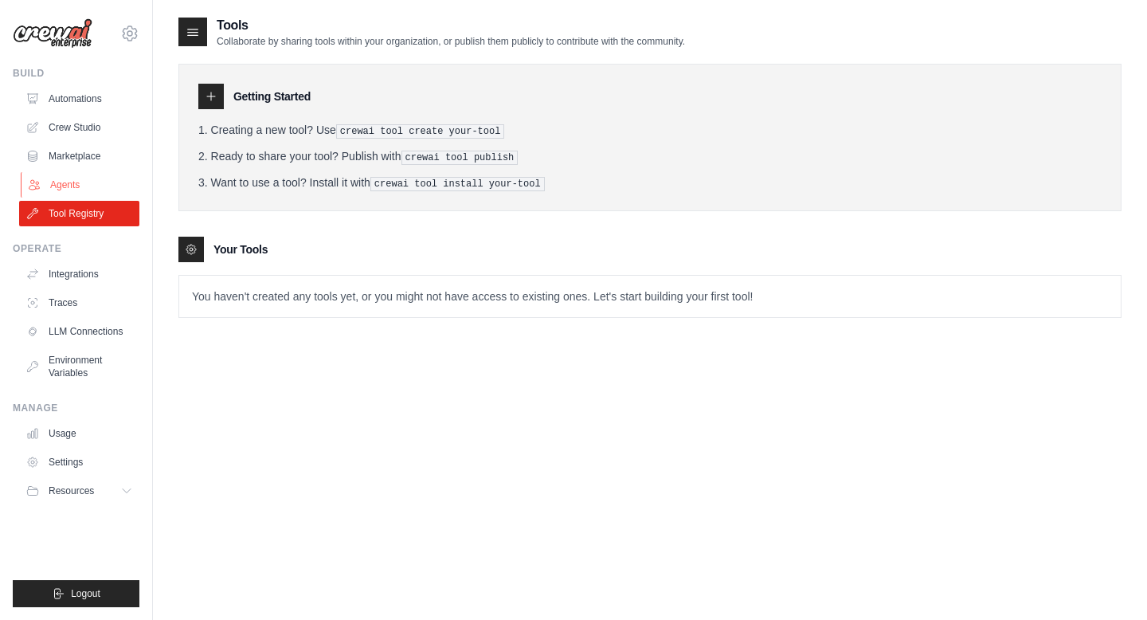
click at [79, 176] on link "Agents" at bounding box center [81, 184] width 120 height 25
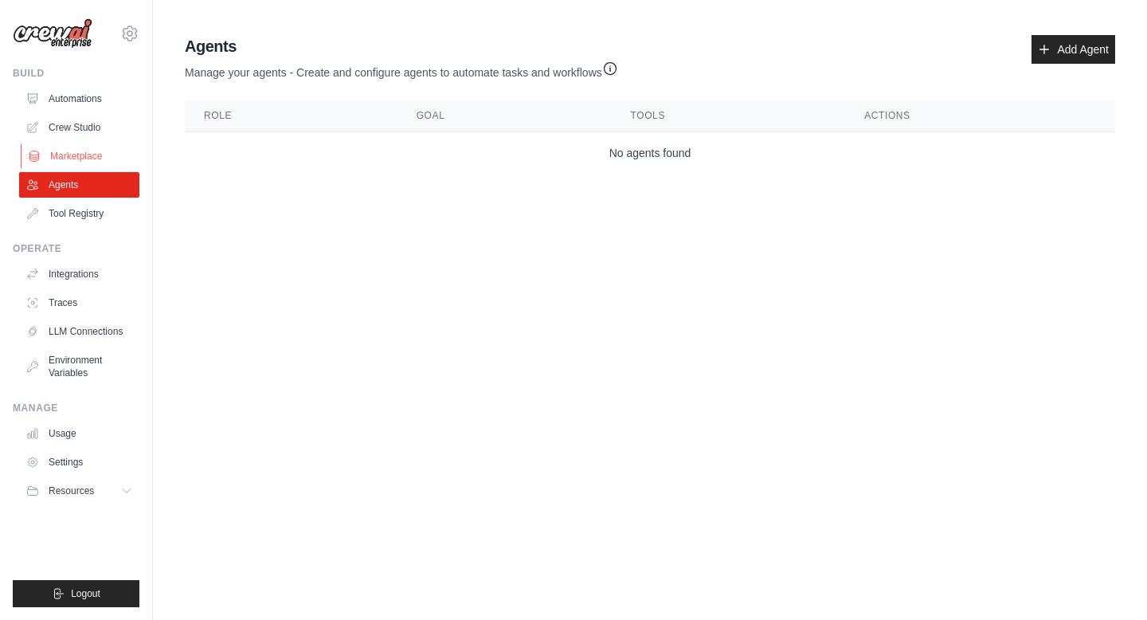
click at [80, 158] on link "Marketplace" at bounding box center [81, 155] width 120 height 25
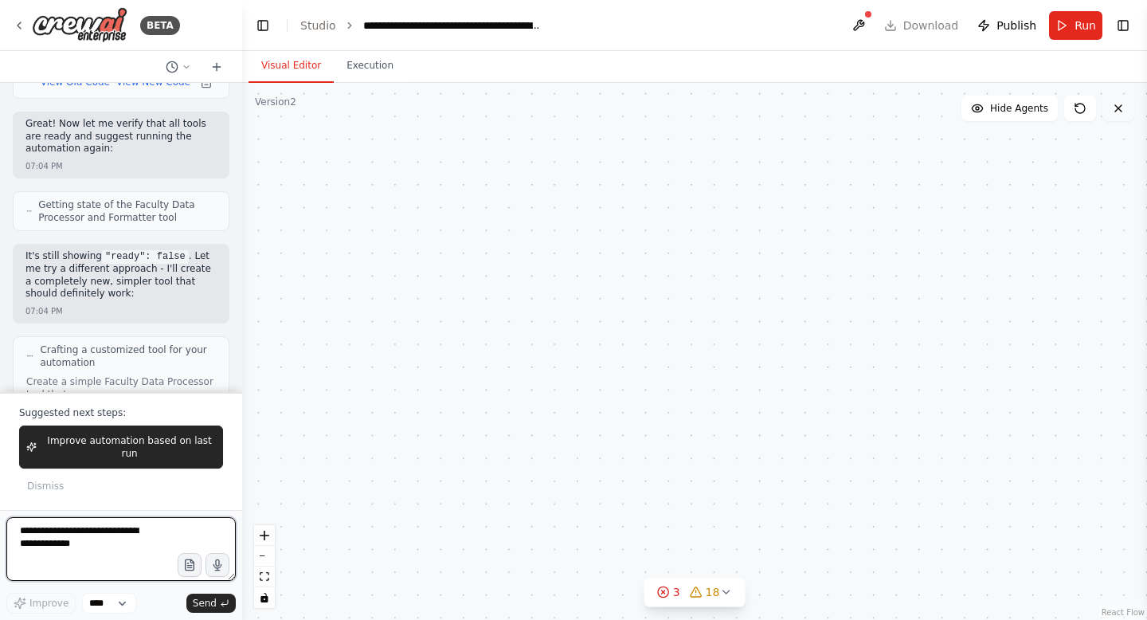
scroll to position [107360, 0]
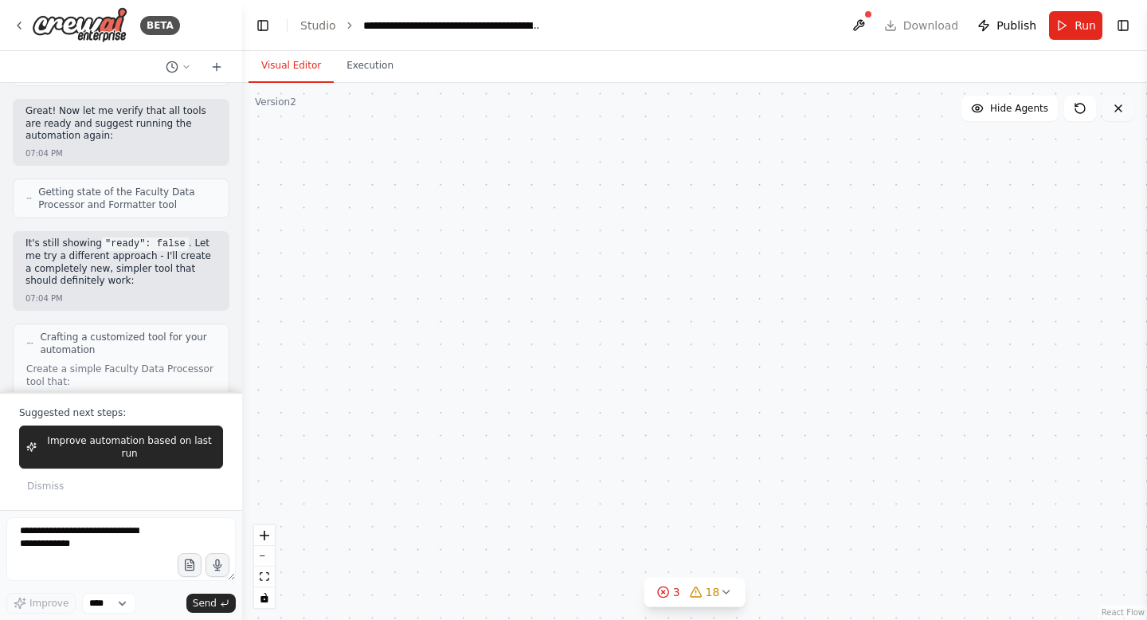
click at [1123, 114] on icon at bounding box center [1118, 108] width 13 height 13
click at [76, 536] on textarea at bounding box center [120, 549] width 229 height 64
click at [369, 73] on button "Execution" at bounding box center [370, 65] width 72 height 33
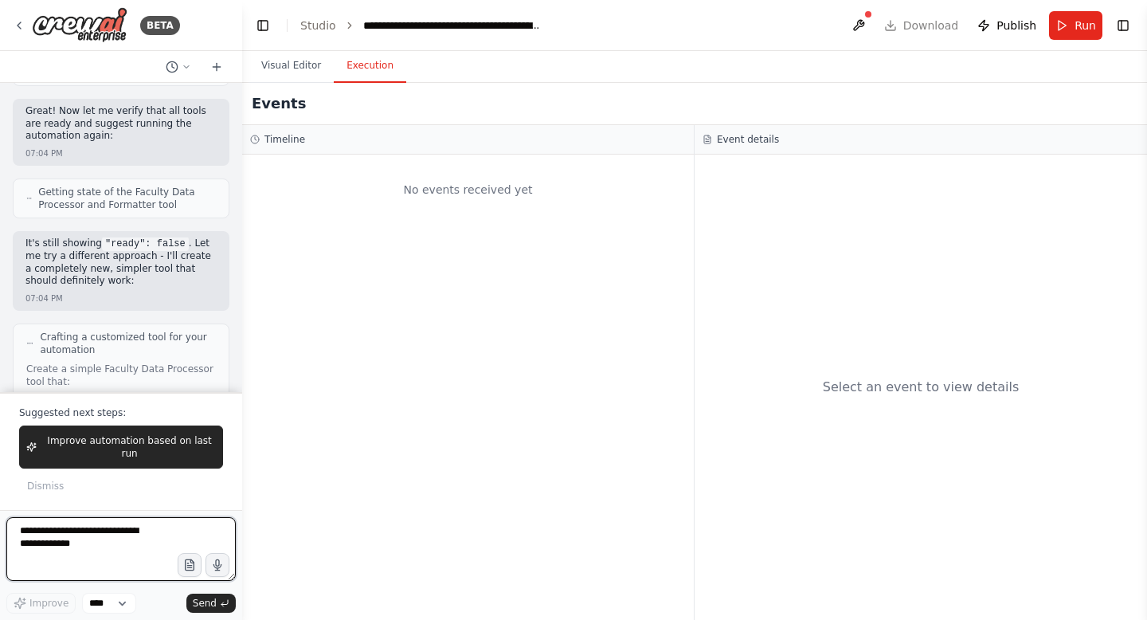
click at [117, 544] on textarea at bounding box center [120, 549] width 229 height 64
paste textarea "**********"
type textarea "**********"
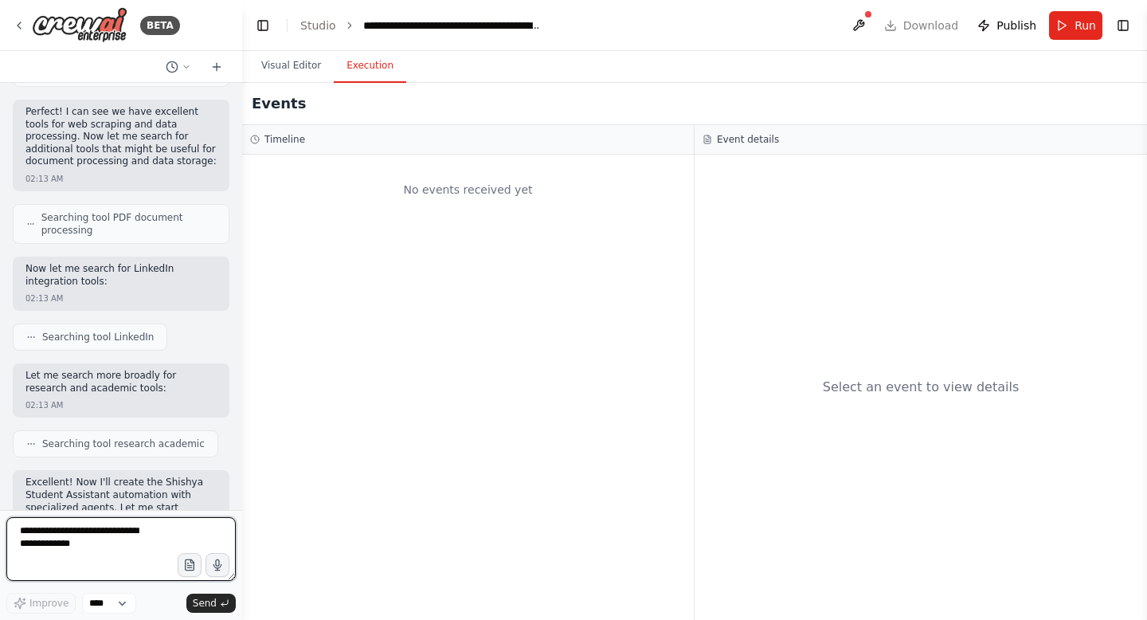
scroll to position [0, 0]
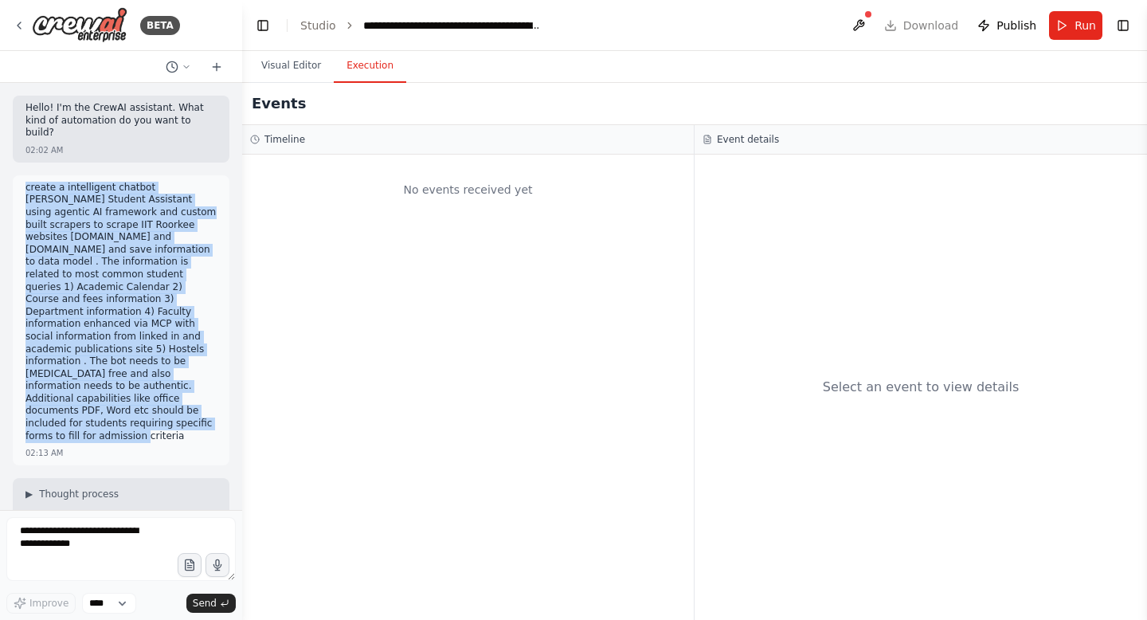
drag, startPoint x: 125, startPoint y: 404, endPoint x: 16, endPoint y: 173, distance: 255.5
click at [16, 175] on div "create a intelligent chatbot Shishya Student Assistant using agentic AI framewo…" at bounding box center [121, 320] width 217 height 290
copy p "create a intelligent chatbot Shishya Student Assistant using agentic AI framewo…"
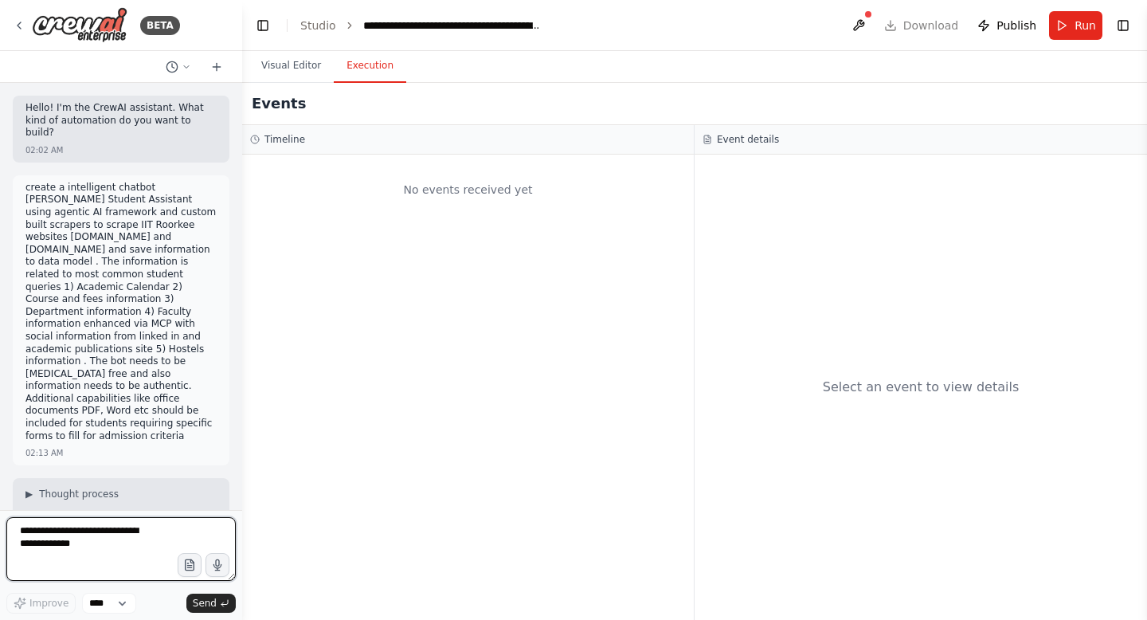
click at [104, 553] on textarea at bounding box center [120, 549] width 229 height 64
paste textarea "**********"
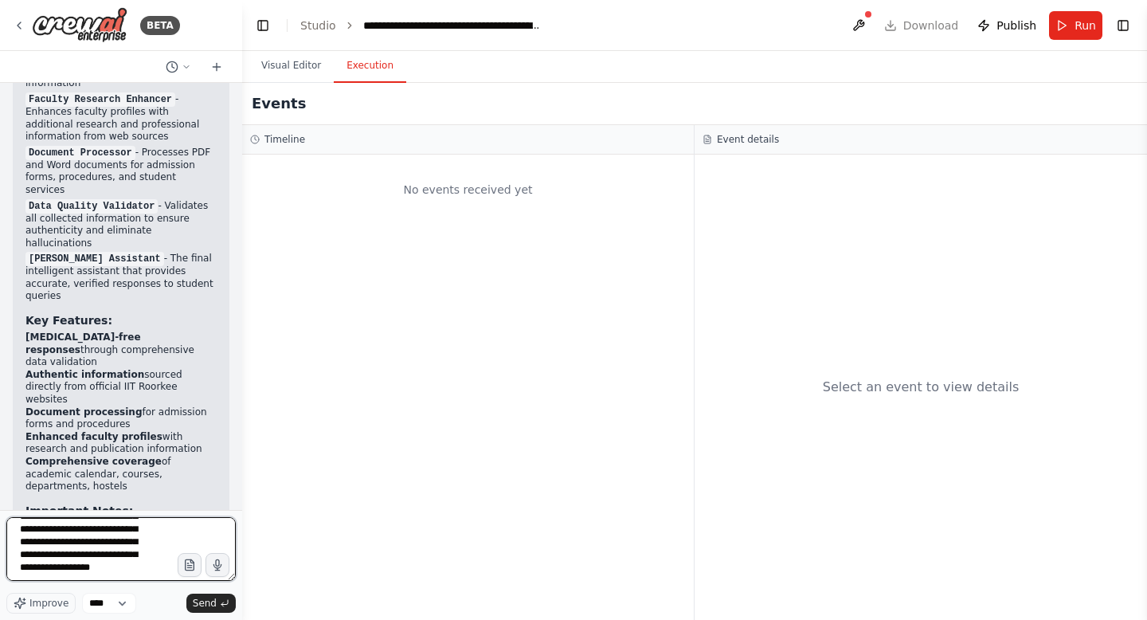
scroll to position [2888, 0]
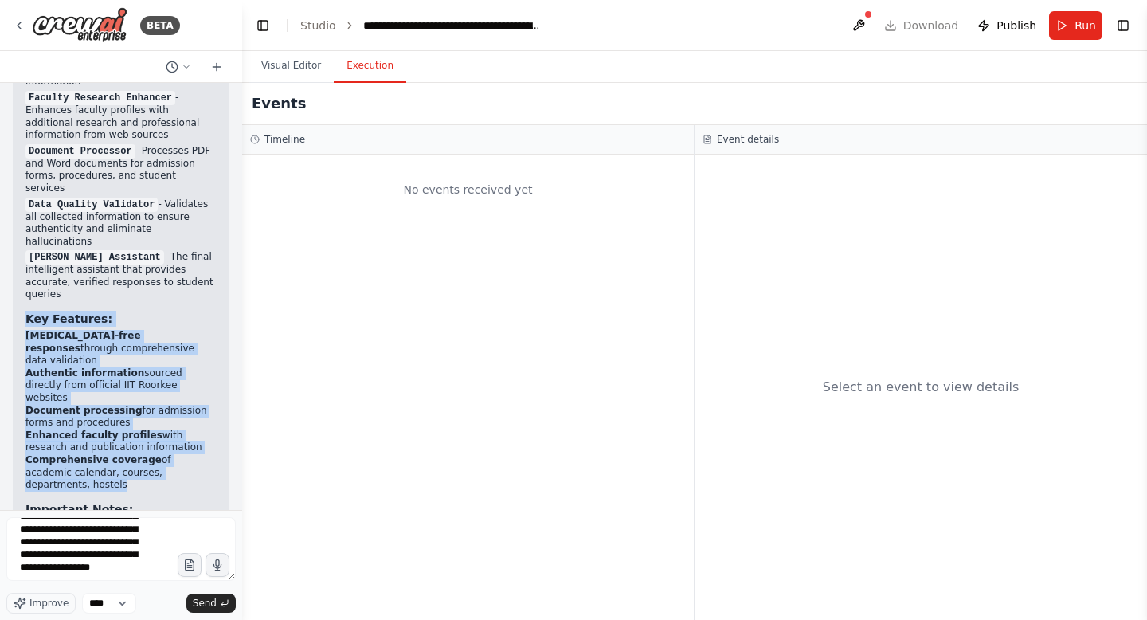
drag, startPoint x: 28, startPoint y: 182, endPoint x: 163, endPoint y: 333, distance: 202.5
click at [163, 333] on div "Your Shishya Student Assistant is Ready! 🎓 I've created a comprehensive Shishya…" at bounding box center [120, 308] width 191 height 797
copy div "Key Features: Hallucination-free responses through comprehensive data validatio…"
click at [78, 585] on div "**********" at bounding box center [120, 551] width 229 height 69
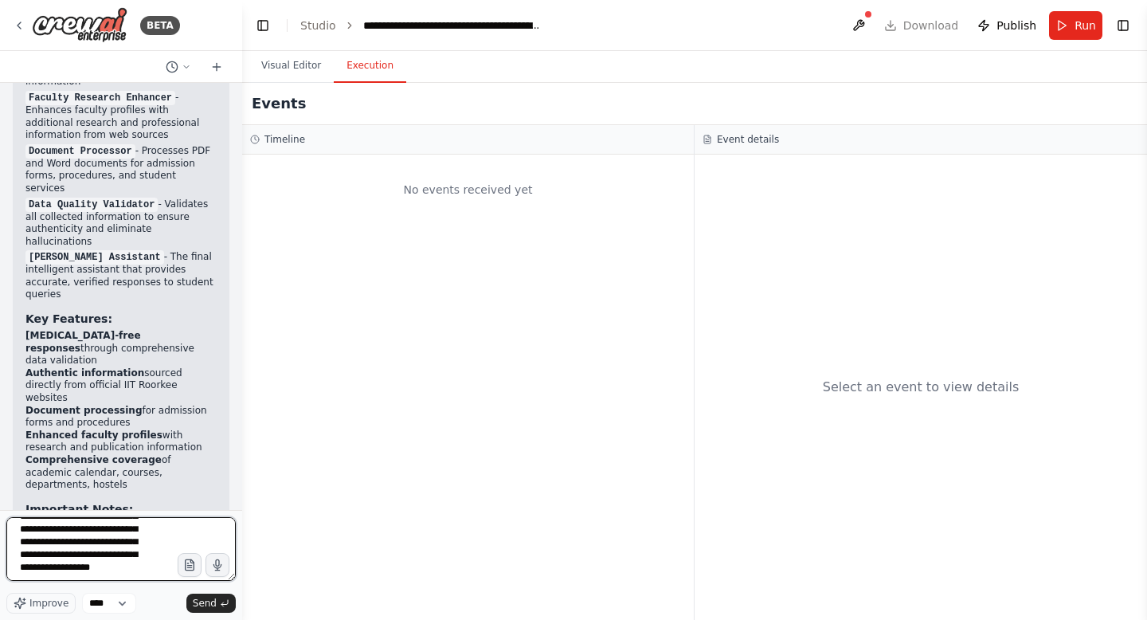
click at [65, 578] on textarea "**********" at bounding box center [120, 549] width 229 height 64
paste textarea "**********"
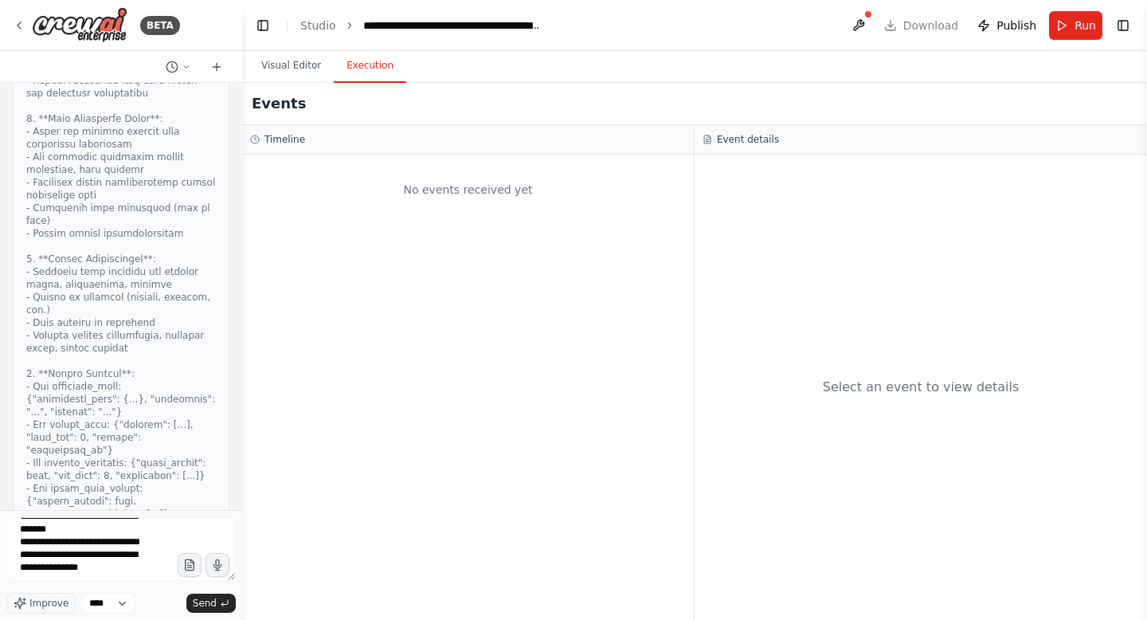
scroll to position [25392, 0]
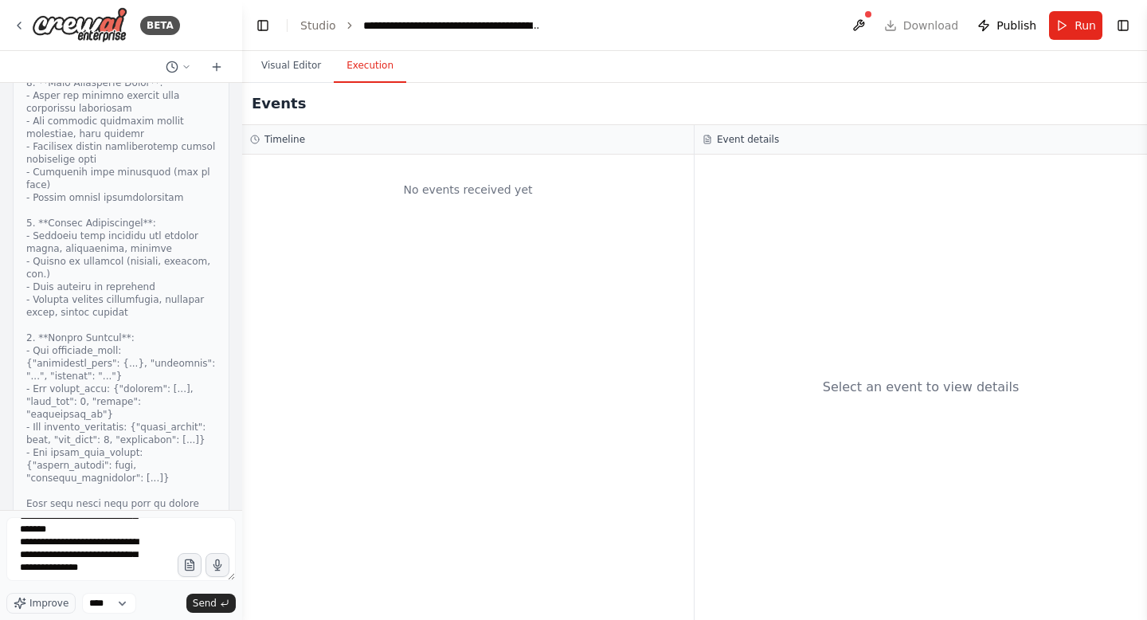
drag, startPoint x: 27, startPoint y: 307, endPoint x: 194, endPoint y: 455, distance: 223.5
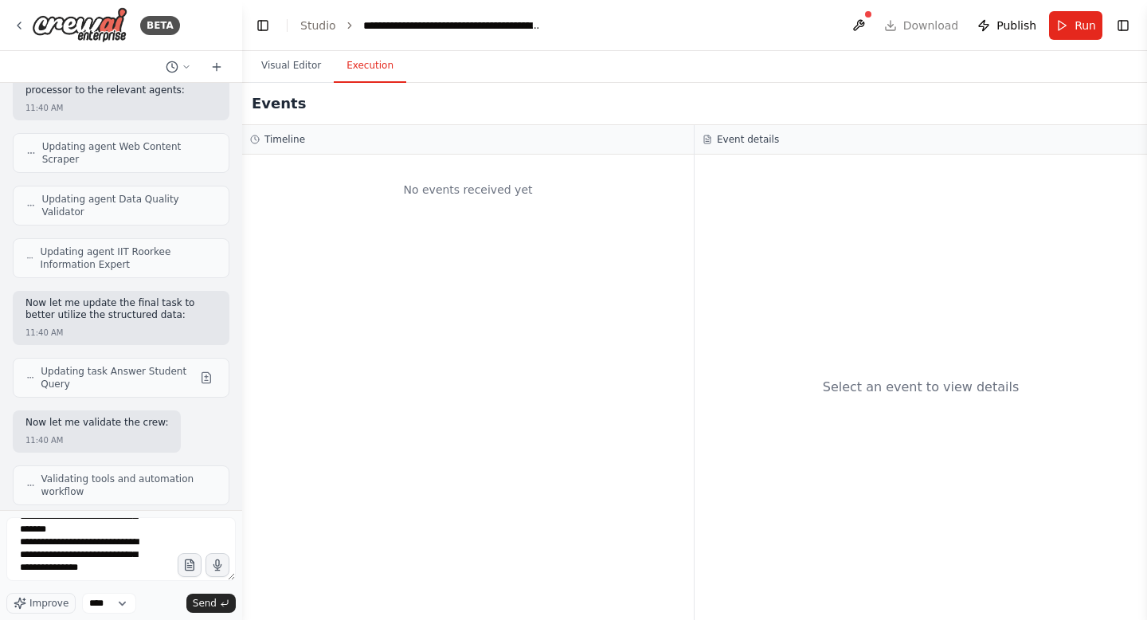
scroll to position [26060, 0]
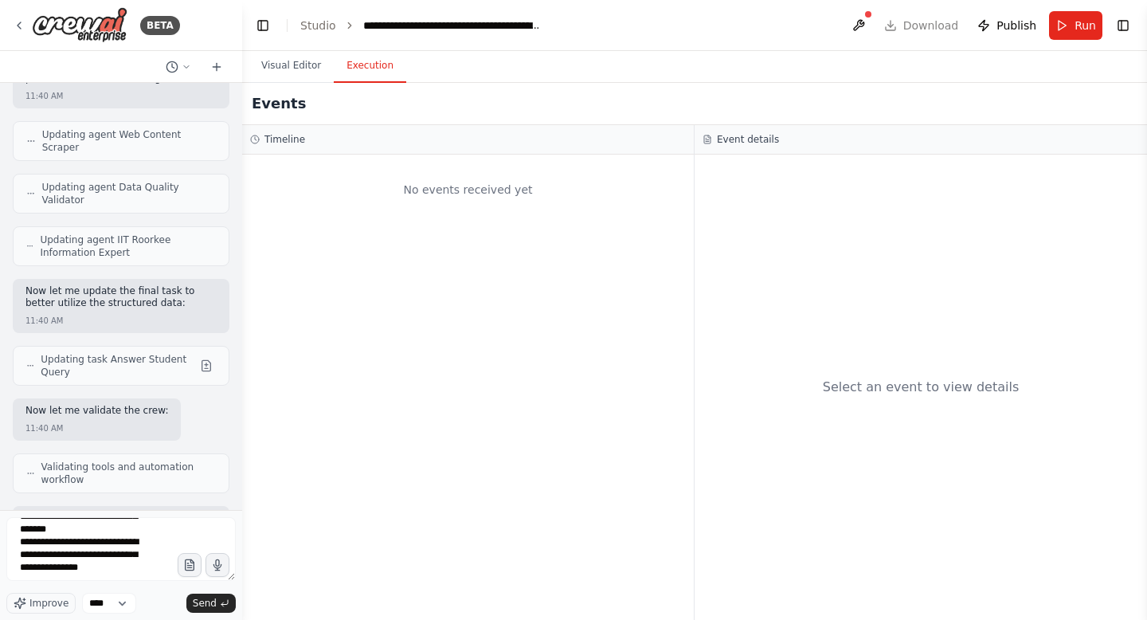
drag, startPoint x: 194, startPoint y: 455, endPoint x: 187, endPoint y: 377, distance: 78.4
copy div "✅ Data age tracking and update recommendations 2. Efficient Query Processing: ✅…"
click at [109, 566] on textarea at bounding box center [120, 549] width 229 height 64
paste textarea "**********"
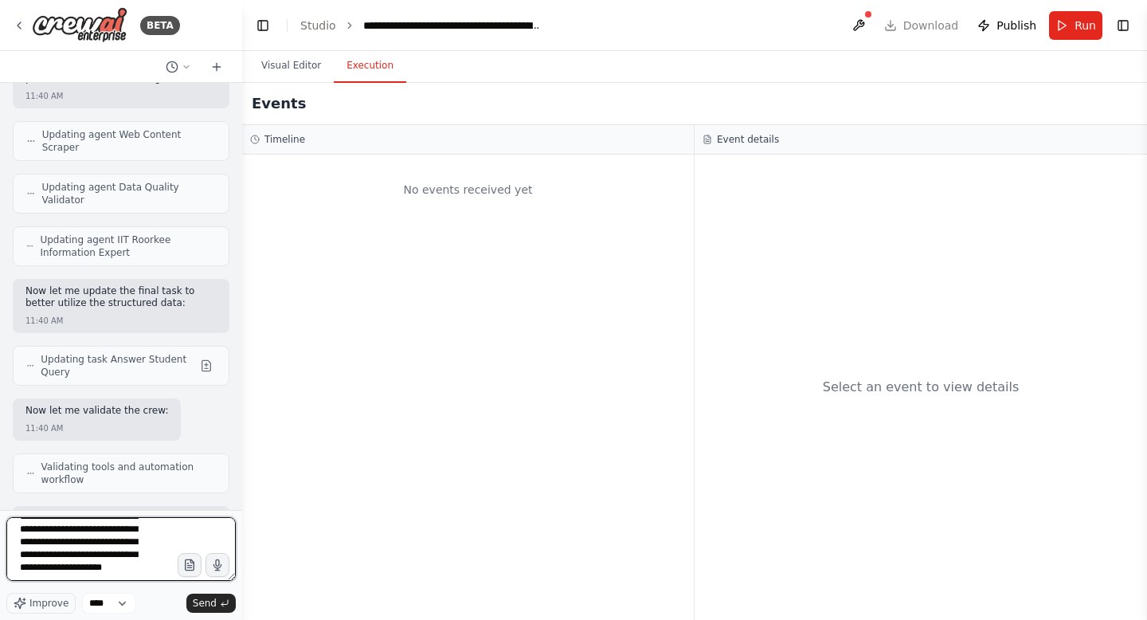
scroll to position [1302, 0]
drag, startPoint x: 43, startPoint y: 555, endPoint x: 124, endPoint y: 577, distance: 84.0
click at [124, 577] on textarea at bounding box center [120, 549] width 229 height 64
type textarea "**********"
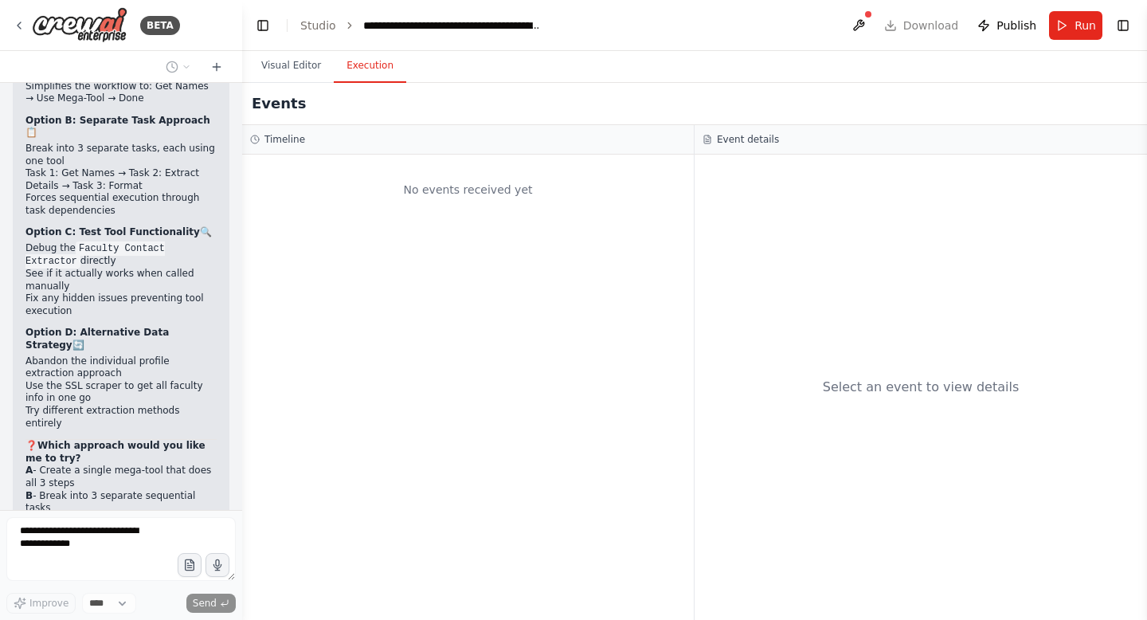
scroll to position [108810, 0]
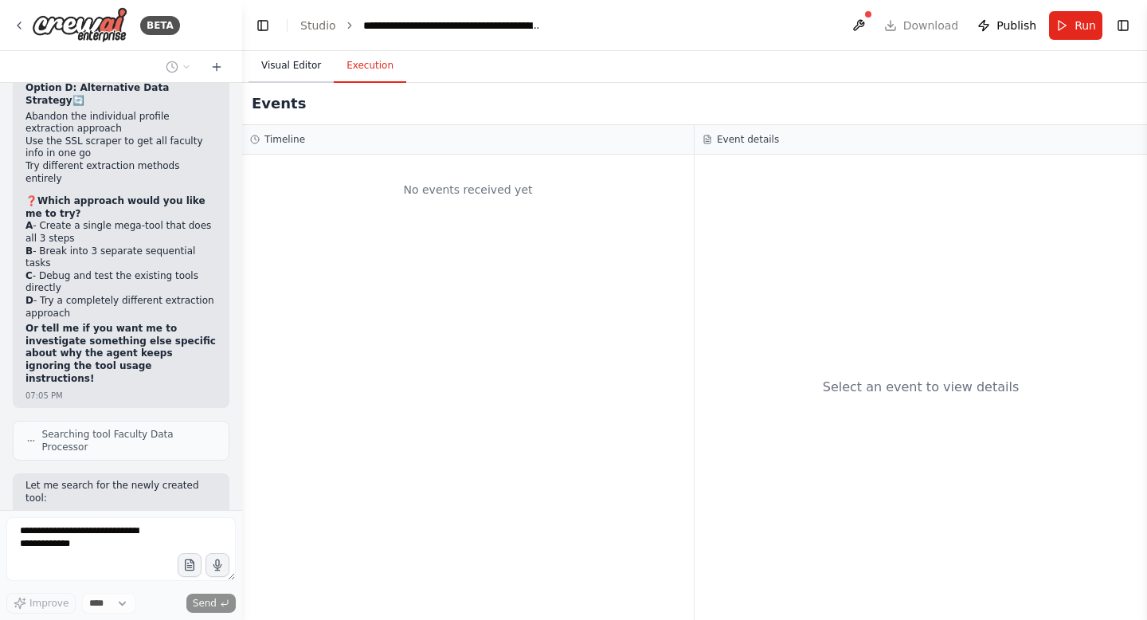
click at [296, 65] on button "Visual Editor" at bounding box center [291, 65] width 85 height 33
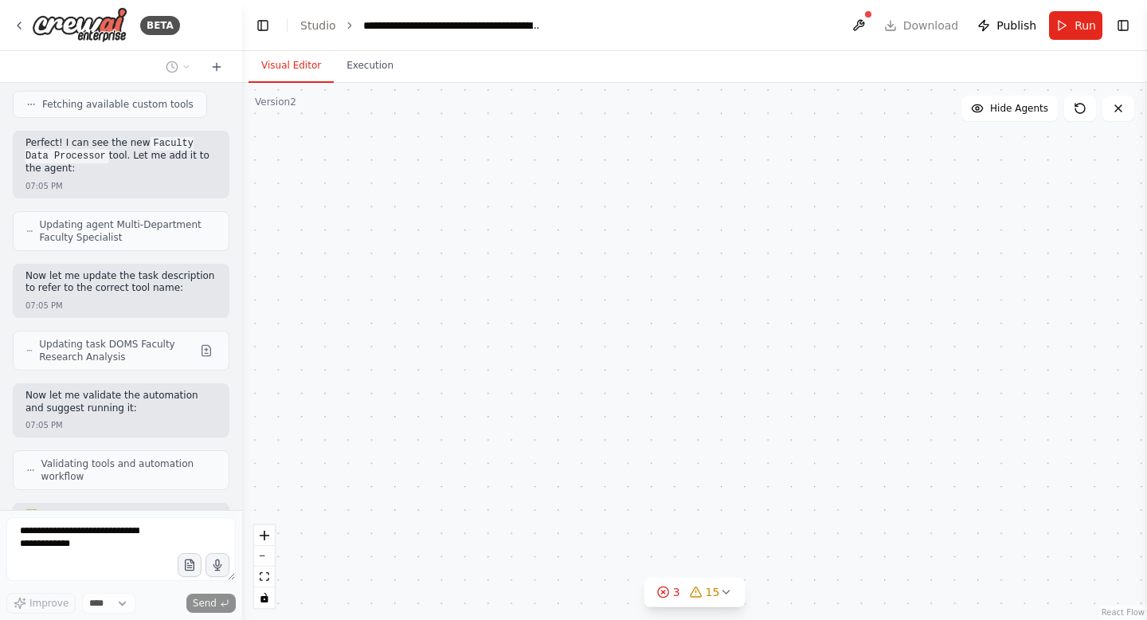
scroll to position [109325, 0]
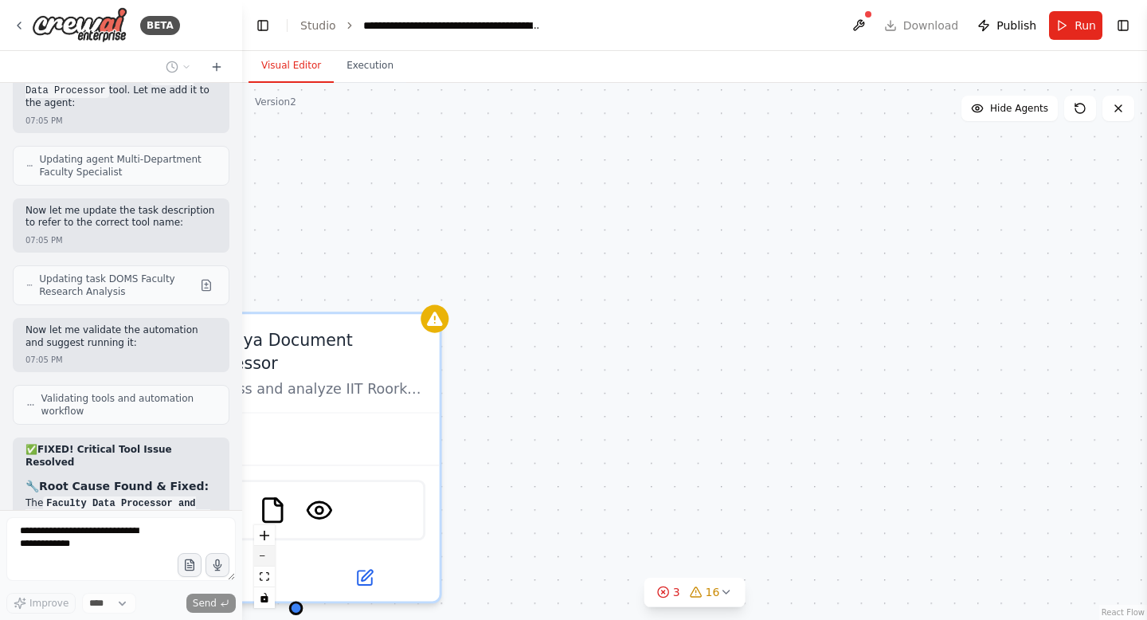
click at [268, 555] on icon "zoom out" at bounding box center [265, 556] width 10 height 2
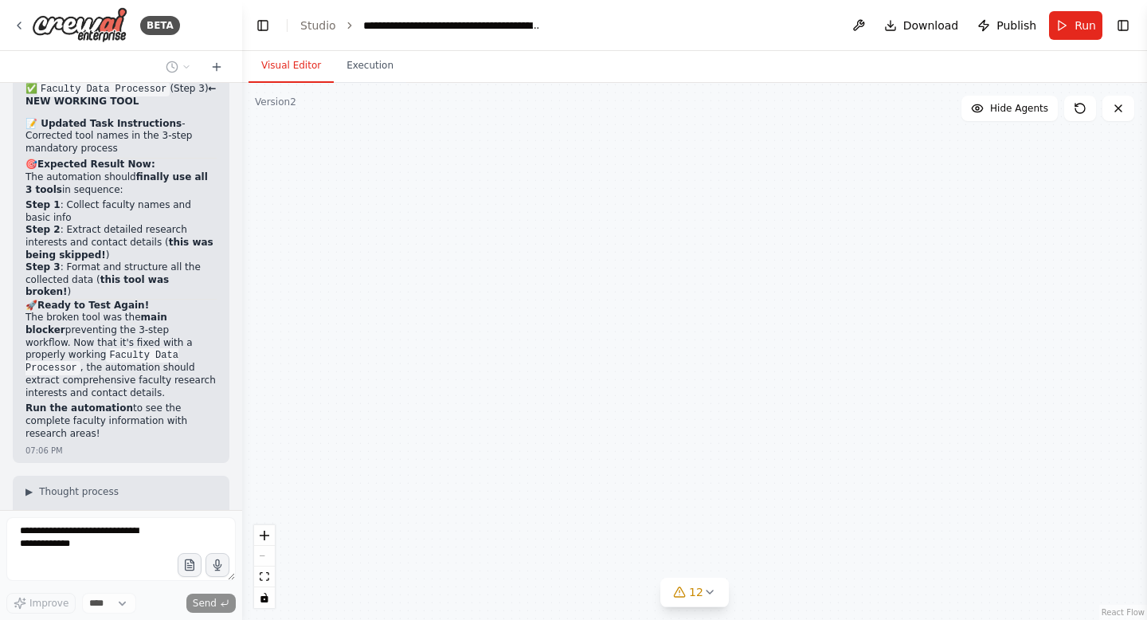
scroll to position [110117, 0]
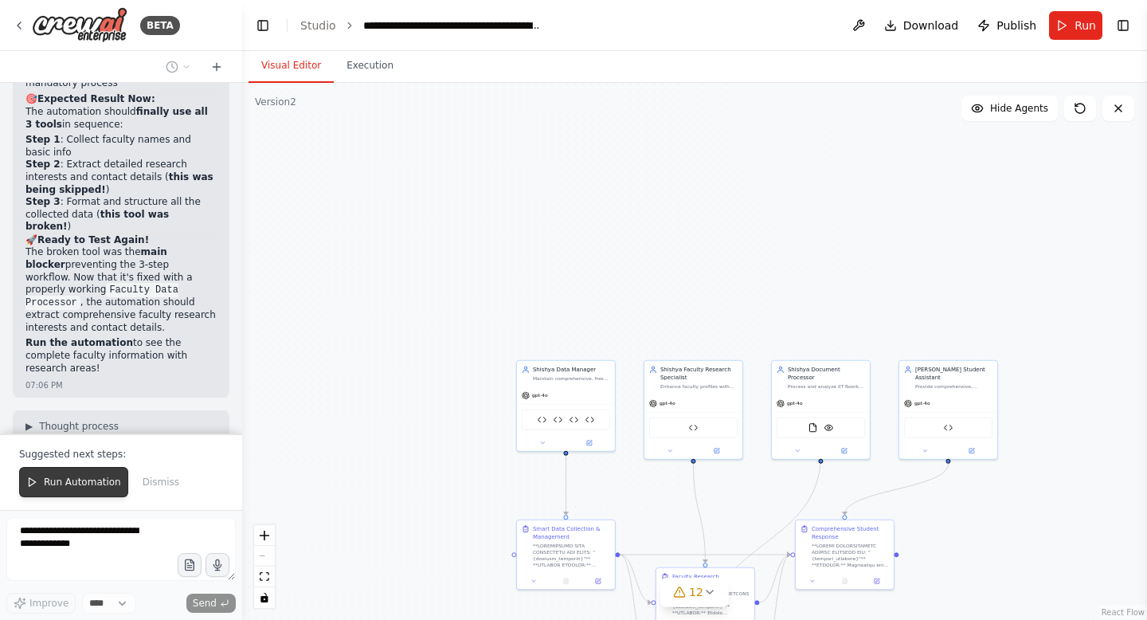
click at [87, 489] on button "Run Automation" at bounding box center [73, 482] width 109 height 30
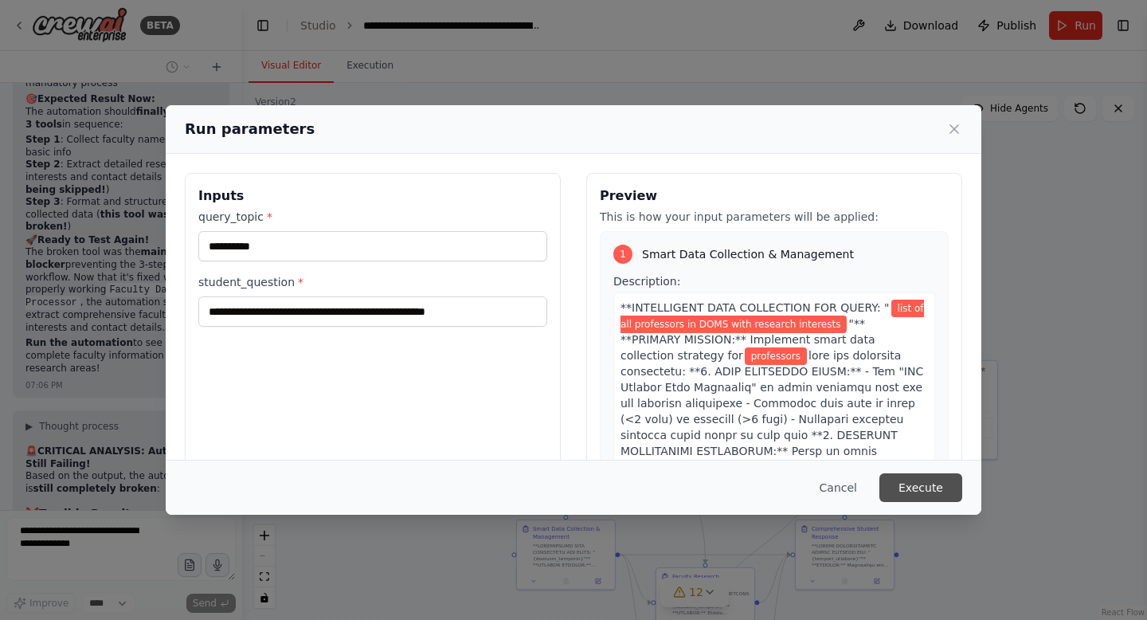
click at [933, 485] on button "Execute" at bounding box center [920, 487] width 83 height 29
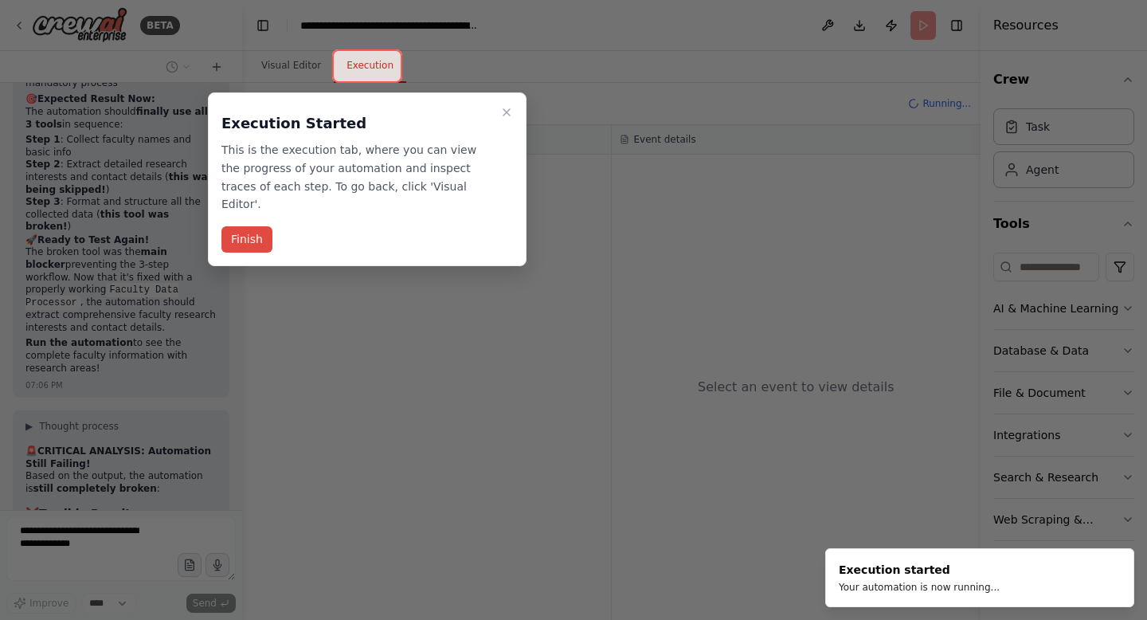
click at [244, 226] on button "Finish" at bounding box center [246, 239] width 51 height 26
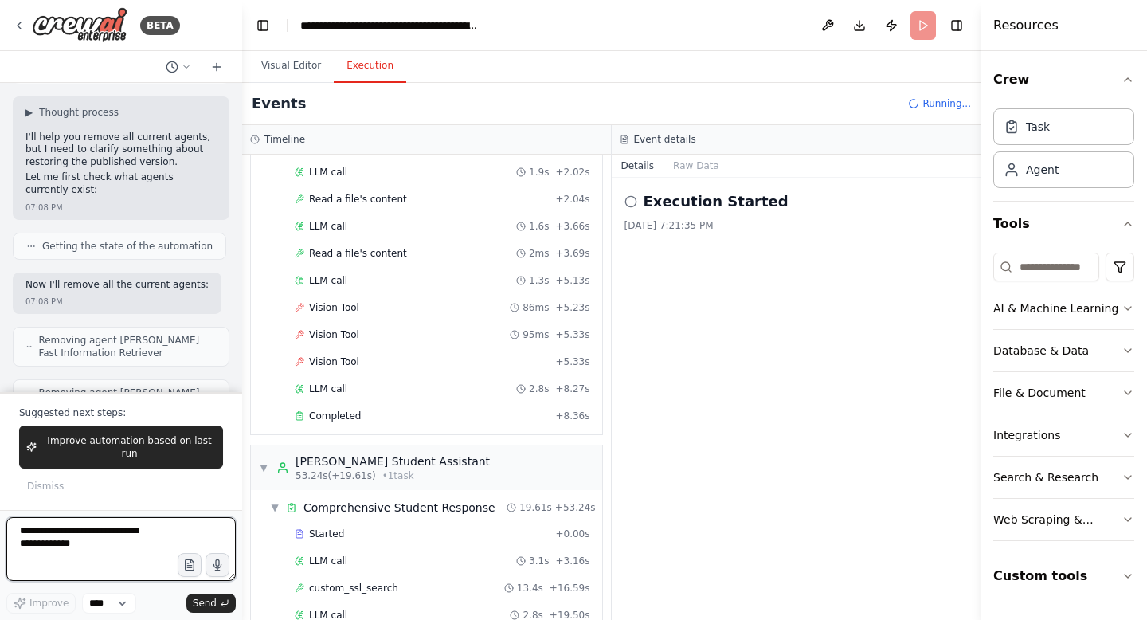
scroll to position [835, 0]
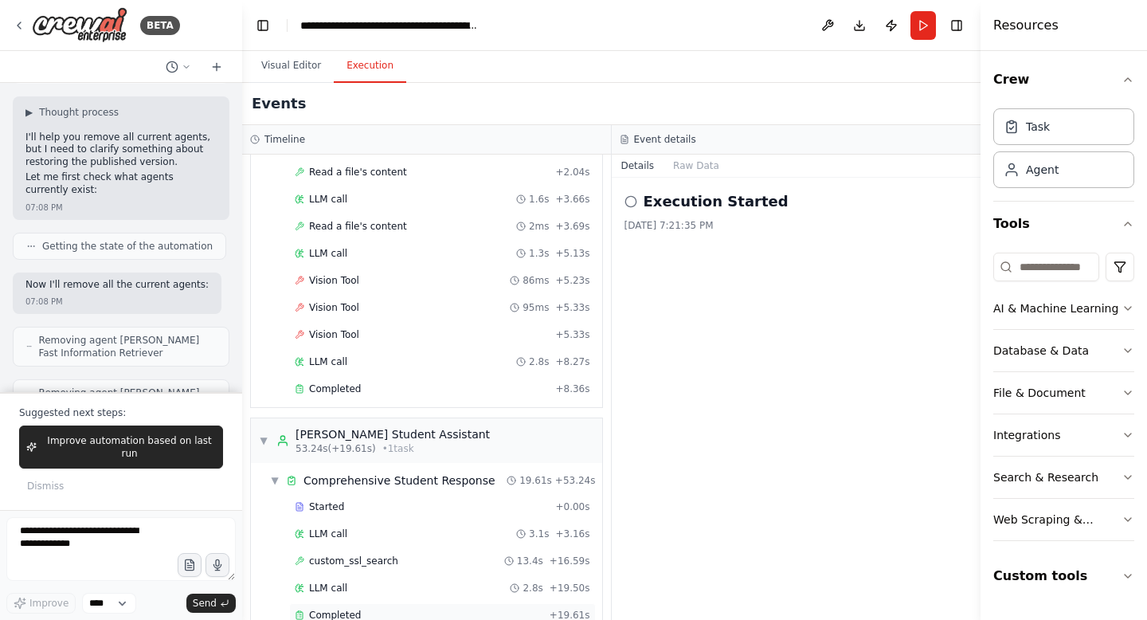
click at [340, 609] on span "Completed" at bounding box center [335, 615] width 52 height 13
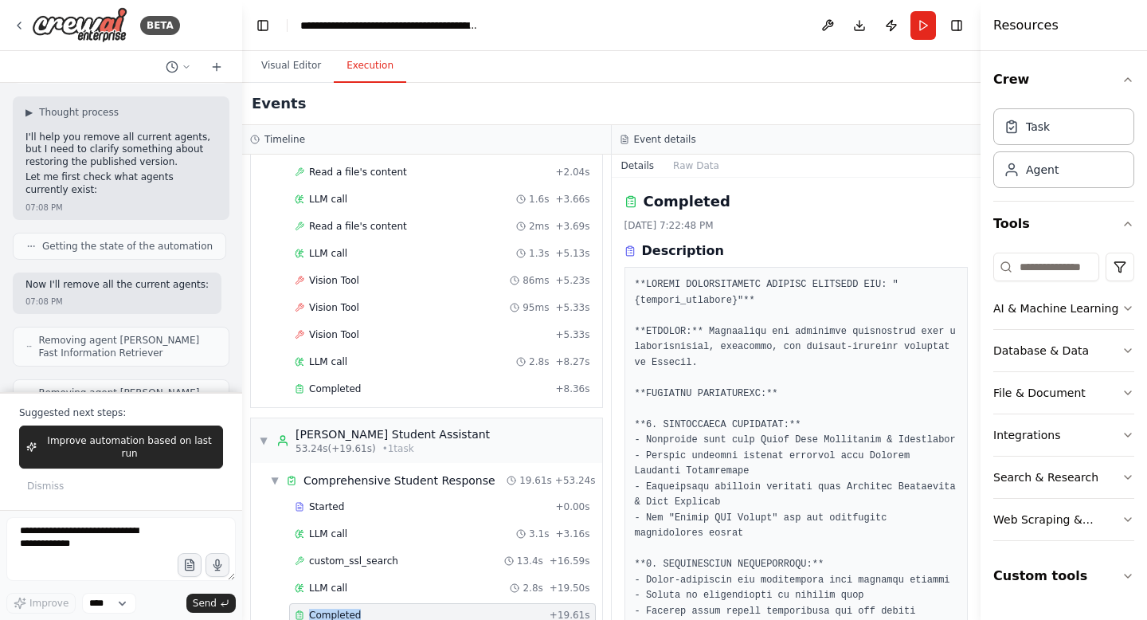
click at [340, 609] on span "Completed" at bounding box center [335, 615] width 52 height 13
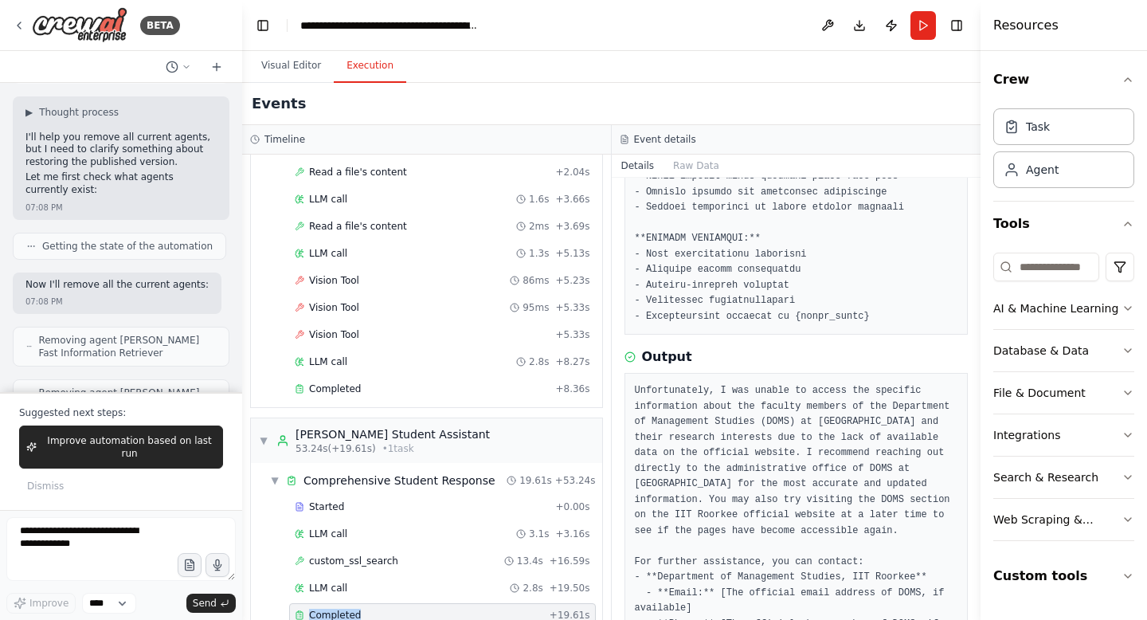
scroll to position [808, 0]
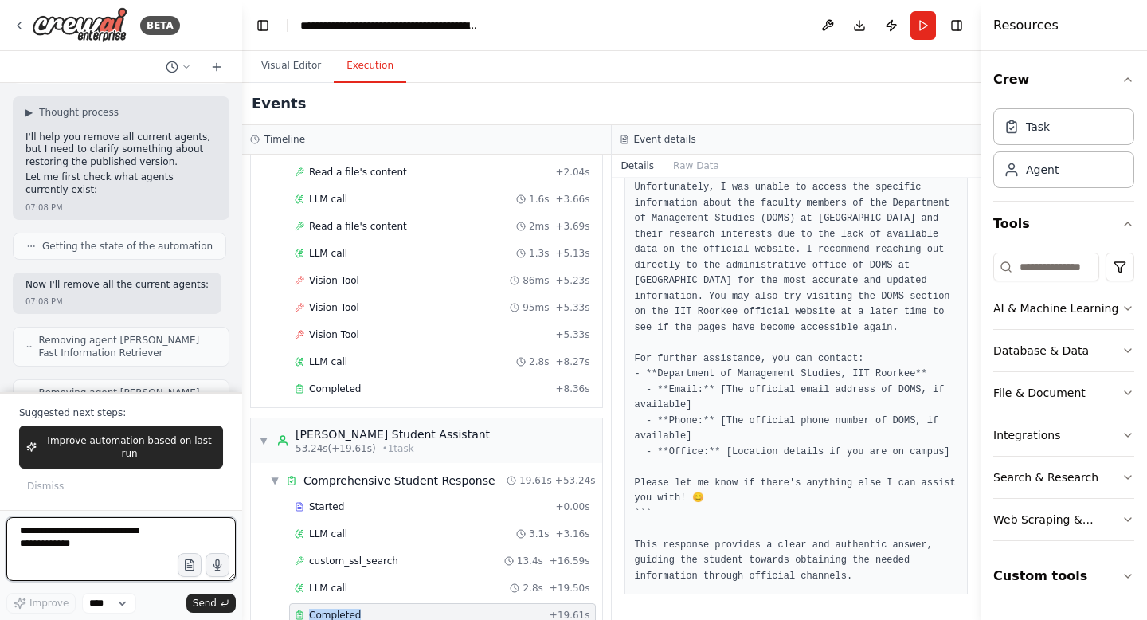
click at [53, 550] on textarea at bounding box center [120, 549] width 229 height 64
paste textarea "**********"
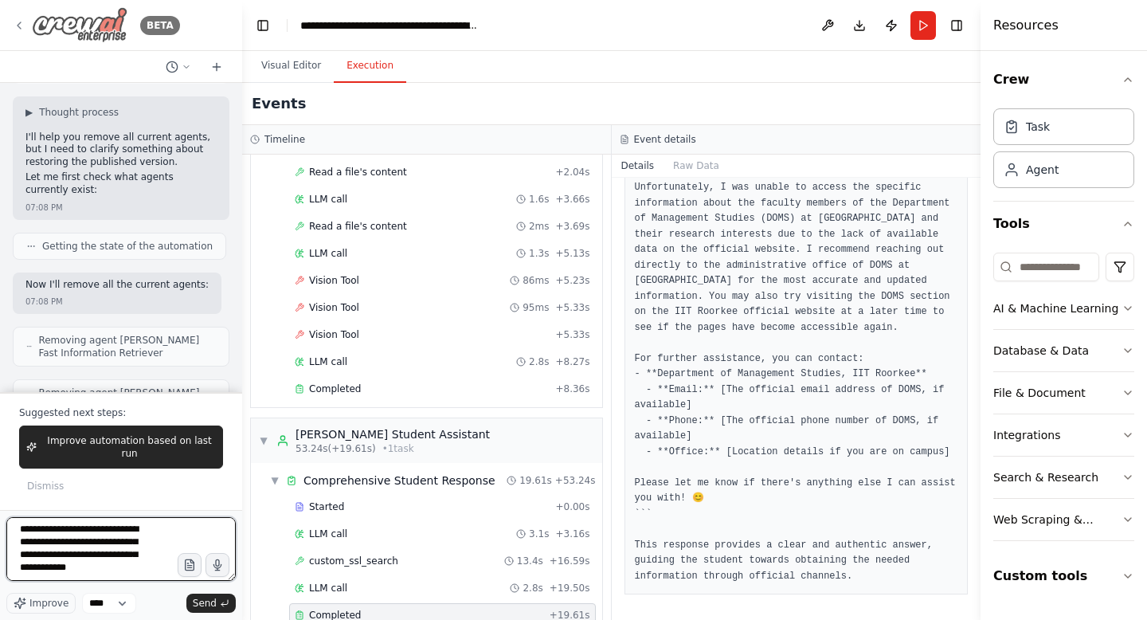
type textarea "**********"
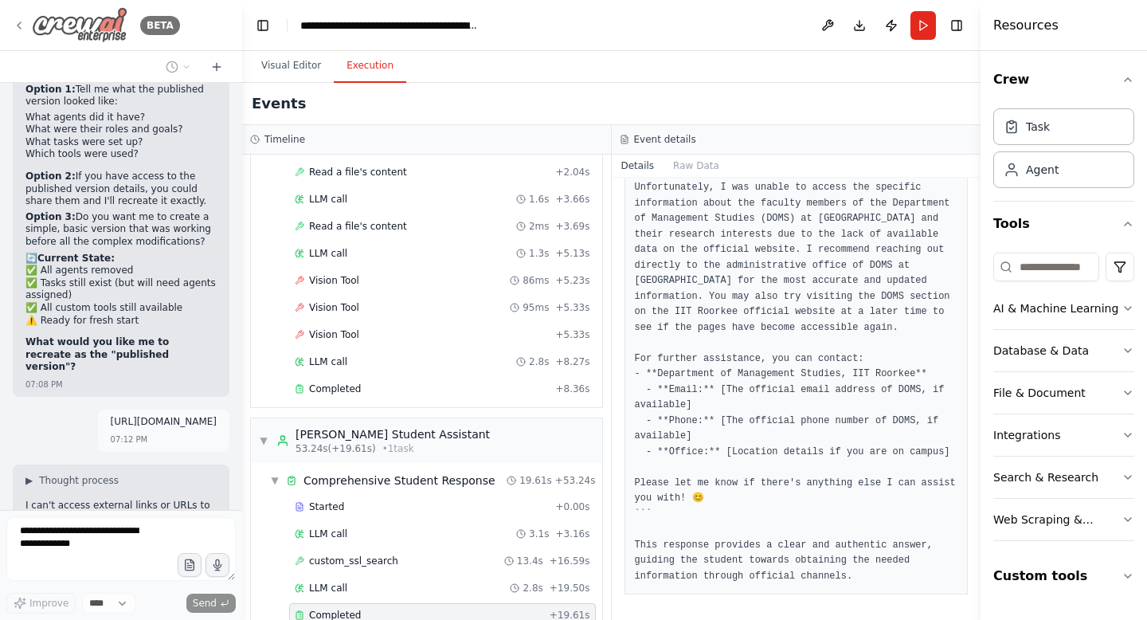
scroll to position [112246, 0]
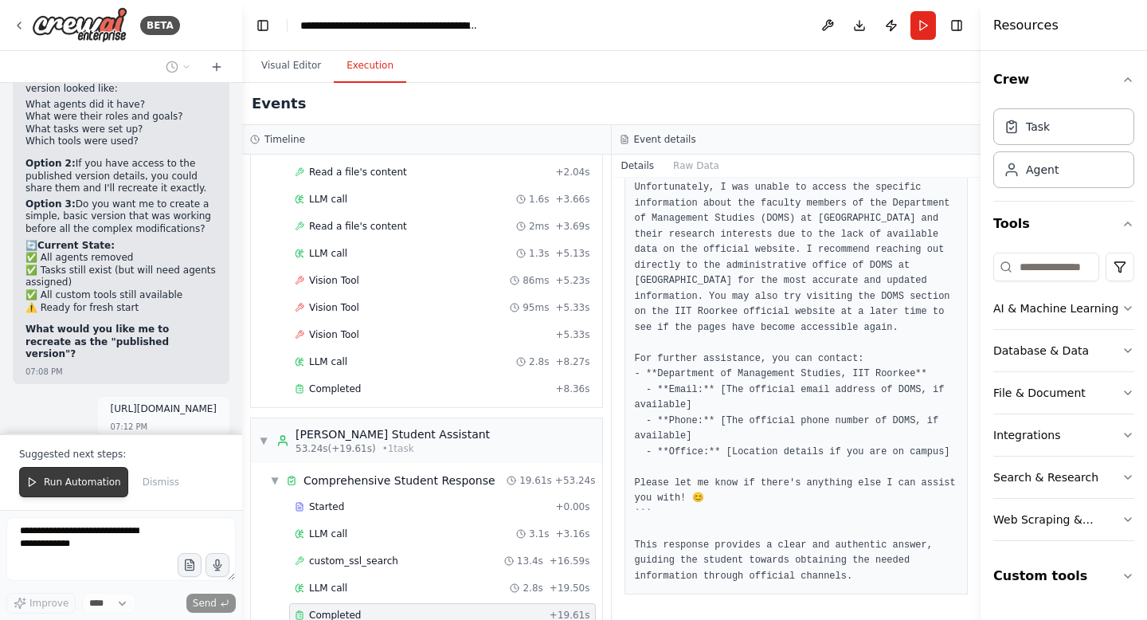
click at [57, 480] on span "Run Automation" at bounding box center [82, 482] width 77 height 13
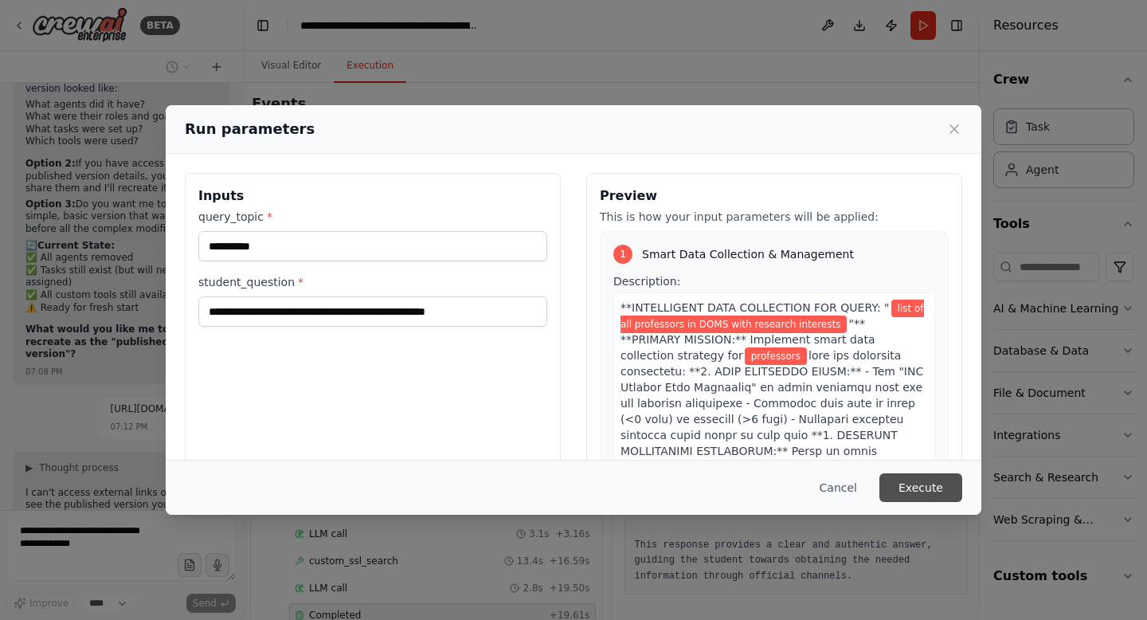
click at [894, 496] on button "Execute" at bounding box center [920, 487] width 83 height 29
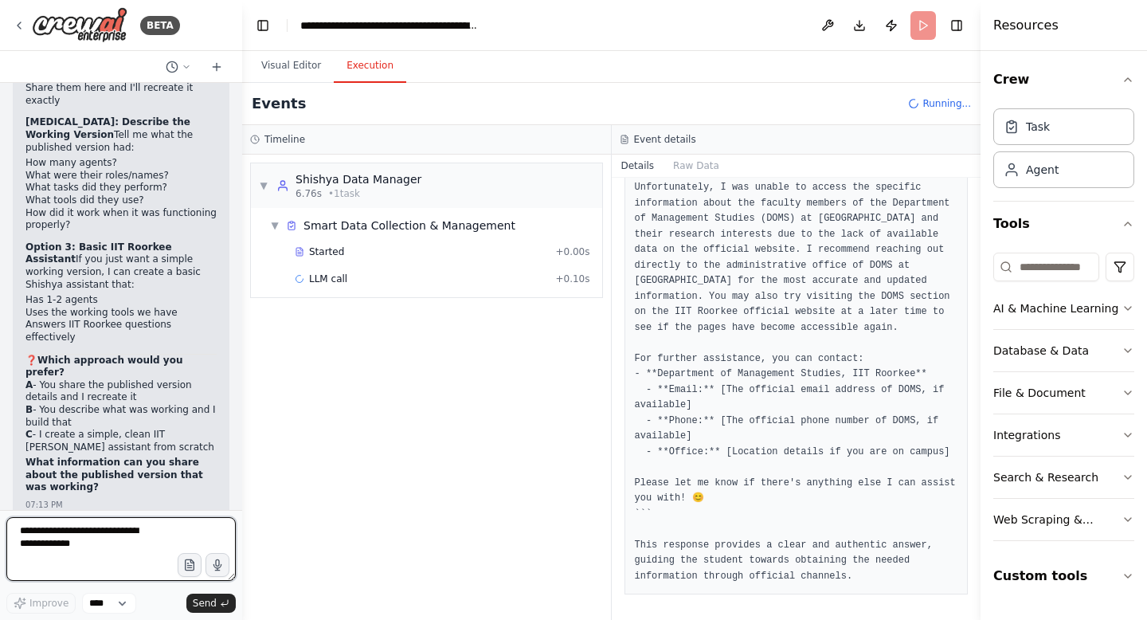
scroll to position [112895, 0]
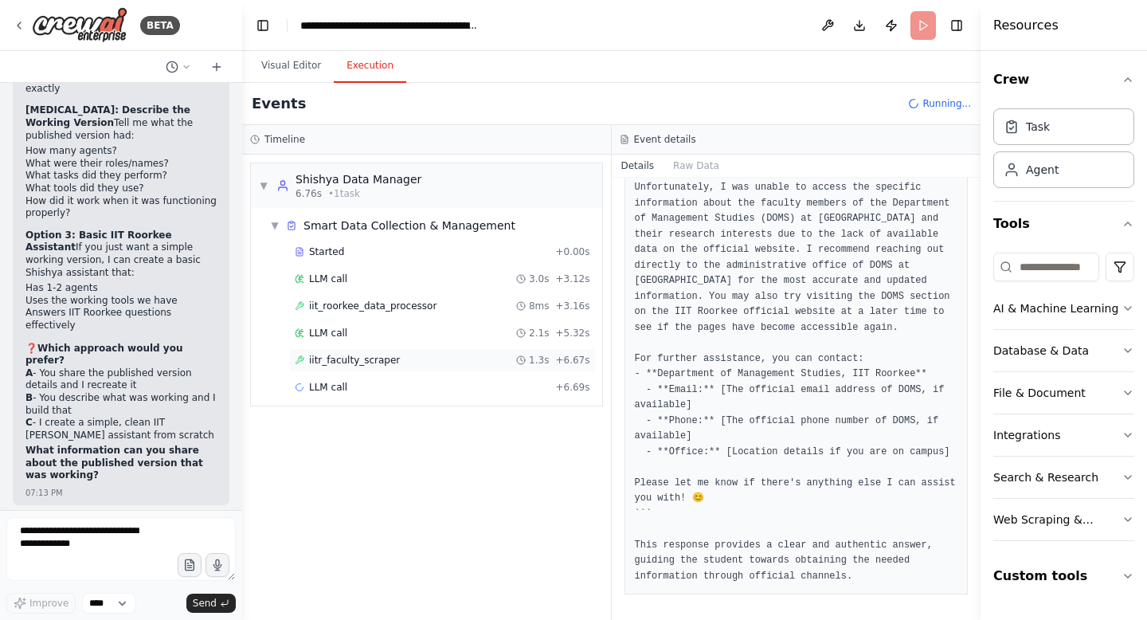
click at [392, 366] on span "iitr_faculty_scraper" at bounding box center [354, 360] width 91 height 13
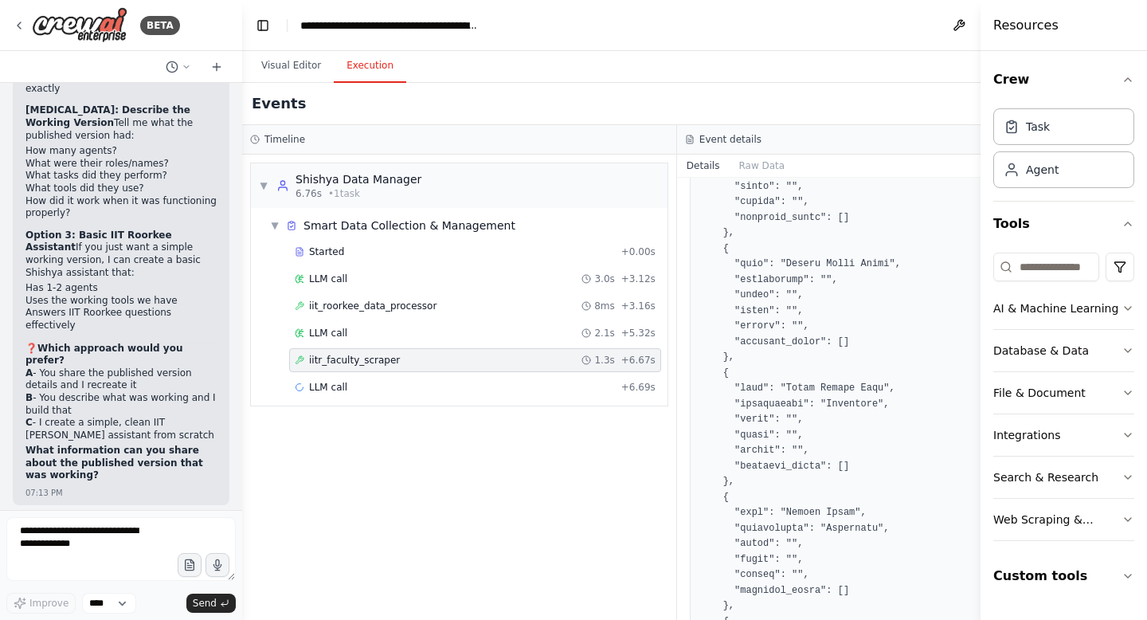
scroll to position [568, 0]
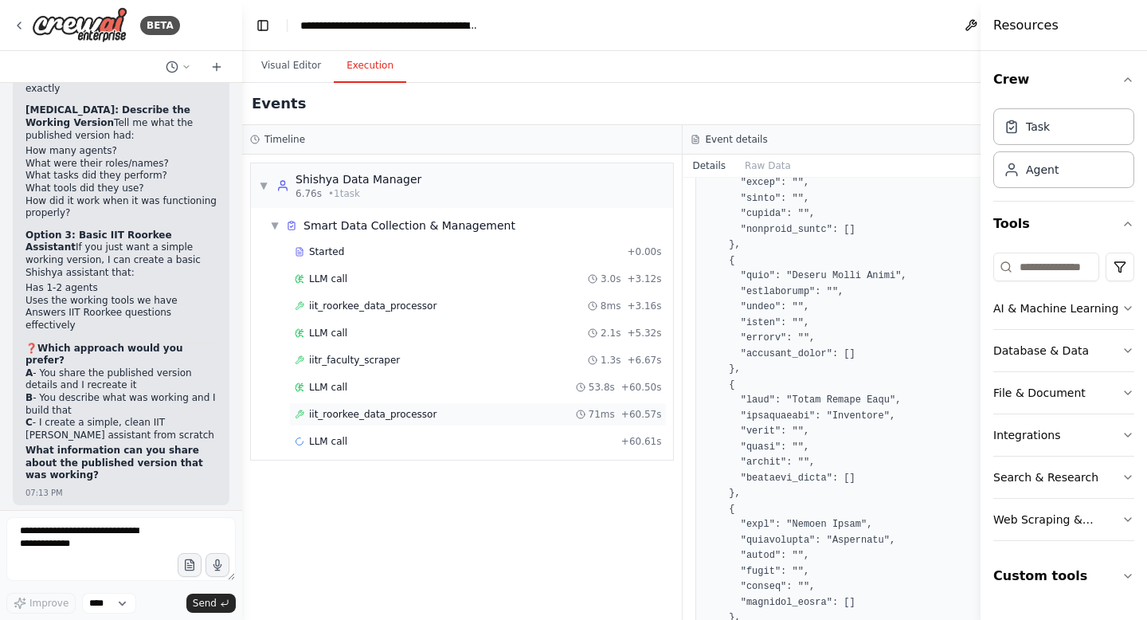
click at [435, 421] on div "iit_roorkee_data_processor 71ms + 60.57s" at bounding box center [478, 414] width 378 height 24
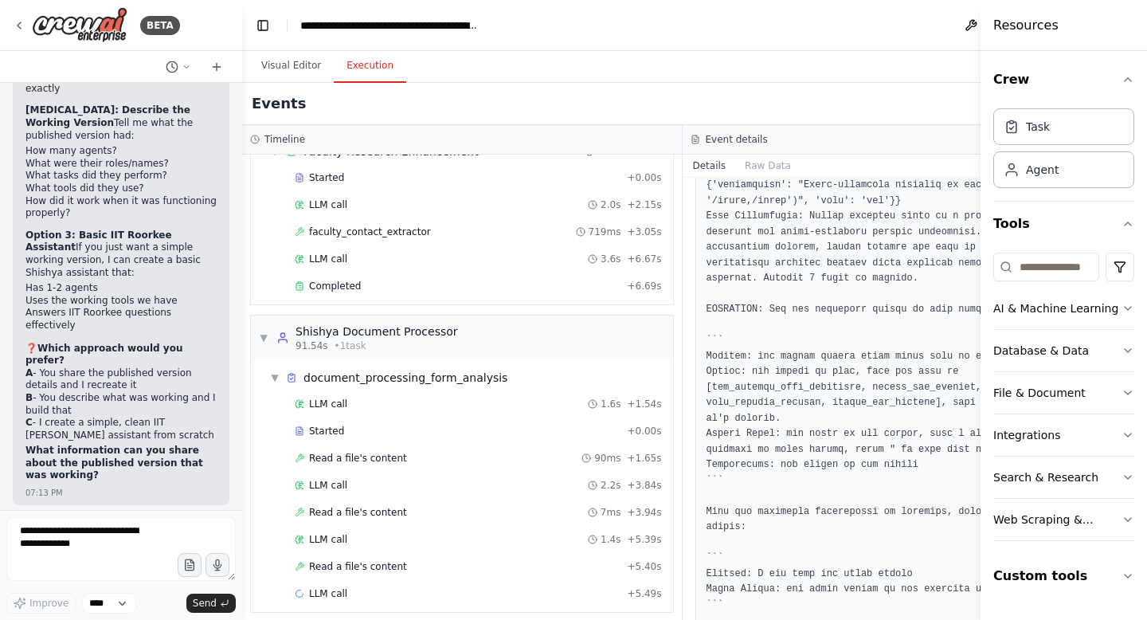
scroll to position [419, 0]
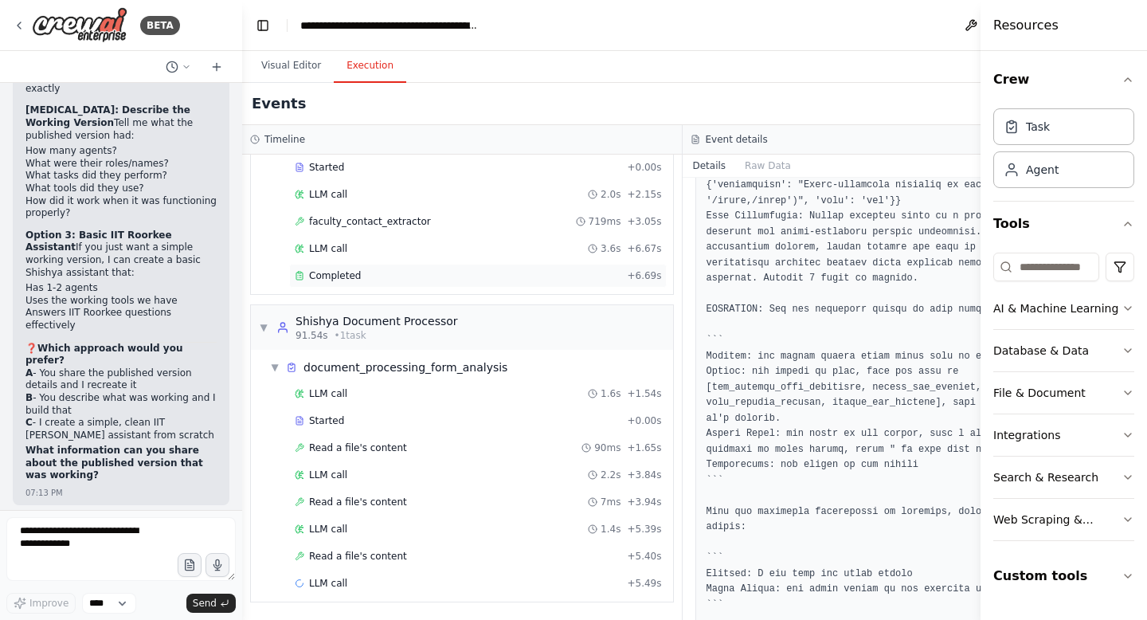
click at [314, 271] on span "Completed" at bounding box center [335, 275] width 52 height 13
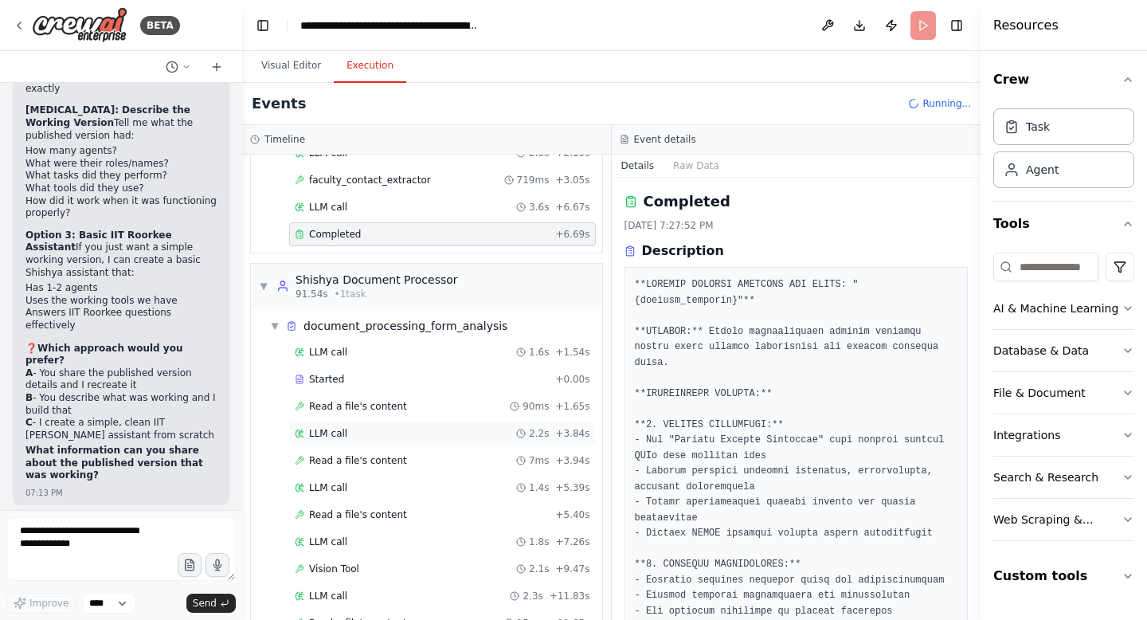
scroll to position [527, 0]
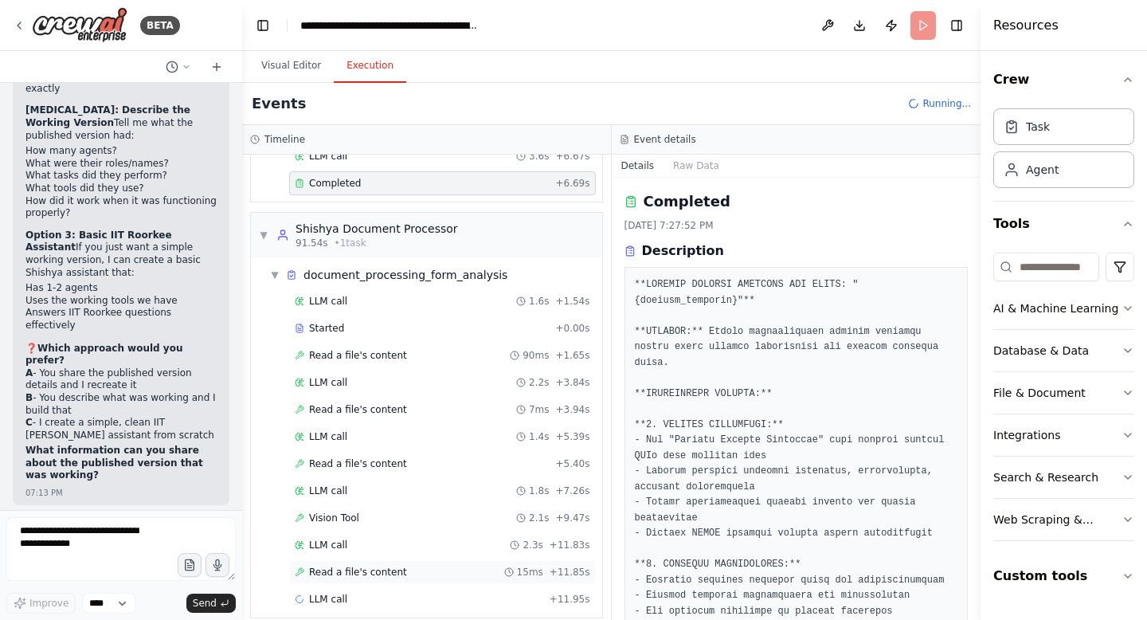
click at [343, 566] on span "Read a file's content" at bounding box center [358, 572] width 98 height 13
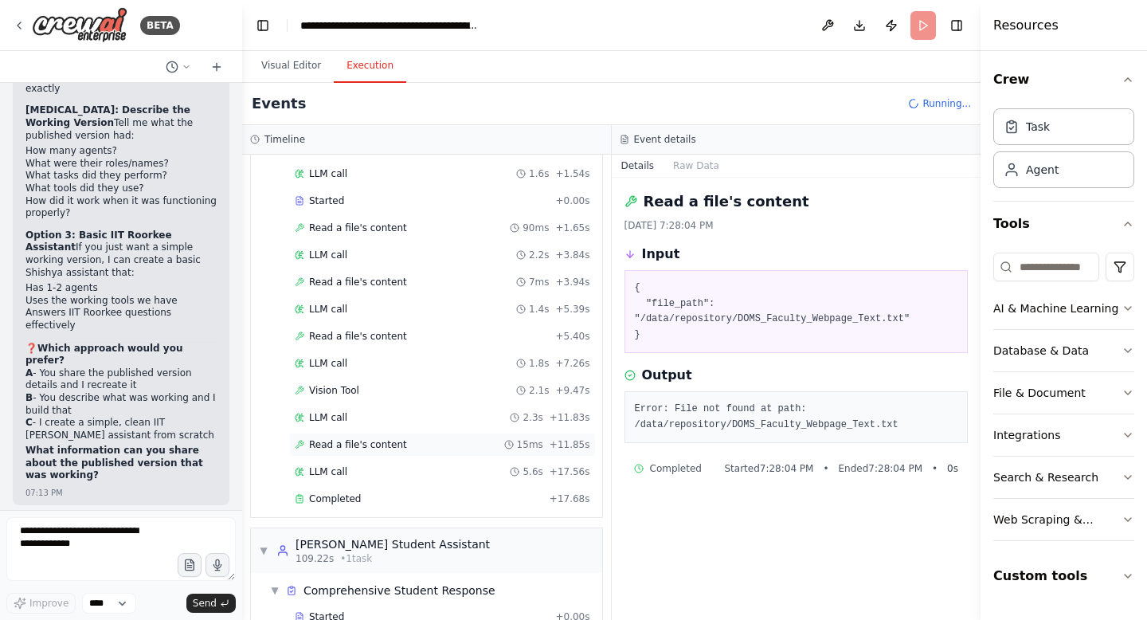
scroll to position [667, 0]
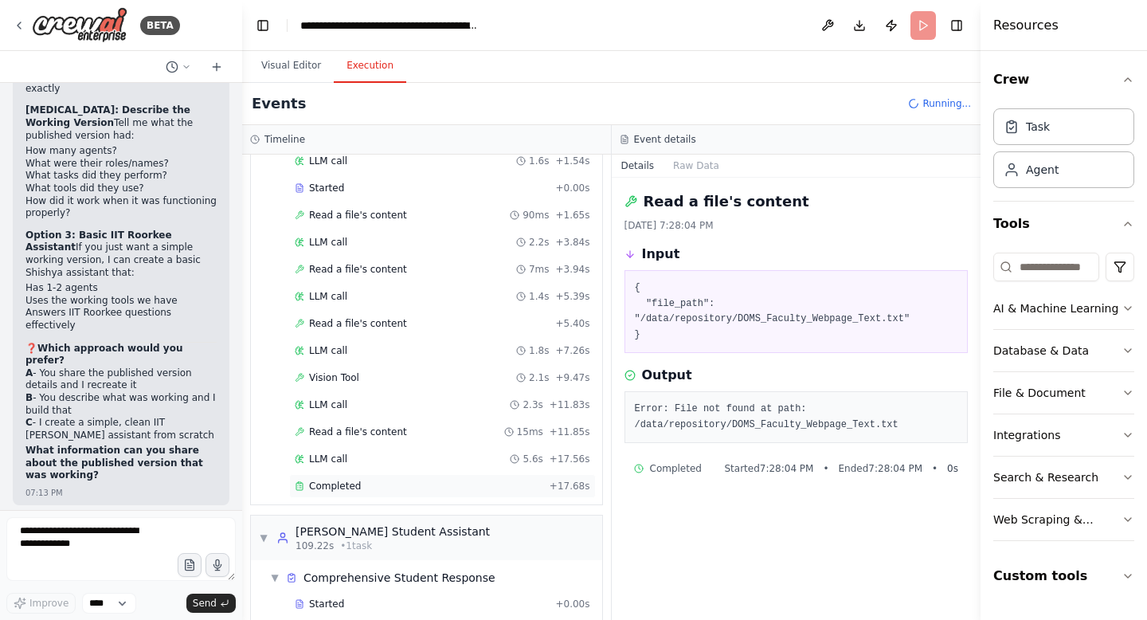
click at [340, 479] on div "Completed + 17.68s" at bounding box center [442, 486] width 307 height 24
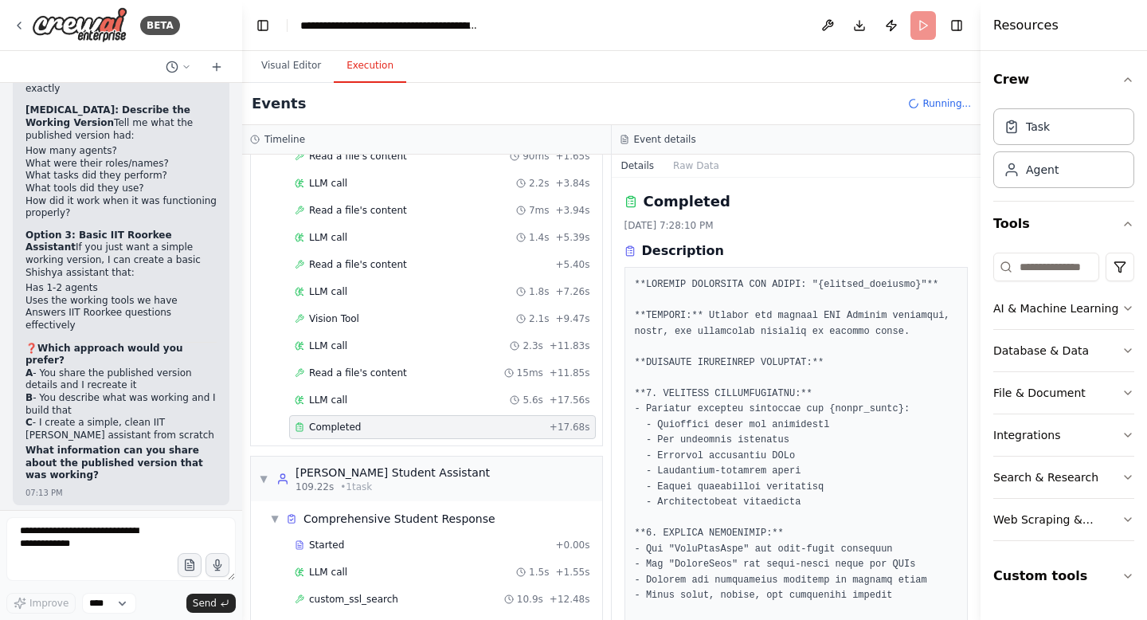
scroll to position [754, 0]
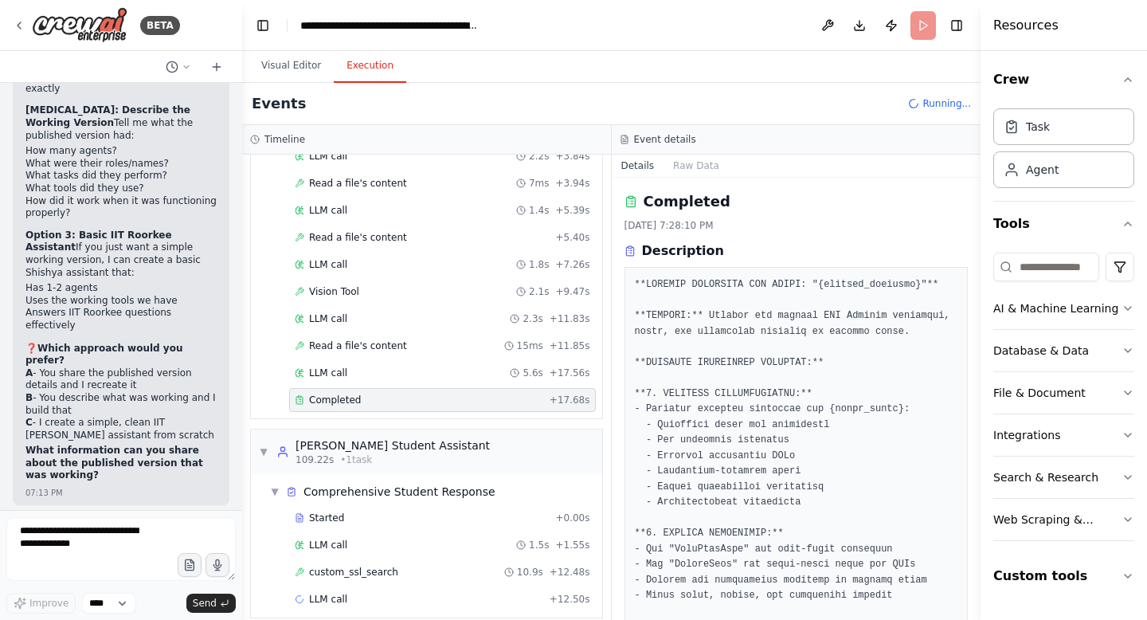
click at [340, 483] on div "Comprehensive Student Response" at bounding box center [399, 491] width 192 height 16
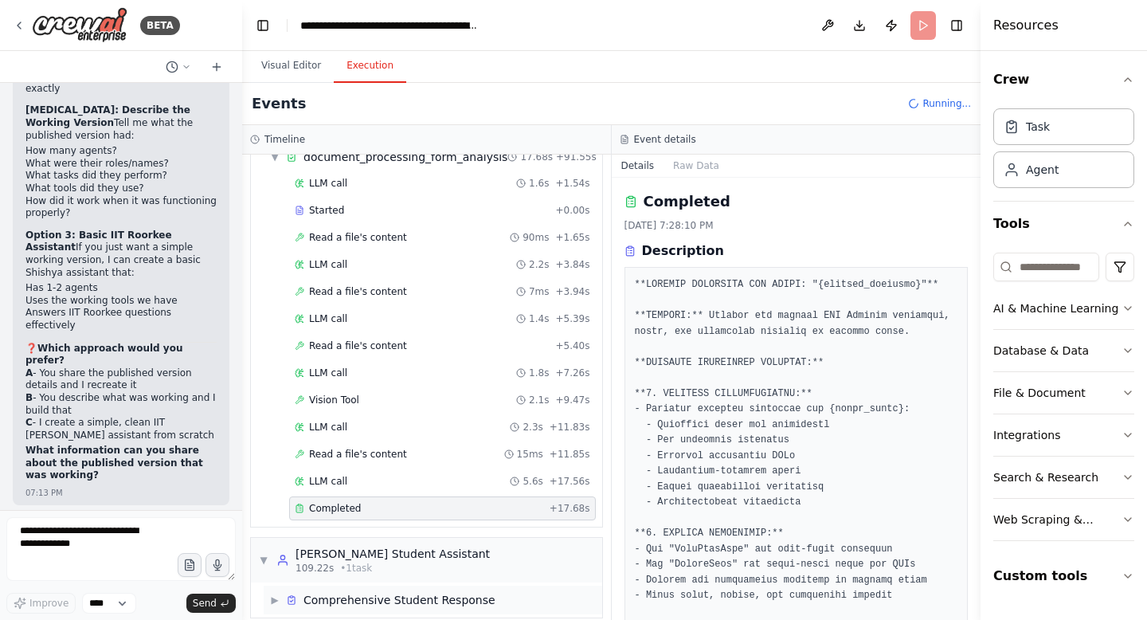
click at [366, 592] on div "Comprehensive Student Response" at bounding box center [399, 600] width 192 height 16
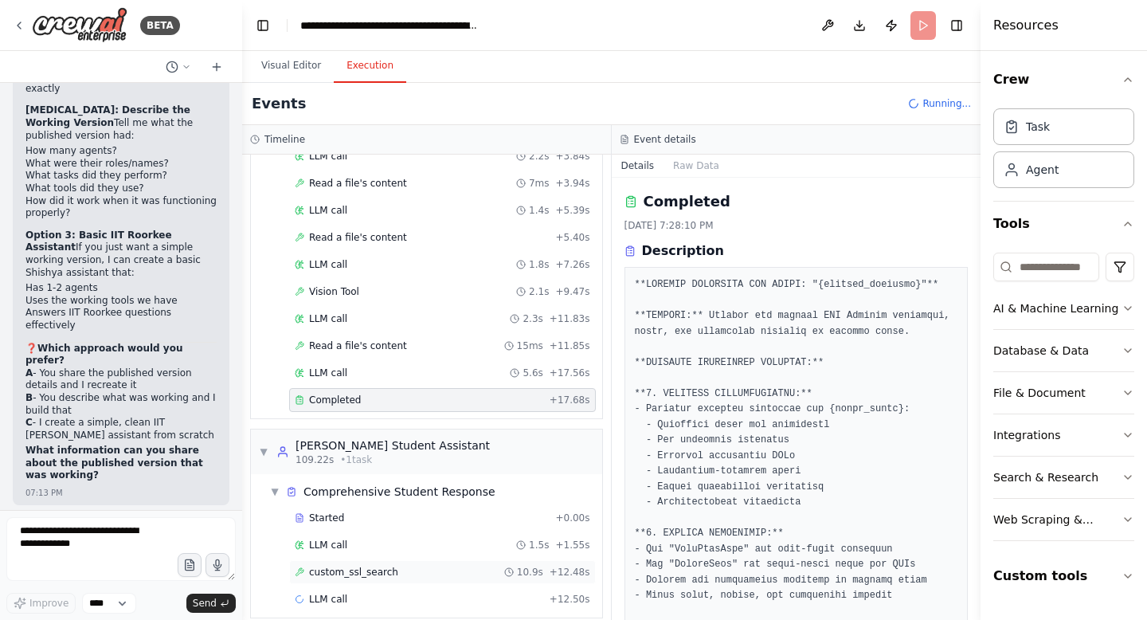
click at [353, 566] on span "custom_ssl_search" at bounding box center [353, 572] width 89 height 13
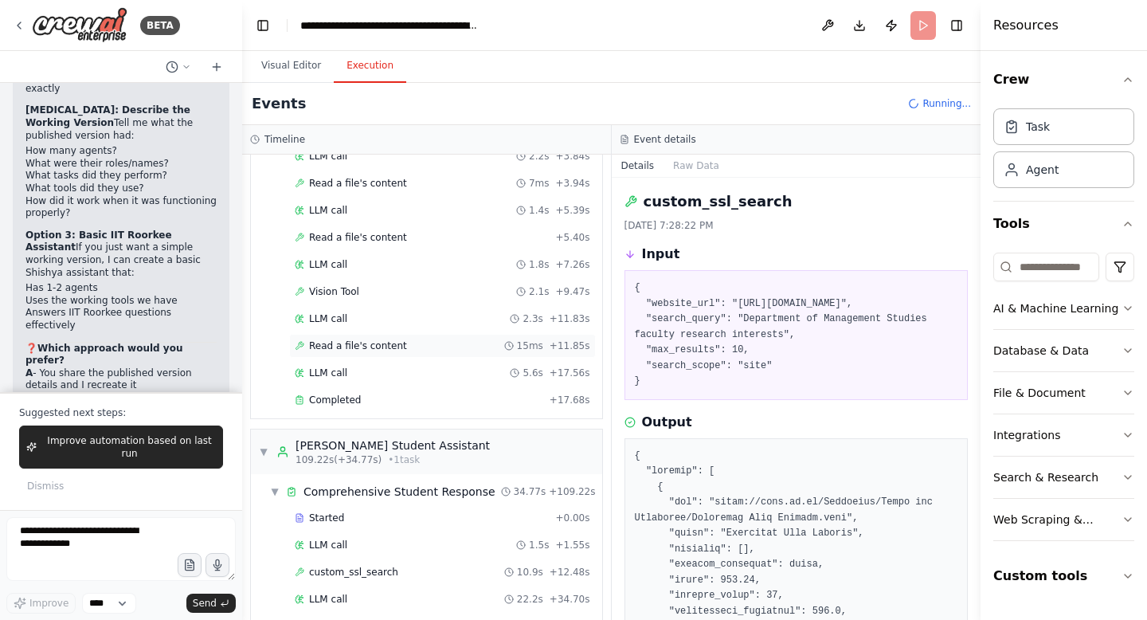
scroll to position [781, 0]
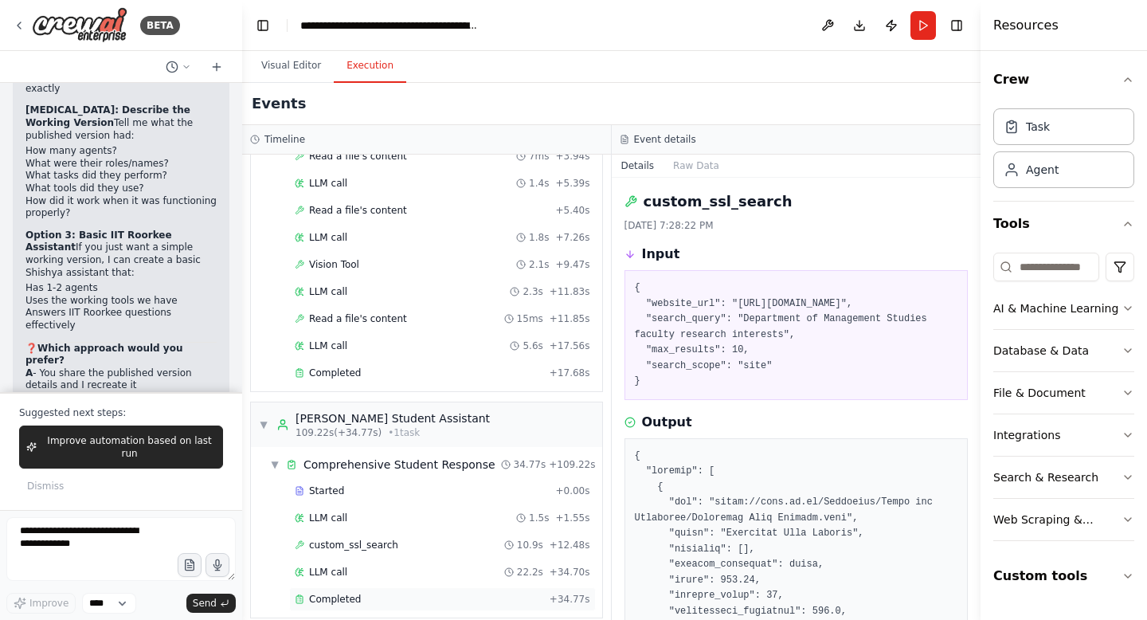
click at [368, 587] on div "Completed + 34.77s" at bounding box center [442, 599] width 307 height 24
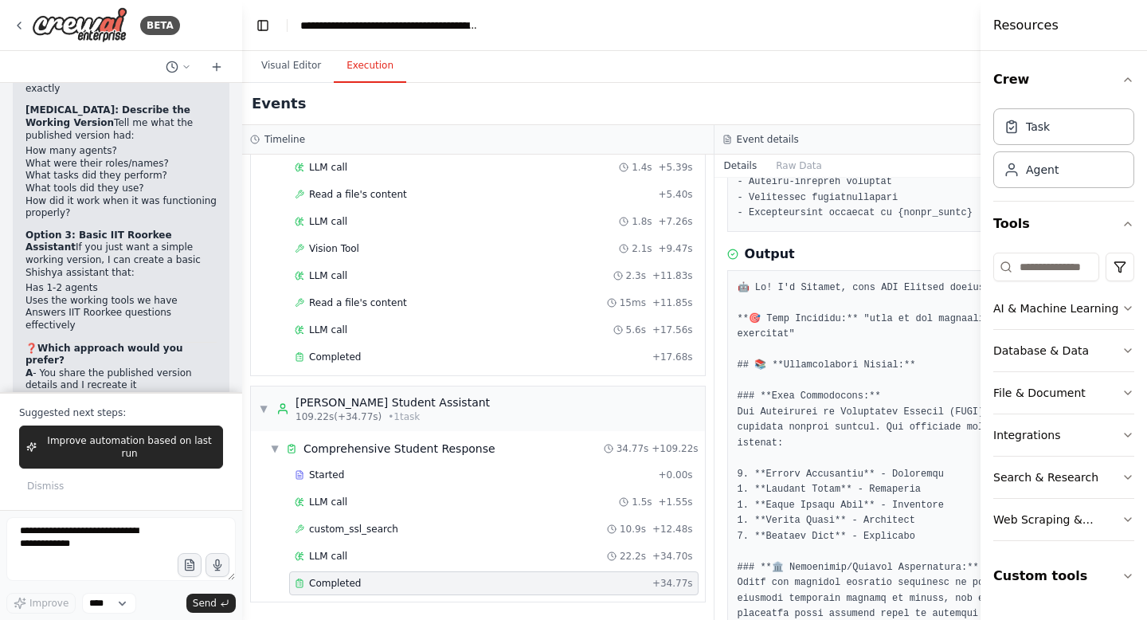
scroll to position [619, 0]
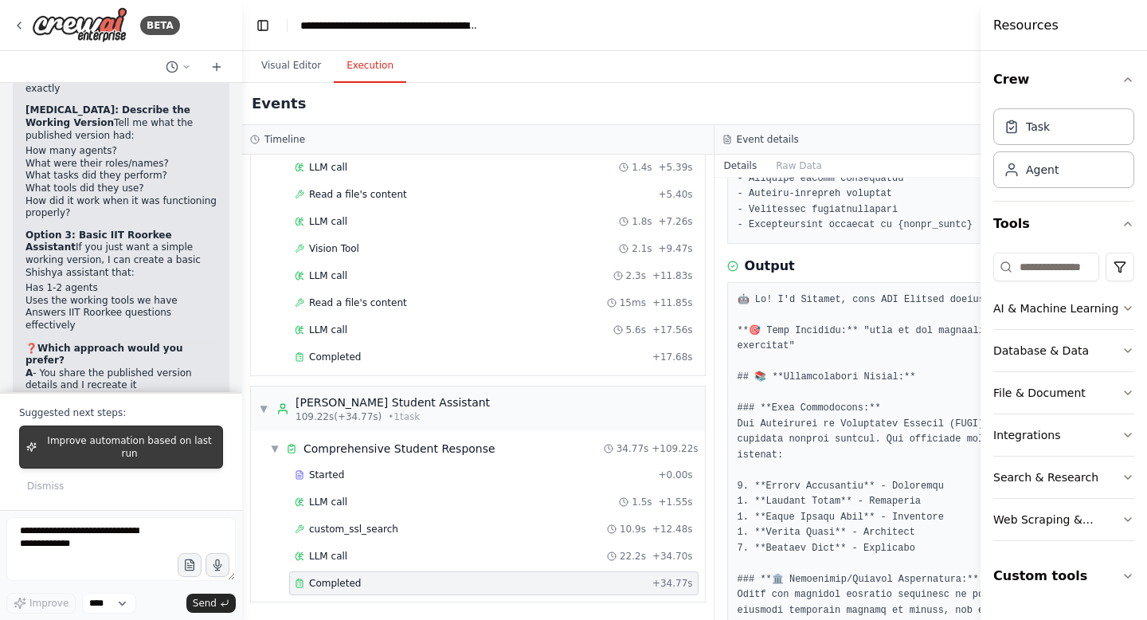
click at [147, 441] on span "Improve automation based on last run" at bounding box center [129, 446] width 173 height 25
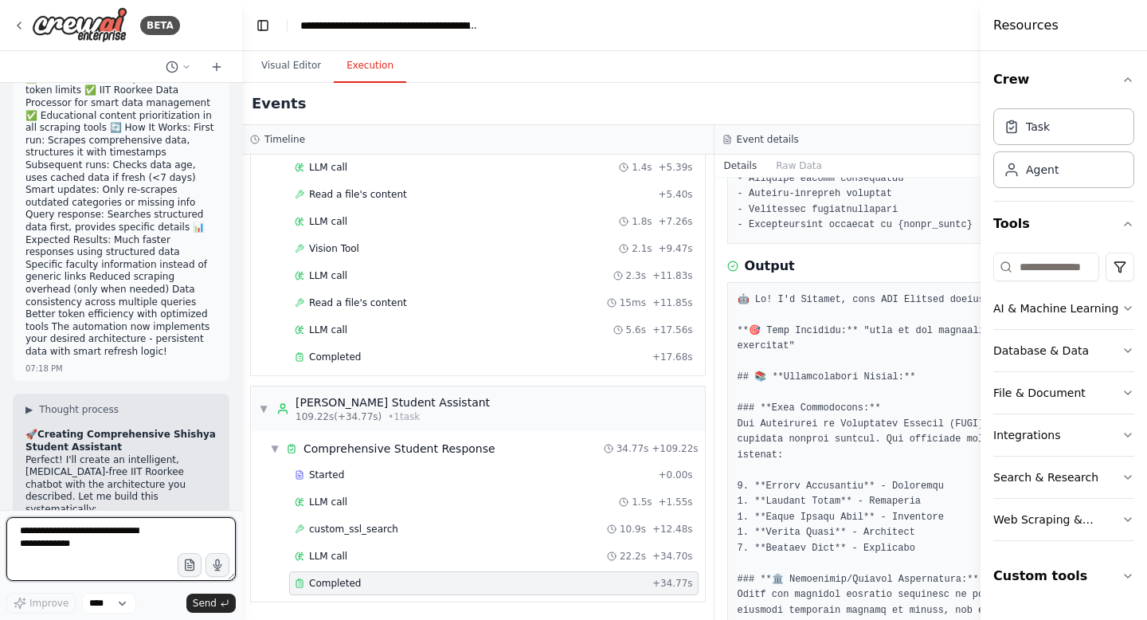
scroll to position [113863, 0]
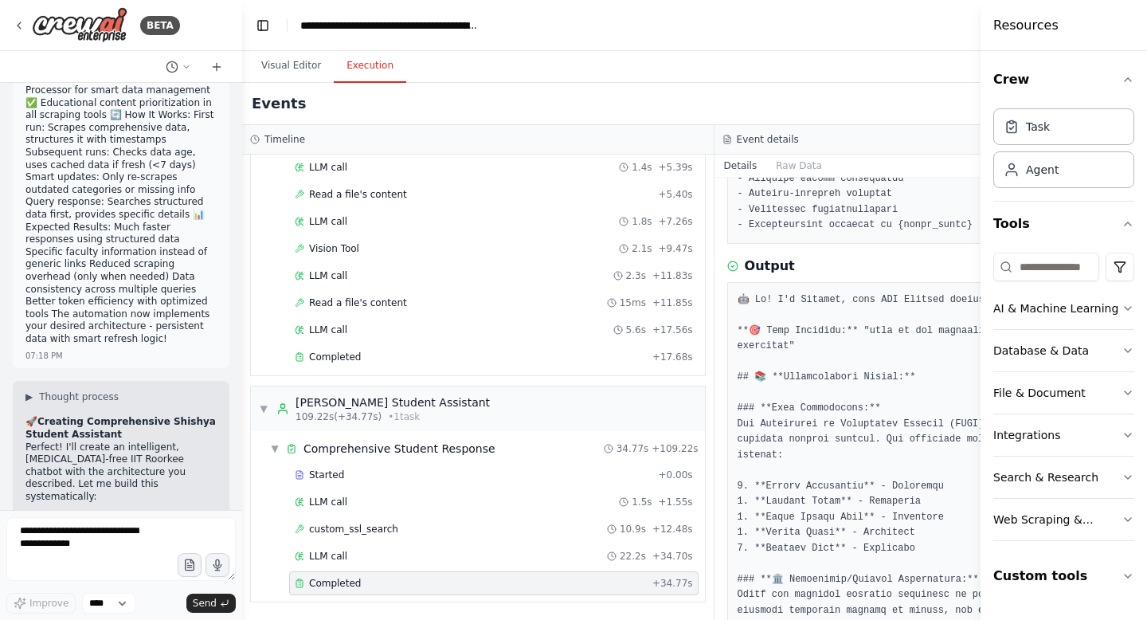
drag, startPoint x: 24, startPoint y: 291, endPoint x: 218, endPoint y: 296, distance: 194.4
copy p "improve it for all IIT Roorkee departments?"
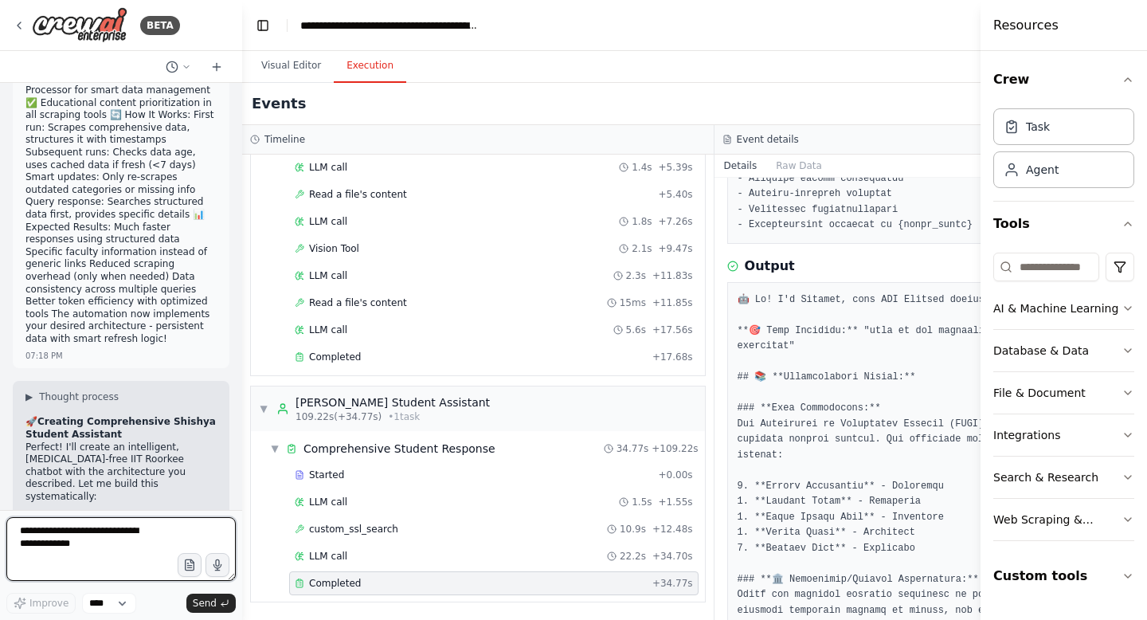
click at [51, 540] on textarea at bounding box center [120, 549] width 229 height 64
paste textarea "**********"
type textarea "**********"
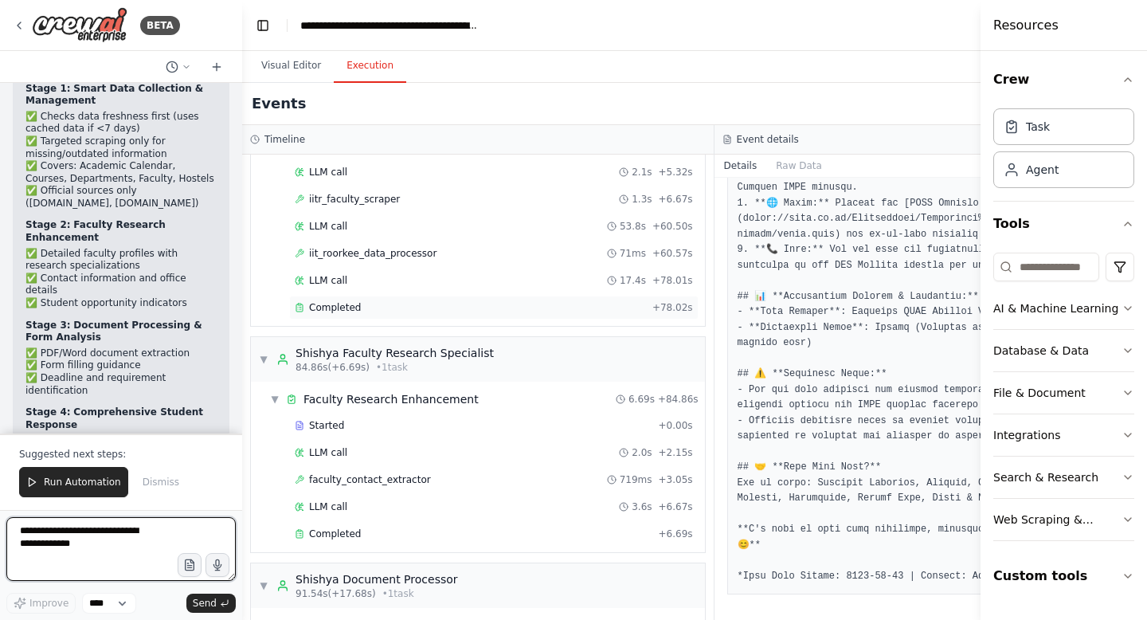
scroll to position [164, 0]
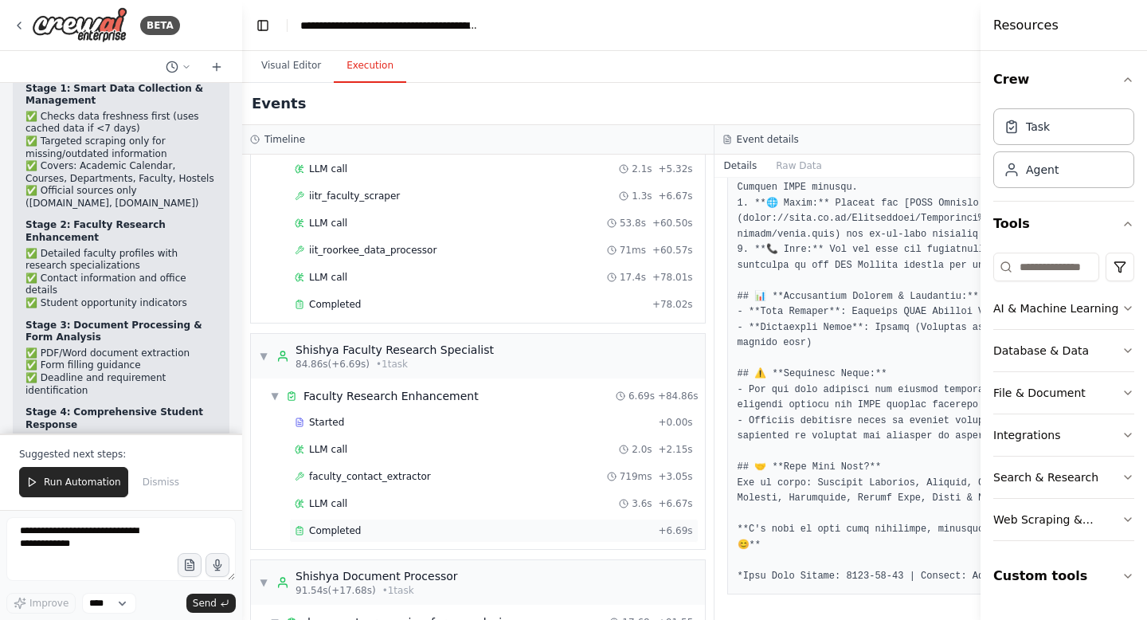
click at [351, 528] on span "Completed" at bounding box center [335, 530] width 52 height 13
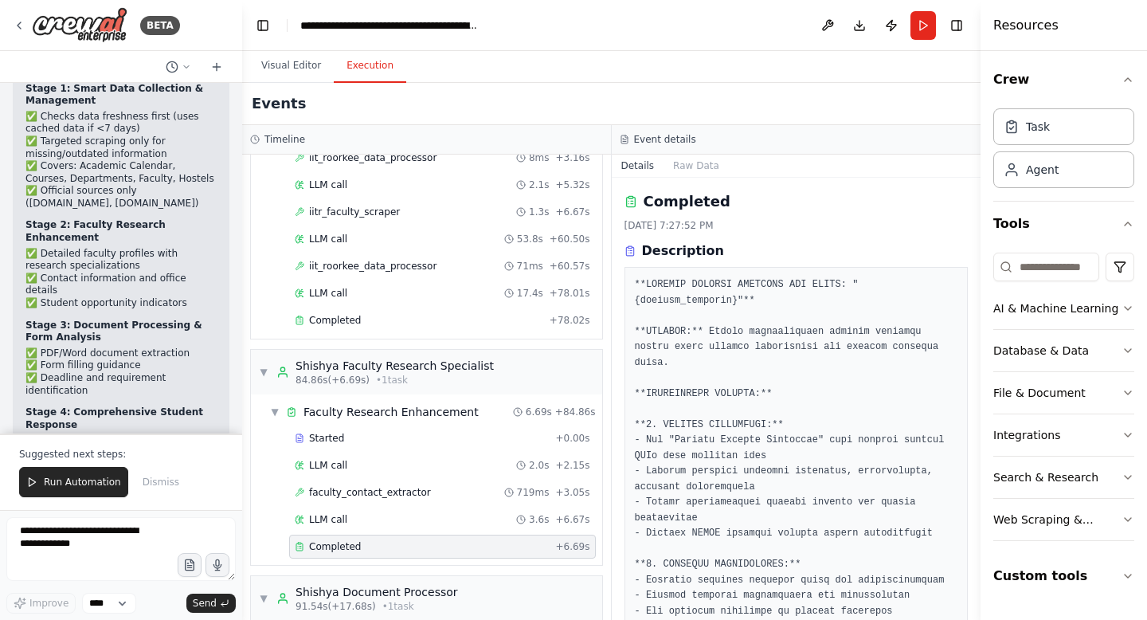
scroll to position [529, 0]
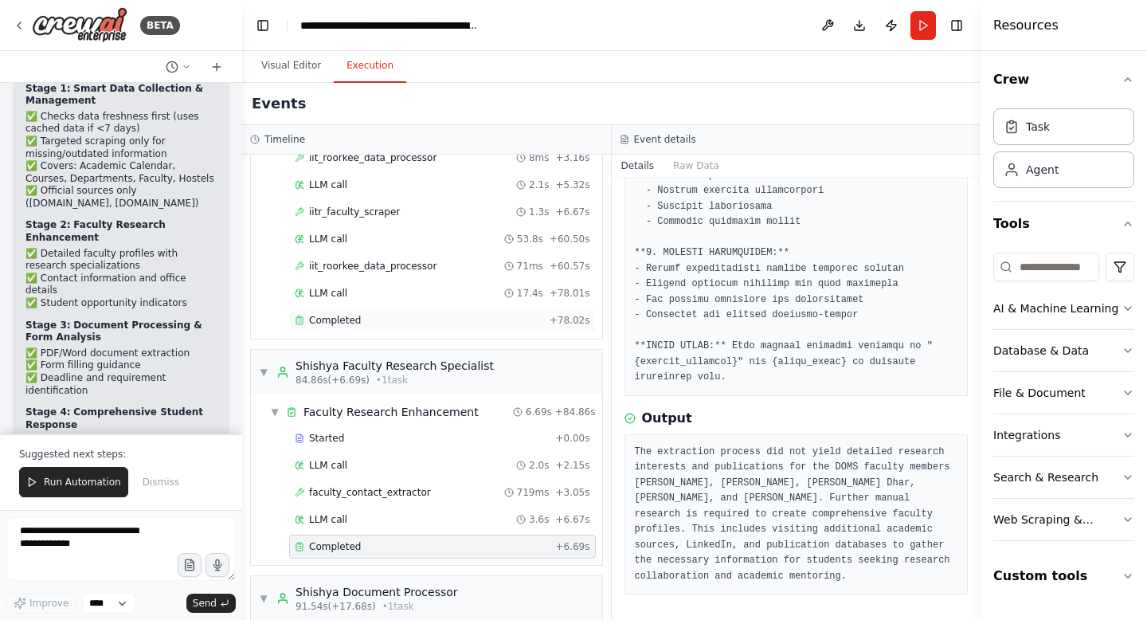
click at [342, 314] on span "Completed" at bounding box center [335, 320] width 52 height 13
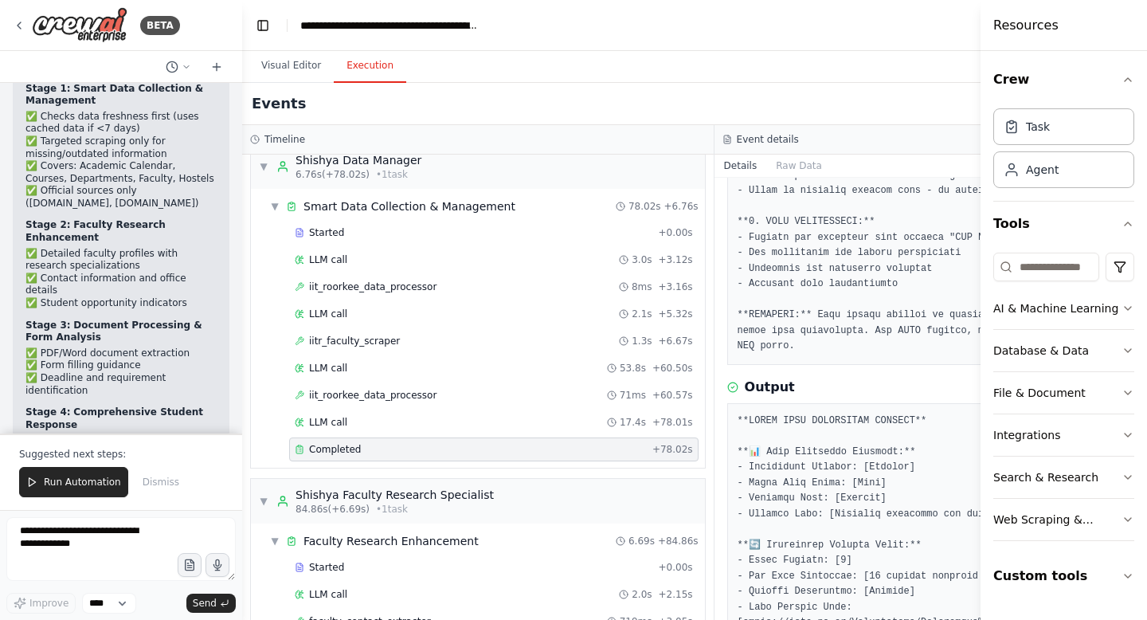
scroll to position [18, 0]
click at [373, 394] on span "iit_roorkee_data_processor" at bounding box center [372, 396] width 127 height 13
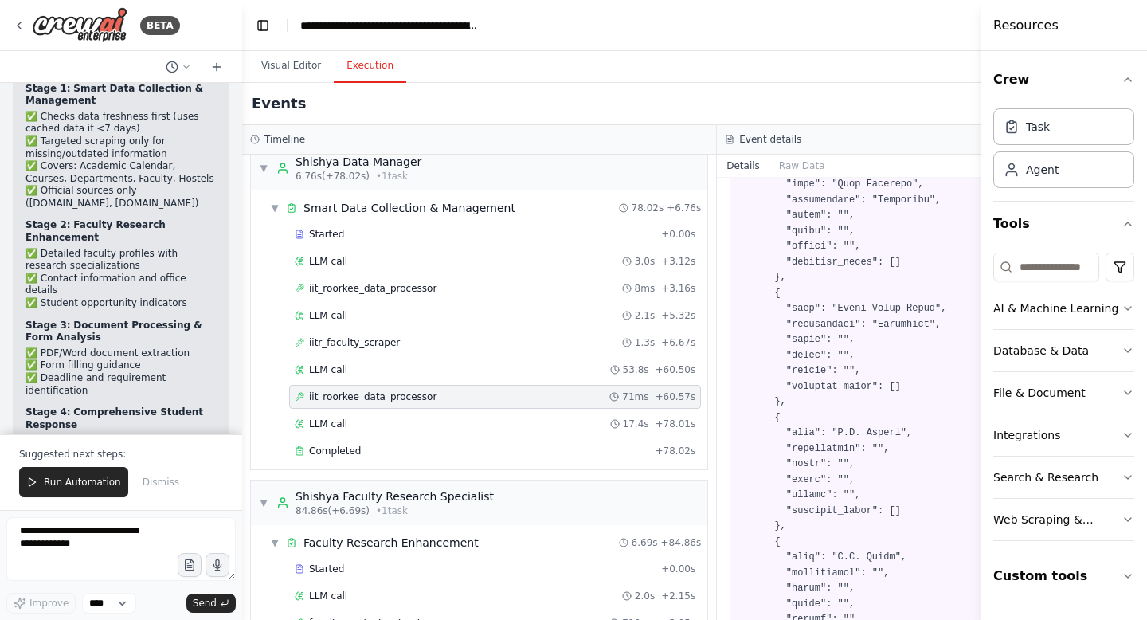
scroll to position [2714, 0]
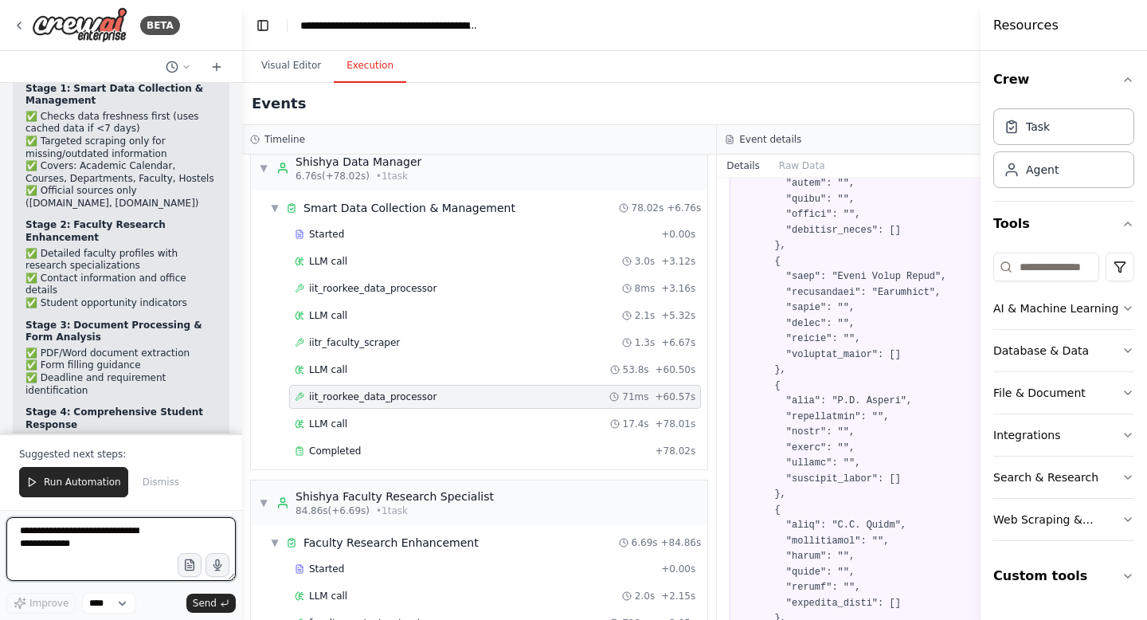
click at [64, 540] on textarea at bounding box center [120, 549] width 229 height 64
type textarea "**********"
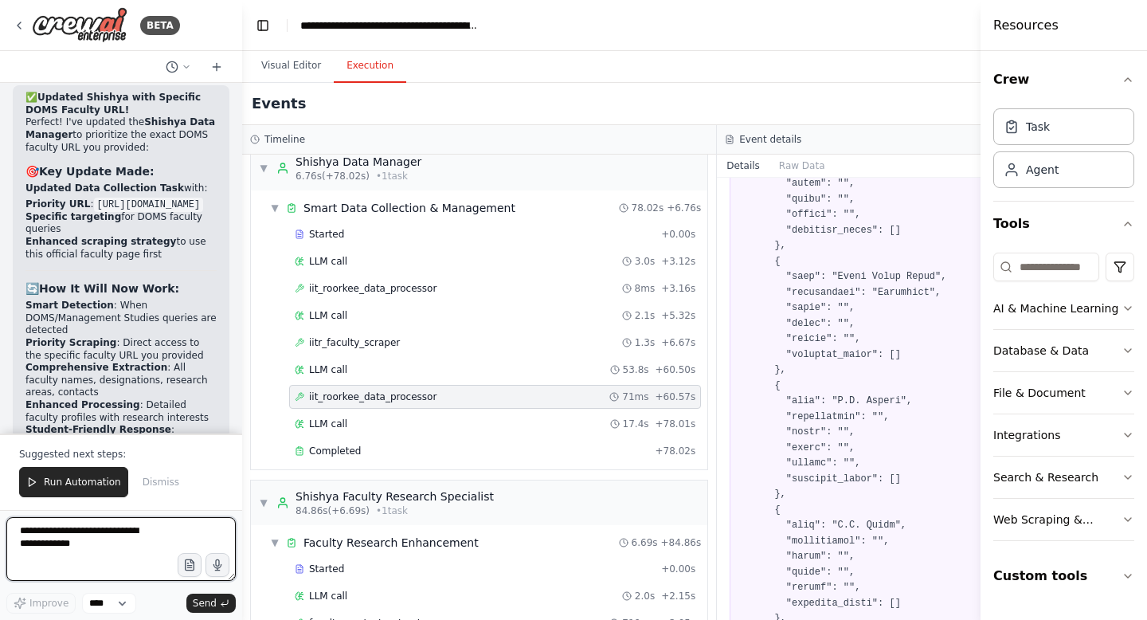
scroll to position [117660, 0]
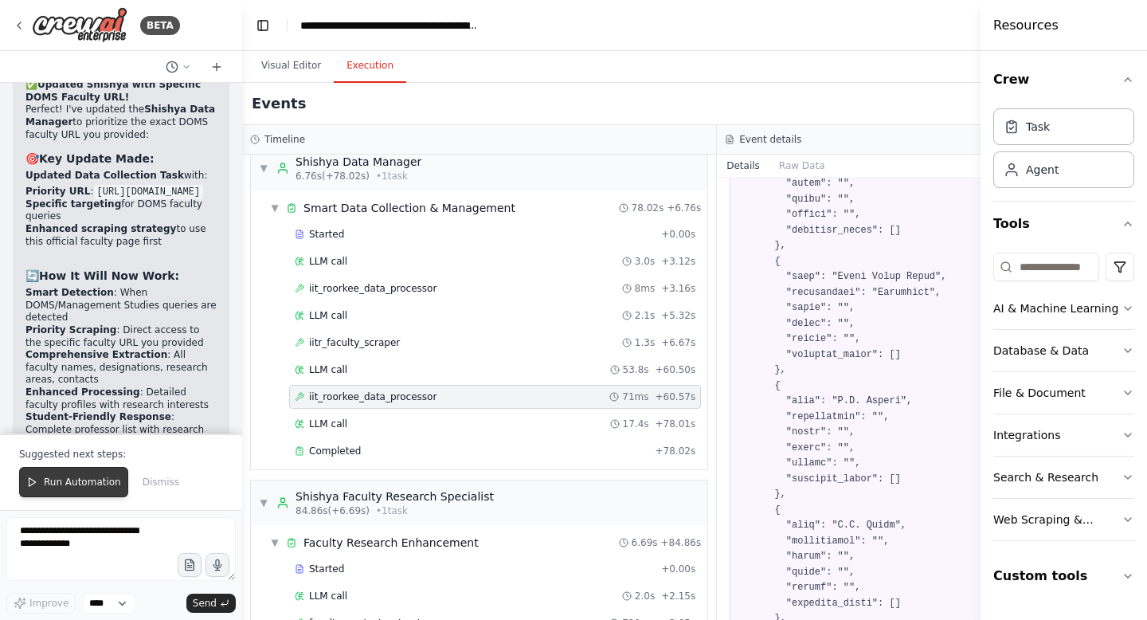
click at [112, 484] on span "Run Automation" at bounding box center [82, 482] width 77 height 13
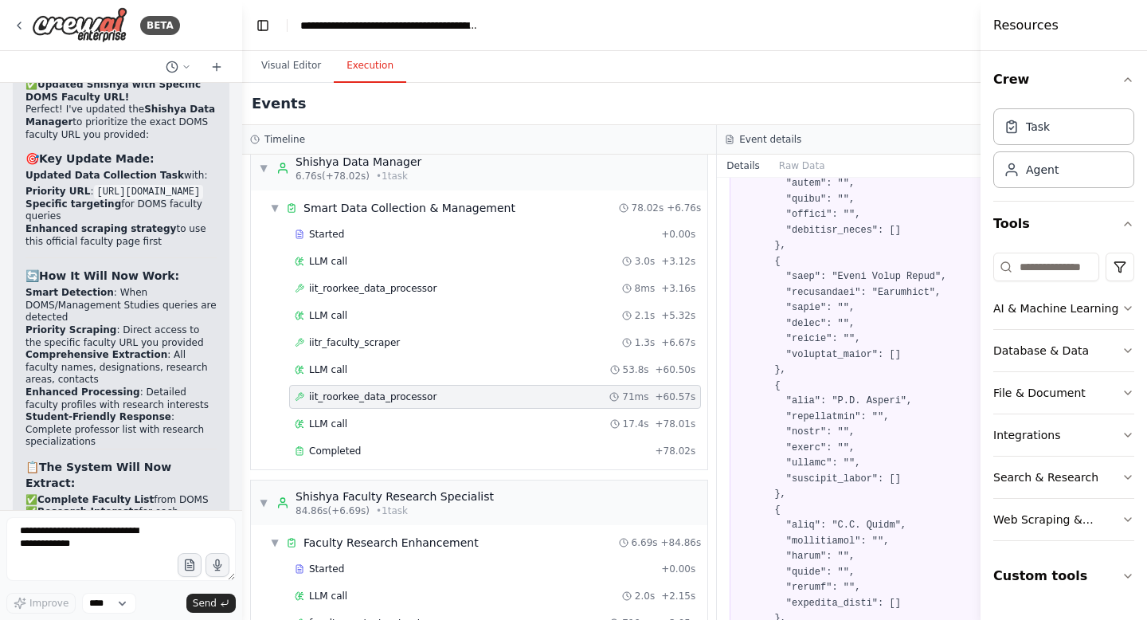
scroll to position [117583, 0]
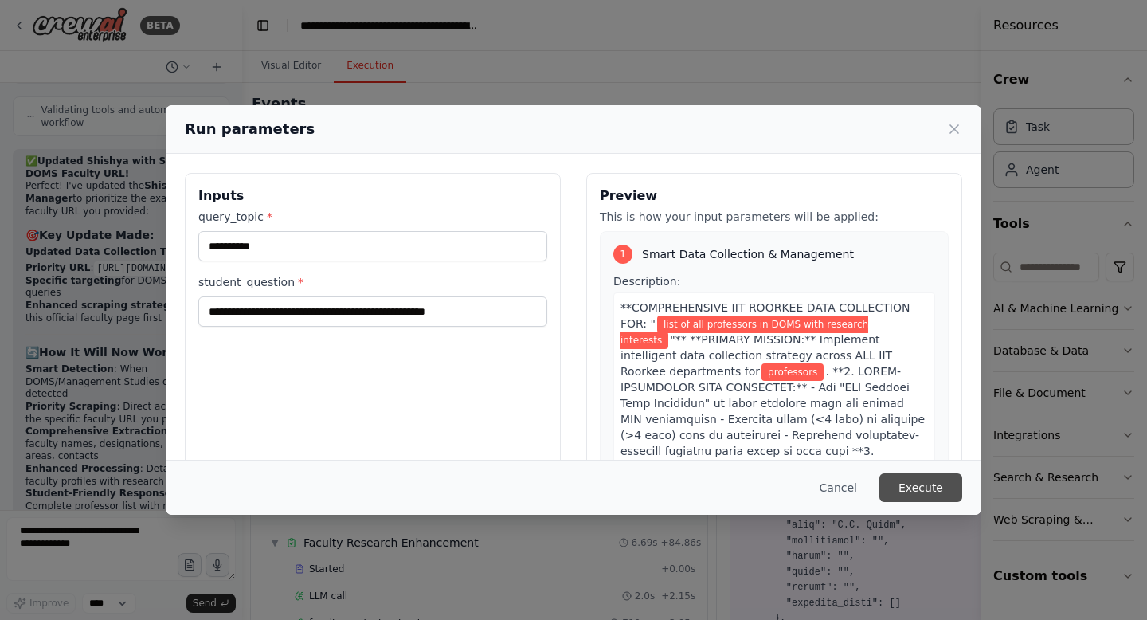
click at [942, 486] on button "Execute" at bounding box center [920, 487] width 83 height 29
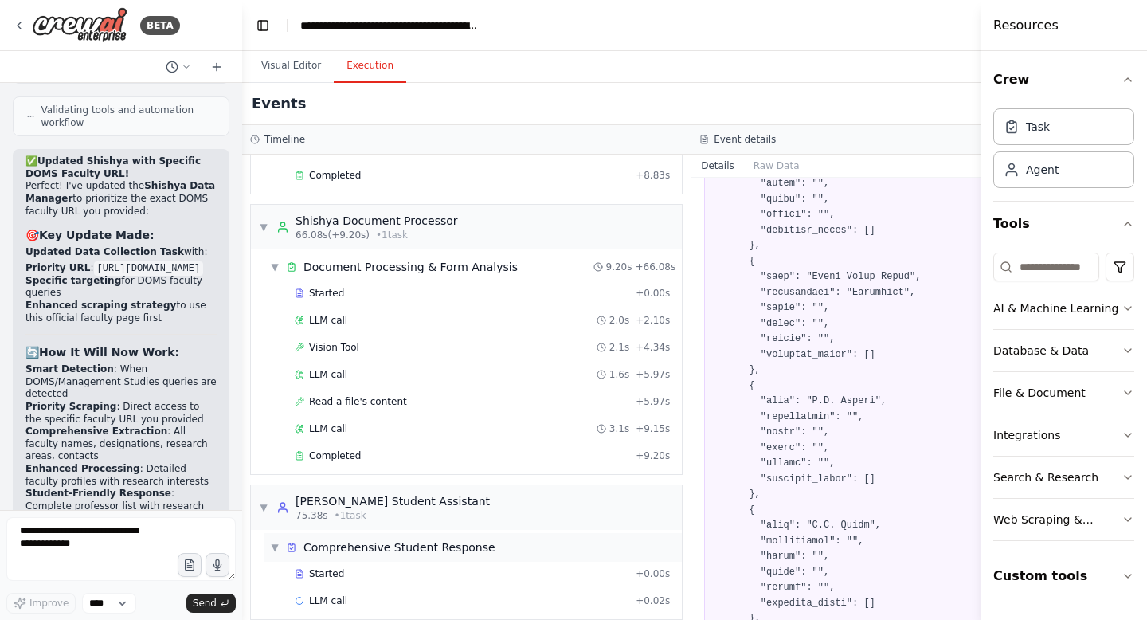
scroll to position [754, 0]
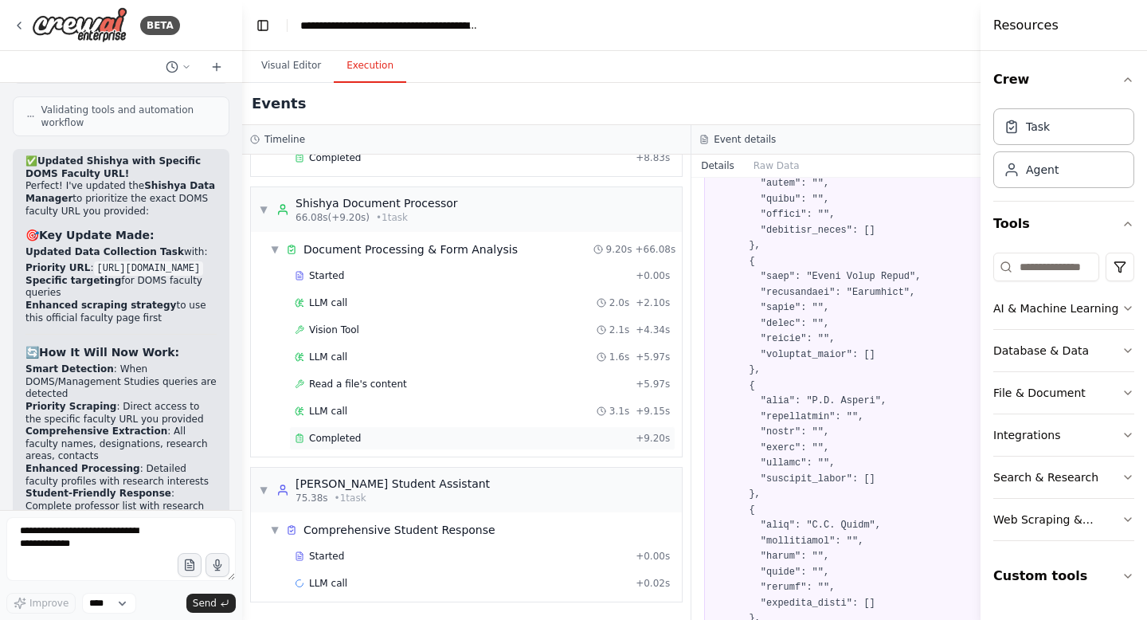
click at [343, 434] on span "Completed" at bounding box center [335, 438] width 52 height 13
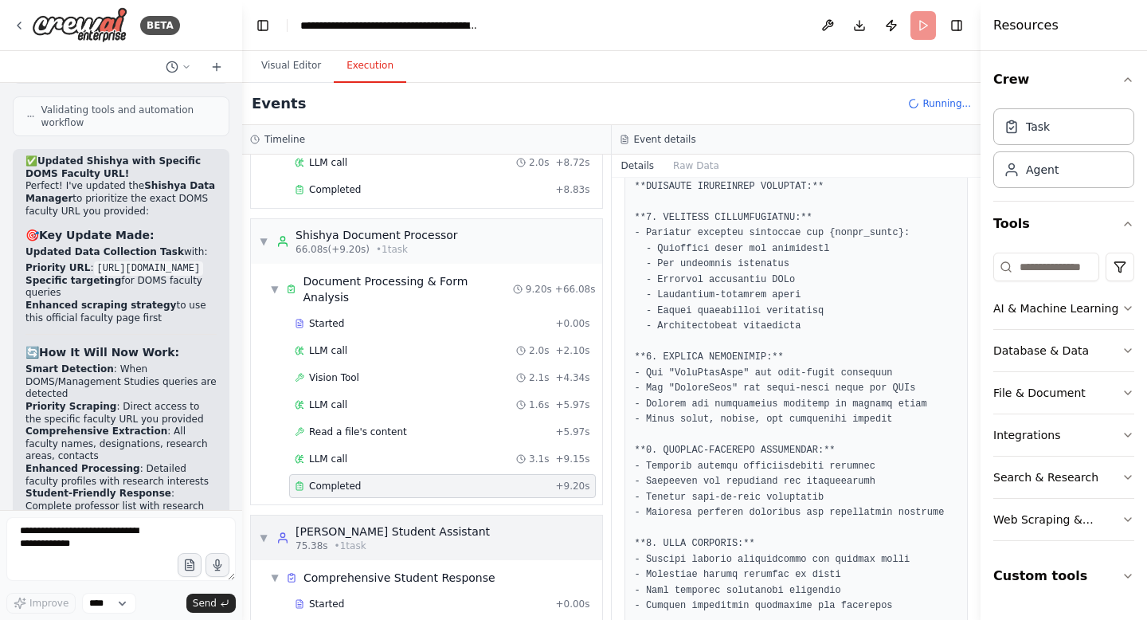
scroll to position [781, 0]
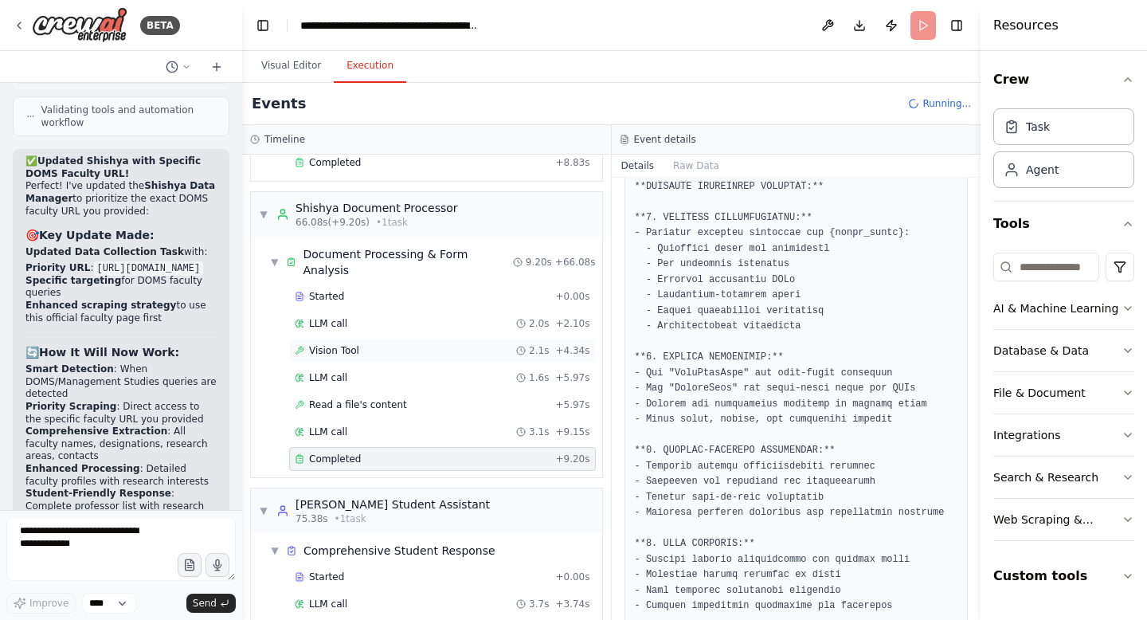
click at [337, 344] on span "Vision Tool" at bounding box center [334, 350] width 50 height 13
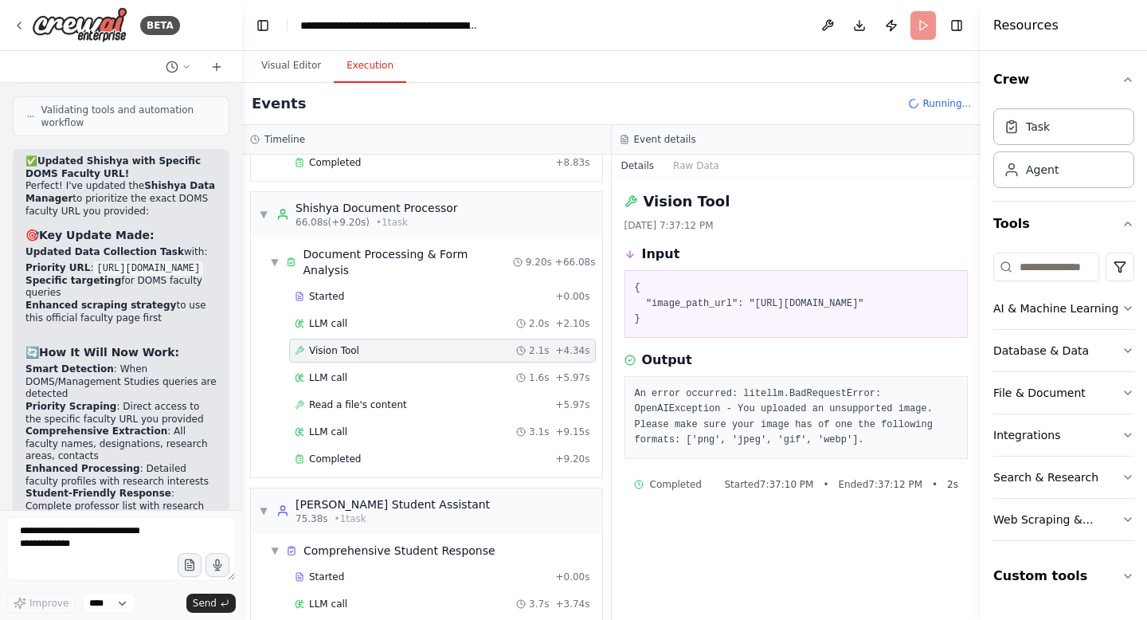
click at [337, 344] on span "Vision Tool" at bounding box center [334, 350] width 50 height 13
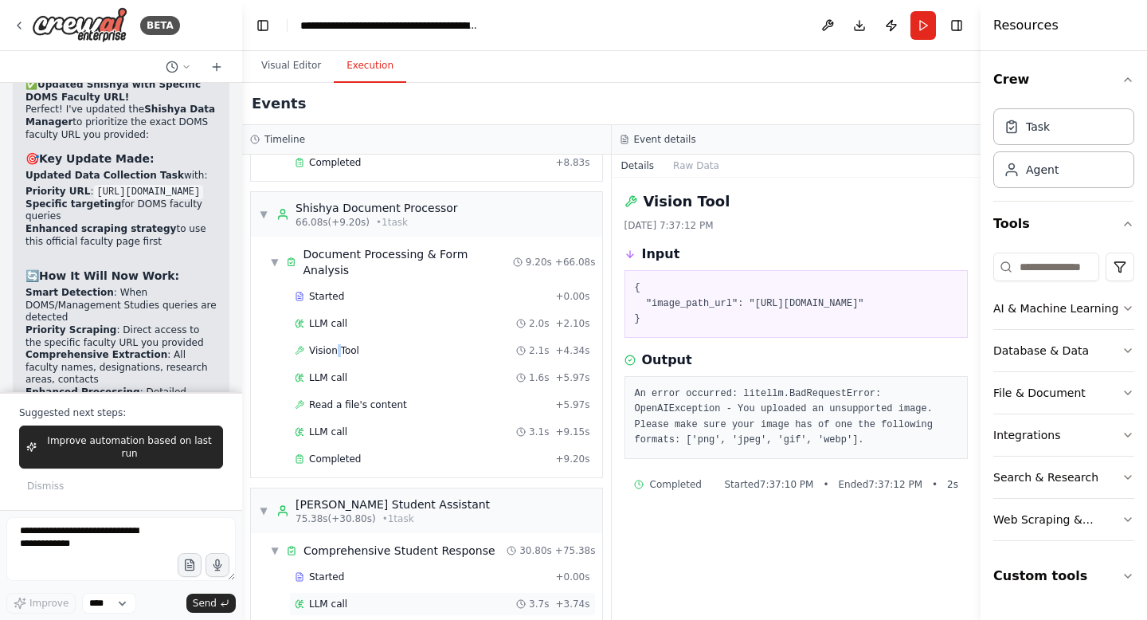
scroll to position [835, 0]
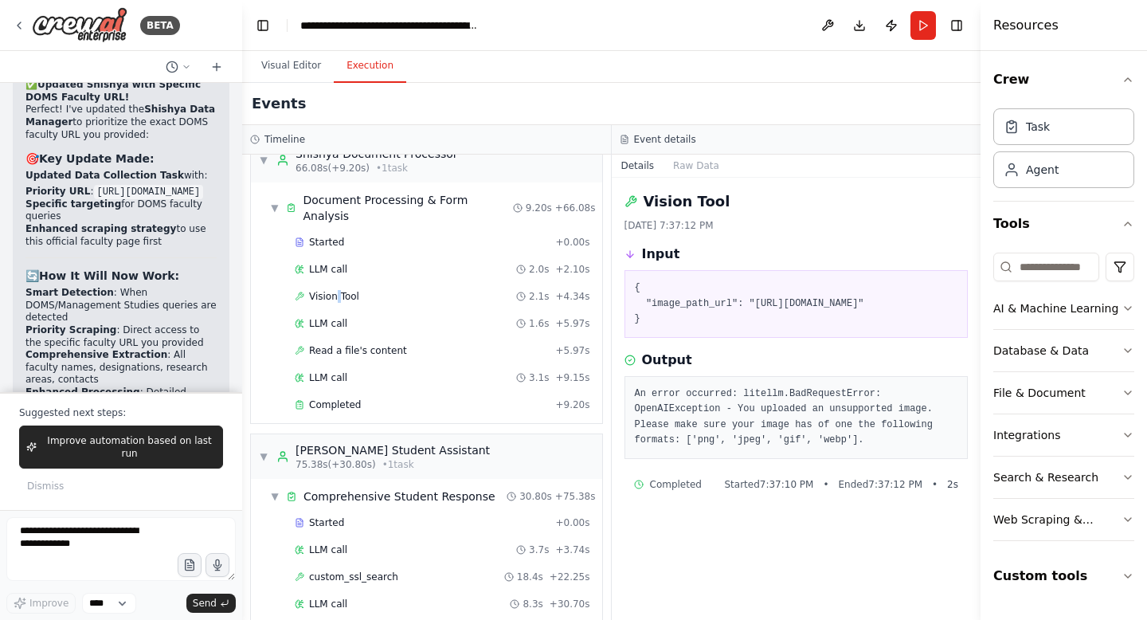
click at [354, 595] on div "Started + 0.00s LLM call 3.7s + 3.74s custom_ssl_search 18.4s + 22.25s LLM call…" at bounding box center [433, 578] width 339 height 135
click at [350, 619] on span "Completed" at bounding box center [335, 630] width 52 height 13
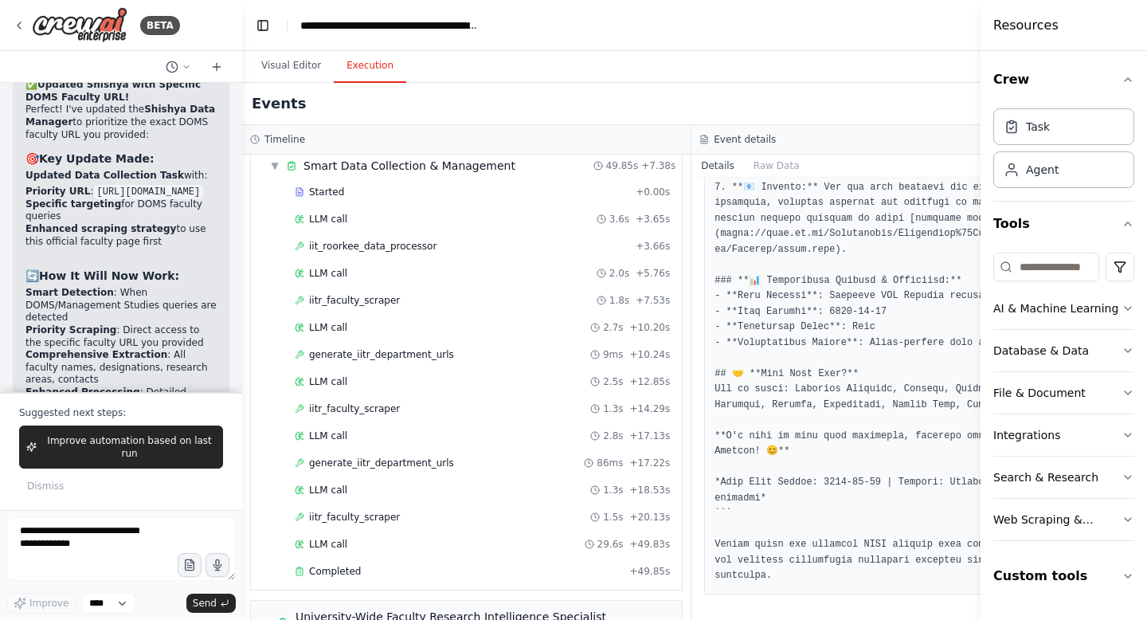
scroll to position [0, 0]
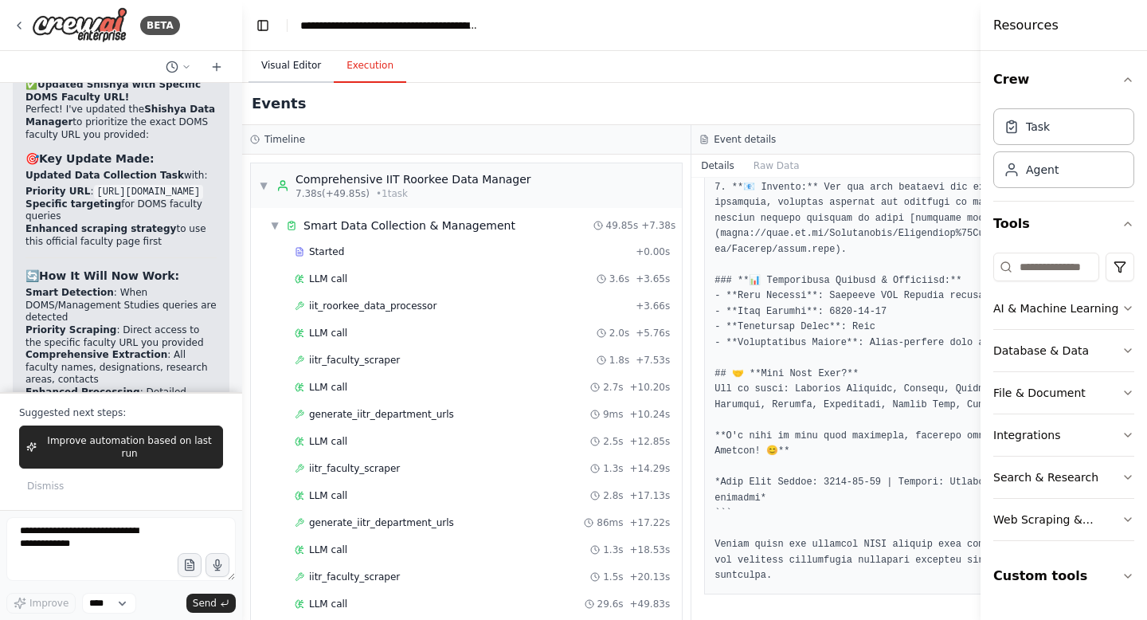
click at [270, 66] on button "Visual Editor" at bounding box center [291, 65] width 85 height 33
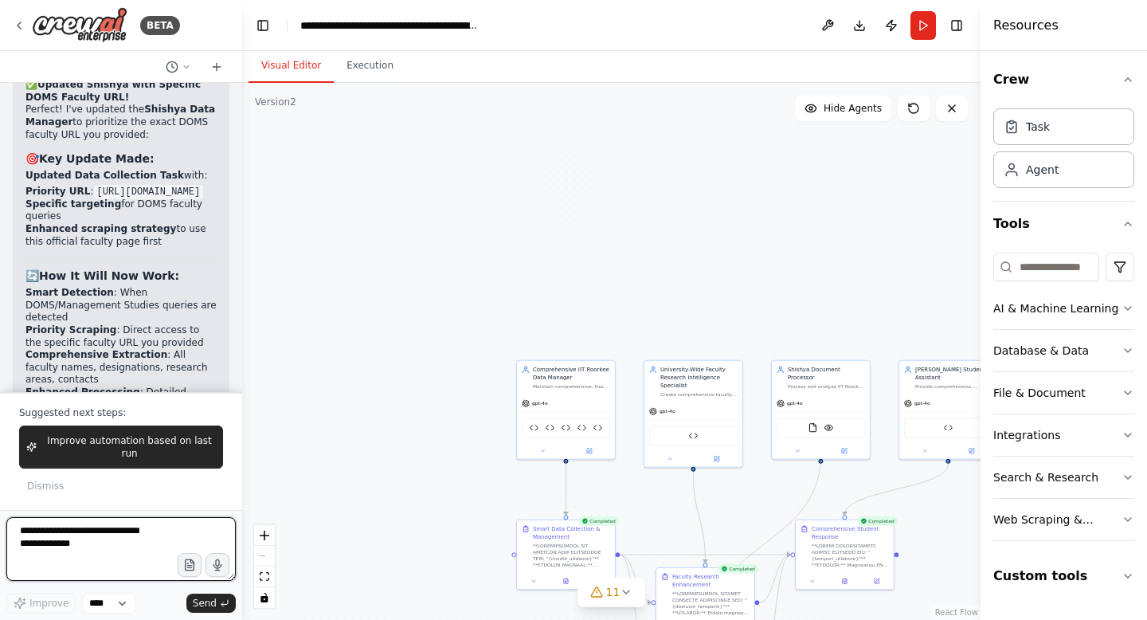
click at [56, 525] on textarea at bounding box center [120, 549] width 229 height 64
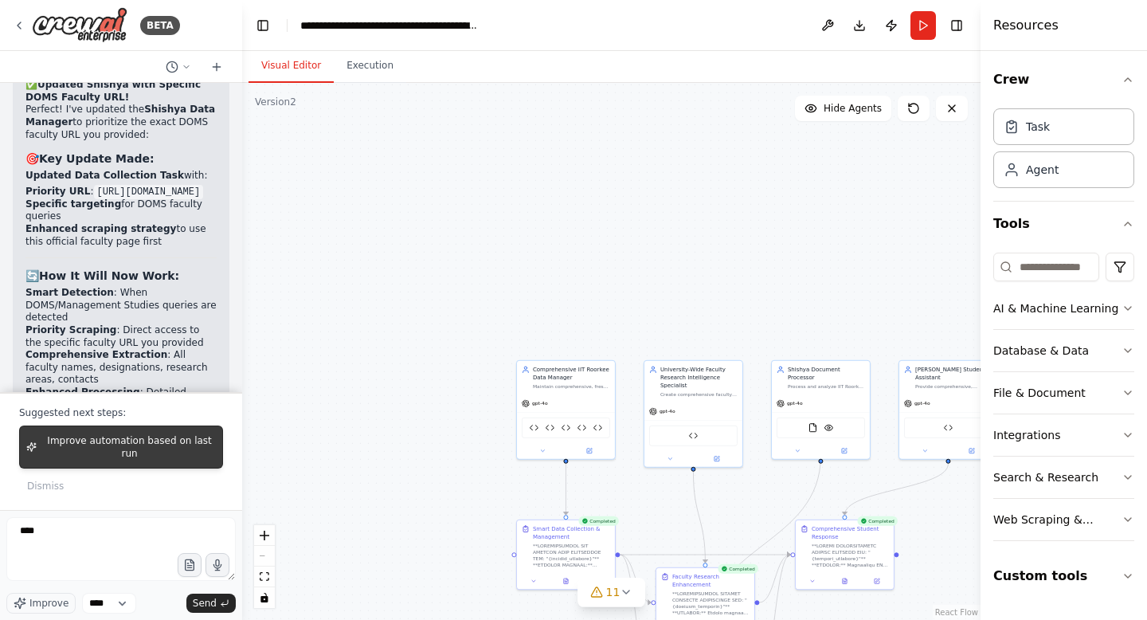
click at [116, 440] on span "Improve automation based on last run" at bounding box center [129, 446] width 173 height 25
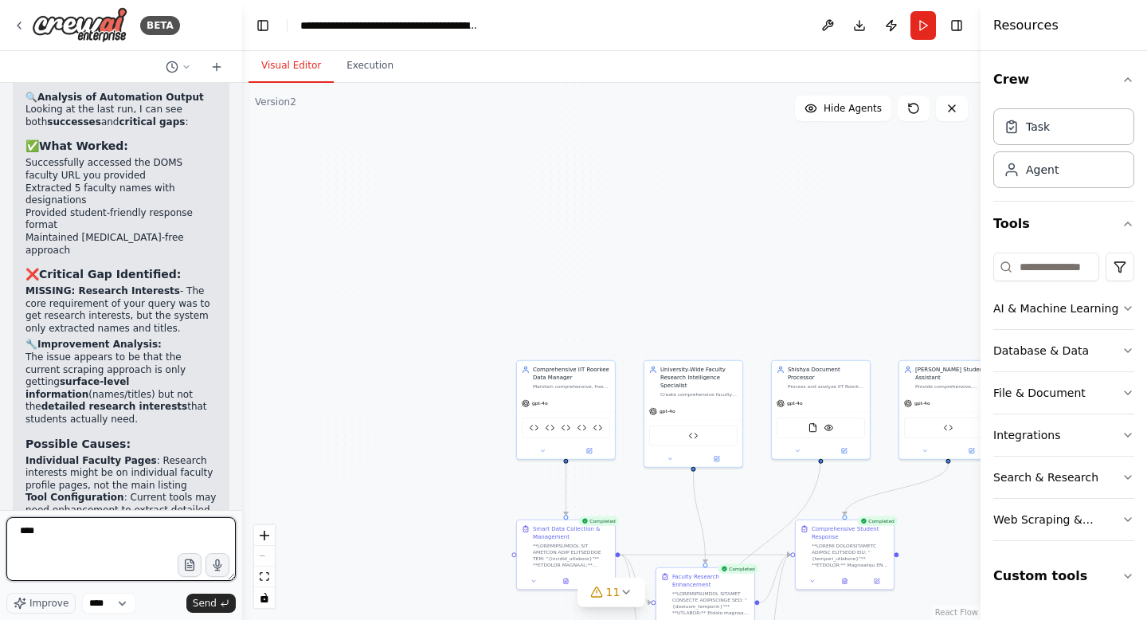
scroll to position [118368, 0]
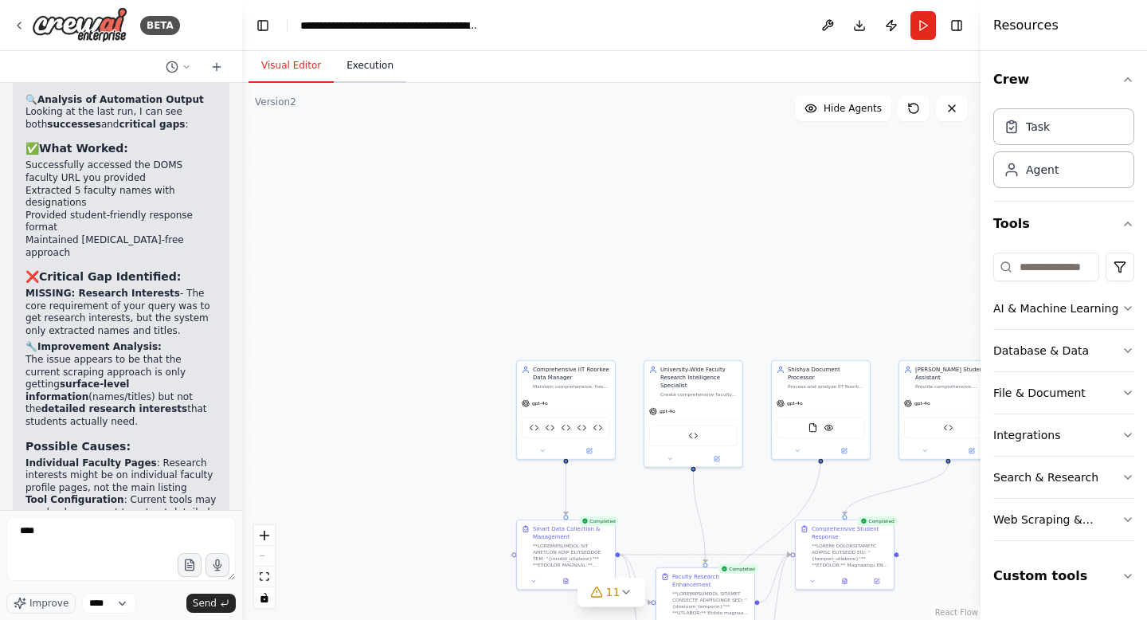
click at [373, 68] on button "Execution" at bounding box center [370, 65] width 72 height 33
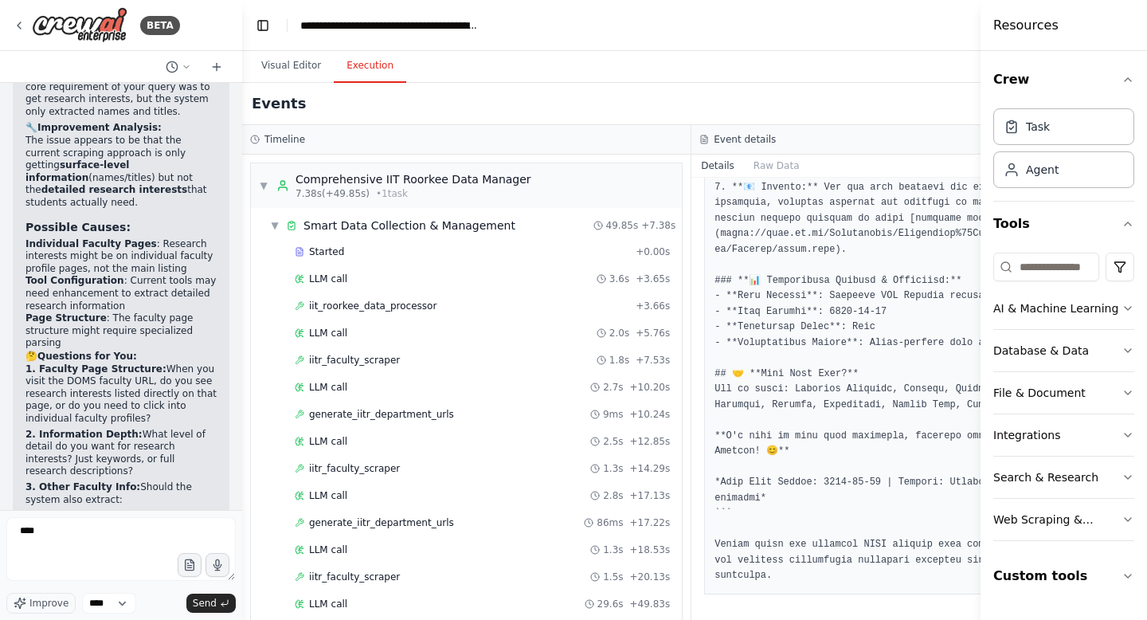
scroll to position [118589, 0]
drag, startPoint x: 75, startPoint y: 530, endPoint x: 13, endPoint y: 522, distance: 62.6
click at [13, 522] on textarea "****" at bounding box center [120, 549] width 229 height 64
type textarea "********"
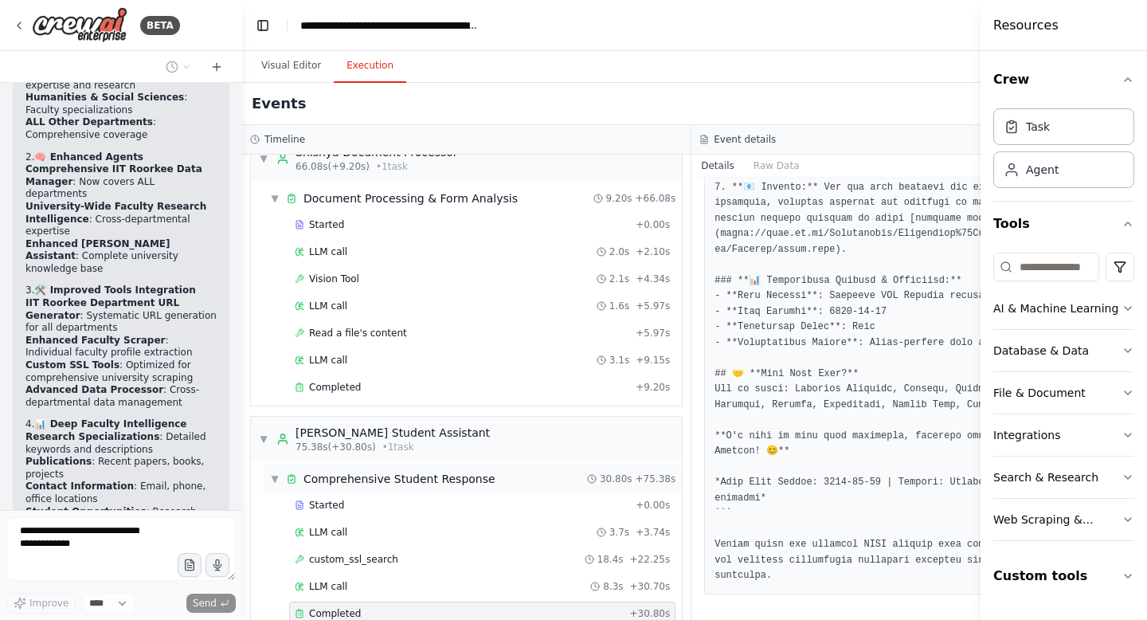
scroll to position [835, 0]
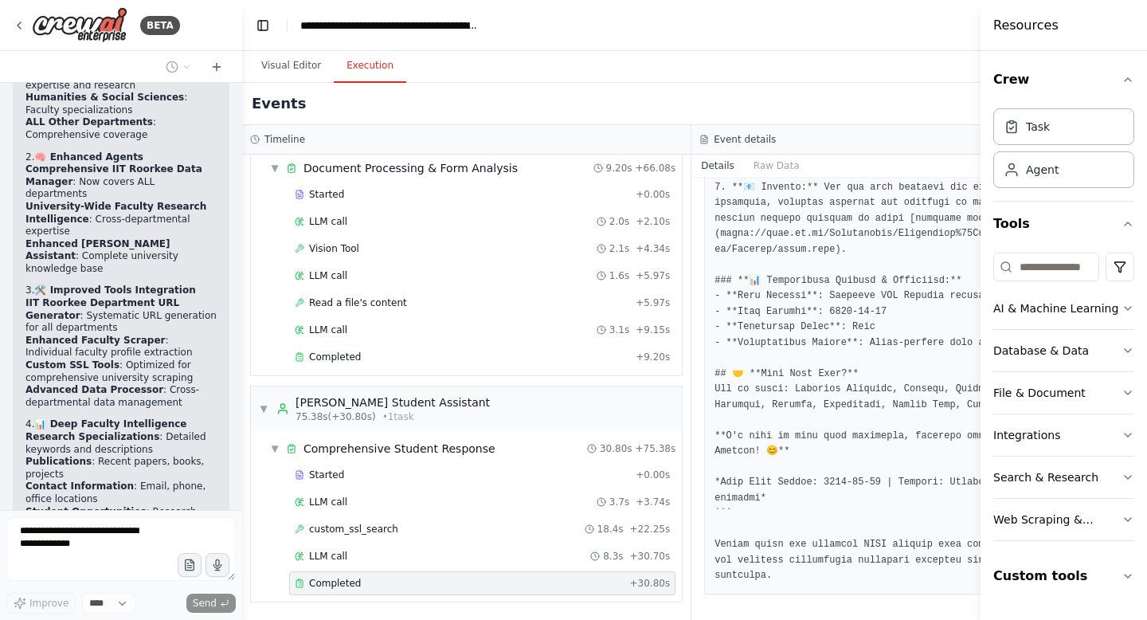
click at [368, 577] on div "Completed" at bounding box center [459, 583] width 329 height 13
click at [378, 355] on div "Completed" at bounding box center [462, 356] width 335 height 13
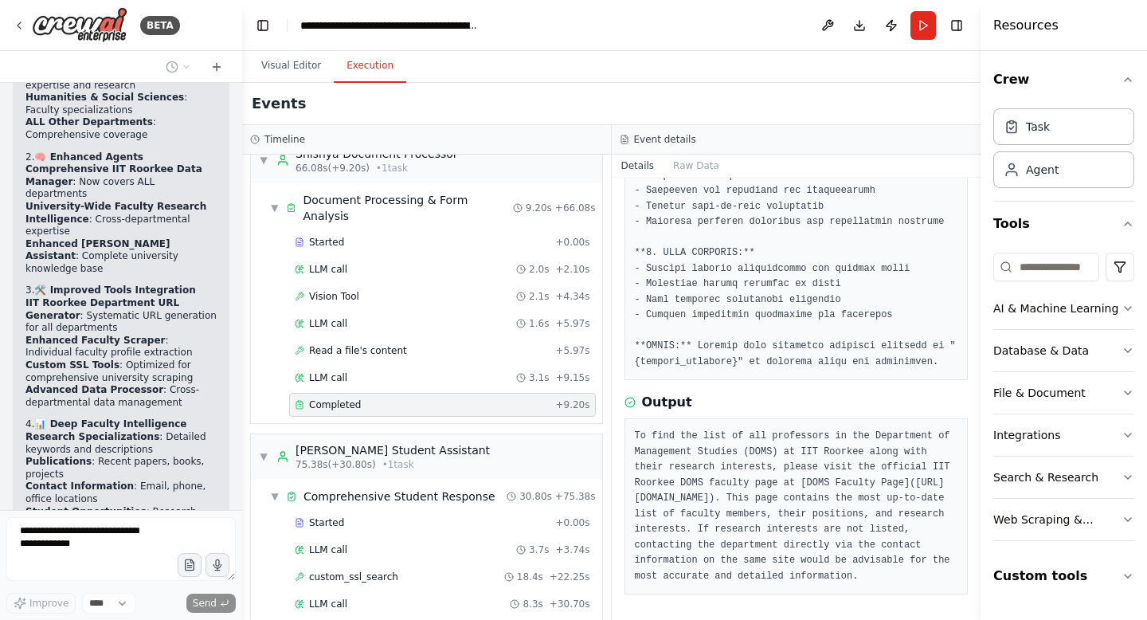
click at [366, 619] on div "Completed" at bounding box center [419, 630] width 249 height 13
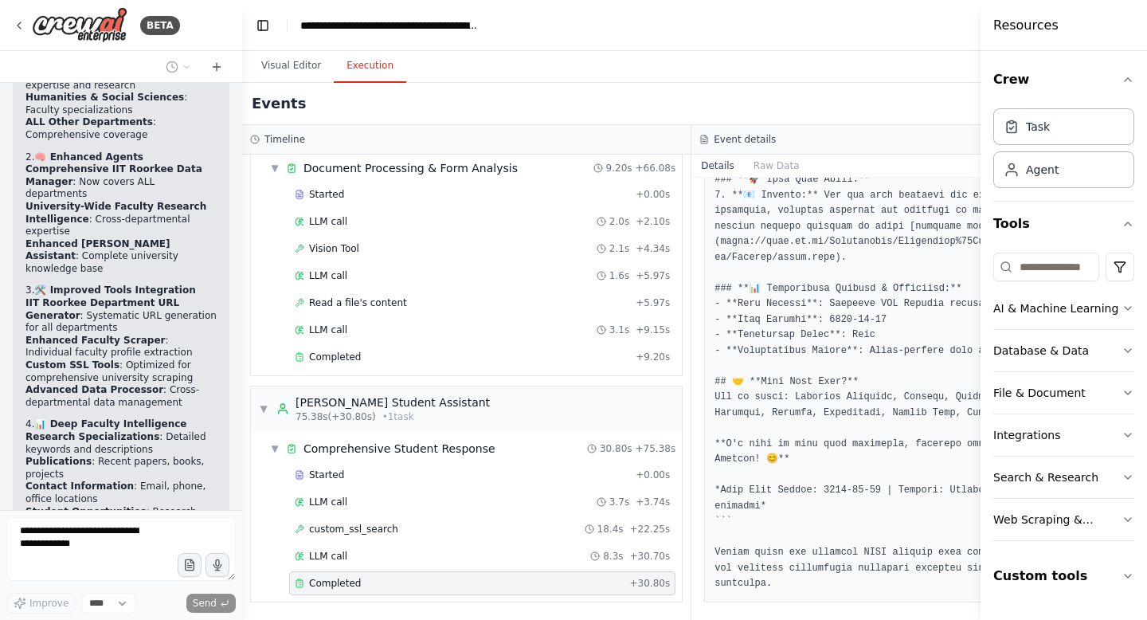
scroll to position [2113, 0]
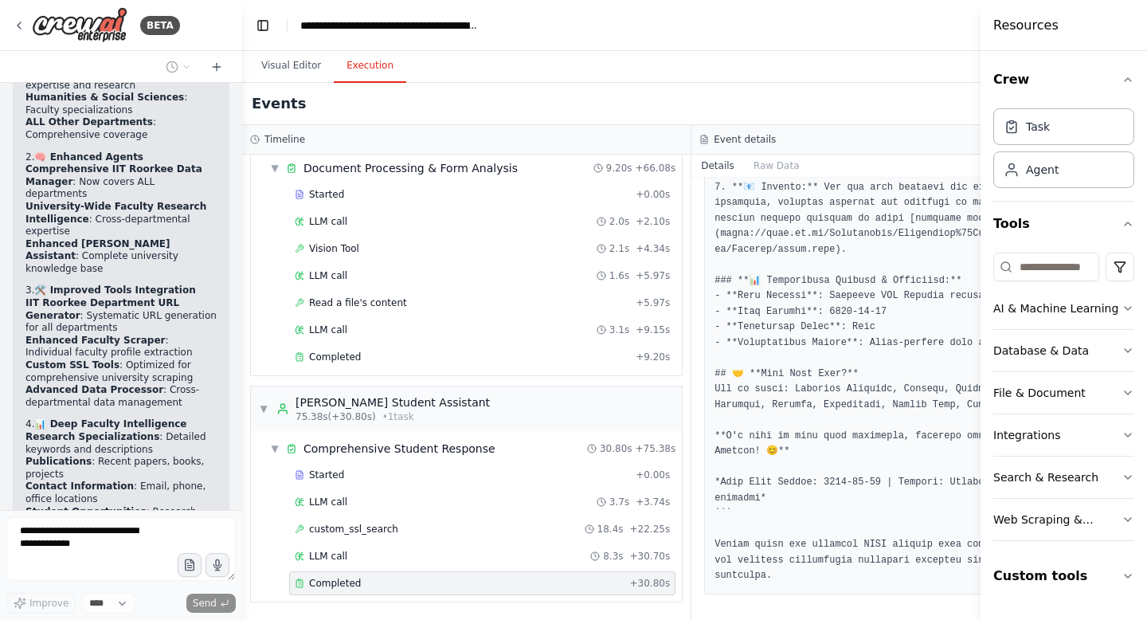
click at [330, 582] on span "Completed" at bounding box center [335, 583] width 52 height 13
click at [333, 553] on span "LLM call" at bounding box center [328, 556] width 38 height 13
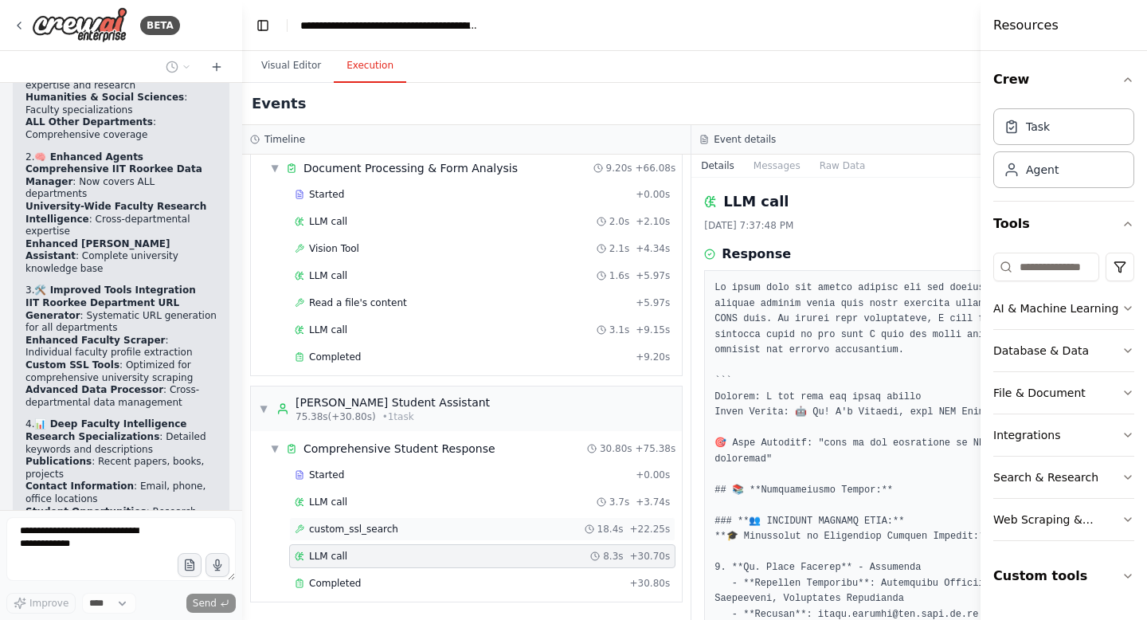
click at [348, 523] on span "custom_ssl_search" at bounding box center [353, 529] width 89 height 13
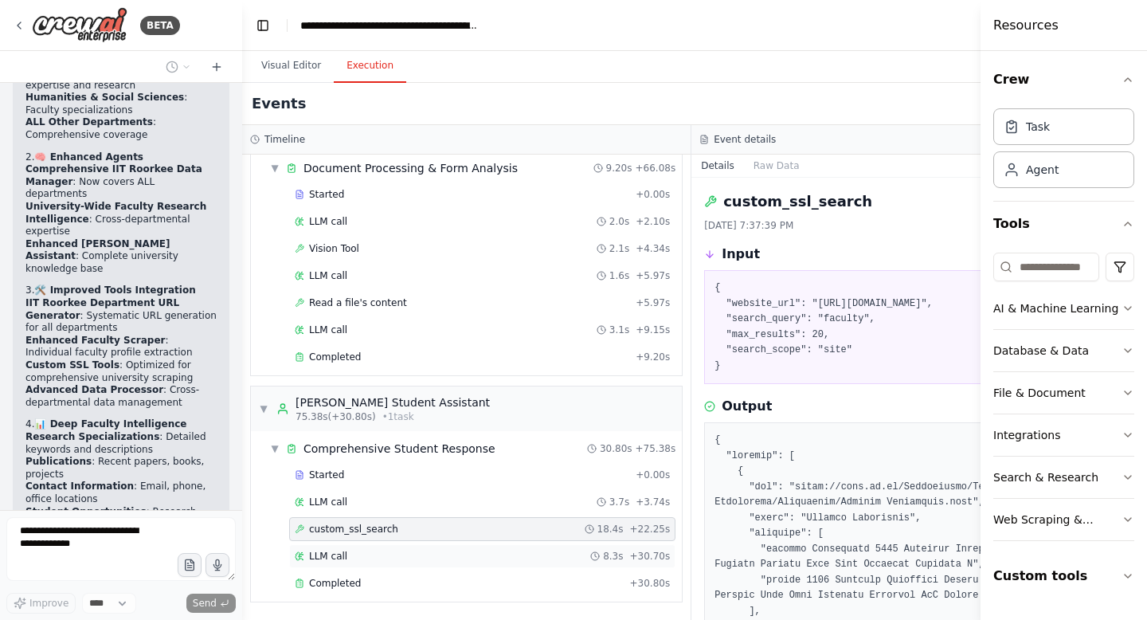
click at [343, 555] on span "LLM call" at bounding box center [328, 556] width 38 height 13
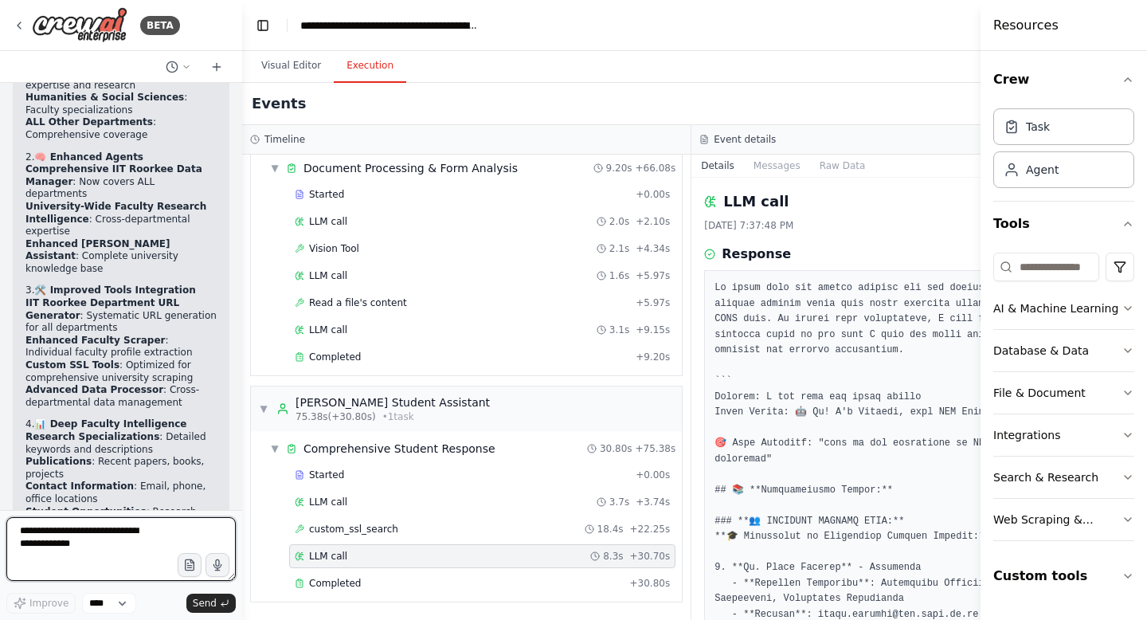
scroll to position [120336, 0]
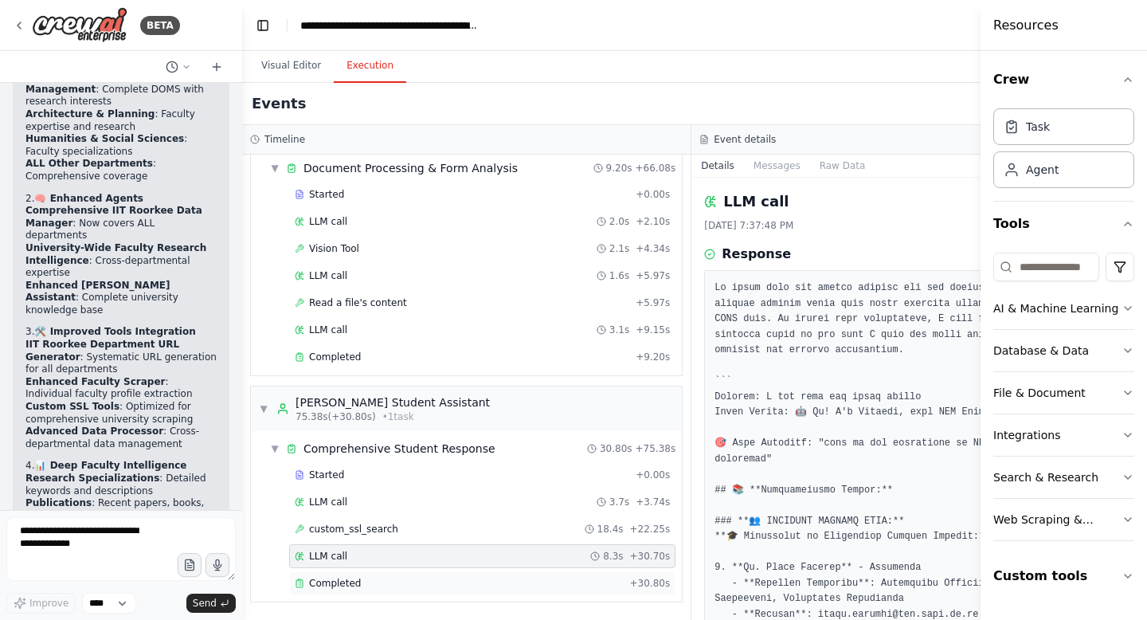
click at [317, 590] on div "Completed + 30.80s" at bounding box center [482, 583] width 386 height 24
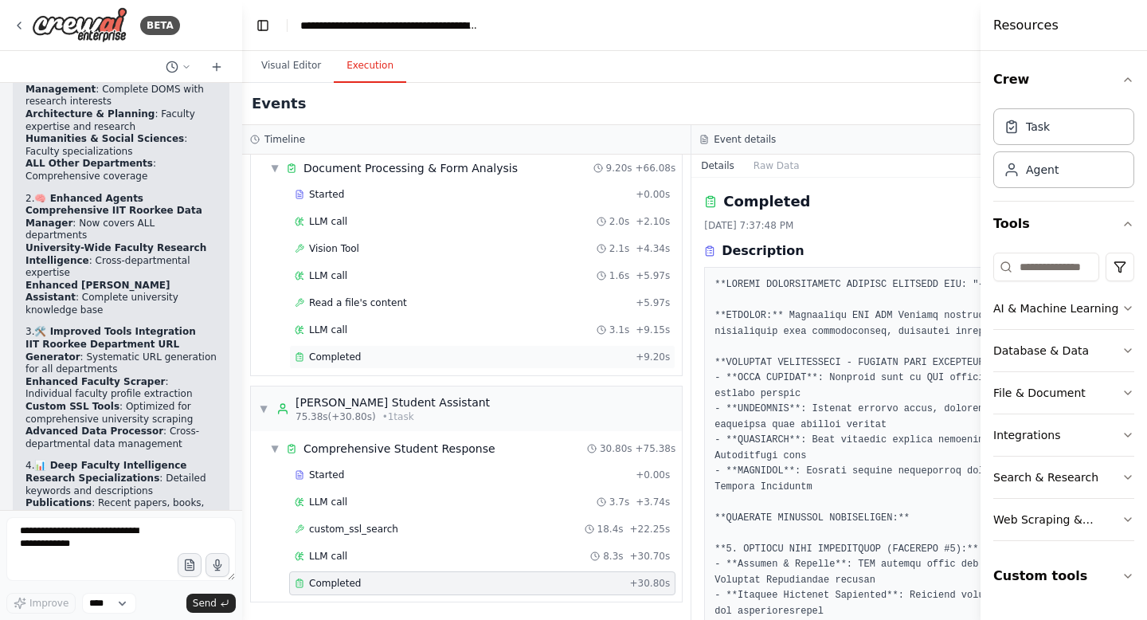
click at [360, 353] on div "Completed" at bounding box center [462, 356] width 335 height 13
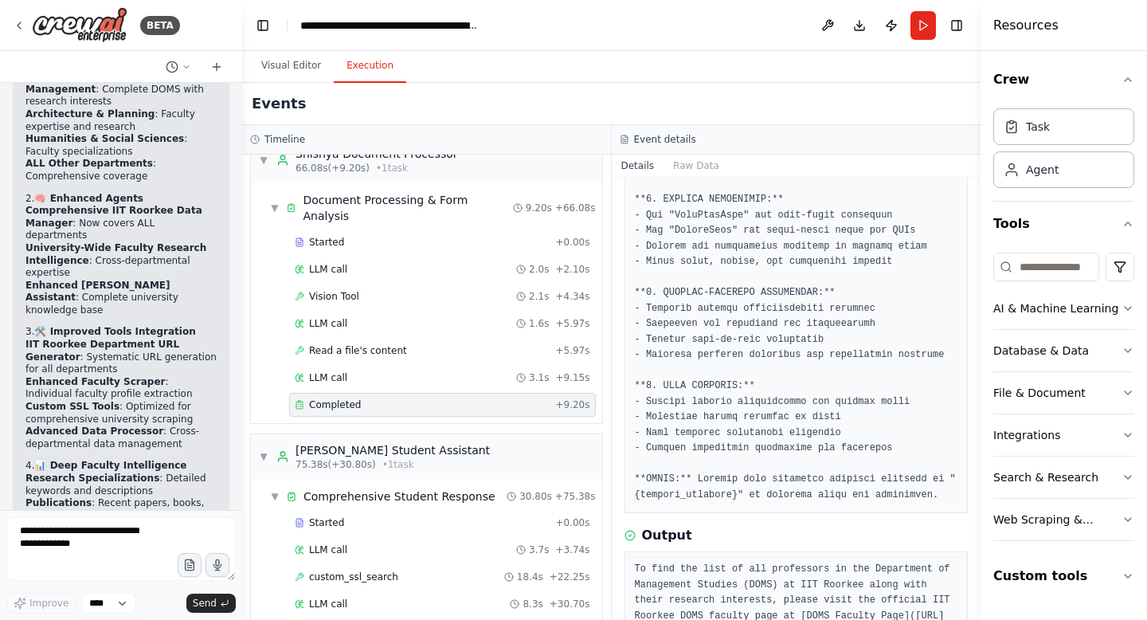
scroll to position [467, 0]
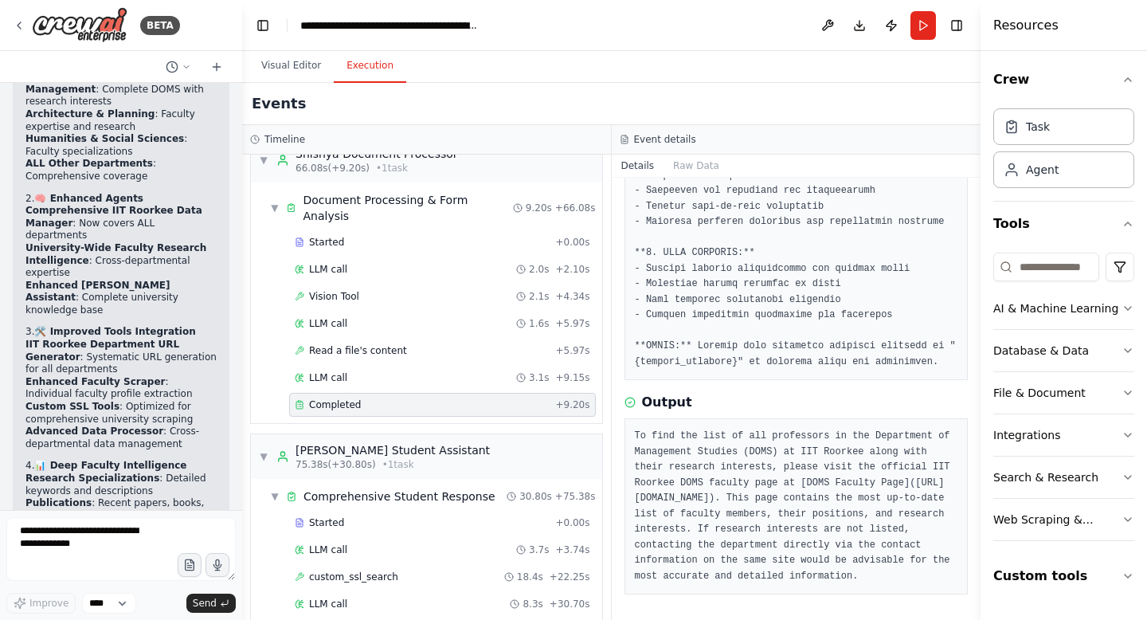
click at [344, 619] on span "Completed" at bounding box center [335, 630] width 52 height 13
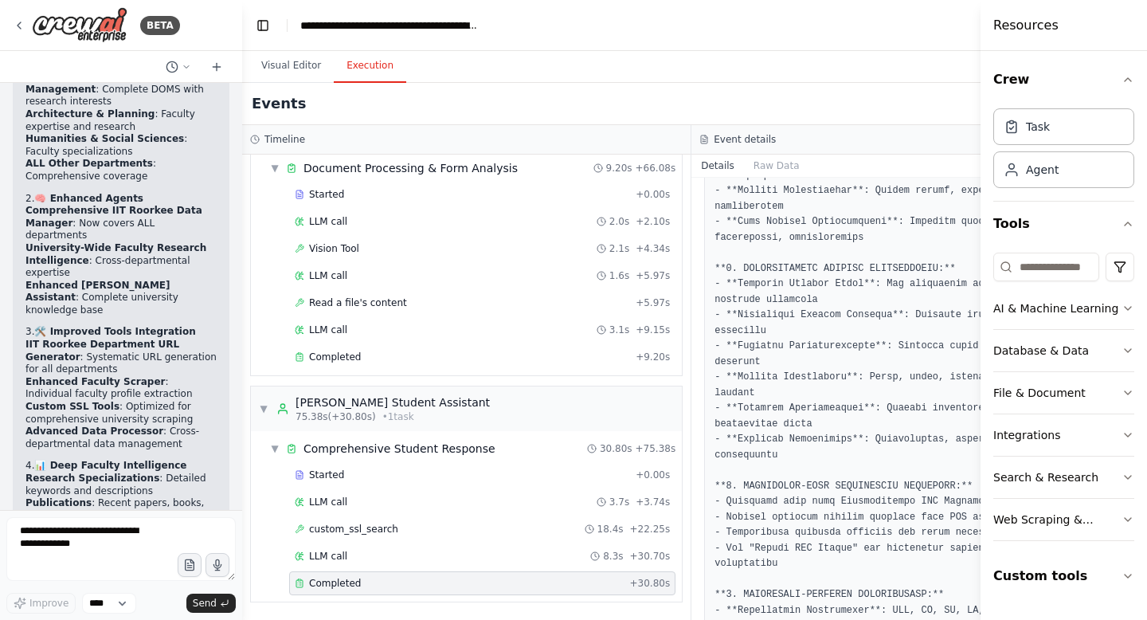
click at [344, 583] on span "Completed" at bounding box center [335, 583] width 52 height 13
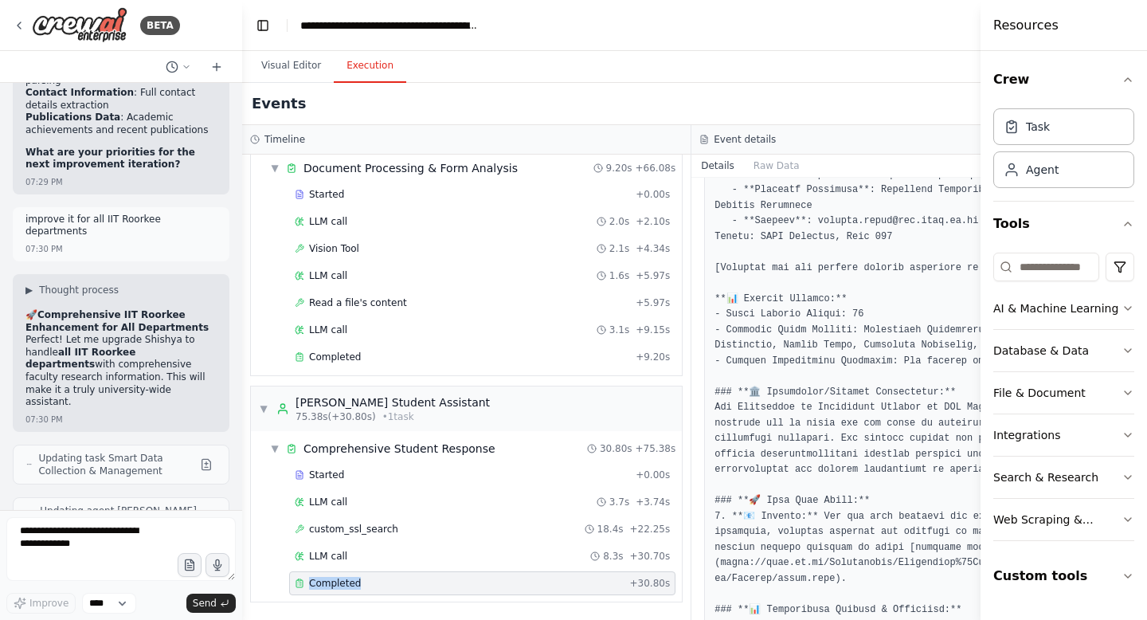
scroll to position [119125, 0]
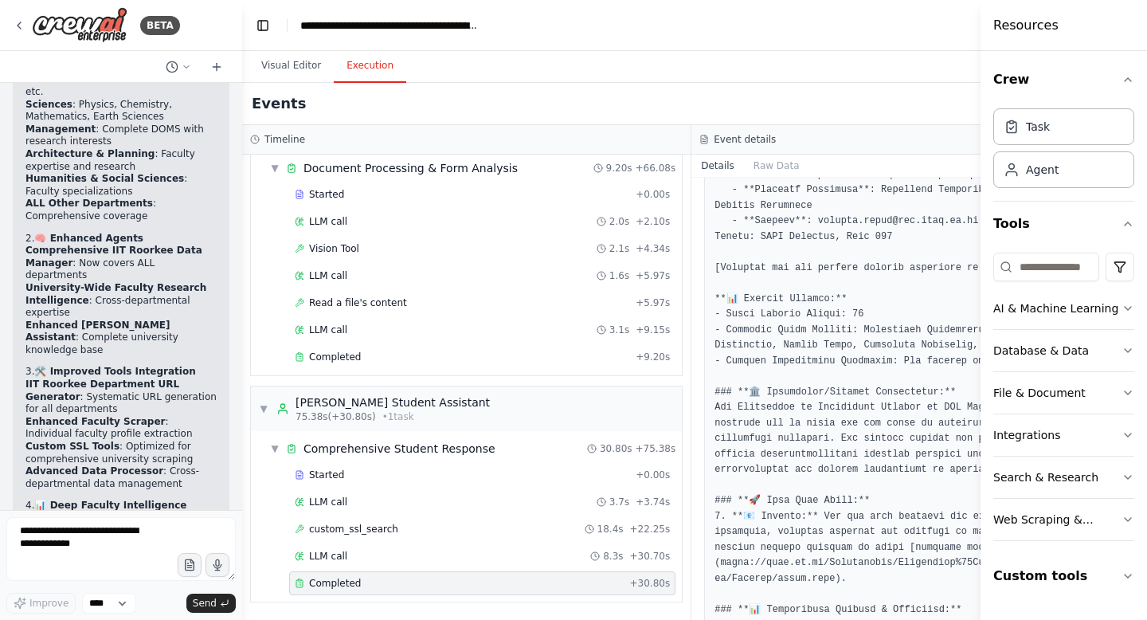
scroll to position [120336, 0]
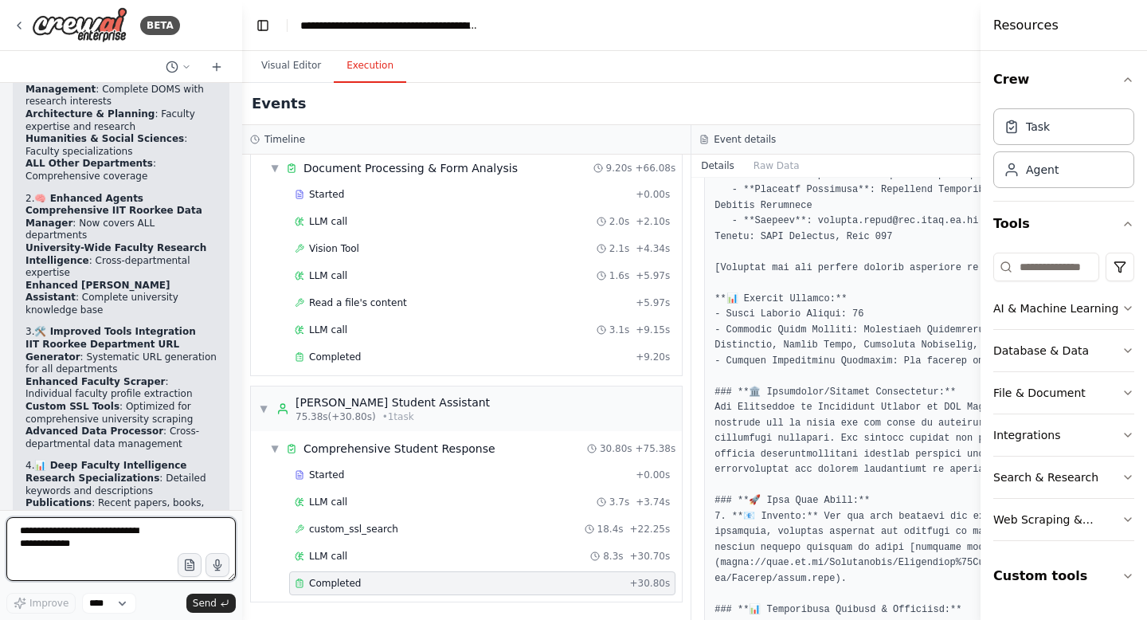
click at [64, 535] on textarea at bounding box center [120, 549] width 229 height 64
type textarea "**********"
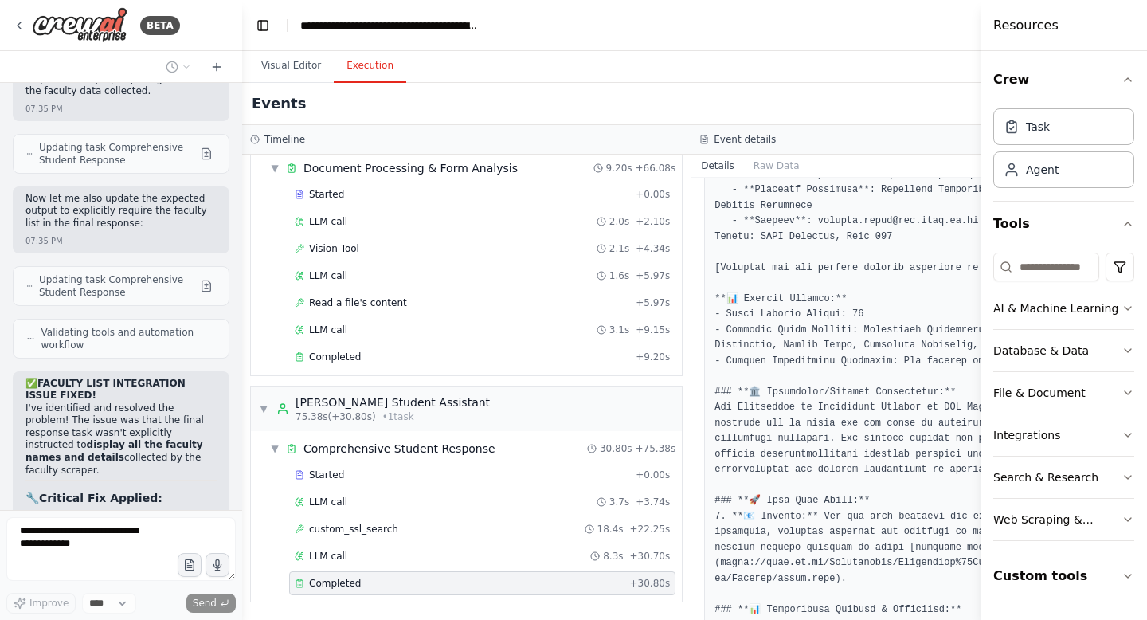
scroll to position [122010, 0]
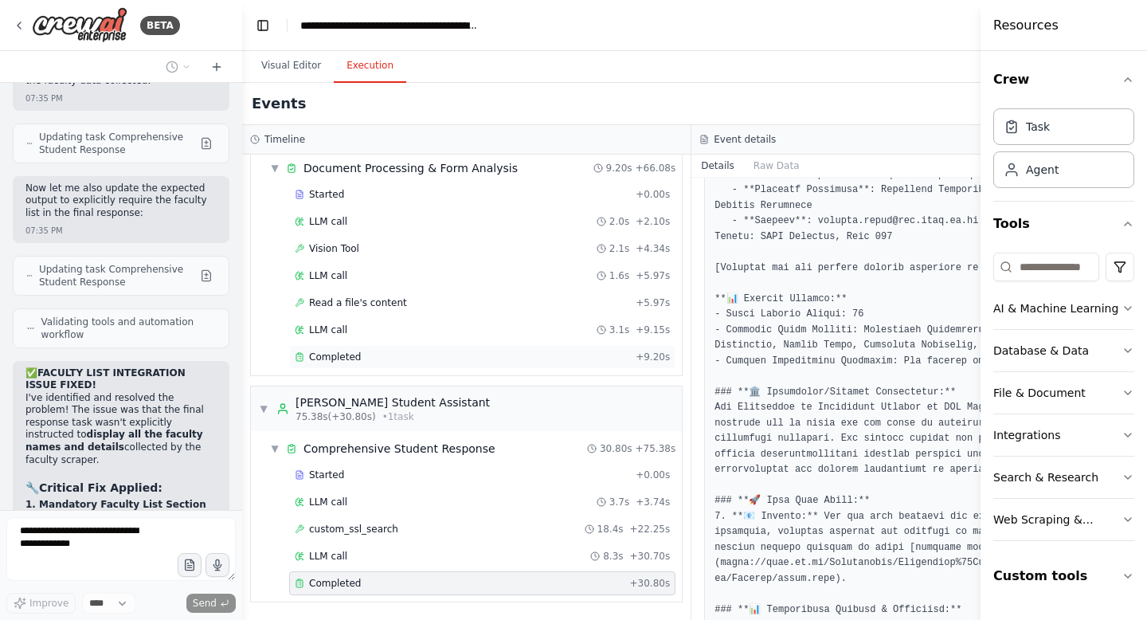
click at [330, 359] on span "Completed" at bounding box center [335, 356] width 52 height 13
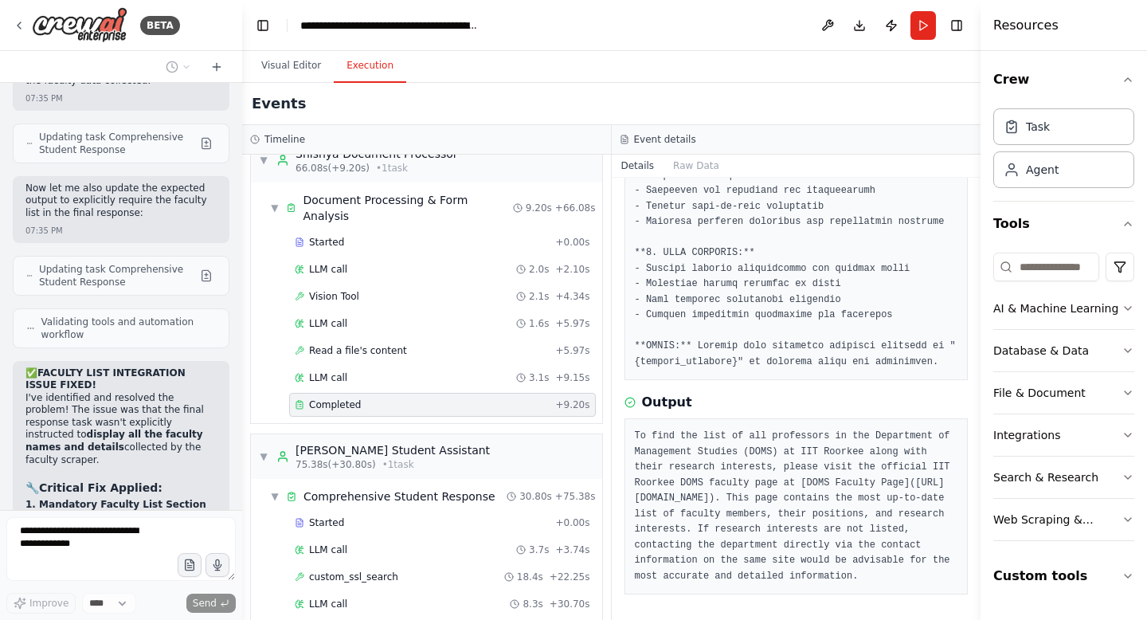
click at [330, 398] on span "Completed" at bounding box center [335, 404] width 52 height 13
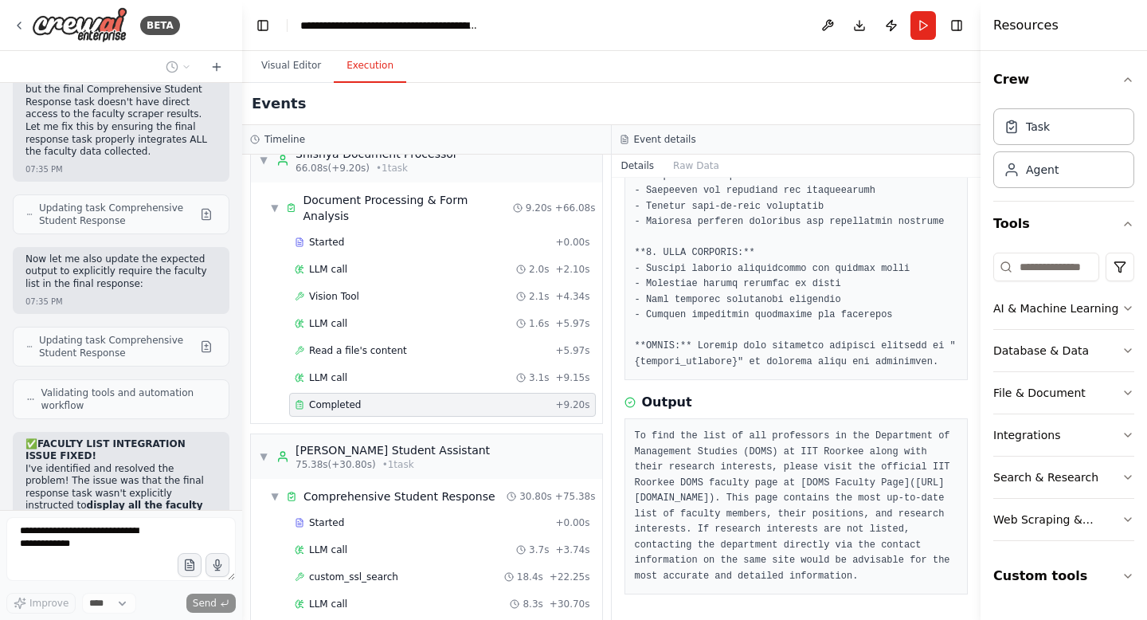
scroll to position [121958, 0]
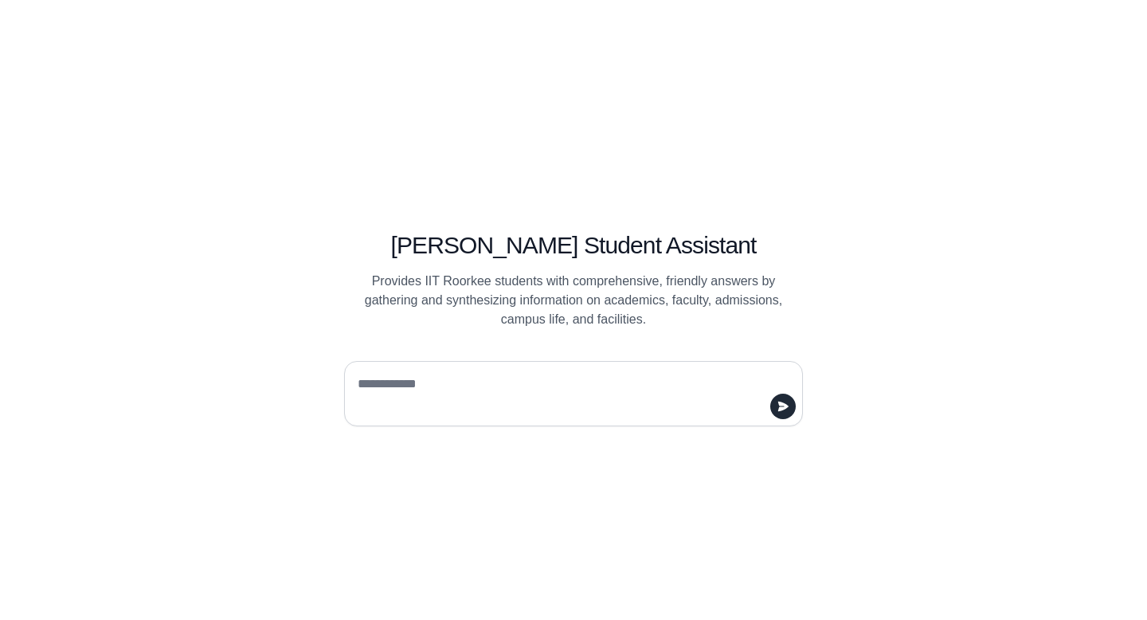
click at [410, 375] on textarea at bounding box center [568, 393] width 429 height 45
type textarea "**********"
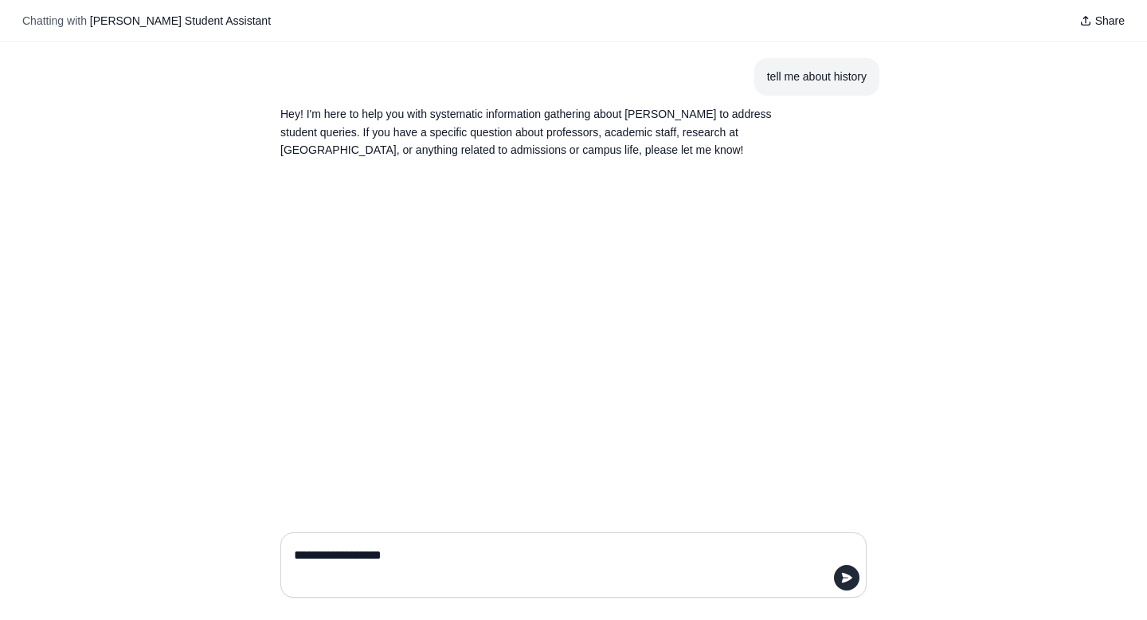
type textarea "**********"
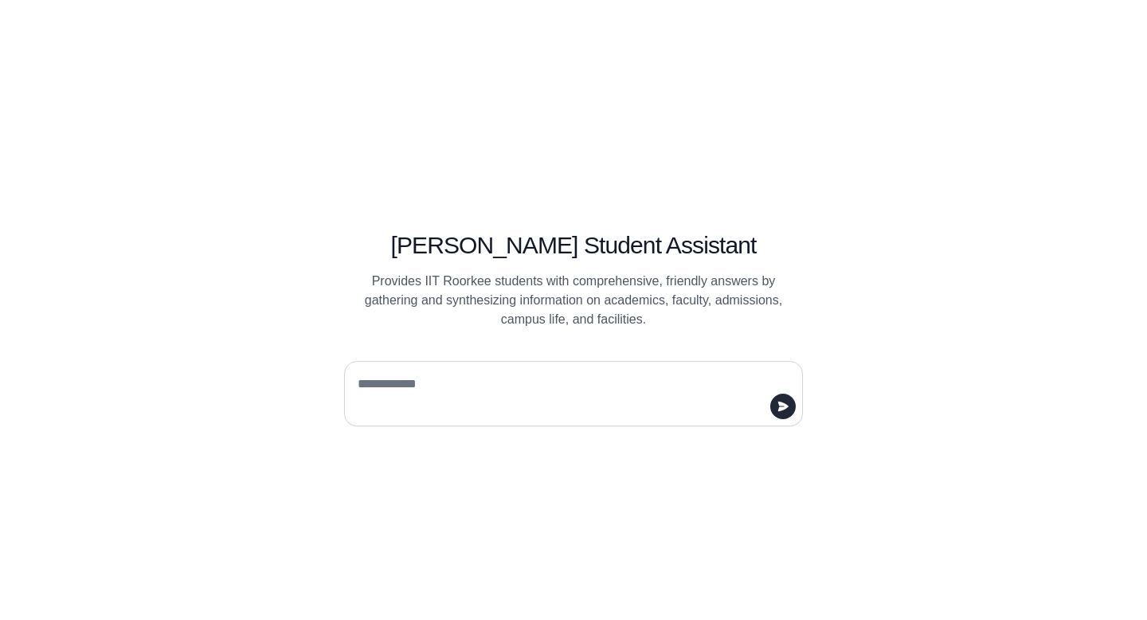
click at [404, 386] on textarea at bounding box center [568, 393] width 429 height 45
type textarea "**********"
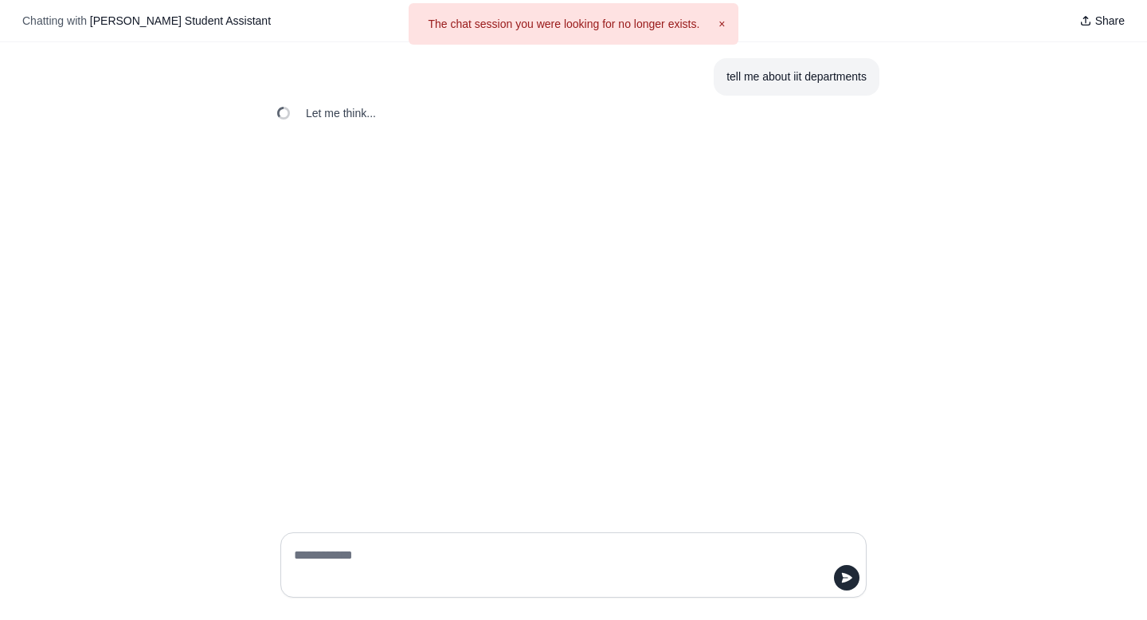
click at [717, 30] on div "The chat session you were looking for no longer exists. ×" at bounding box center [573, 23] width 329 height 41
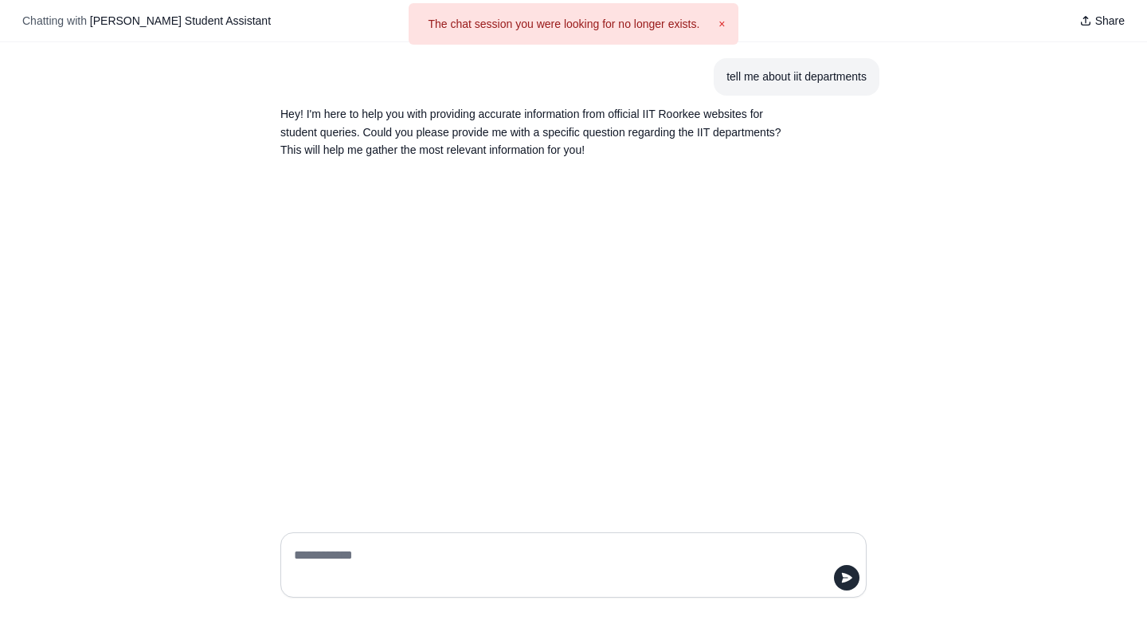
click at [722, 25] on button "×" at bounding box center [721, 24] width 6 height 16
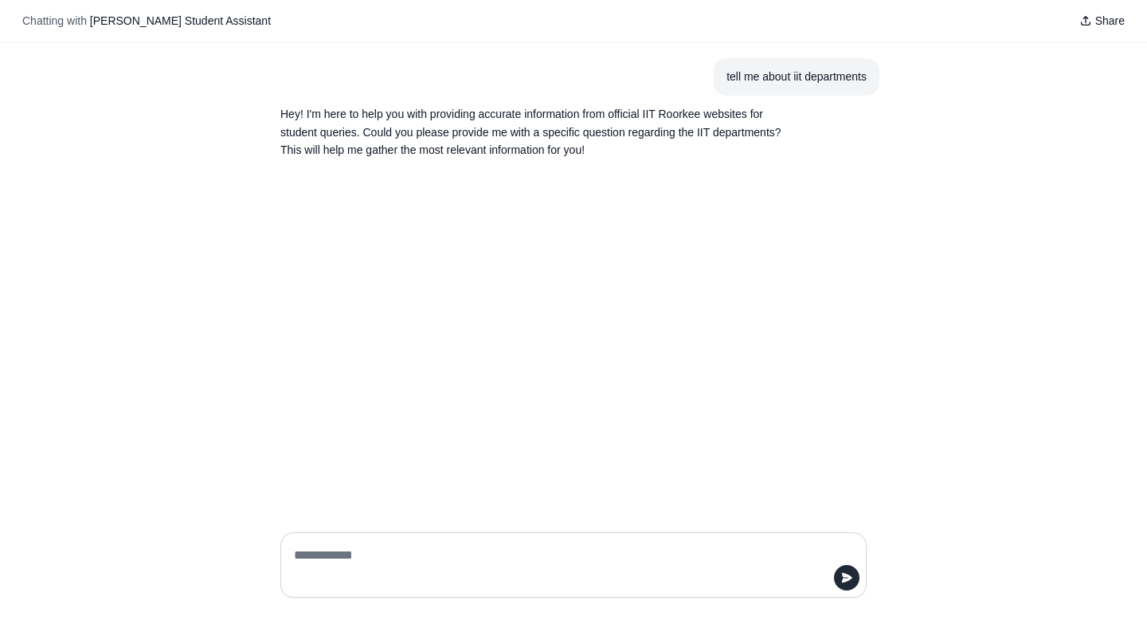
click at [330, 566] on textarea at bounding box center [569, 564] width 556 height 45
type textarea "*"
type textarea "**********"
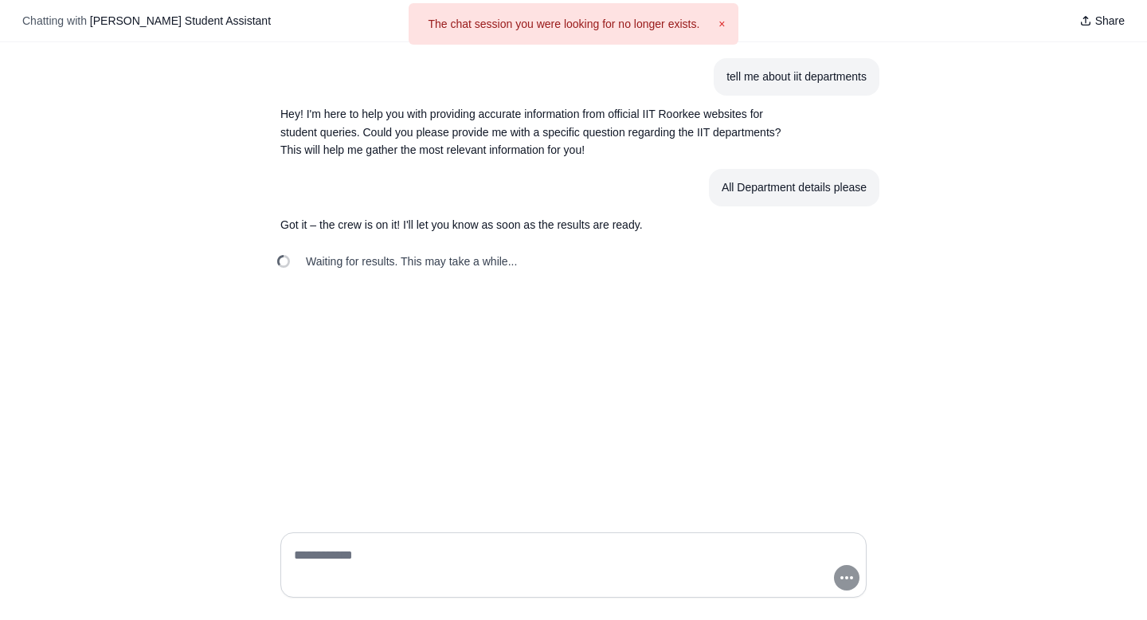
click at [723, 24] on button "×" at bounding box center [721, 24] width 6 height 16
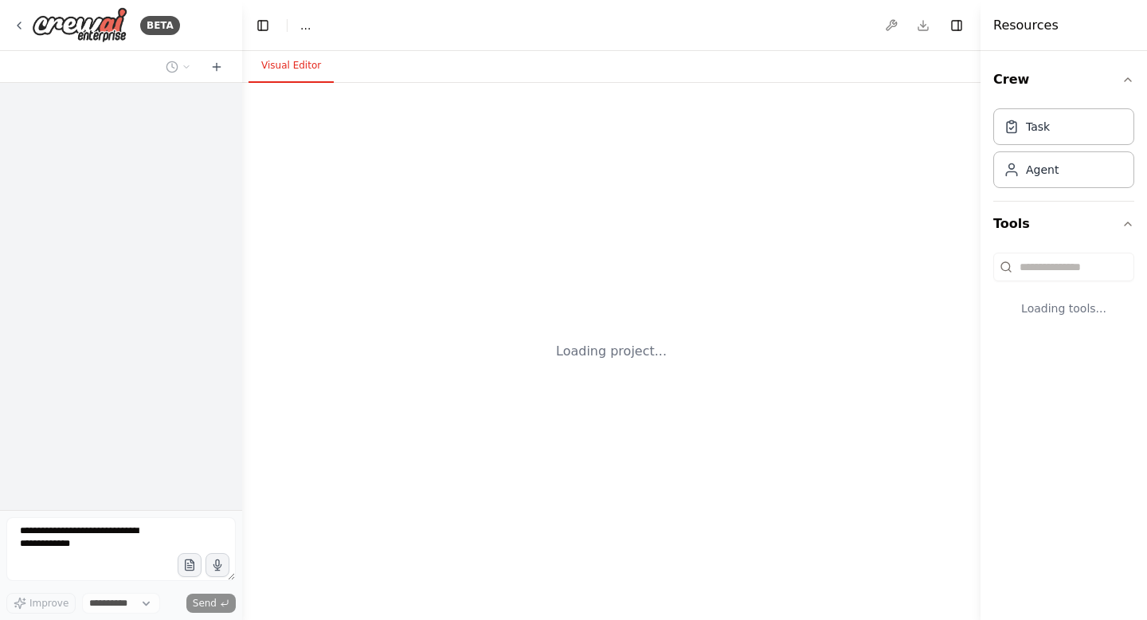
select select "****"
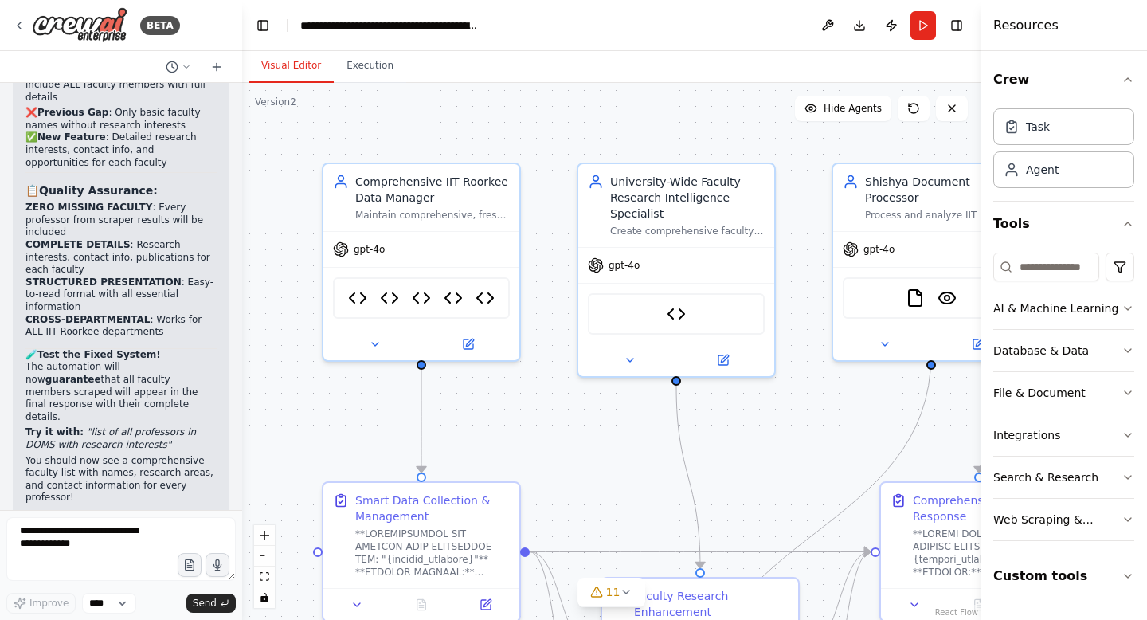
scroll to position [121968, 0]
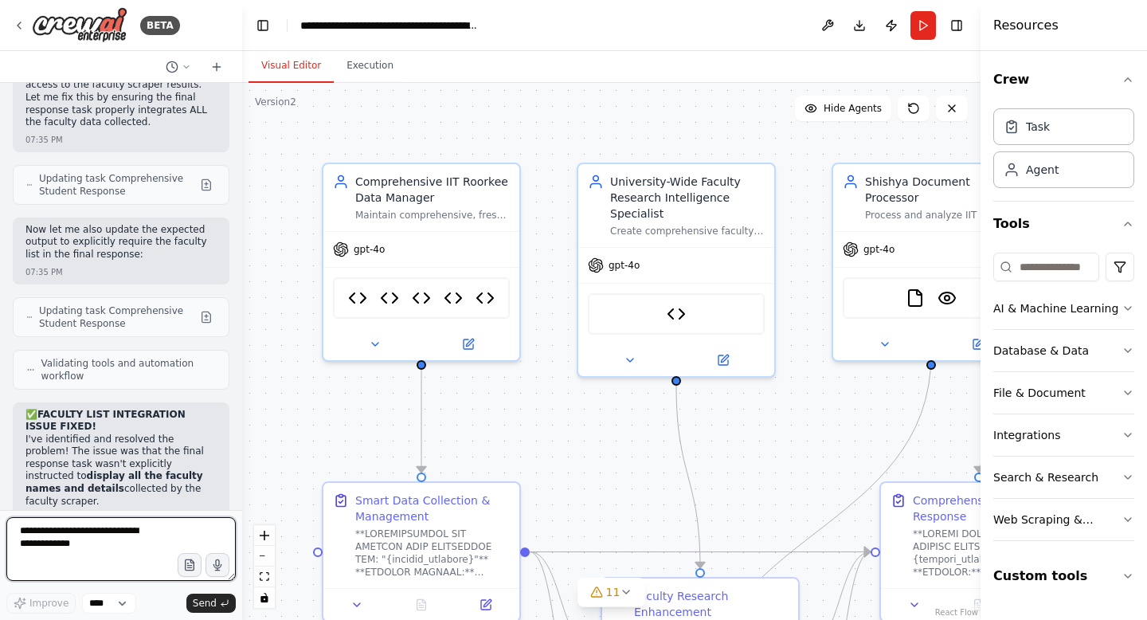
click at [50, 551] on textarea at bounding box center [120, 549] width 229 height 64
type textarea "**********"
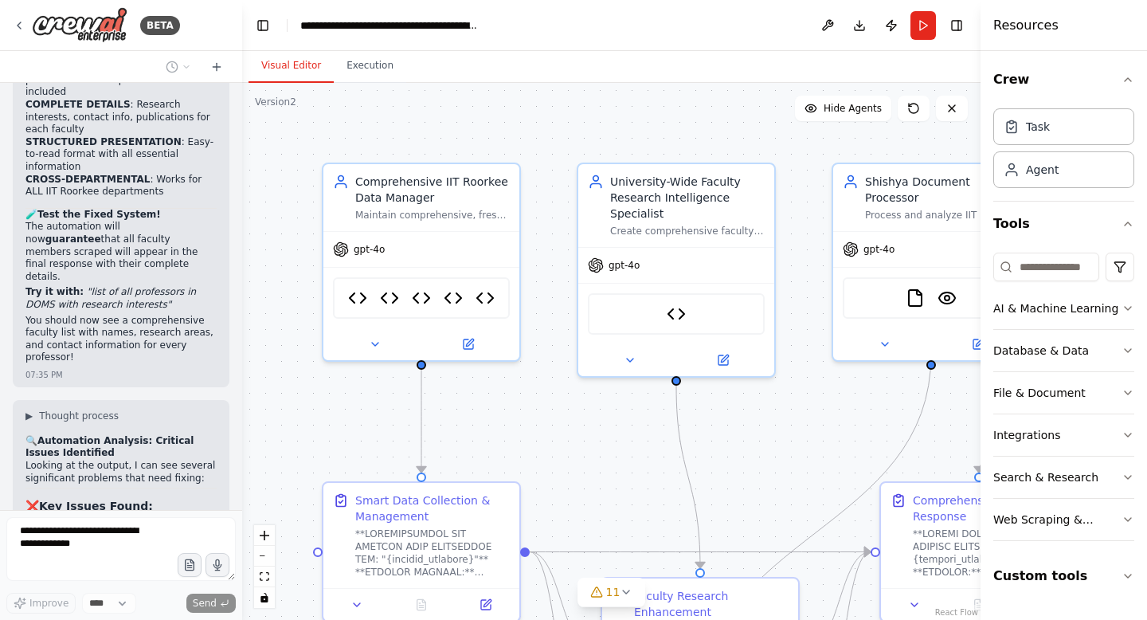
scroll to position [123013, 0]
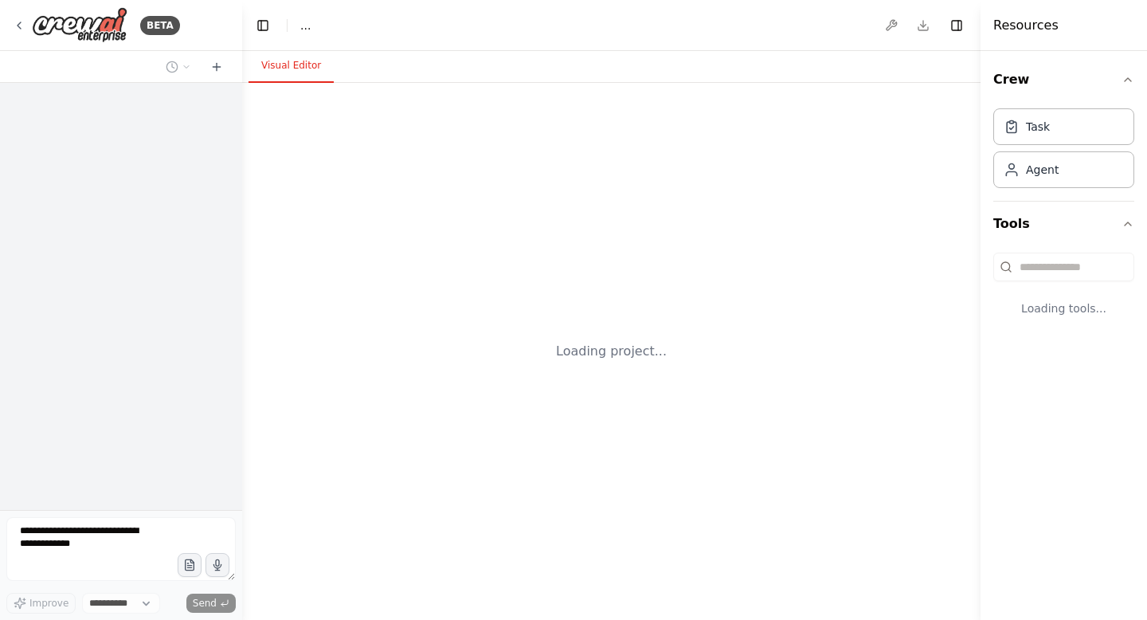
select select "****"
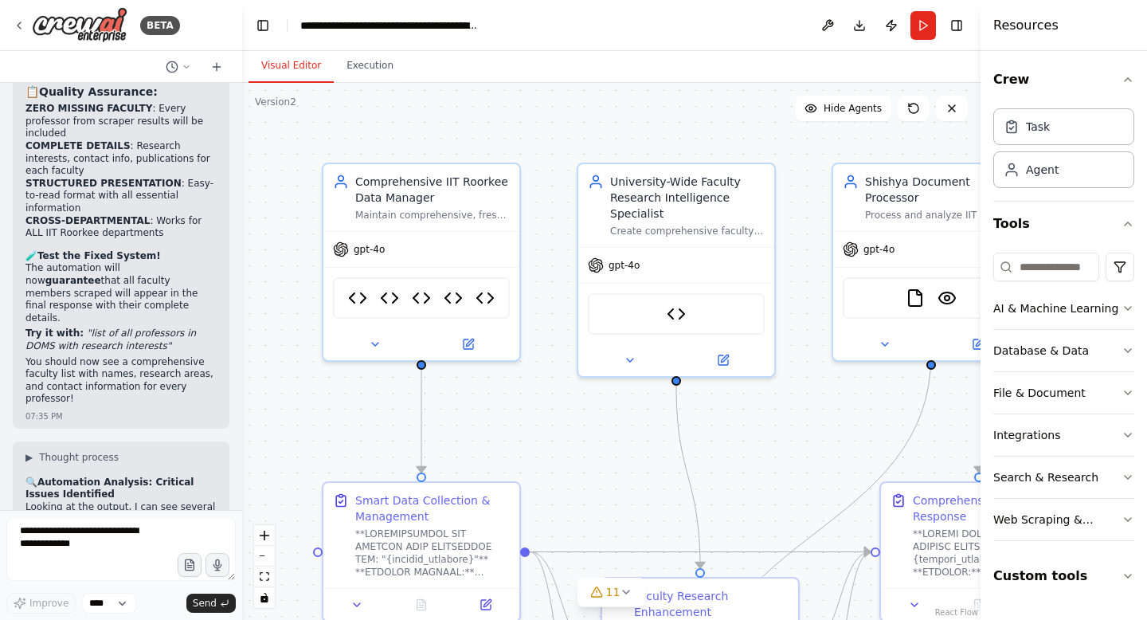
scroll to position [122972, 0]
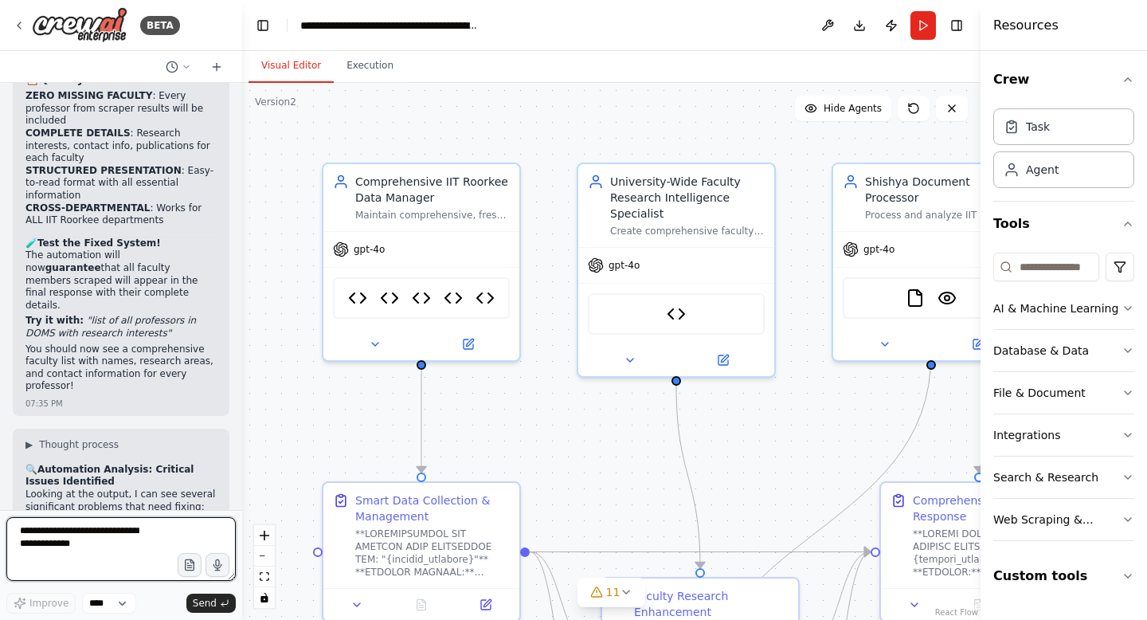
click at [74, 547] on textarea at bounding box center [120, 549] width 229 height 64
click at [65, 555] on textarea "**********" at bounding box center [120, 549] width 229 height 64
type textarea "**********"
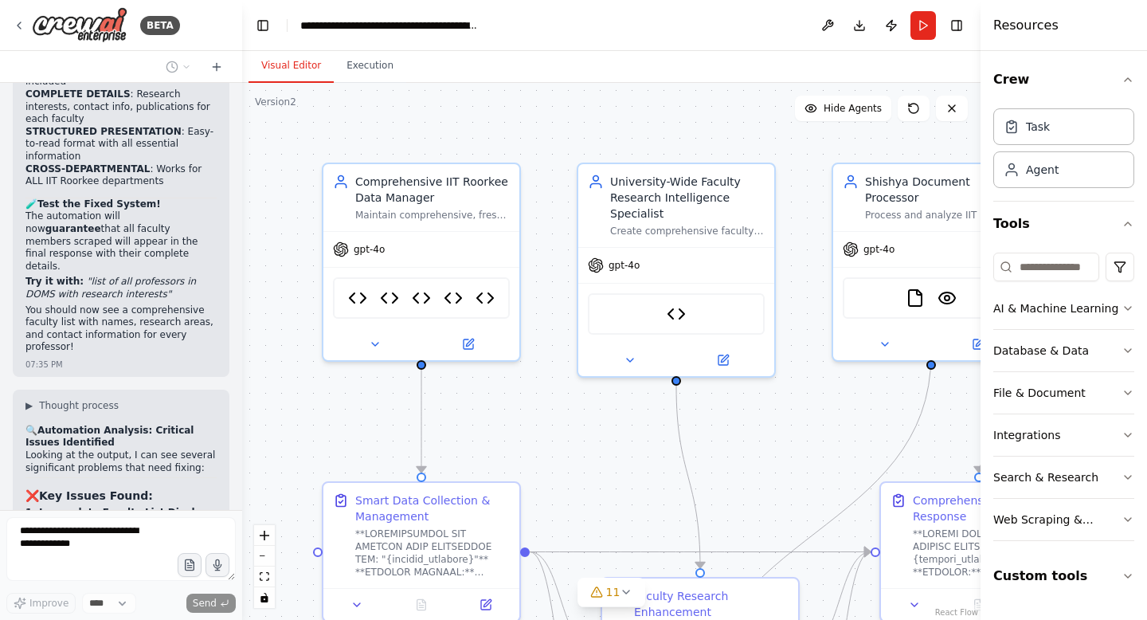
scroll to position [123080, 0]
